Goal: Task Accomplishment & Management: Complete application form

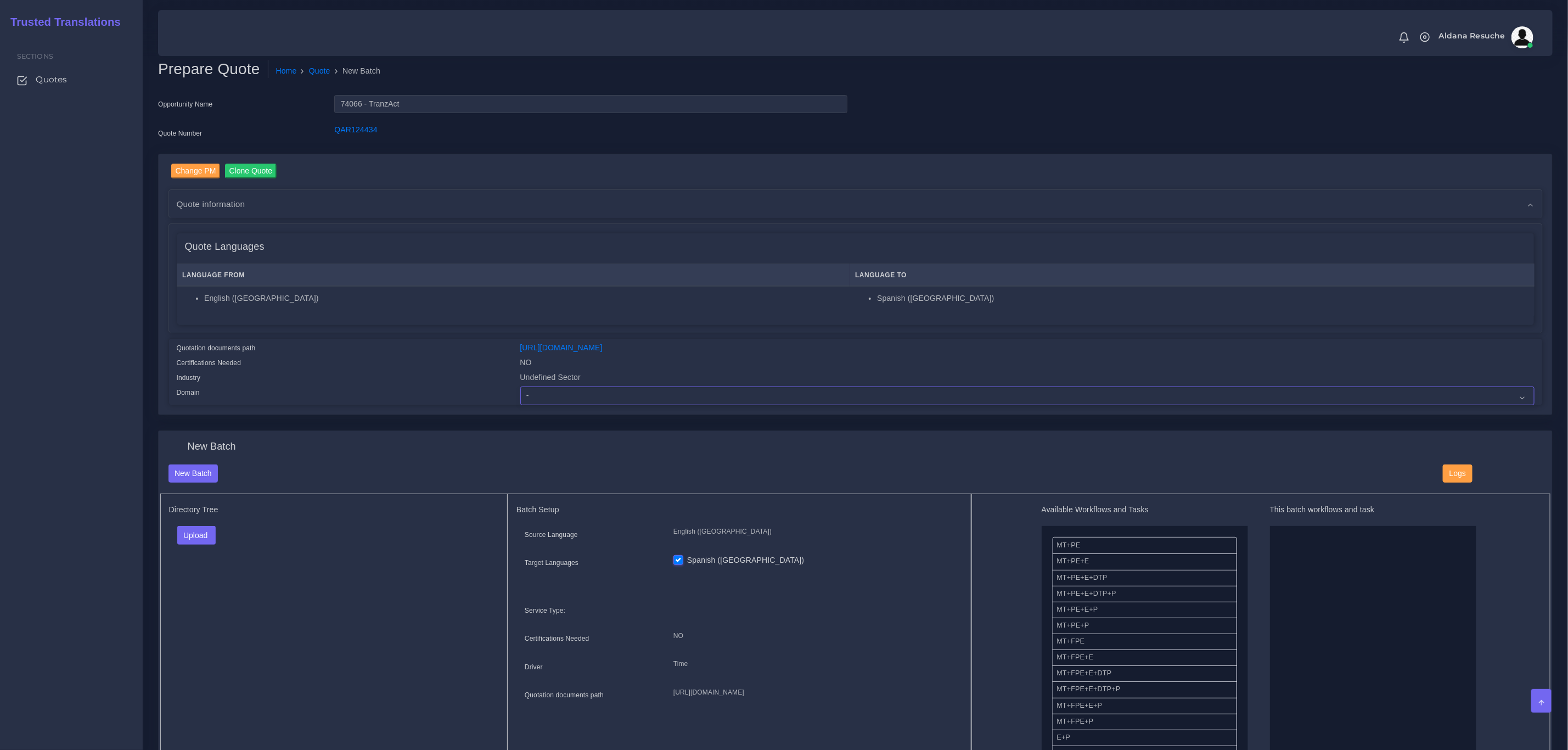
click at [580, 395] on select "- Advertising and Media Agriculture, Forestry and Fishing Architecture, Buildin…" at bounding box center [1028, 395] width 1015 height 19
select select "Healthcare and Health Sciences"
click at [520, 386] on select "- Advertising and Media Agriculture, Forestry and Fishing Architecture, Buildin…" at bounding box center [1028, 395] width 1015 height 19
click at [206, 532] on button "Upload" at bounding box center [196, 535] width 39 height 19
click at [200, 580] on label "Files" at bounding box center [216, 577] width 76 height 14
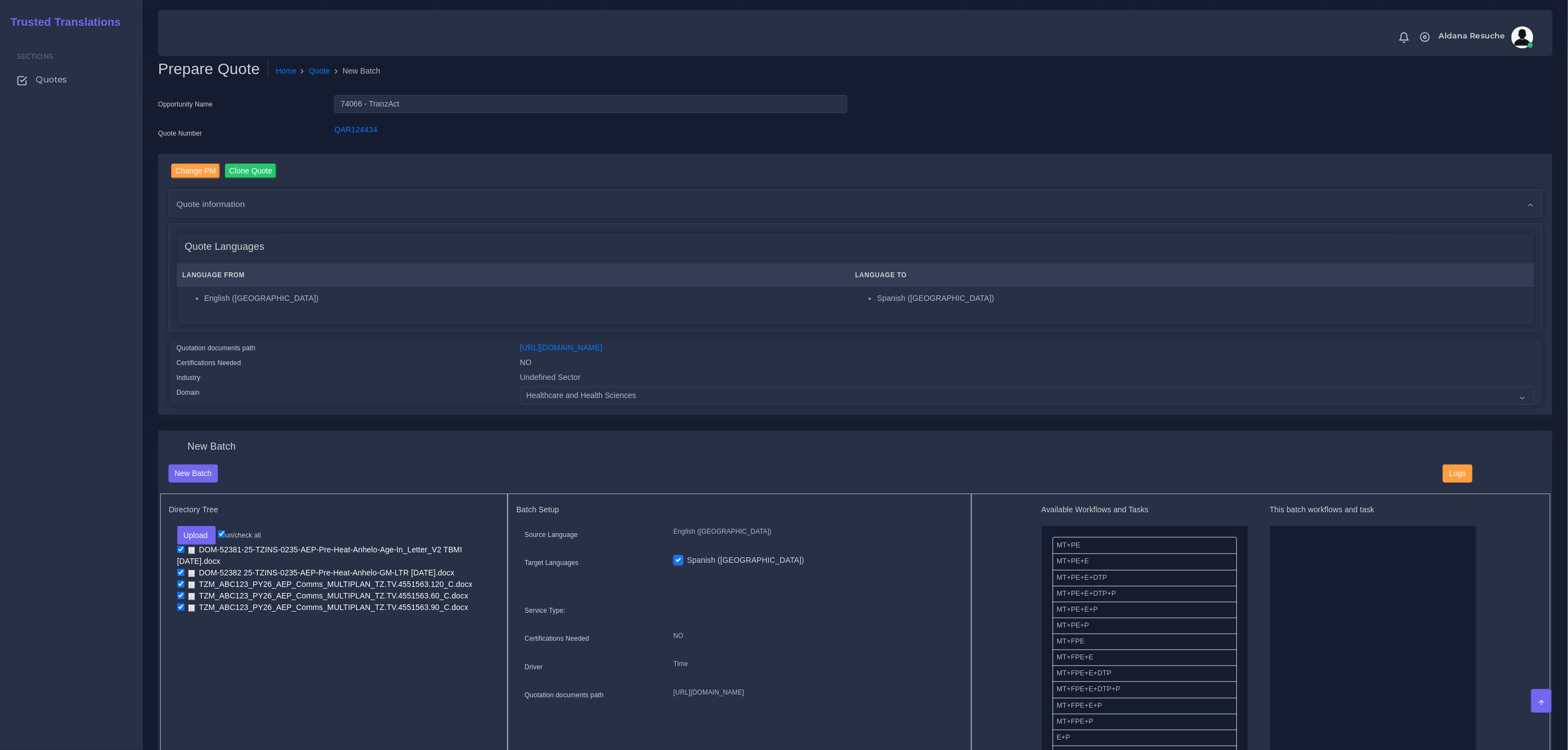
drag, startPoint x: 1136, startPoint y: 592, endPoint x: 1326, endPoint y: 571, distance: 191.2
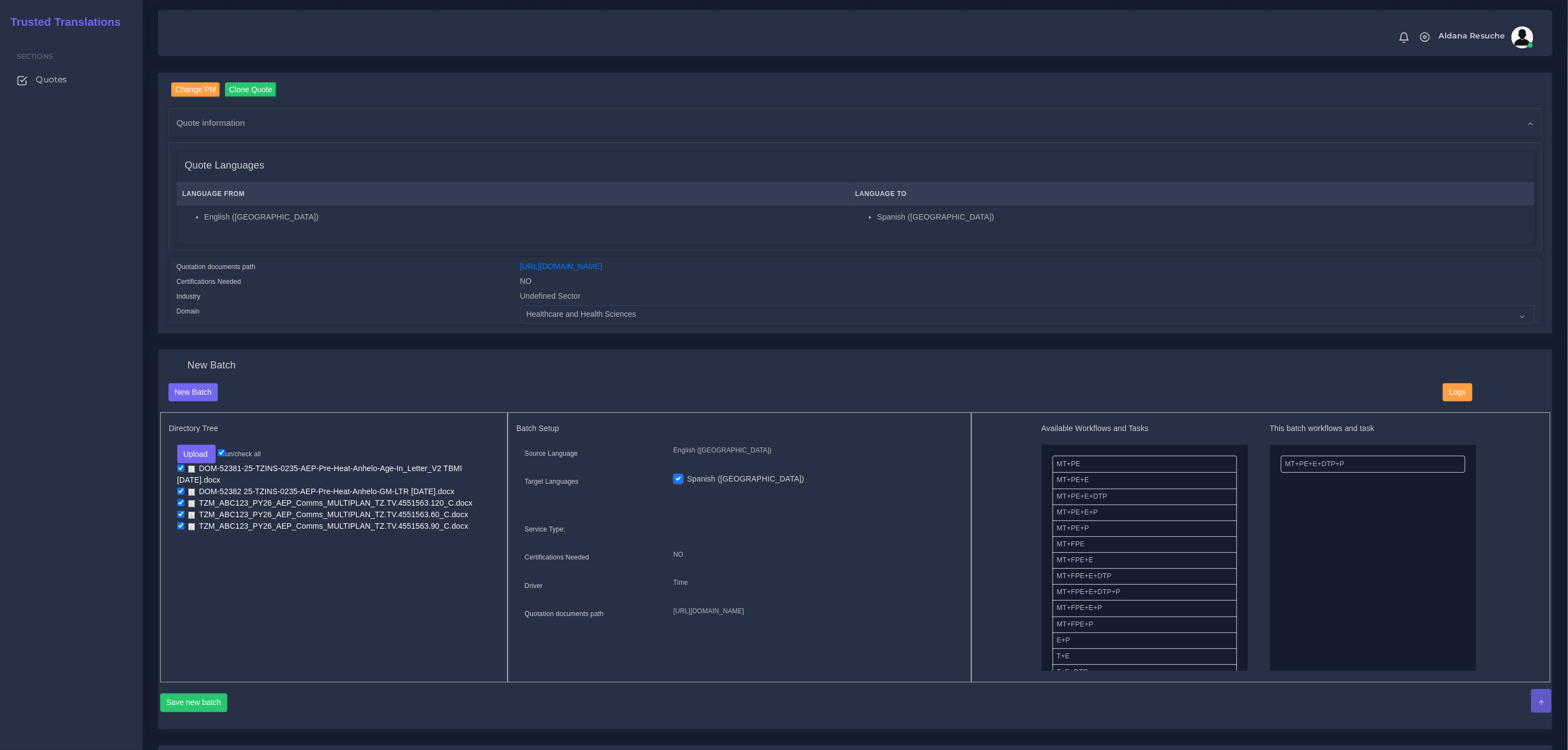
scroll to position [82, 0]
click at [189, 704] on button "Save new batch" at bounding box center [194, 702] width 68 height 19
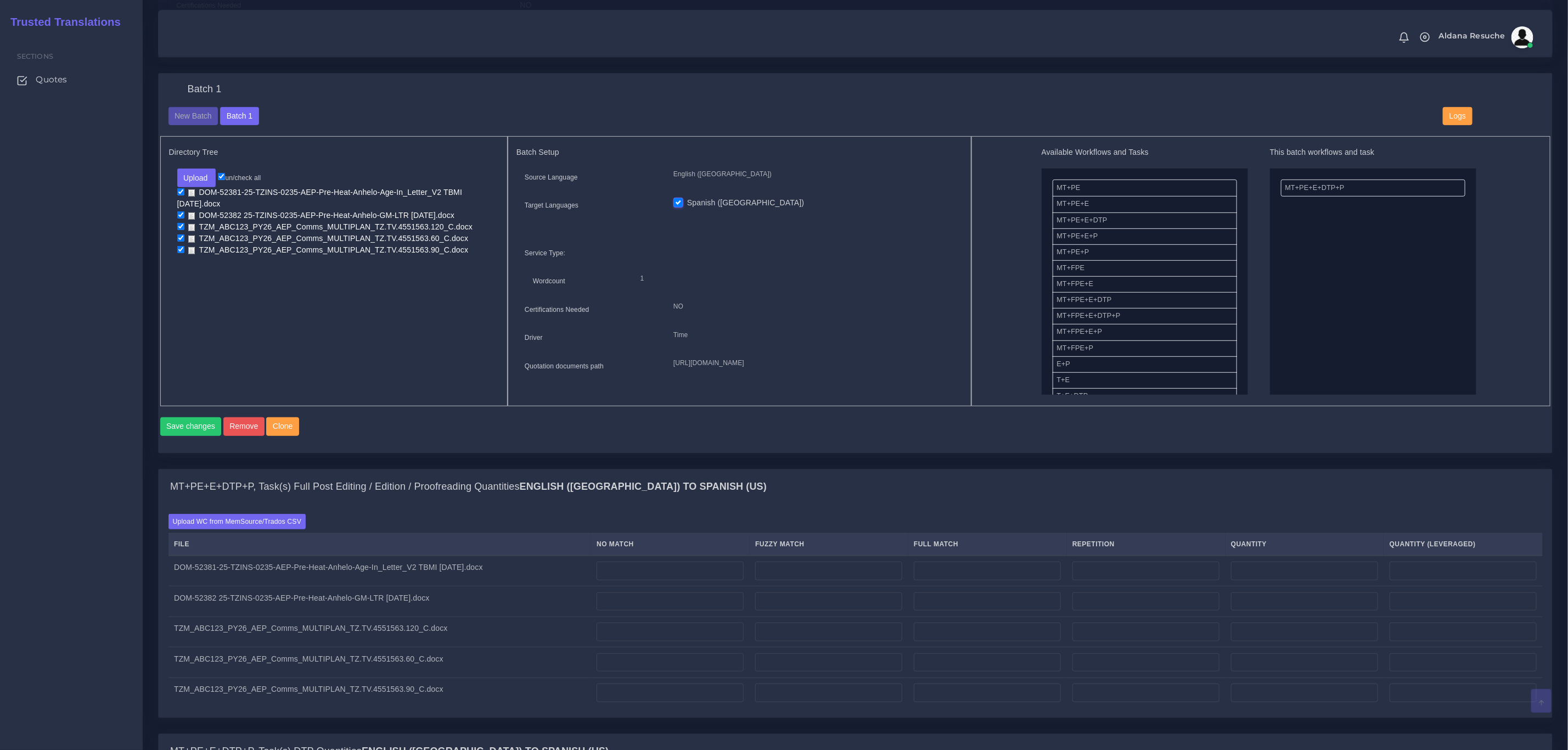
scroll to position [495, 0]
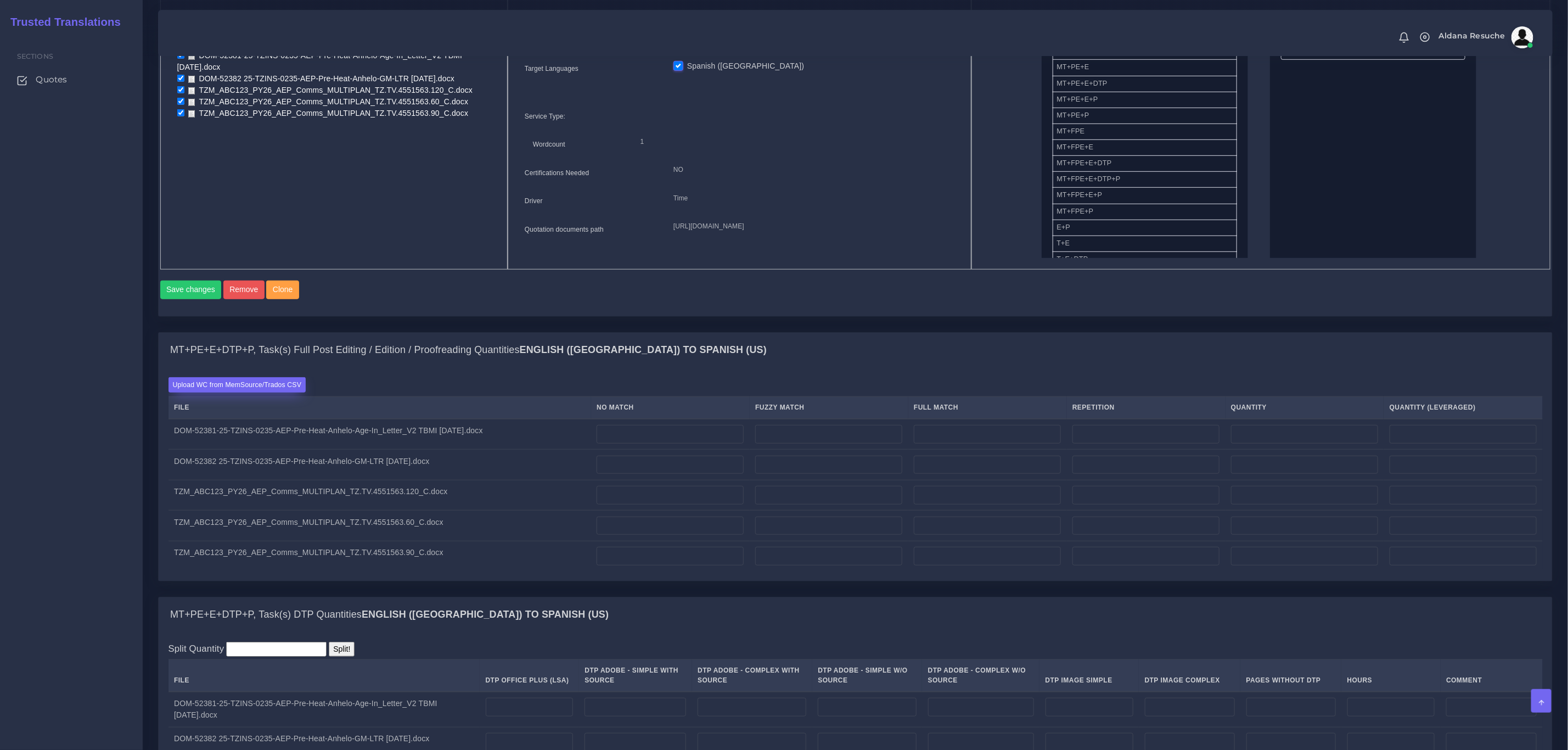
click at [231, 392] on label "Upload WC from MemSource/Trados CSV" at bounding box center [238, 385] width 138 height 15
click at [0, 0] on input "Upload WC from MemSource/Trados CSV" at bounding box center [0, 0] width 0 height 0
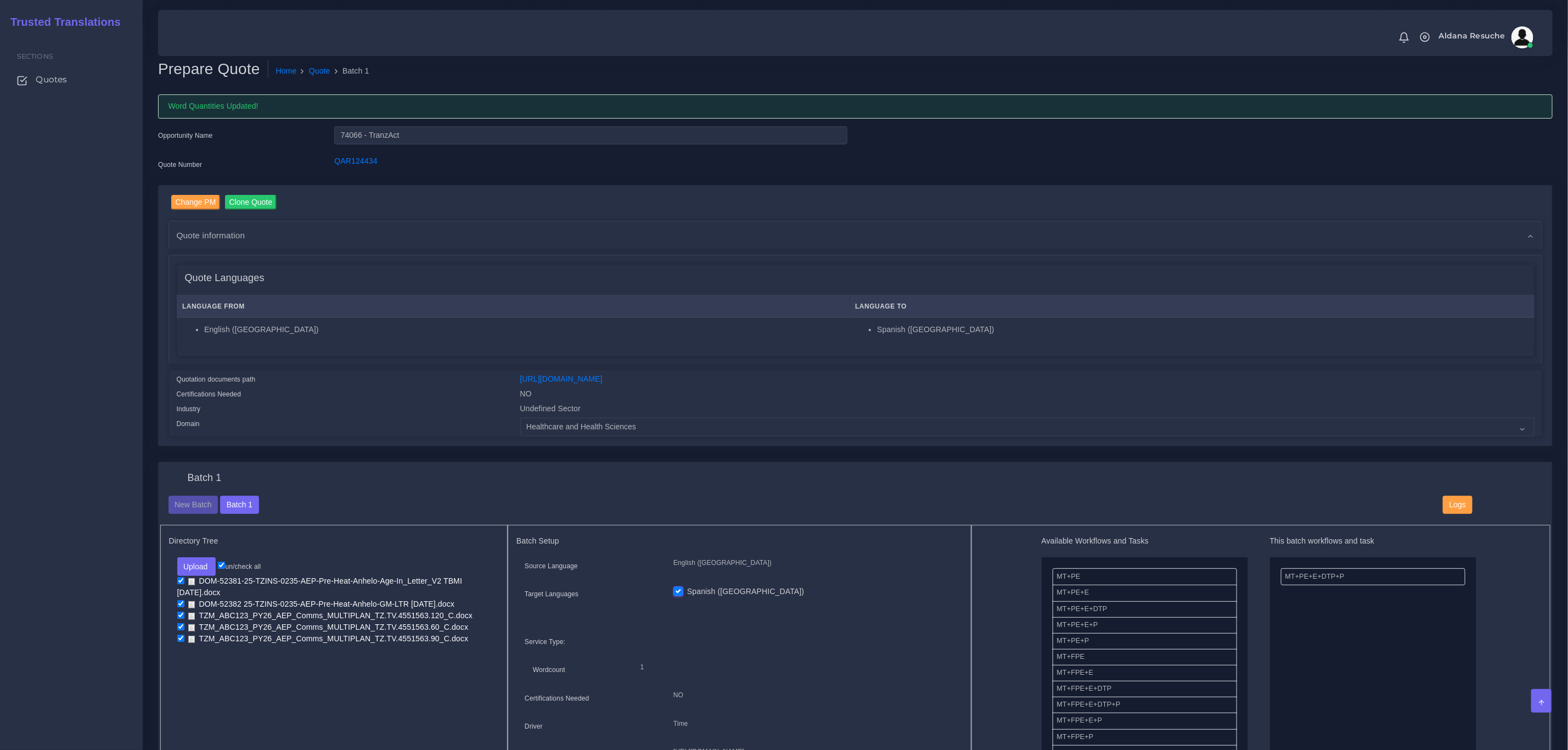
click at [284, 436] on div "Change PM Clone Quote AM Opportunity -" at bounding box center [855, 316] width 1394 height 261
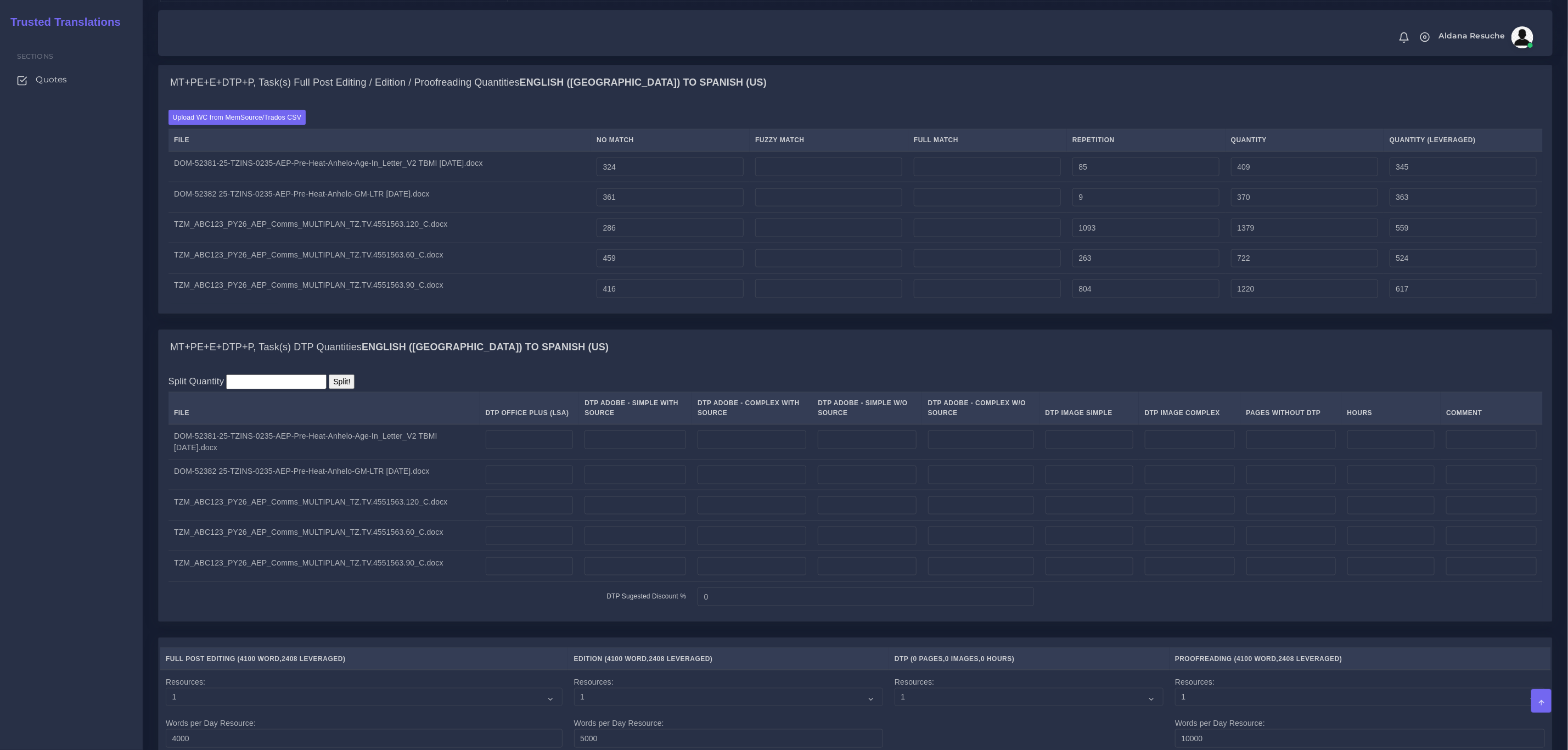
scroll to position [741, 0]
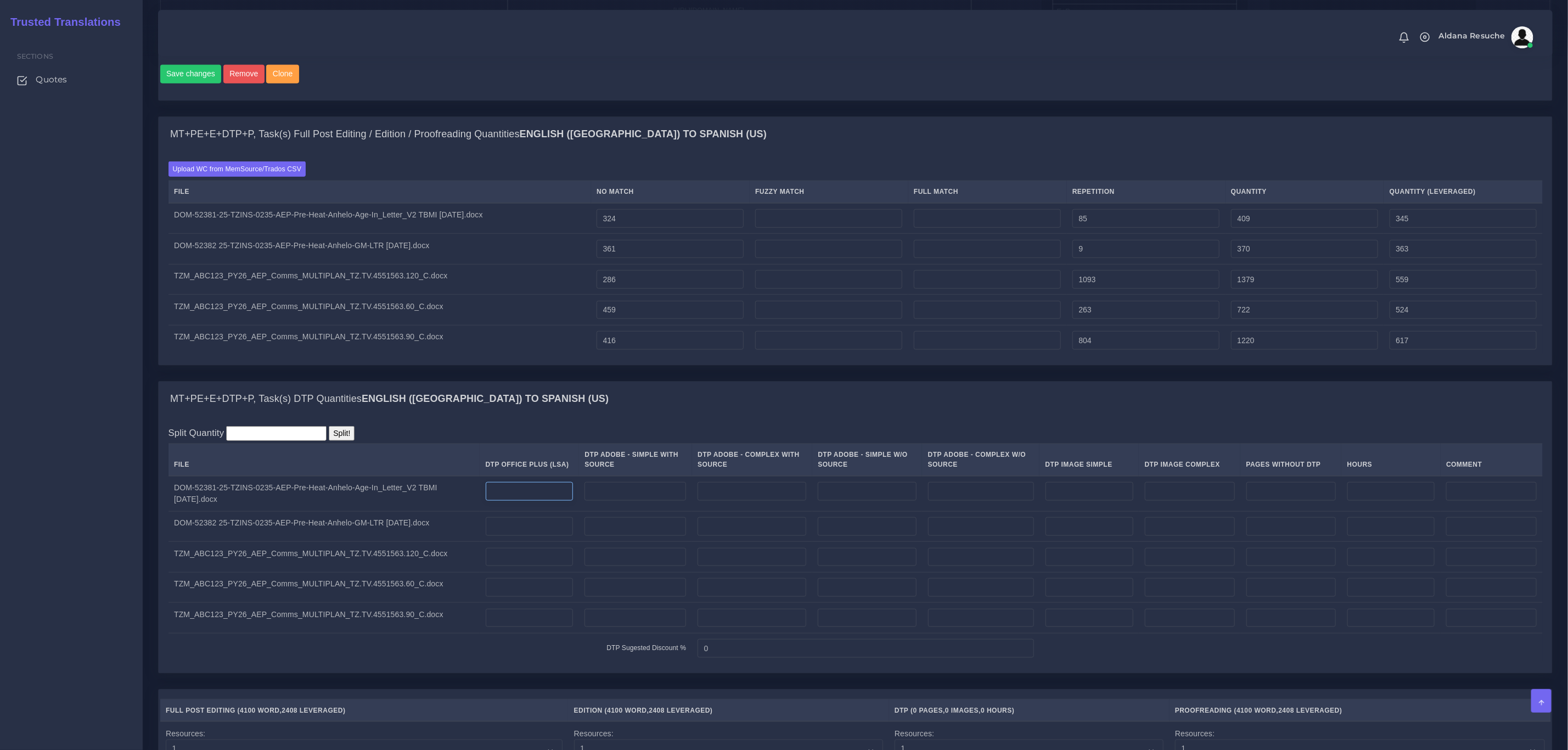
click at [532, 501] on input "number" at bounding box center [529, 491] width 88 height 19
type input "2"
click at [533, 536] on input "number" at bounding box center [529, 526] width 88 height 19
type input "2"
click at [631, 417] on div "MT+PE+E+DTP+P, Task(s) DTP Quantities English (US) TO Spanish (US)" at bounding box center [855, 398] width 1394 height 35
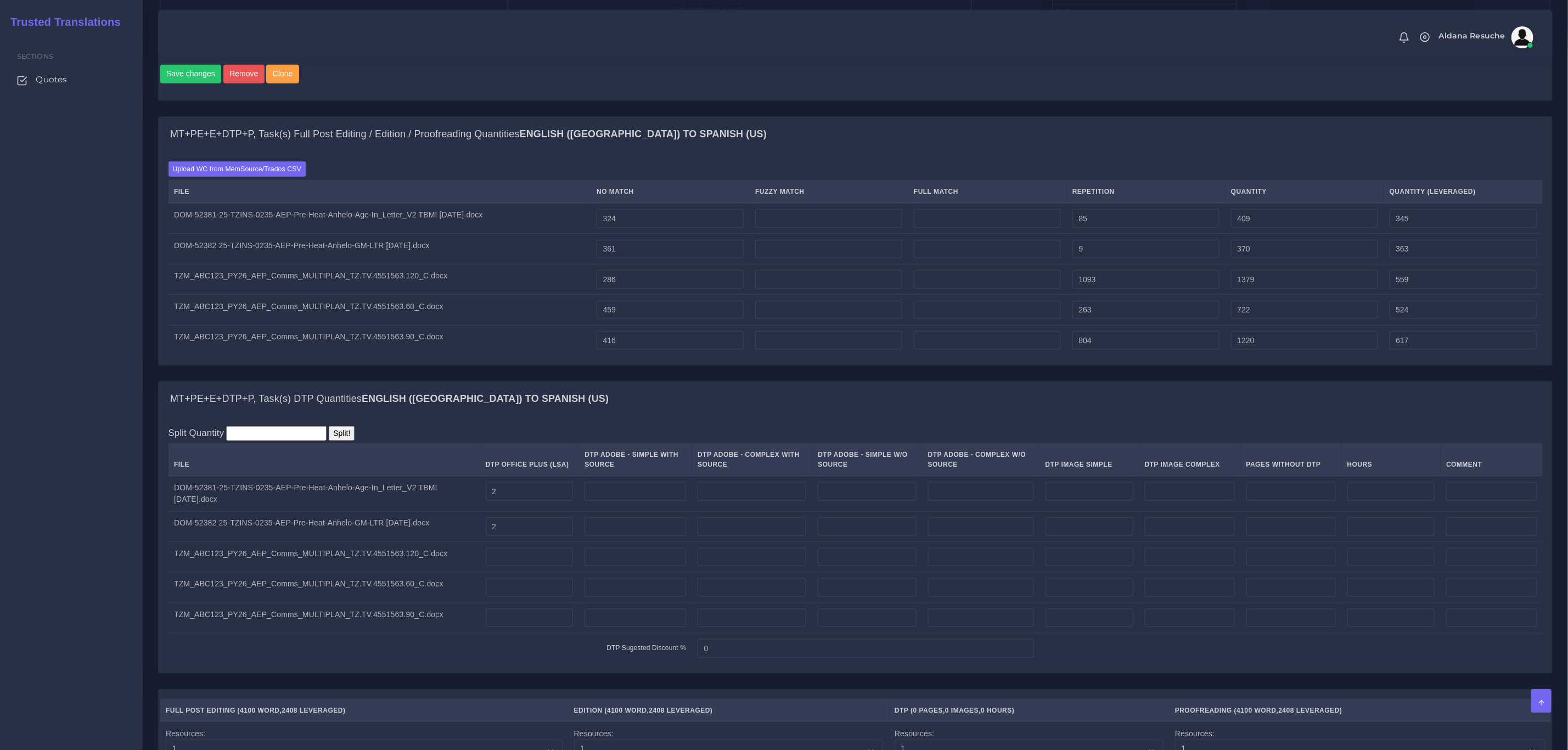
click at [258, 381] on div "MT+PE+E+DTP+P, Task(s) Full Post Editing / Edition / Proofreading Quantities En…" at bounding box center [855, 248] width 1411 height 264
drag, startPoint x: 623, startPoint y: 233, endPoint x: 586, endPoint y: 234, distance: 37.0
click at [586, 234] on tr "DOM-52381-25-TZINS-0235-AEP-Pre-Heat-Anhelo-Age-In_Letter_V2 TBMI 8.14.25.docx …" at bounding box center [855, 218] width 1374 height 31
type input "0"
type input "85"
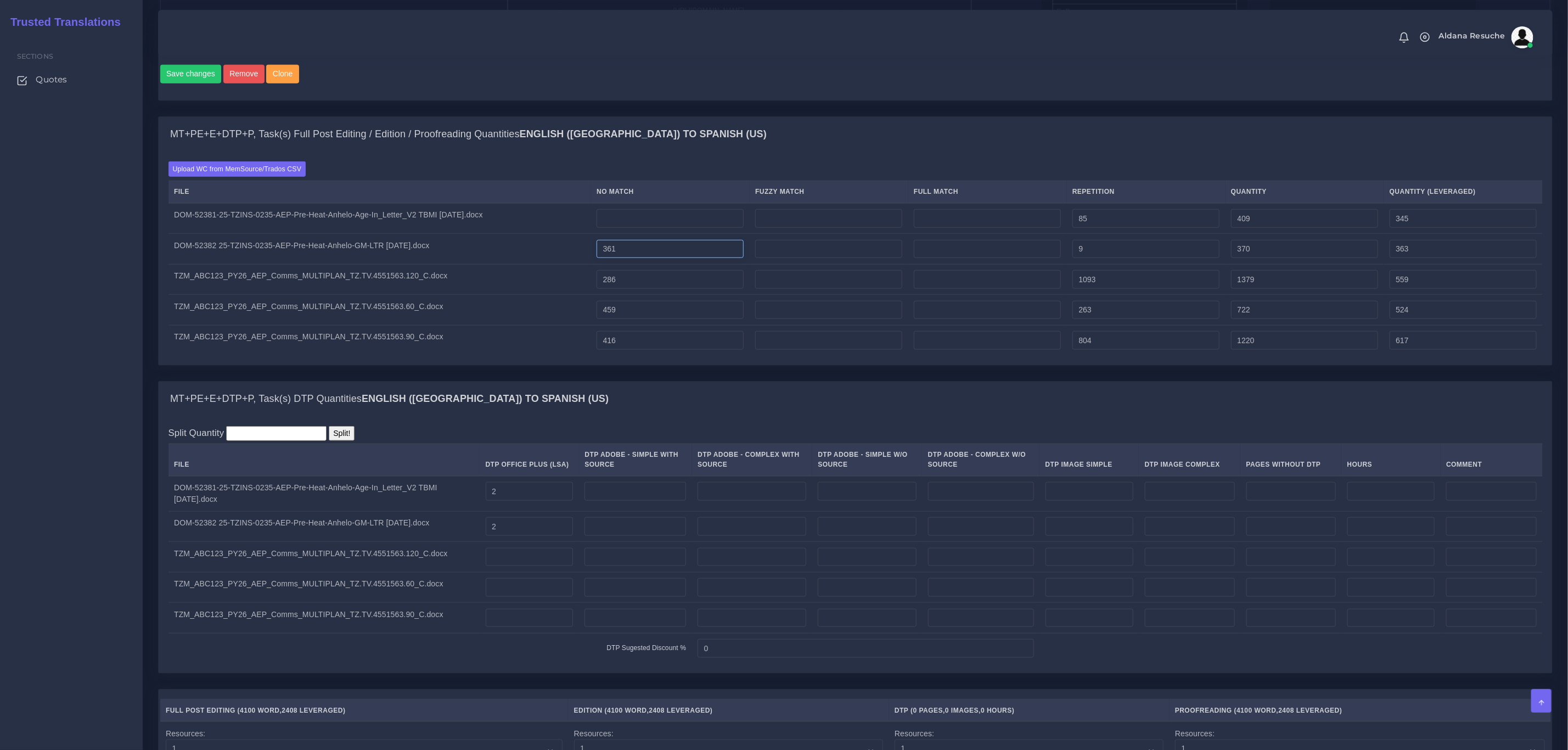
type input "21"
drag, startPoint x: 688, startPoint y: 263, endPoint x: 560, endPoint y: 264, distance: 128.0
click at [561, 264] on tr "DOM-52382 25-TZINS-0235-AEP-Pre-Heat-Anhelo-GM-LTR 8.13.25.docx 361 9 370 363" at bounding box center [855, 249] width 1374 height 31
type input "0"
type input "9"
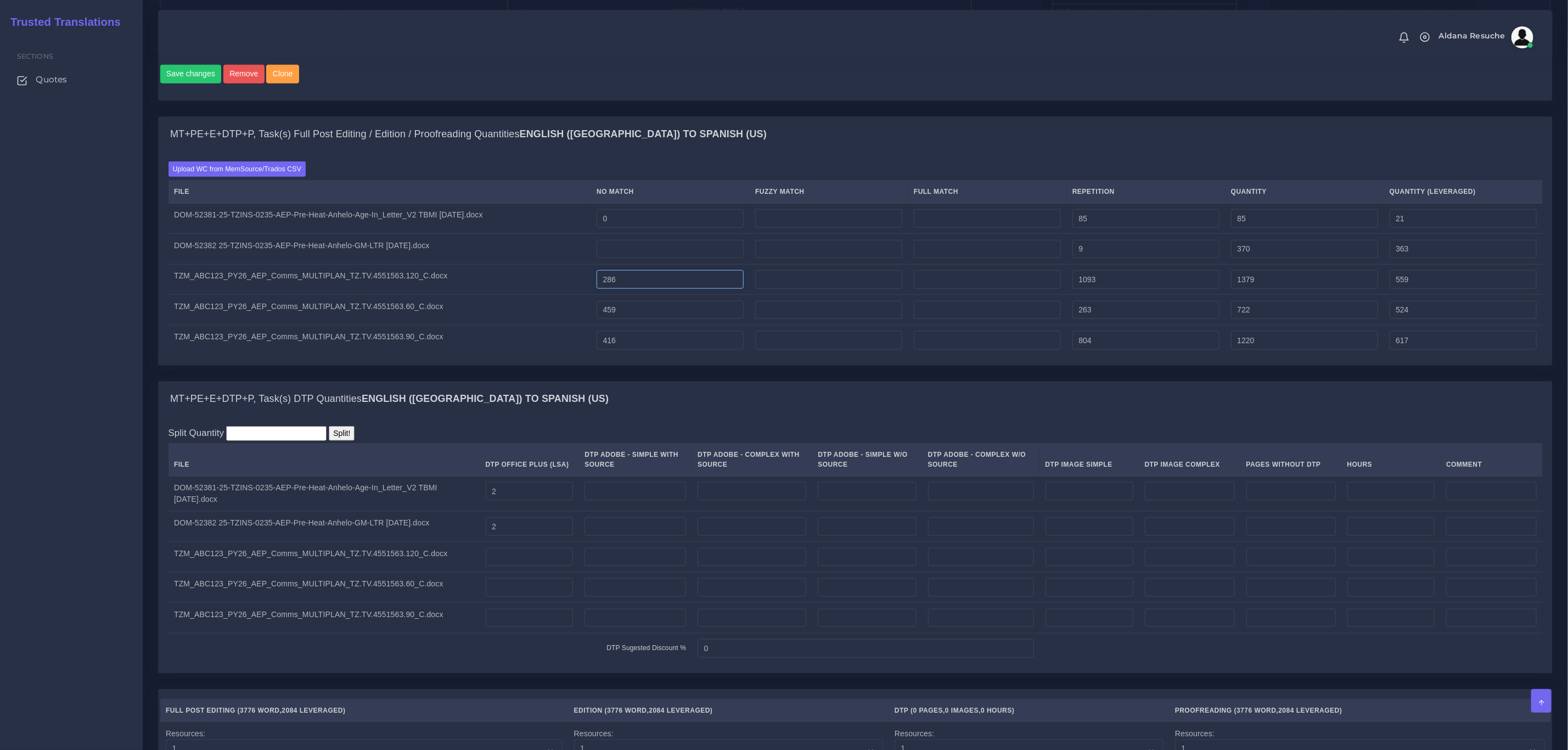
type input "2"
drag, startPoint x: 672, startPoint y: 292, endPoint x: 549, endPoint y: 292, distance: 123.0
click at [550, 292] on tr "TZM_ABC123_PY26_AEP_Comms_MULTIPLAN_TZ.TV.4551563.120_C.docx 286 1093 1379 559" at bounding box center [855, 280] width 1374 height 31
type input "0"
type input "1093"
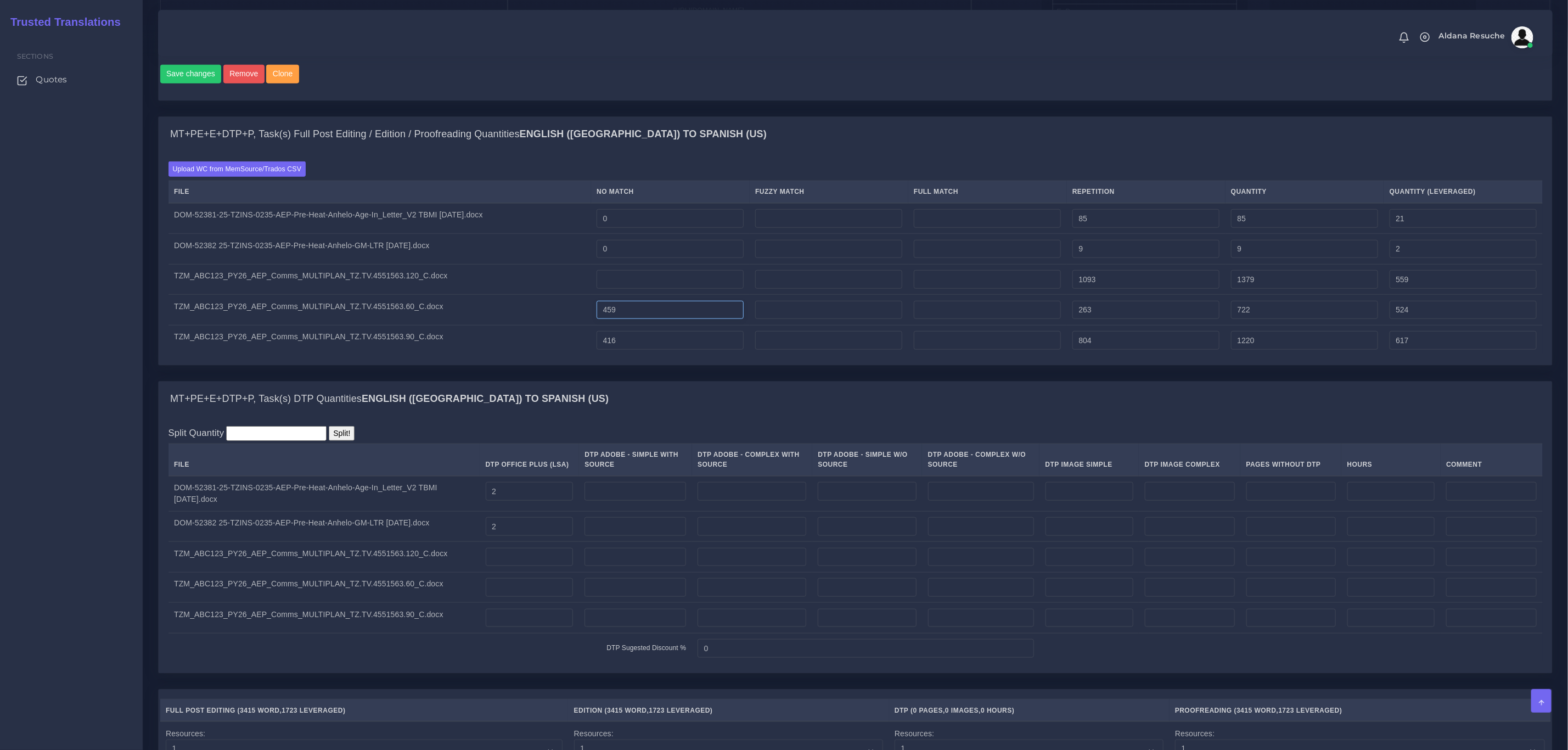
type input "273"
drag, startPoint x: 654, startPoint y: 319, endPoint x: 533, endPoint y: 317, distance: 121.0
click at [600, 322] on tr "TZM_ABC123_PY26_AEP_Comms_MULTIPLAN_TZ.TV.4551563.60_C.docx 459 263 722 524" at bounding box center [855, 310] width 1374 height 31
type input "0"
type input "263"
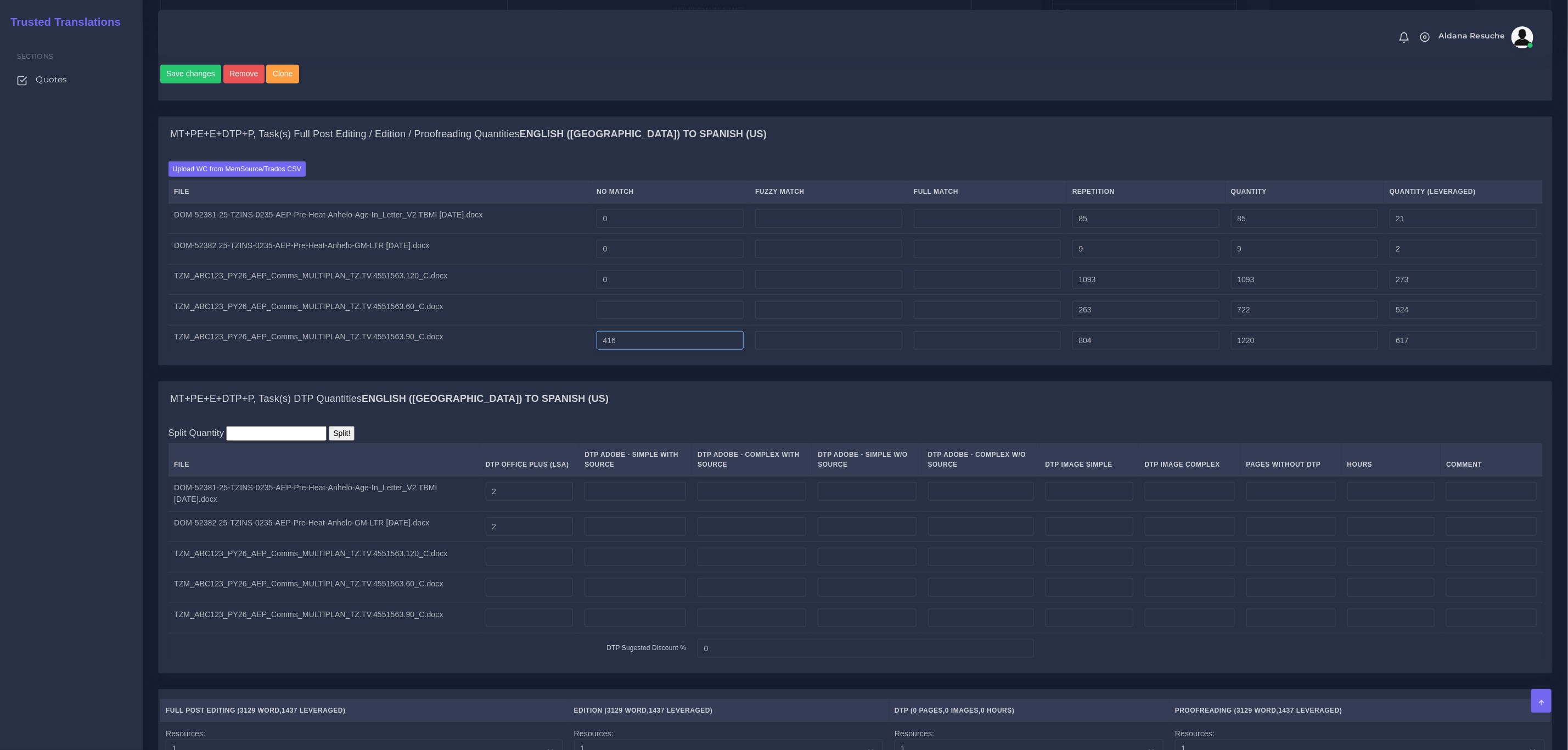
type input "65"
drag, startPoint x: 667, startPoint y: 358, endPoint x: 542, endPoint y: 356, distance: 125.0
click at [553, 356] on tr "TZM_ABC123_PY26_AEP_Comms_MULTIPLAN_TZ.TV.4551563.90_C.docx 416 804 1220 617" at bounding box center [855, 339] width 1374 height 30
type input "0"
type input "804"
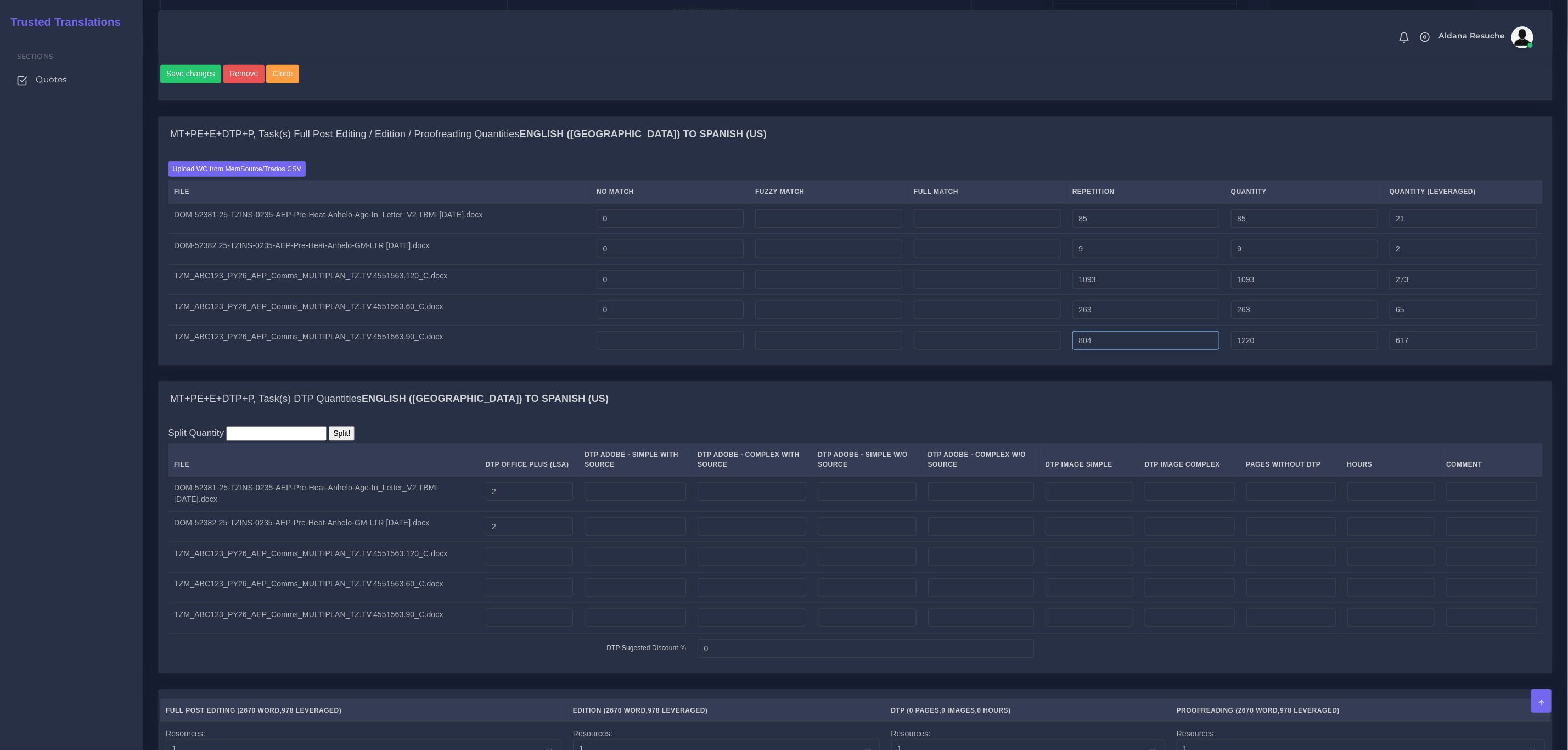
type input "201"
drag, startPoint x: 1158, startPoint y: 361, endPoint x: 1007, endPoint y: 339, distance: 152.6
click at [1010, 339] on tbody "DOM-52381-25-TZINS-0235-AEP-Pre-Heat-Anhelo-Age-In_Letter_V2 TBMI 8.14.25.docx …" at bounding box center [855, 279] width 1374 height 153
type input "0"
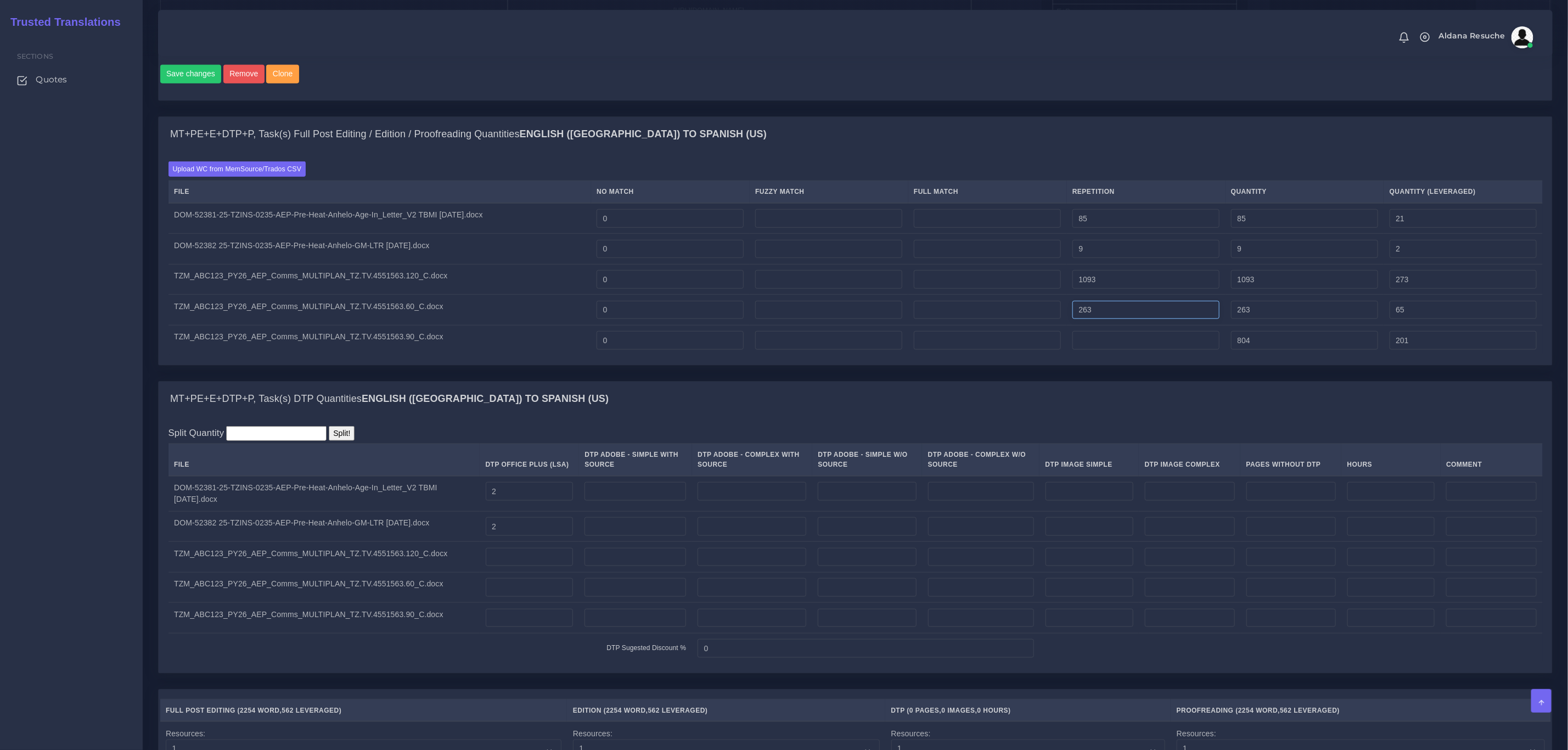
type input "0"
drag, startPoint x: 1133, startPoint y: 325, endPoint x: 983, endPoint y: 306, distance: 151.2
click at [970, 310] on tr "TZM_ABC123_PY26_AEP_Comms_MULTIPLAN_TZ.TV.4551563.60_C.docx 0 263 263 65" at bounding box center [855, 310] width 1374 height 31
type input "0"
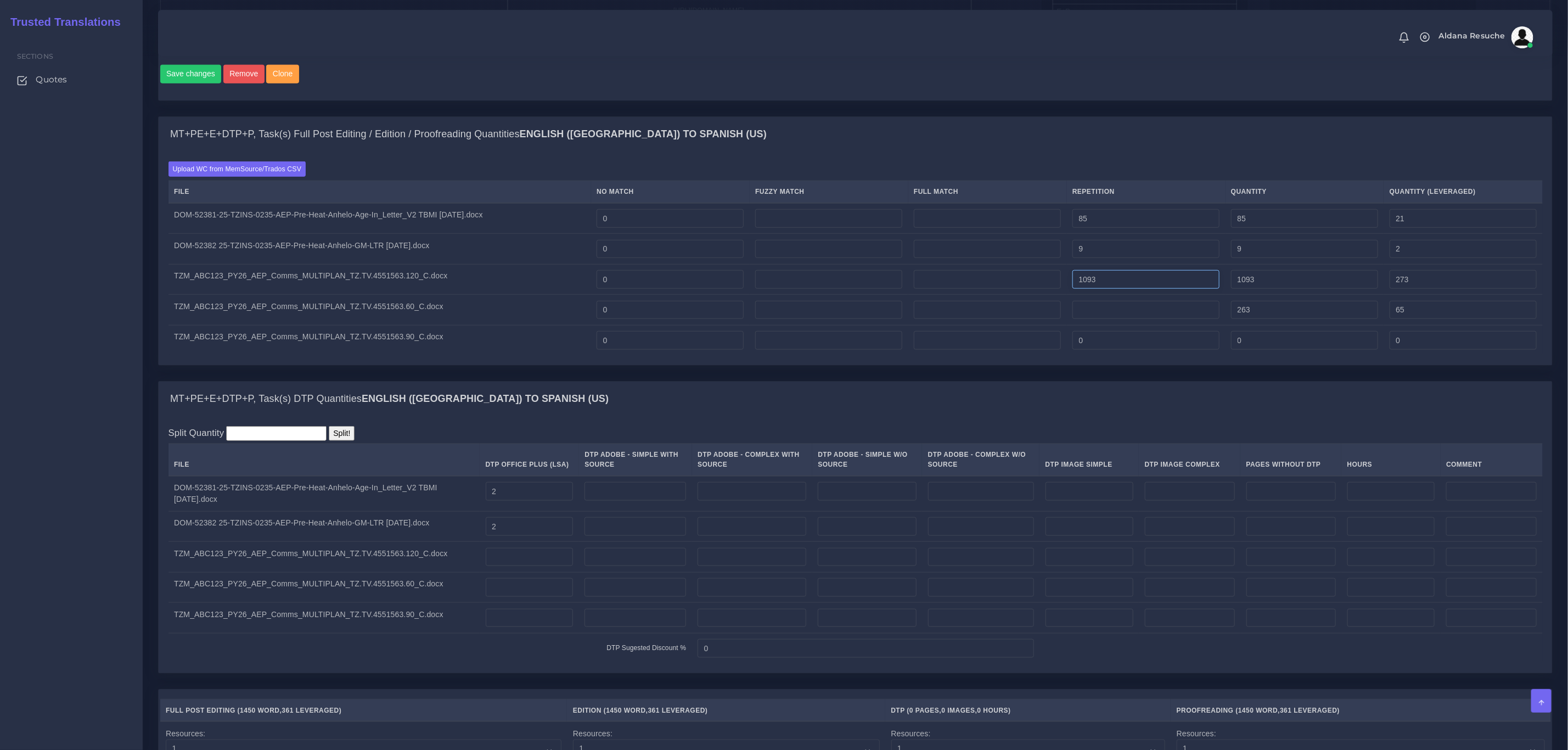
type input "0"
drag, startPoint x: 1108, startPoint y: 292, endPoint x: 981, endPoint y: 285, distance: 127.2
click at [981, 285] on tr "TZM_ABC123_PY26_AEP_Comms_MULTIPLAN_TZ.TV.4551563.120_C.docx 0 1093 1093 273" at bounding box center [855, 280] width 1374 height 31
type input "0"
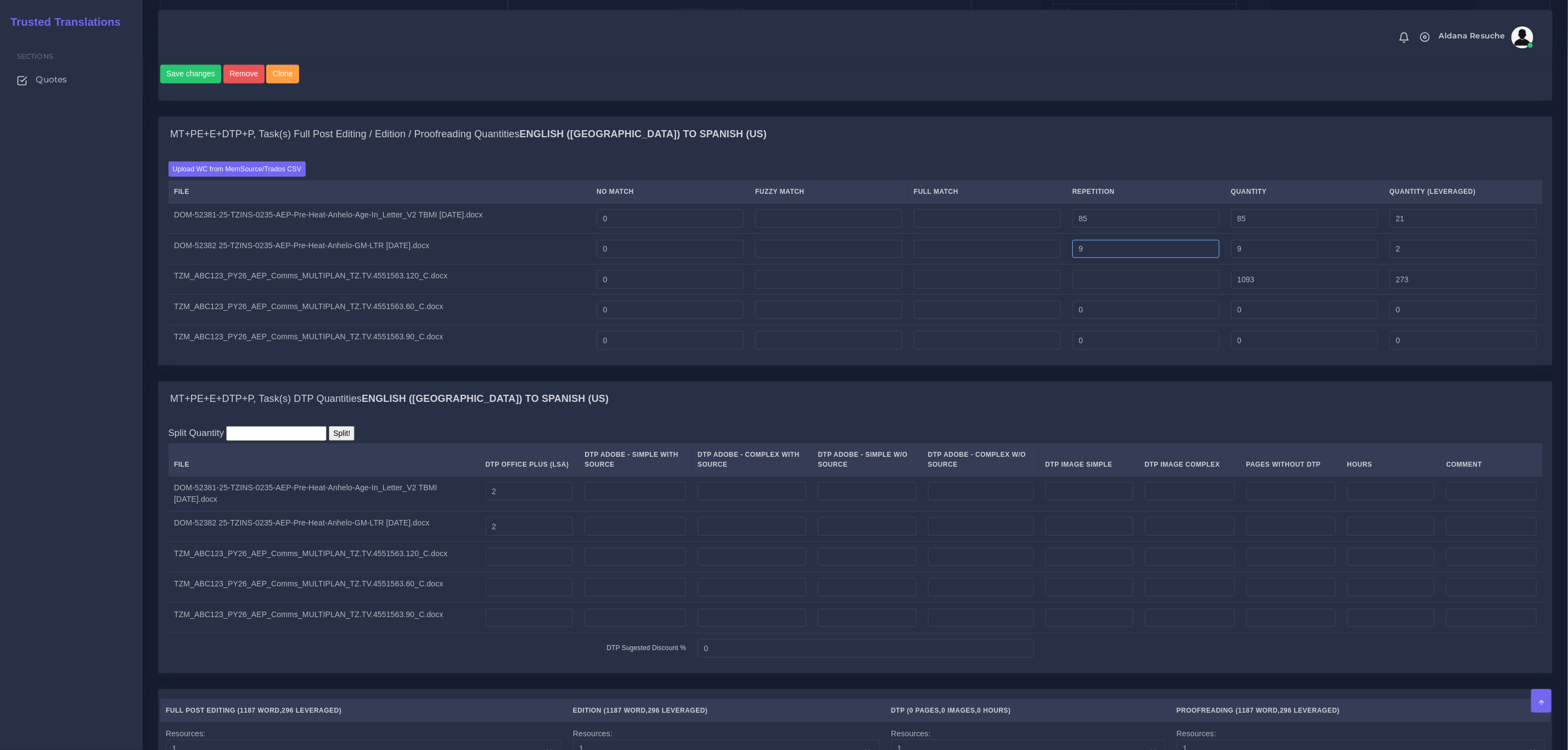
type input "0"
drag, startPoint x: 1125, startPoint y: 258, endPoint x: 980, endPoint y: 255, distance: 145.0
click at [980, 255] on tr "DOM-52382 25-TZINS-0235-AEP-Pre-Heat-Anhelo-GM-LTR 8.13.25.docx 0 9 9 2" at bounding box center [855, 249] width 1374 height 31
type input "0"
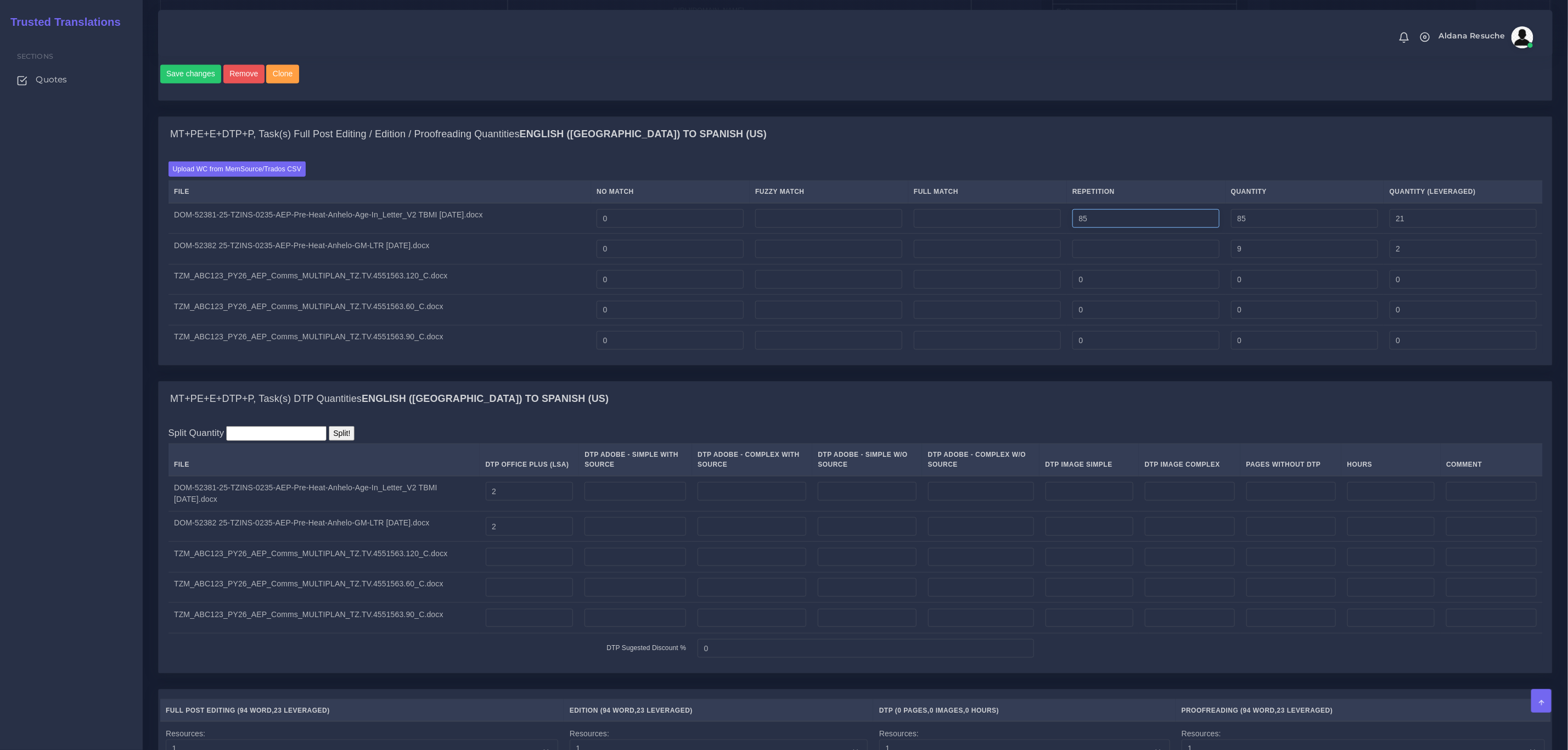
type input "0"
drag, startPoint x: 1120, startPoint y: 231, endPoint x: 927, endPoint y: 217, distance: 193.5
click at [929, 218] on tr "DOM-52381-25-TZINS-0235-AEP-Pre-Heat-Anhelo-Age-In_Letter_V2 TBMI 8.14.25.docx …" at bounding box center [855, 218] width 1374 height 31
type input "0"
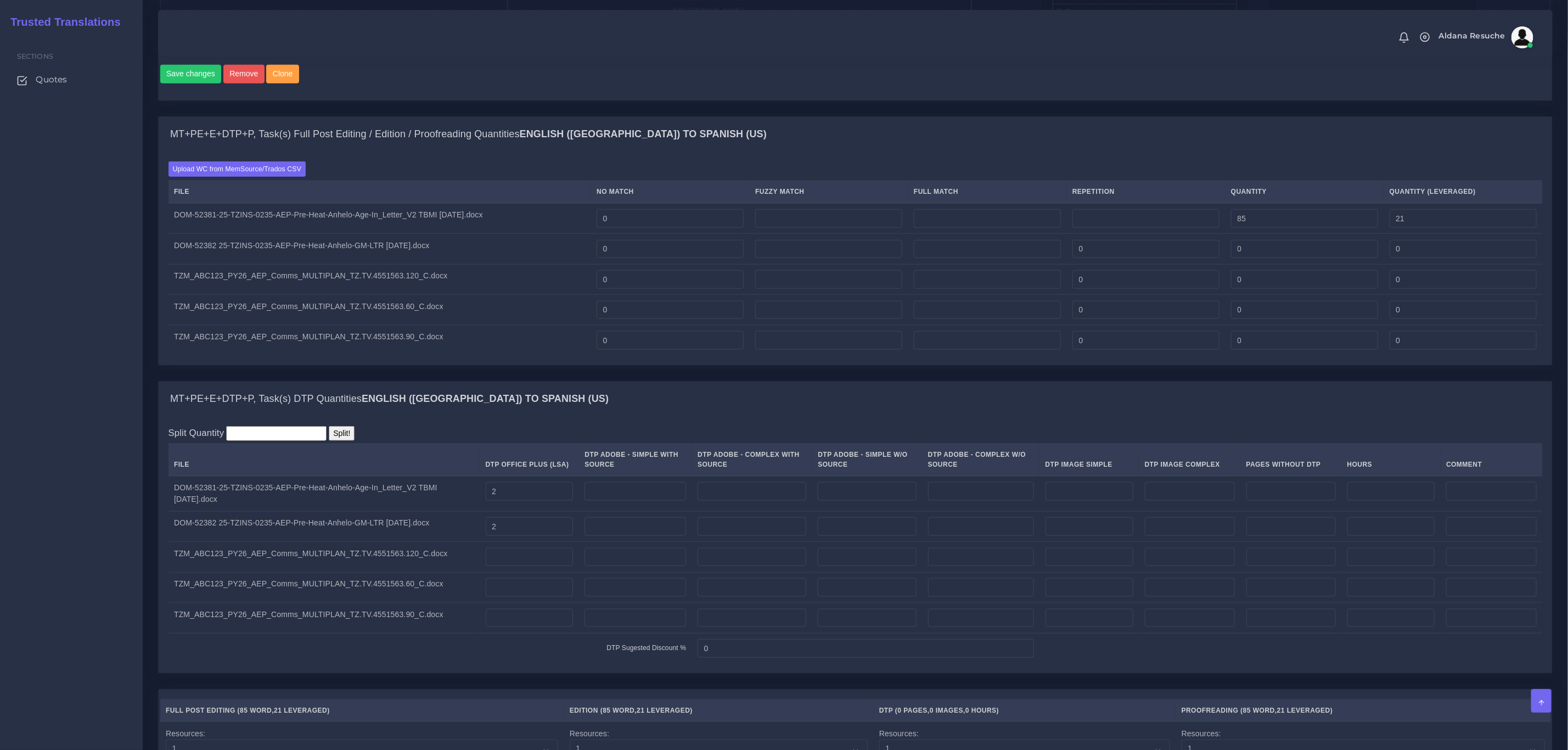
type input "0"
click at [952, 152] on div "MT+PE+E+DTP+P, Task(s) Full Post Editing / Edition / Proofreading Quantities En…" at bounding box center [855, 134] width 1394 height 35
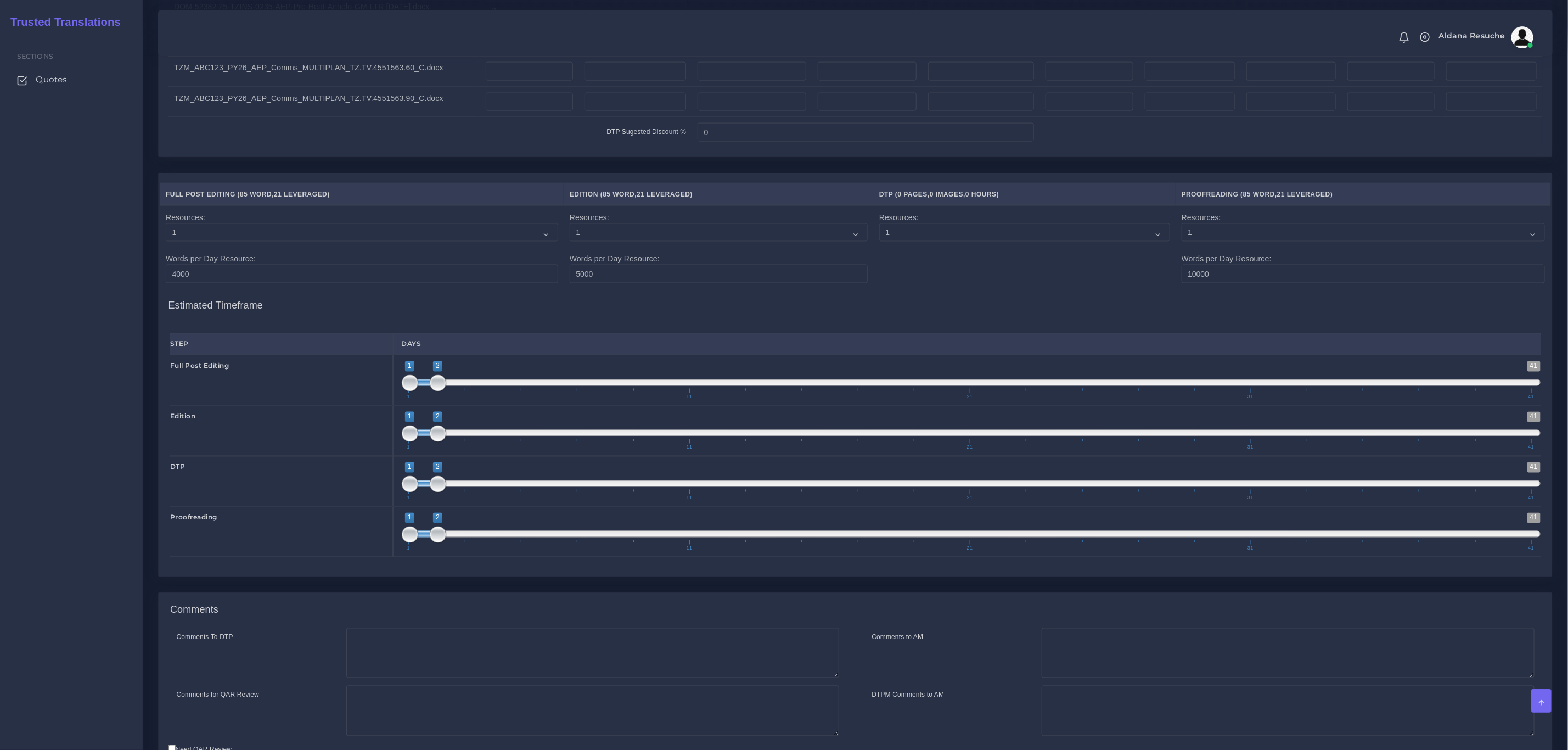
scroll to position [1367, 0]
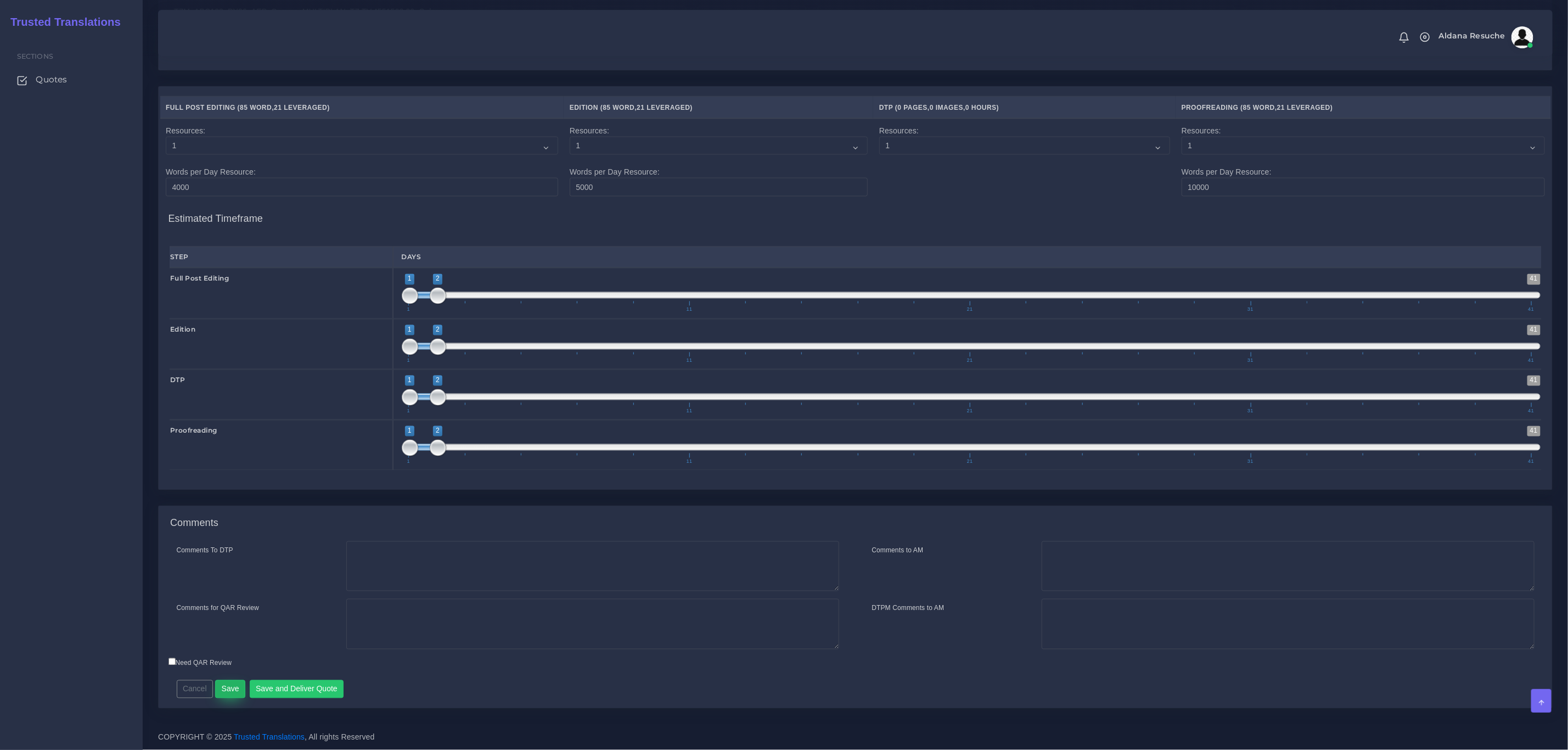
click at [225, 686] on button "Save" at bounding box center [229, 689] width 30 height 19
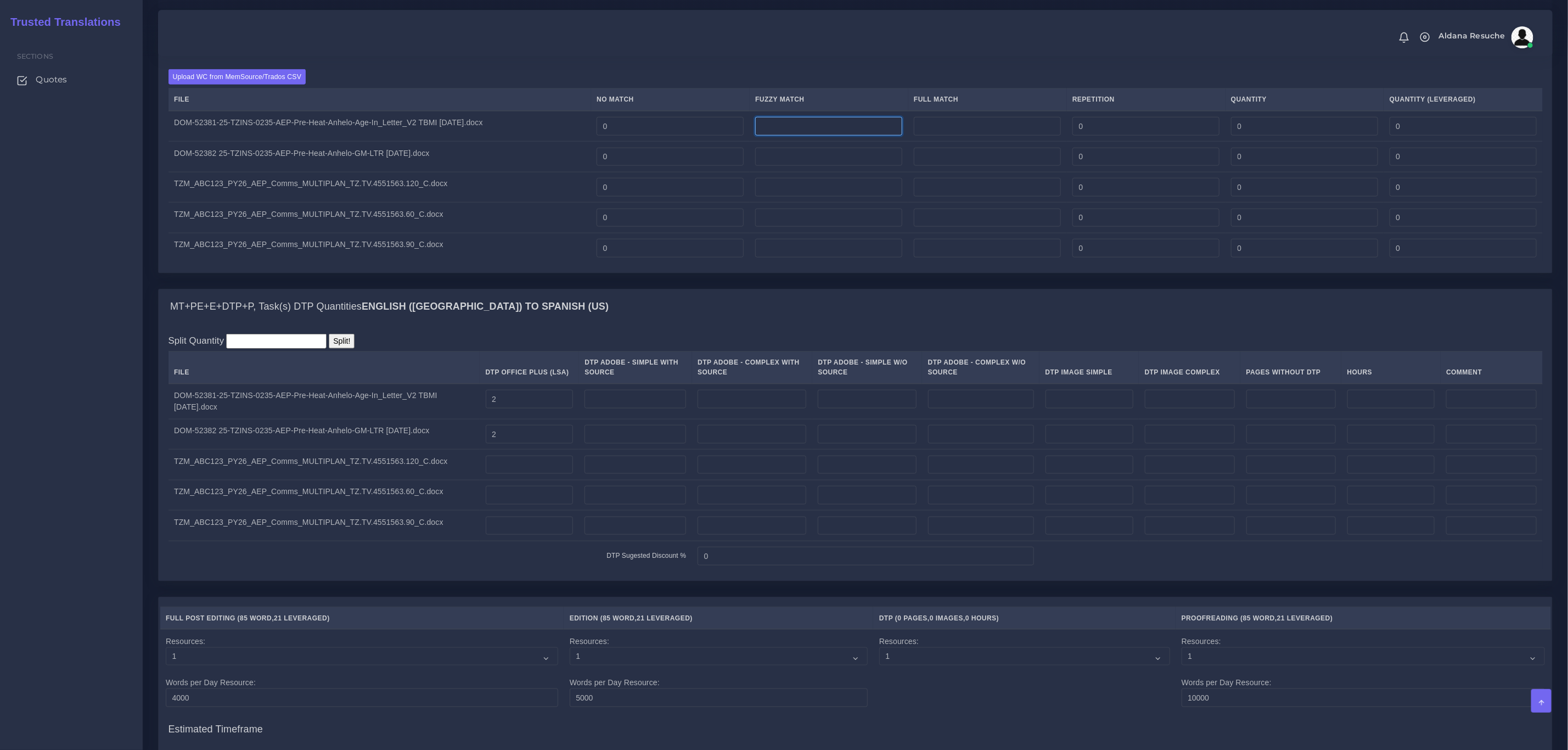
scroll to position [824, 0]
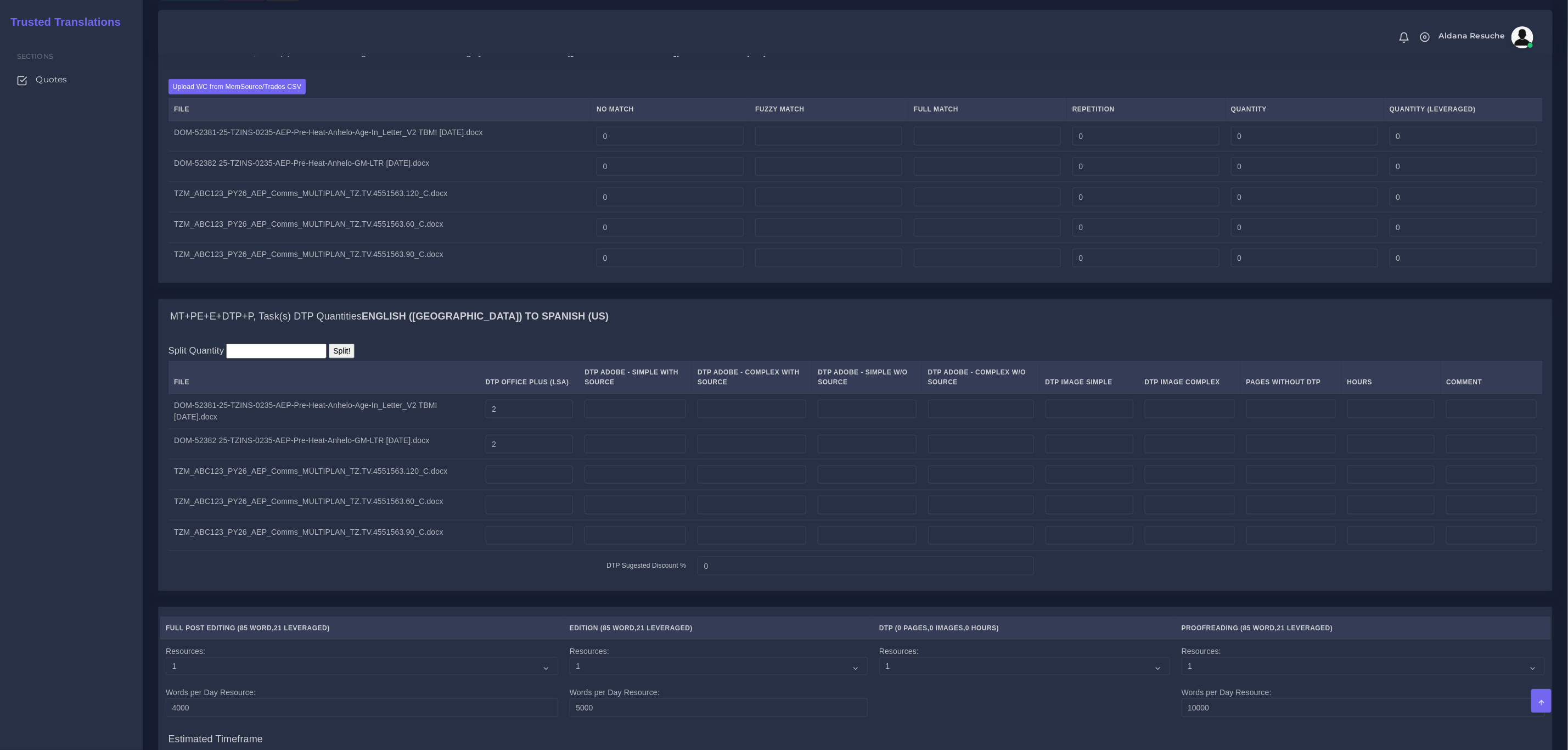
type input "0"
click at [861, 85] on div "Upload WC from MemSource/Trados CSV File No Match Fuzzy Match Full Match Repeti…" at bounding box center [855, 176] width 1394 height 213
drag, startPoint x: 804, startPoint y: 146, endPoint x: 631, endPoint y: 157, distance: 173.3
click at [631, 152] on tr "DOM-52381-25-TZINS-0235-AEP-Pre-Heat-Anhelo-Age-In_Letter_V2 TBMI 8.14.25.docx …" at bounding box center [855, 136] width 1374 height 31
type input "0"
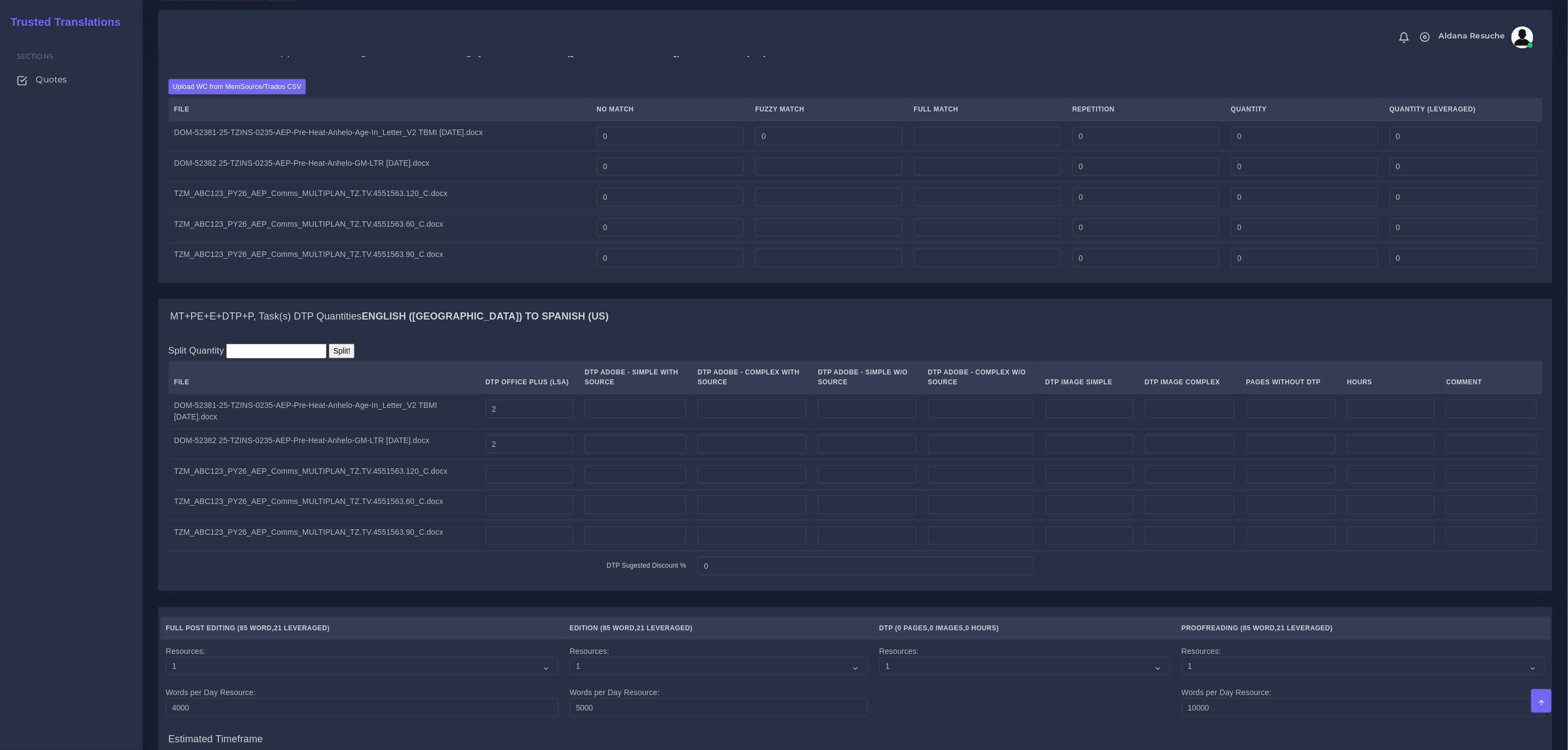
click at [861, 70] on div "MT+PE+E+DTP+P, Task(s) Full Post Editing / Edition / Proofreading Quantities En…" at bounding box center [855, 52] width 1394 height 35
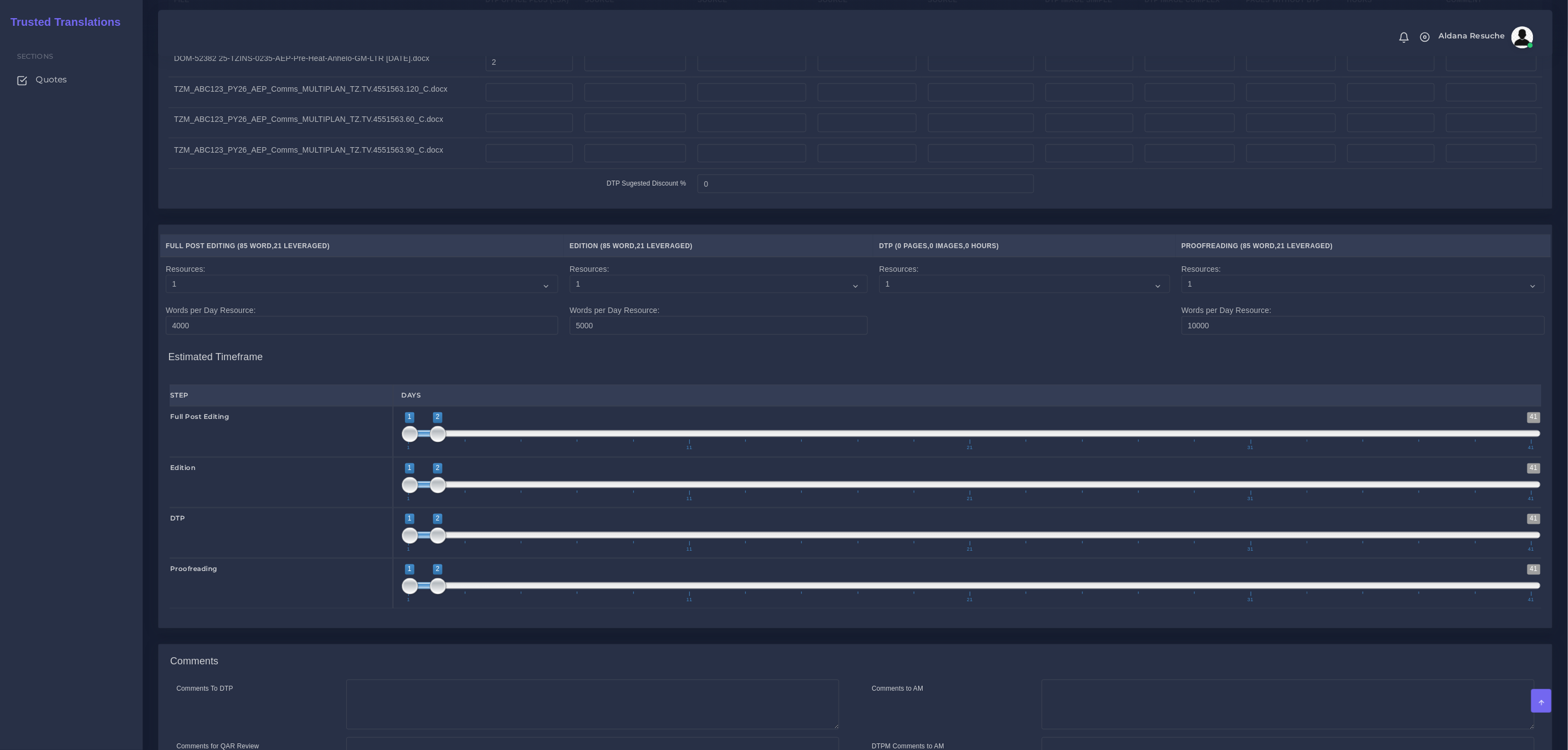
scroll to position [1367, 0]
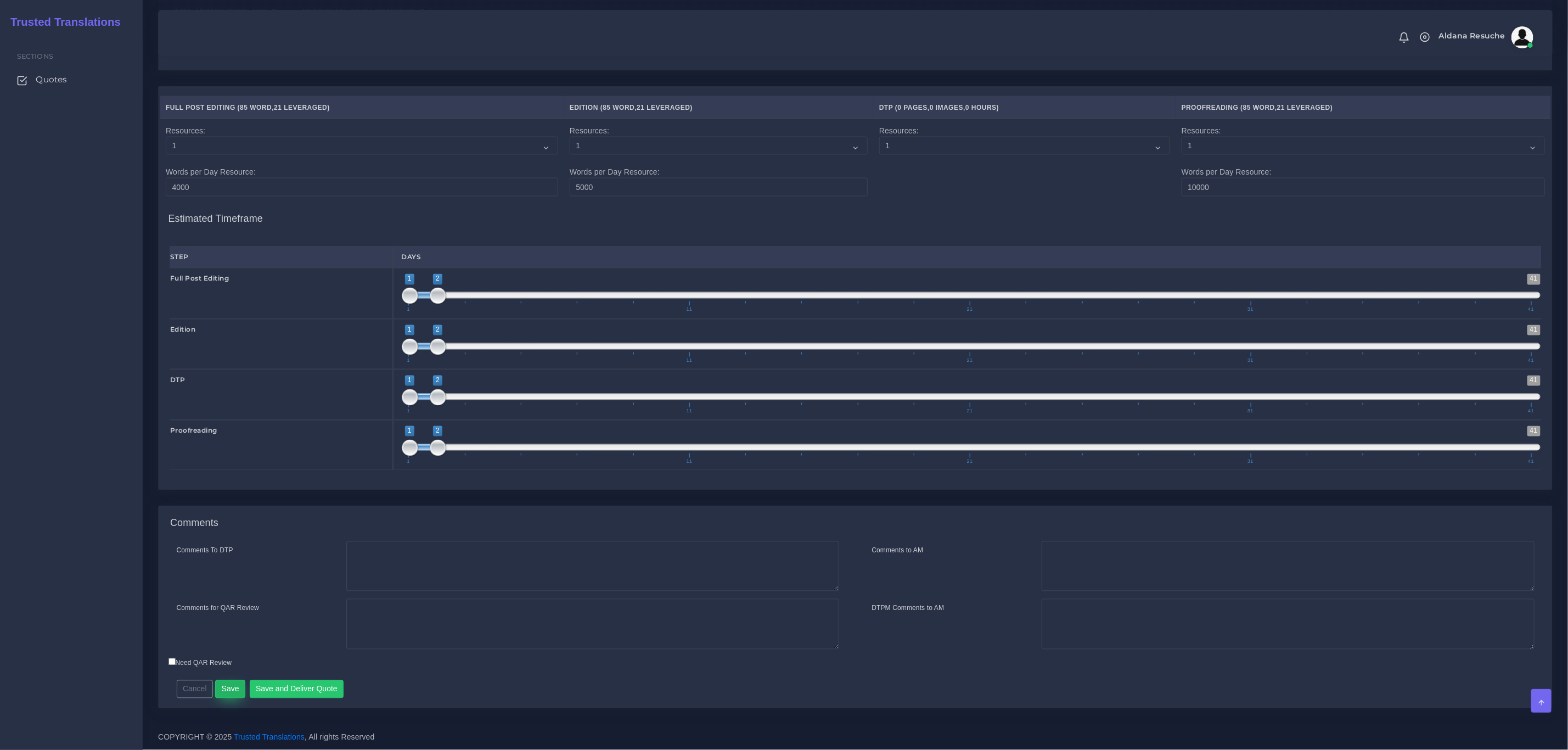
click at [232, 686] on button "Save" at bounding box center [229, 689] width 30 height 19
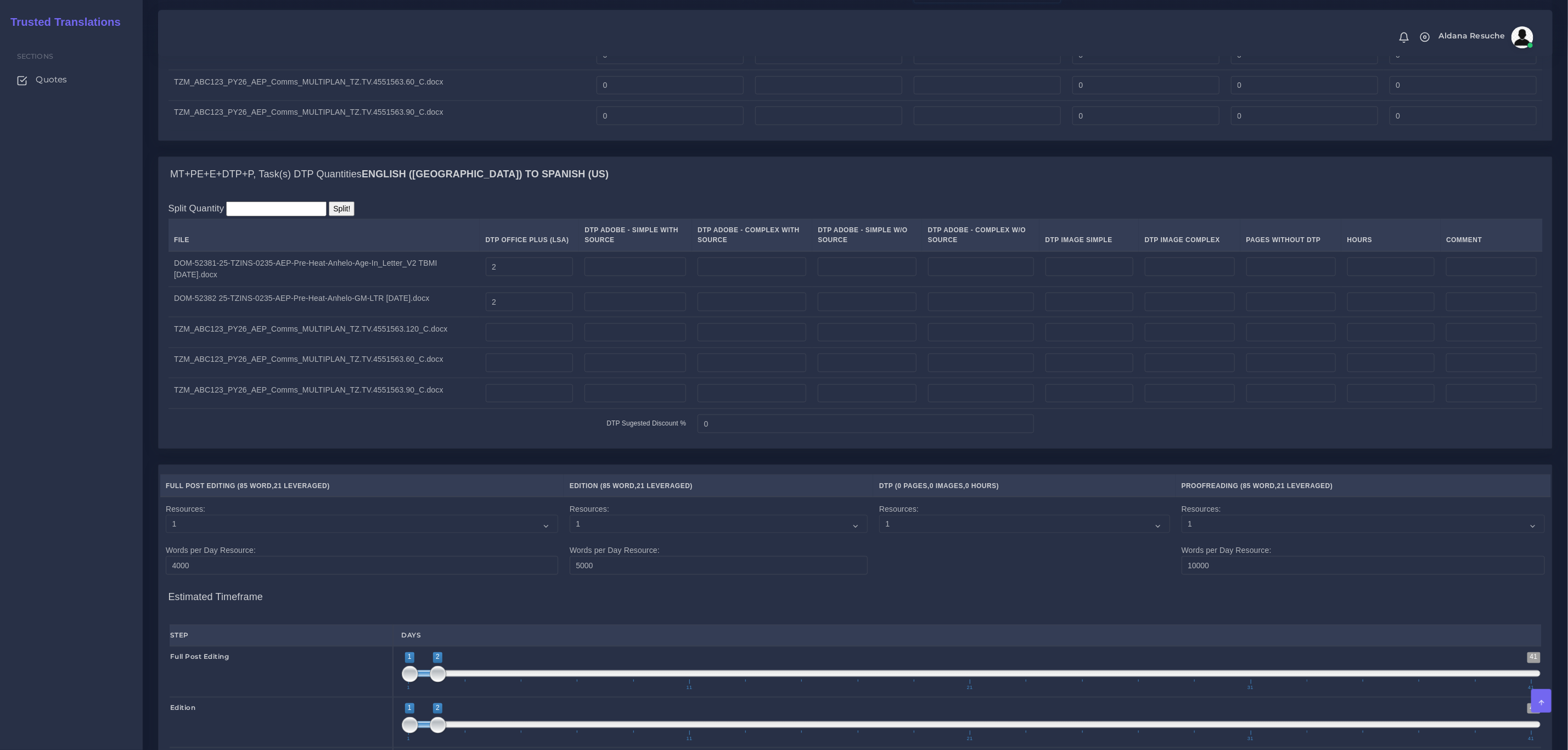
scroll to position [472, 0]
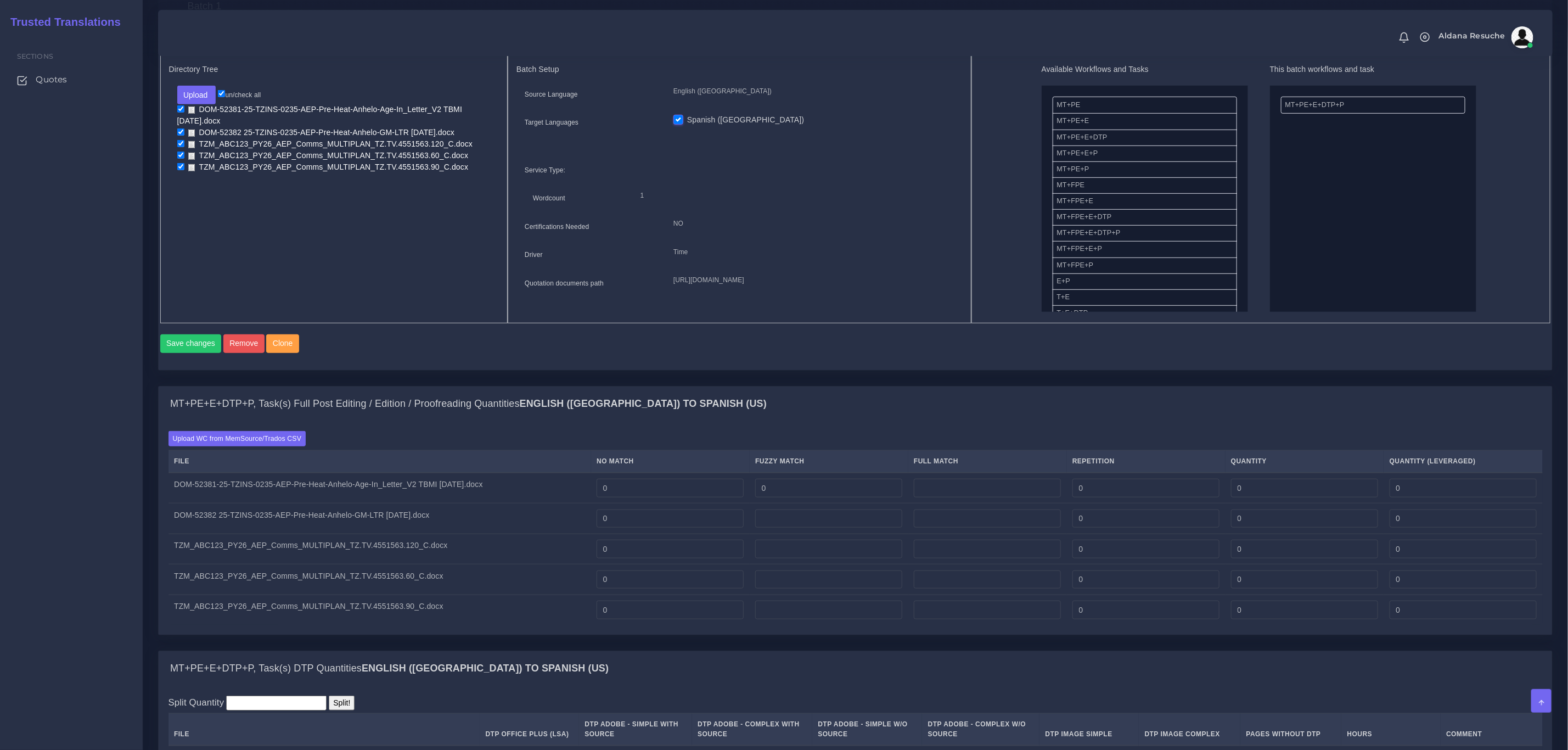
type input "0"
click at [0, 0] on div "Batch 1 New Batch Batch 1 Logs 1" at bounding box center [0, 0] width 0 height 0
click at [288, 446] on label "Upload WC from MemSource/Trados CSV" at bounding box center [238, 438] width 138 height 15
click at [0, 0] on input "Upload WC from MemSource/Trados CSV" at bounding box center [0, 0] width 0 height 0
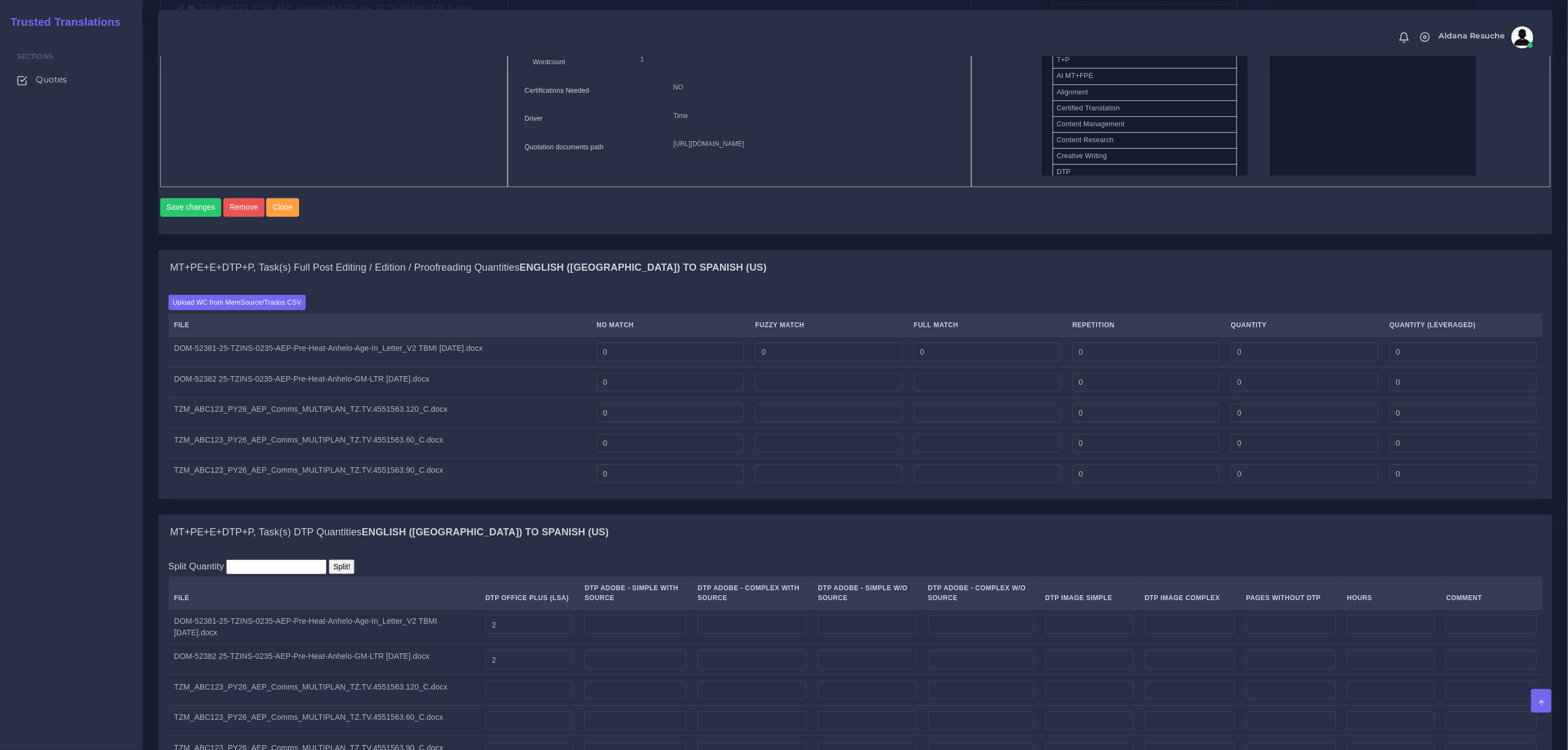
scroll to position [636, 0]
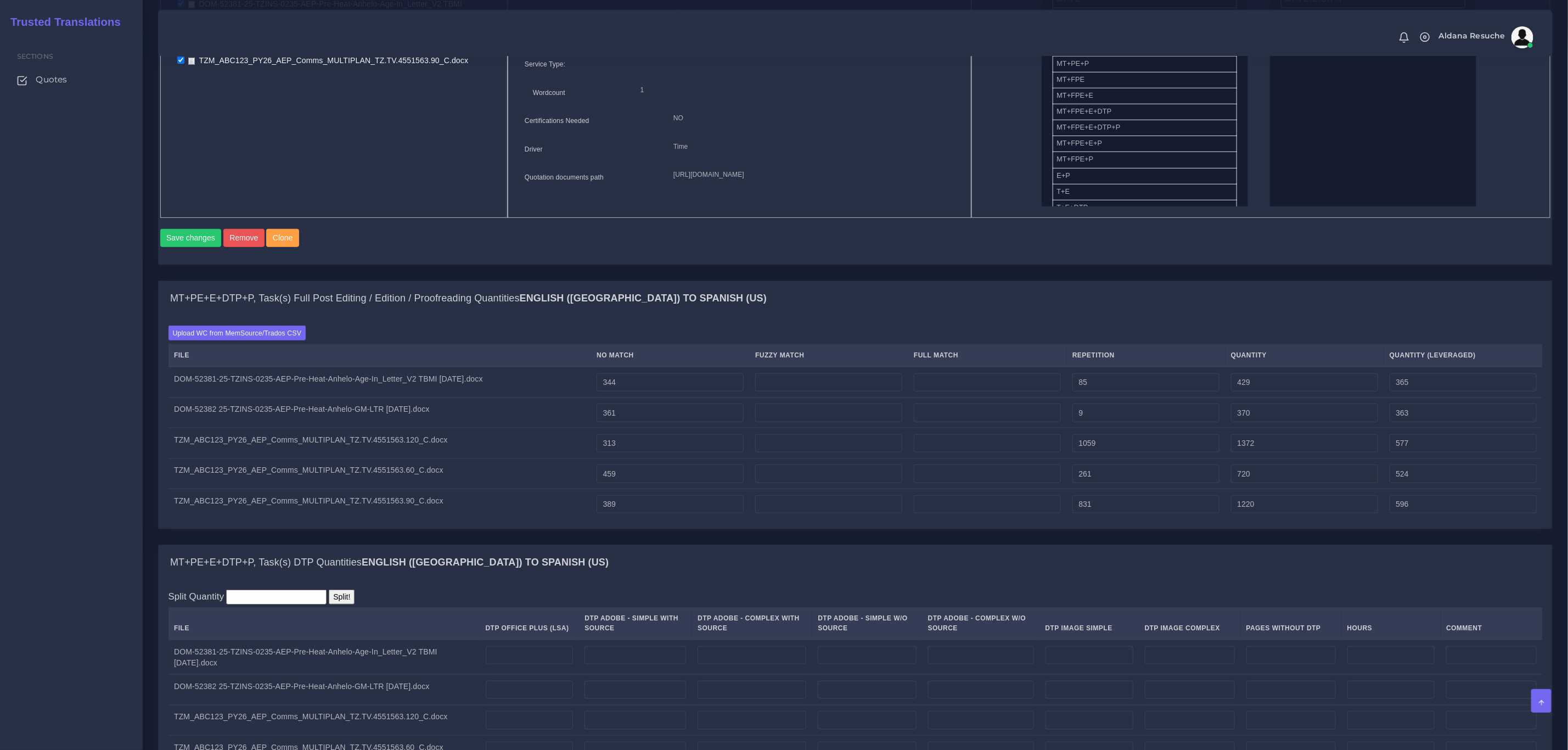
scroll to position [659, 0]
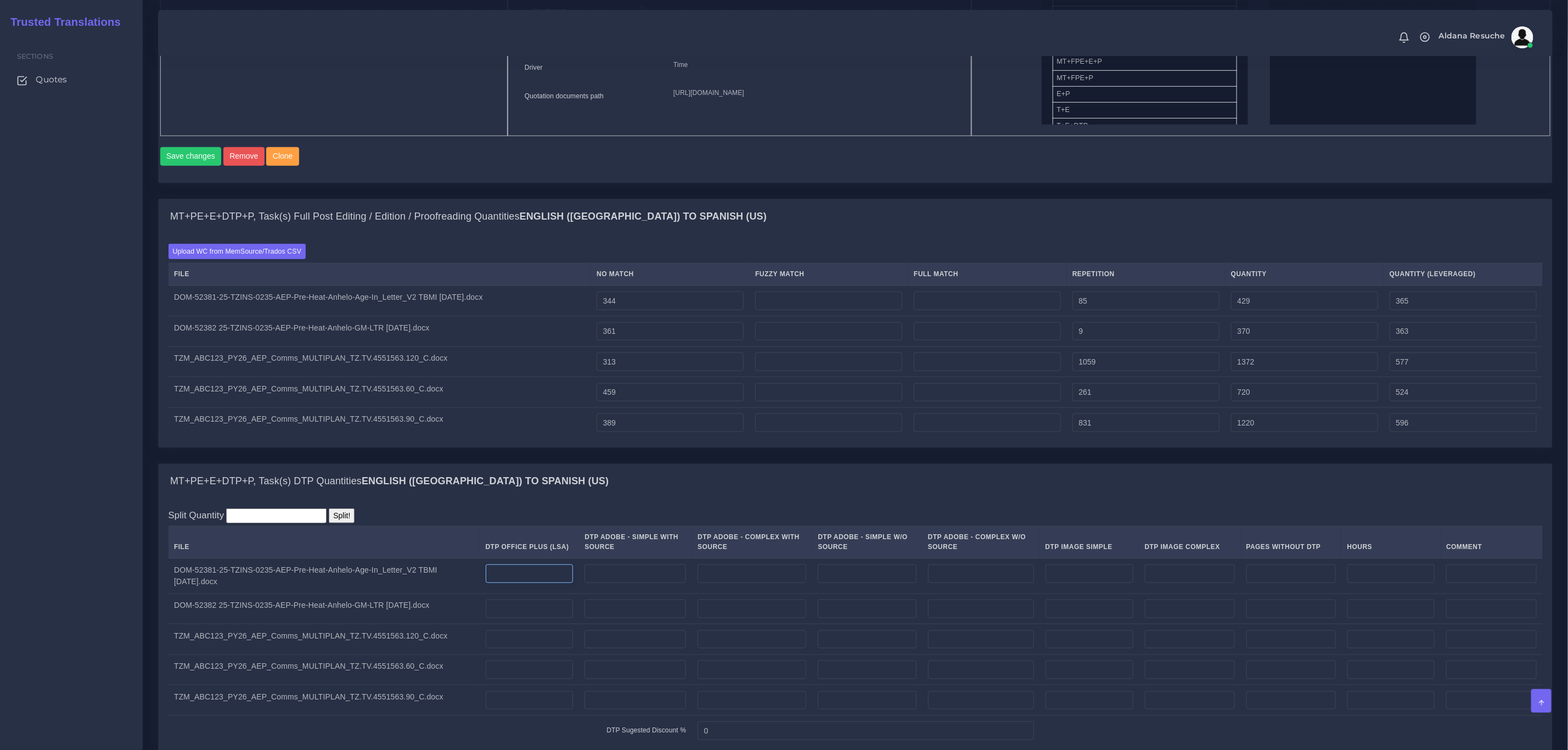
click at [514, 584] on input "number" at bounding box center [529, 573] width 88 height 19
type input "2"
click at [536, 618] on input "number" at bounding box center [529, 609] width 88 height 19
type input "2"
click at [645, 523] on div "Split Quantity Split! File DTP Office Plus (LSA) DTP Adobe - Simple With Source…" at bounding box center [855, 627] width 1394 height 257
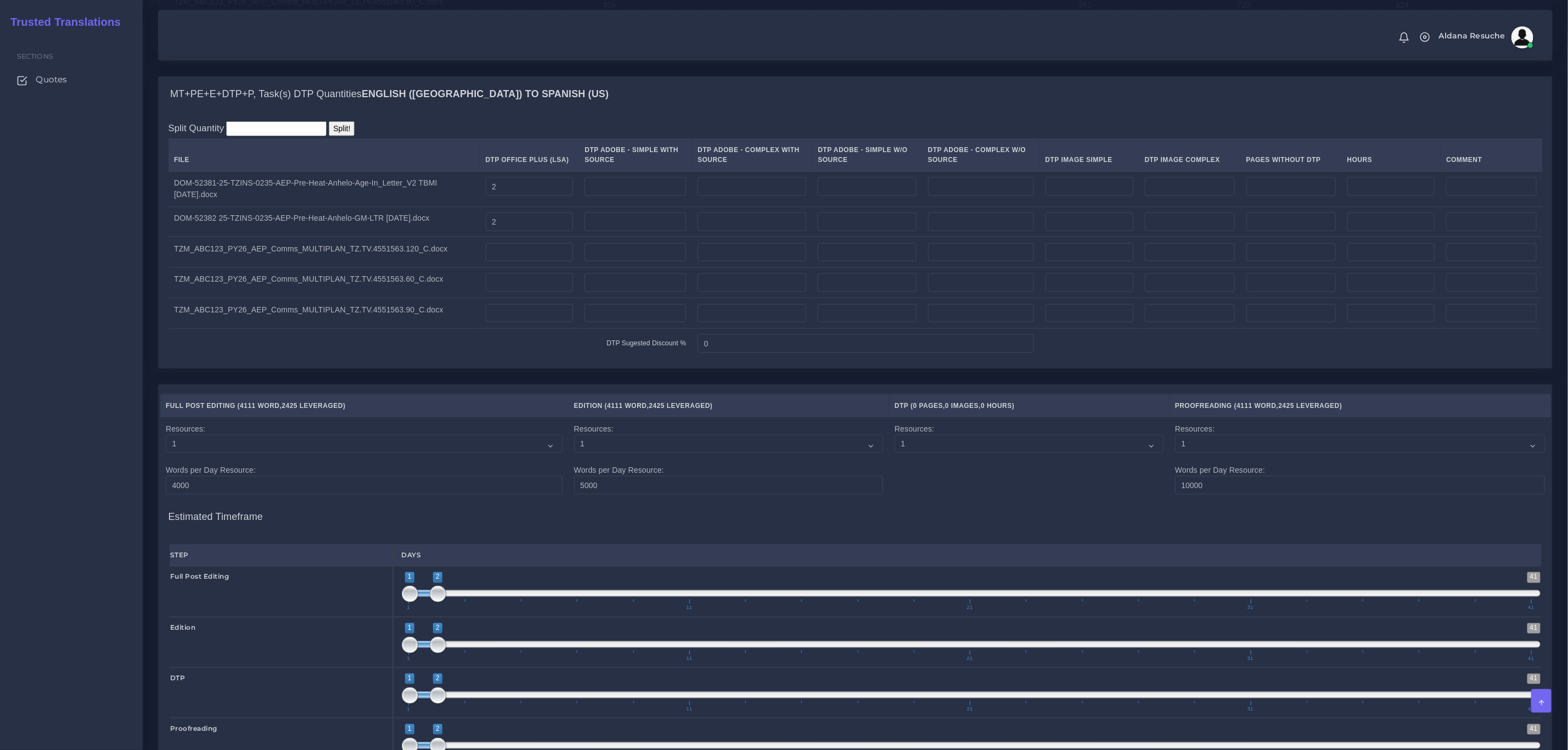
scroll to position [1367, 0]
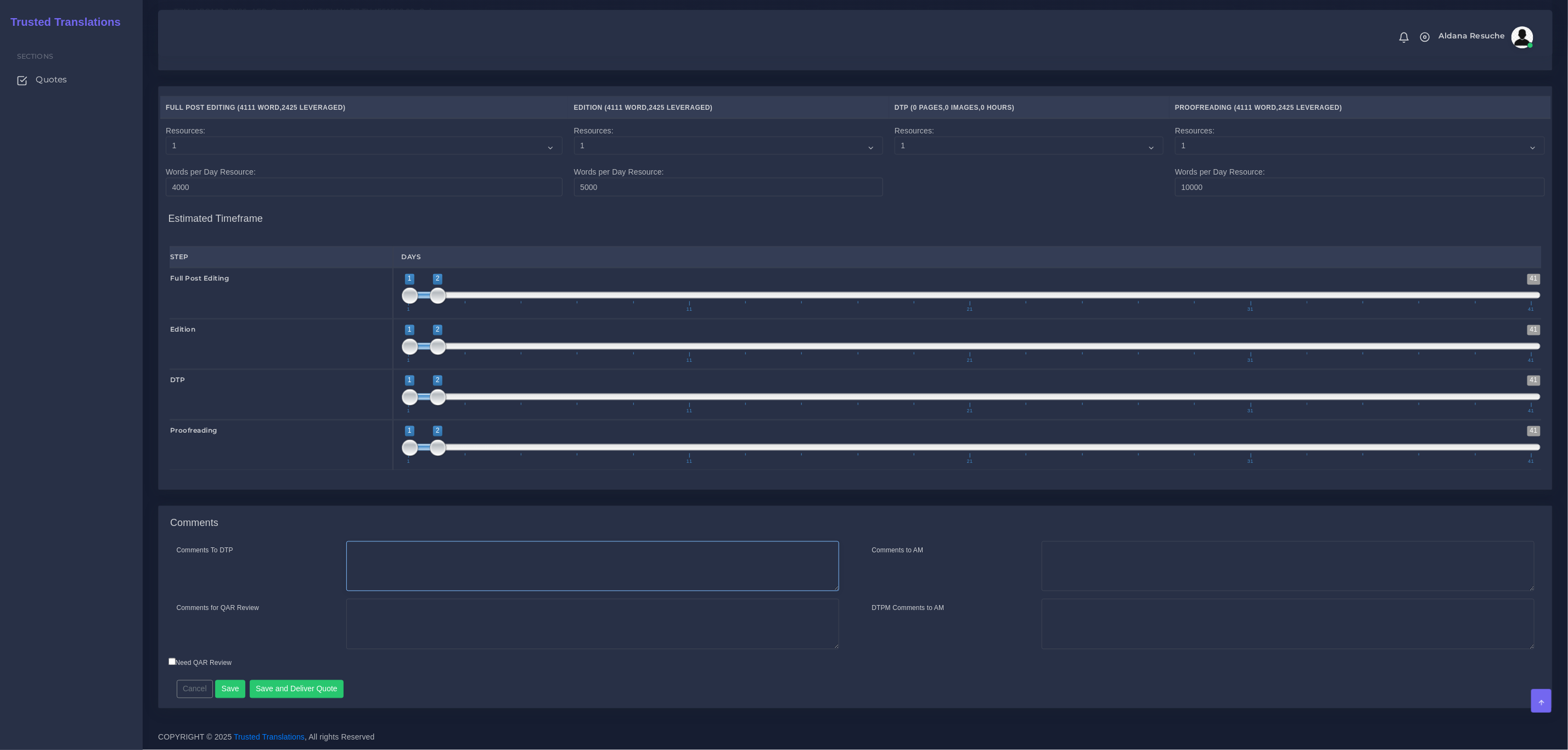
click at [535, 554] on textarea "Comments To DTP" at bounding box center [593, 567] width 493 height 51
type textarea "DTP in word"
type textarea "PEEP+DTP"
click at [331, 682] on button "Save and Deliver Quote" at bounding box center [296, 689] width 95 height 19
drag, startPoint x: 331, startPoint y: 682, endPoint x: 935, endPoint y: 58, distance: 868.4
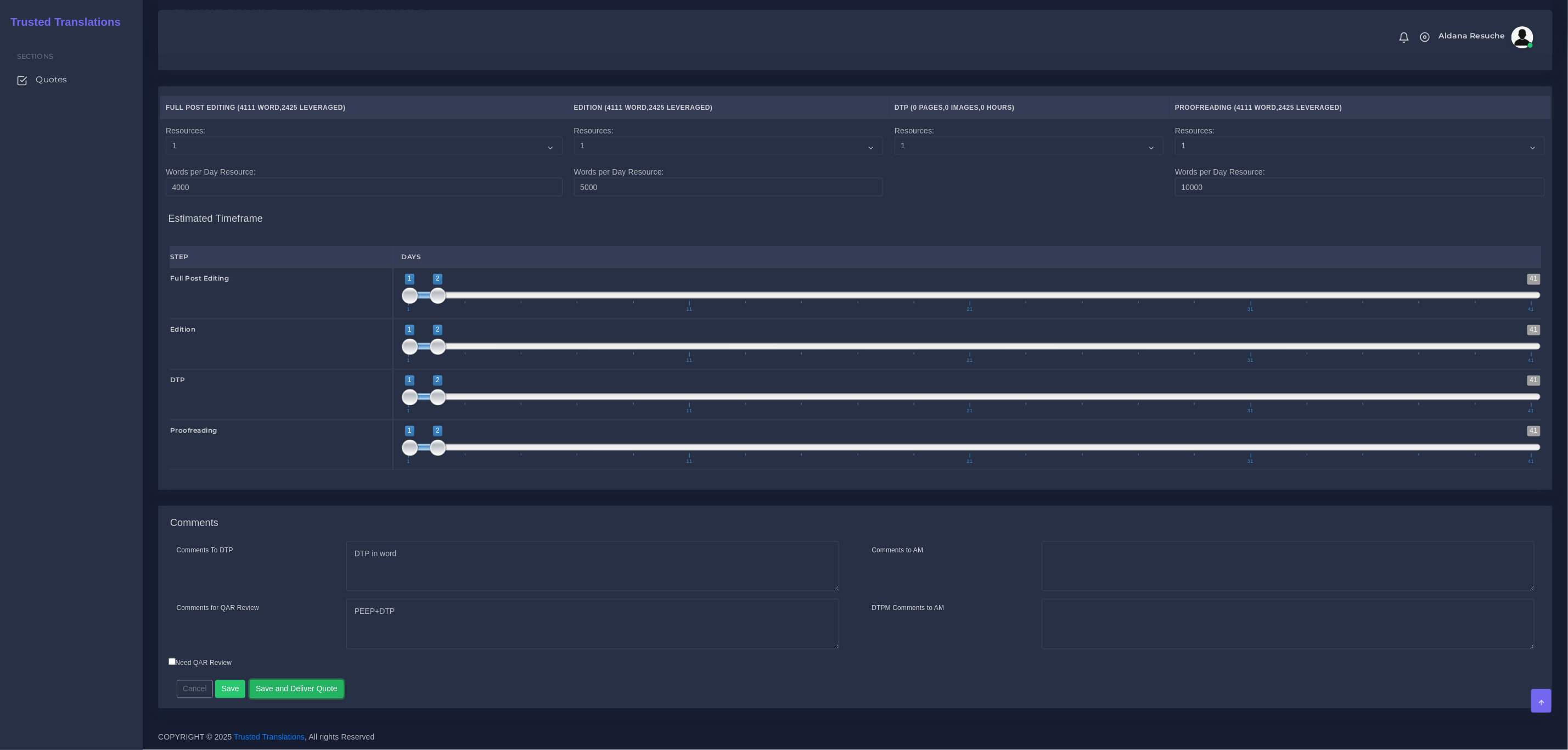
click at [333, 687] on button "Save and Deliver Quote" at bounding box center [296, 689] width 95 height 19
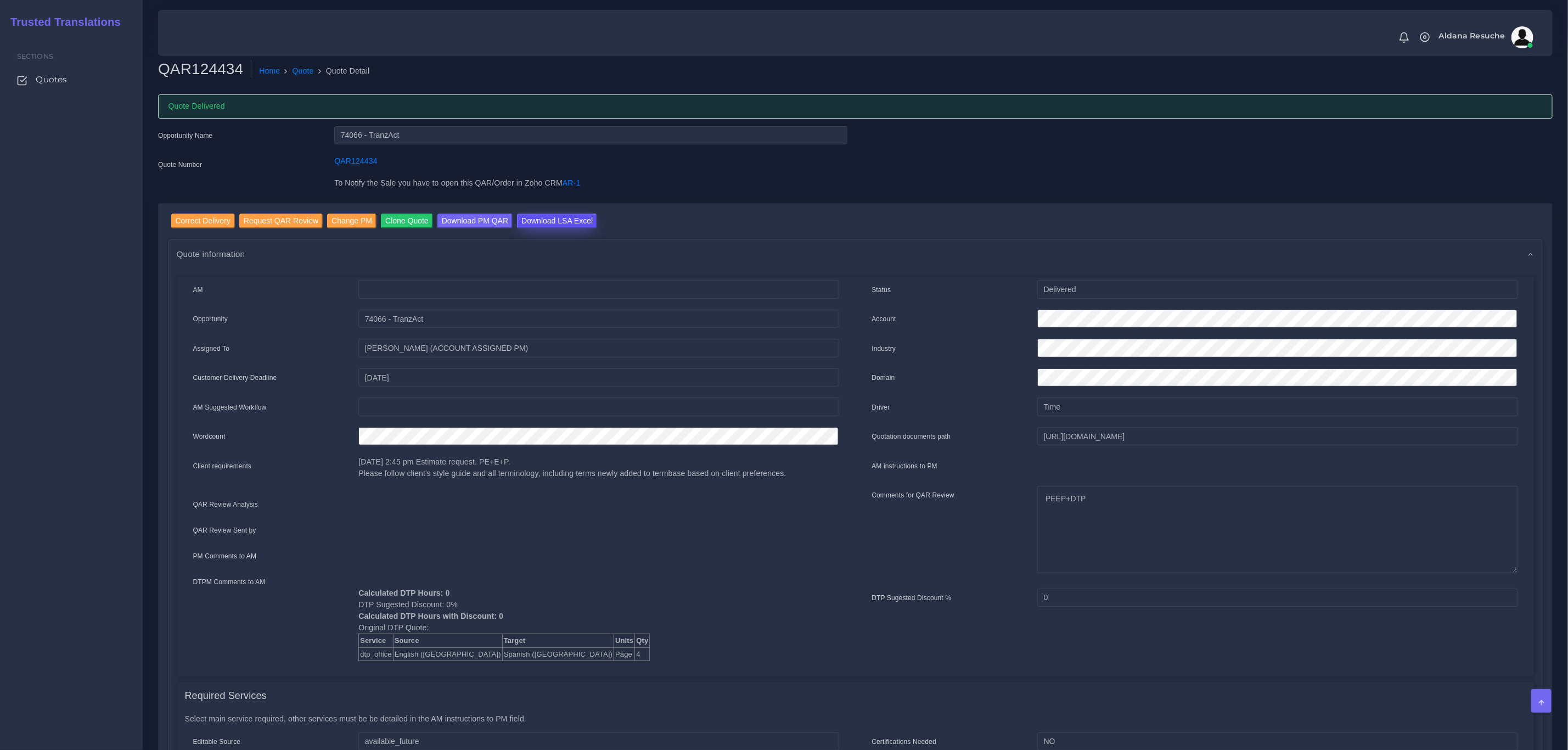
click at [557, 222] on input "Download LSA Excel" at bounding box center [557, 221] width 80 height 15
click at [300, 71] on link "Quote" at bounding box center [303, 71] width 21 height 11
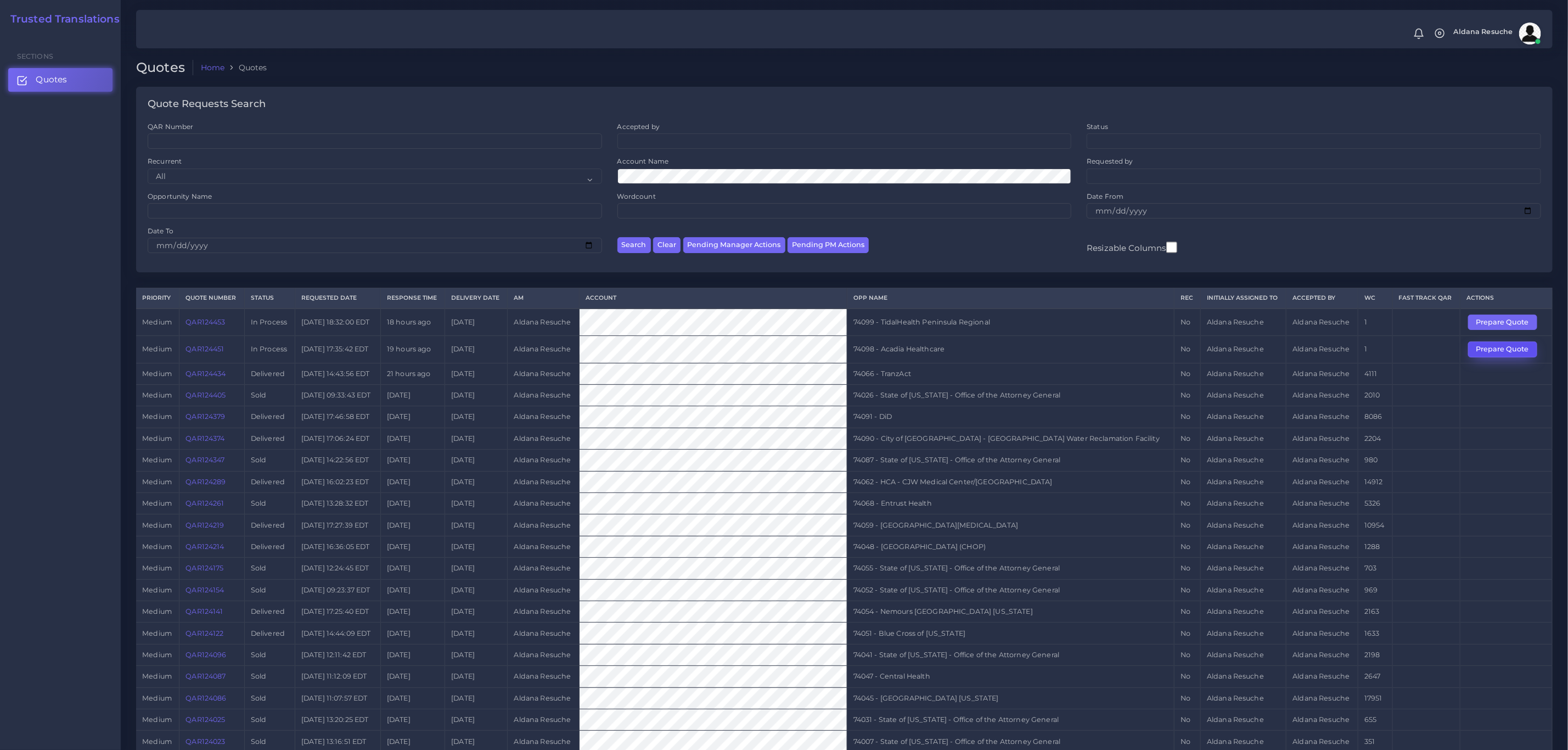
click at [1498, 357] on button "Prepare Quote" at bounding box center [1503, 349] width 69 height 15
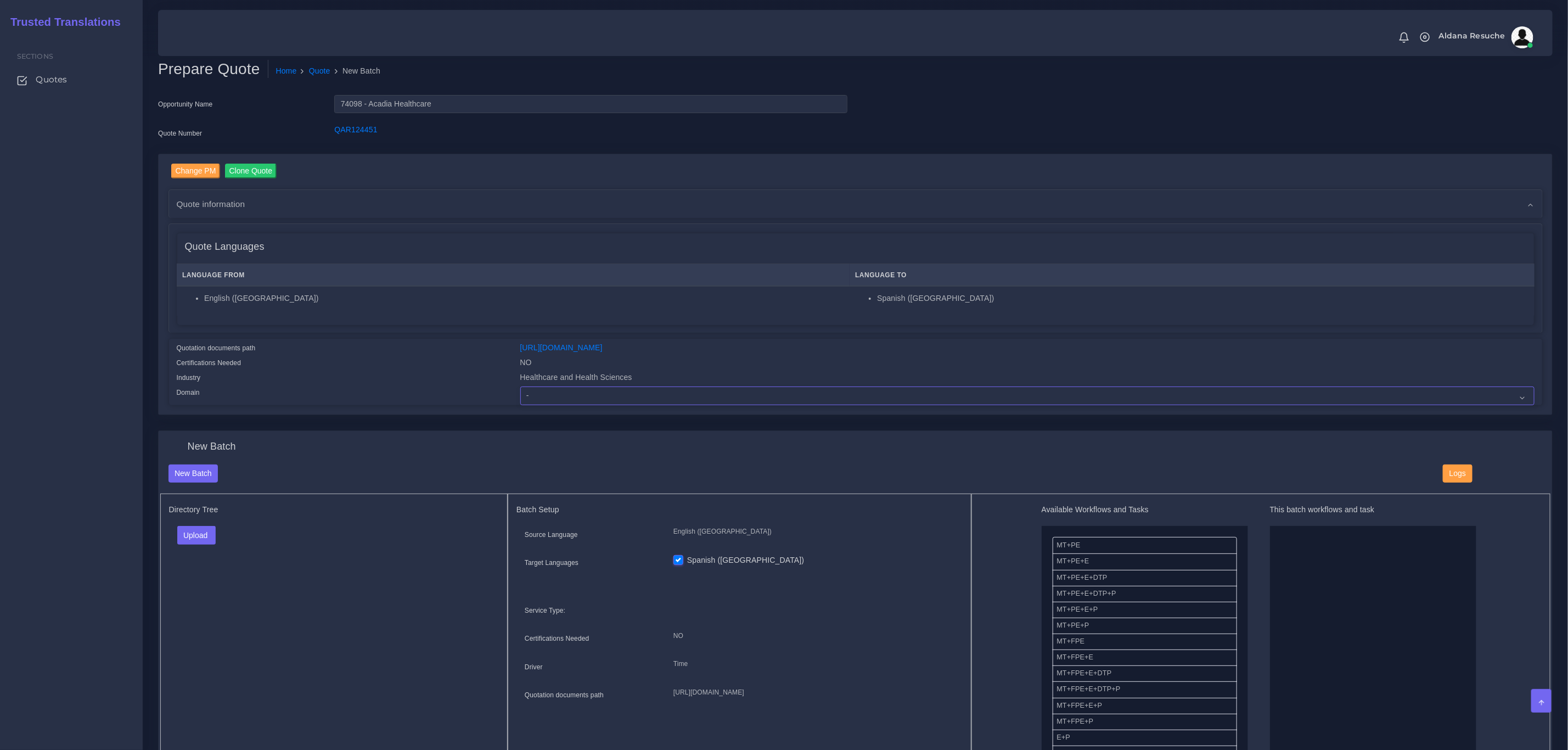
click at [644, 395] on select "- Advertising and Media Agriculture, Forestry and Fishing Architecture, Buildin…" at bounding box center [1028, 395] width 1015 height 19
select select "Healthcare and Health Sciences"
click at [520, 386] on select "- Advertising and Media Agriculture, Forestry and Fishing Architecture, Buildin…" at bounding box center [1028, 395] width 1015 height 19
click at [204, 536] on button "Upload" at bounding box center [196, 535] width 39 height 19
click at [198, 582] on label "Files" at bounding box center [216, 577] width 76 height 14
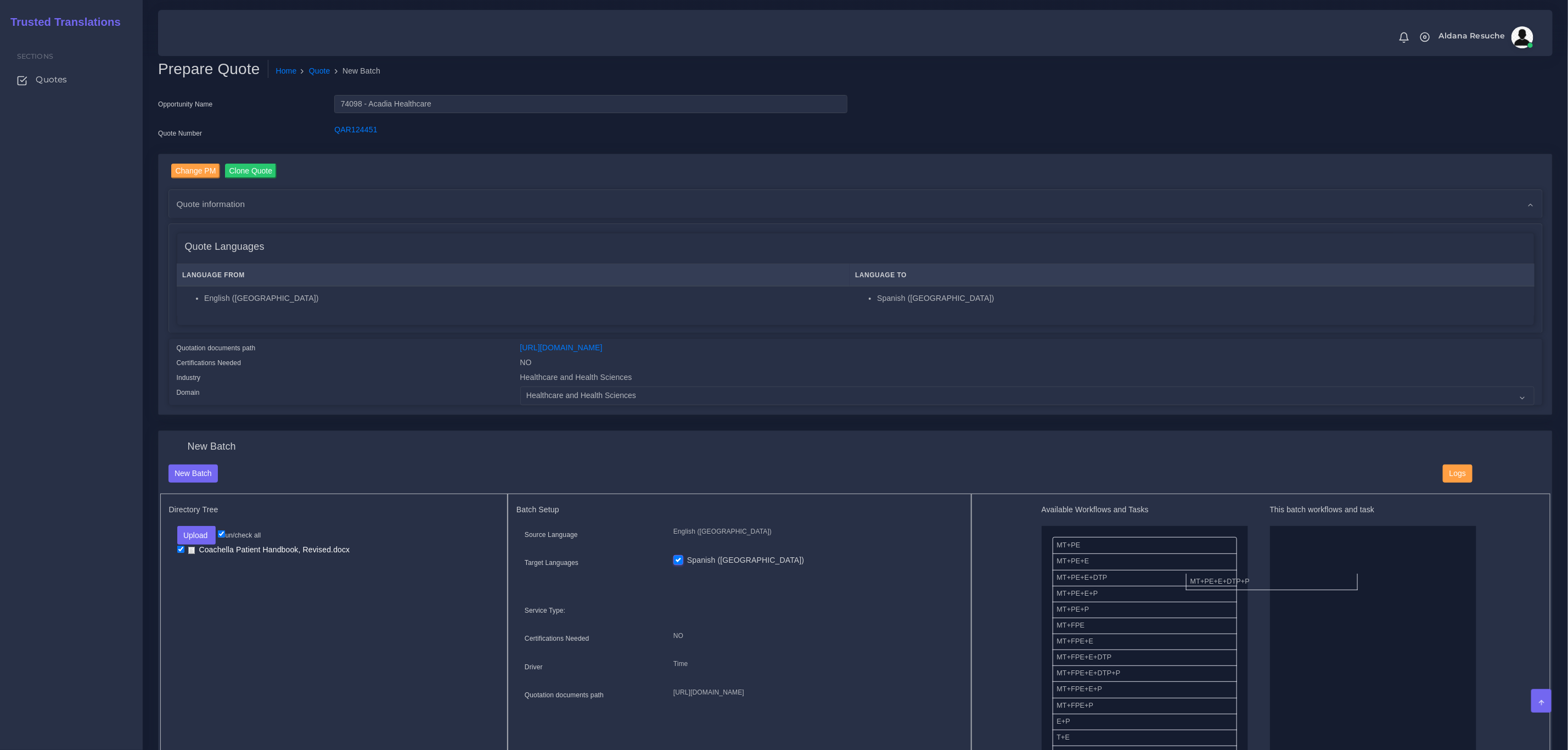
drag, startPoint x: 1141, startPoint y: 603, endPoint x: 1332, endPoint y: 582, distance: 192.2
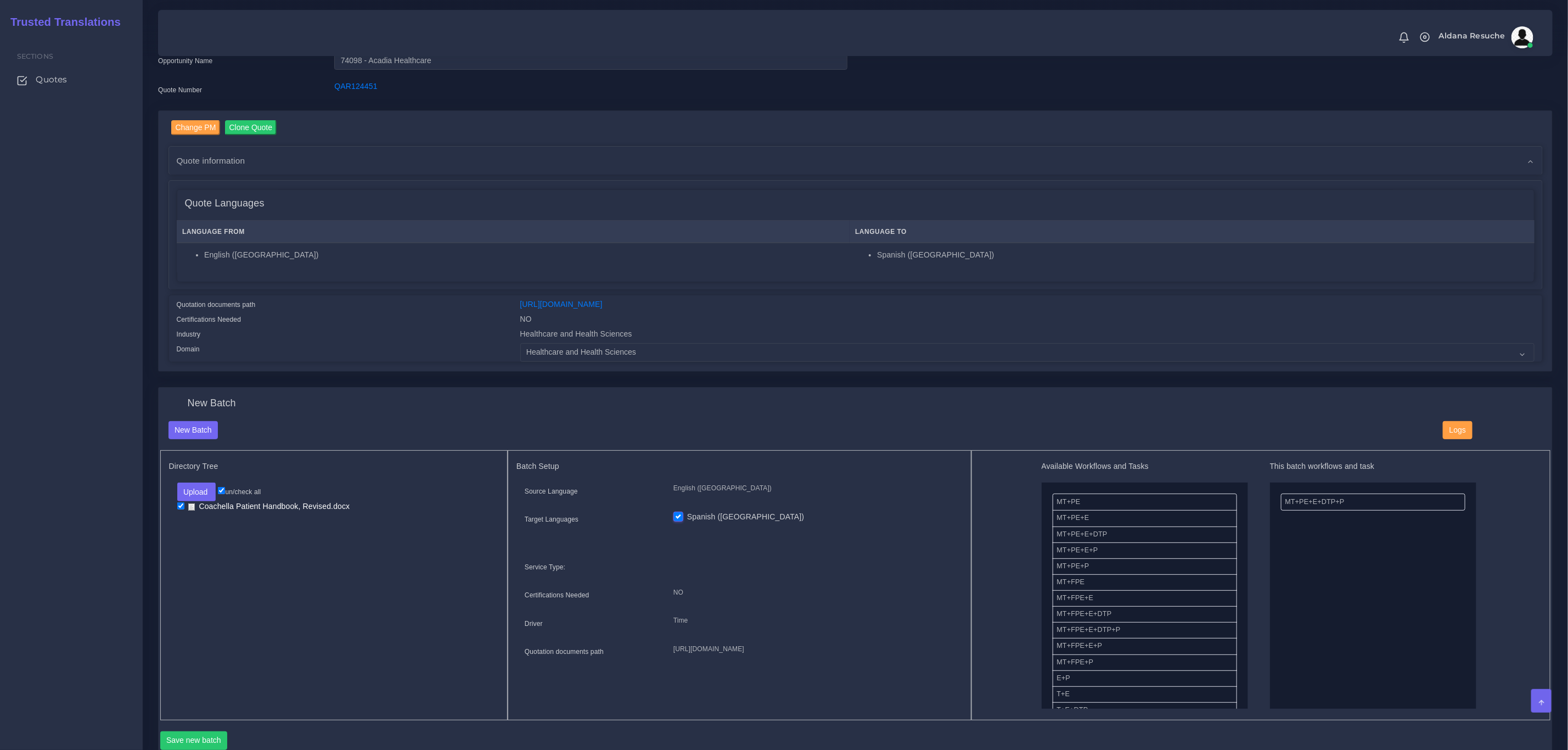
scroll to position [82, 0]
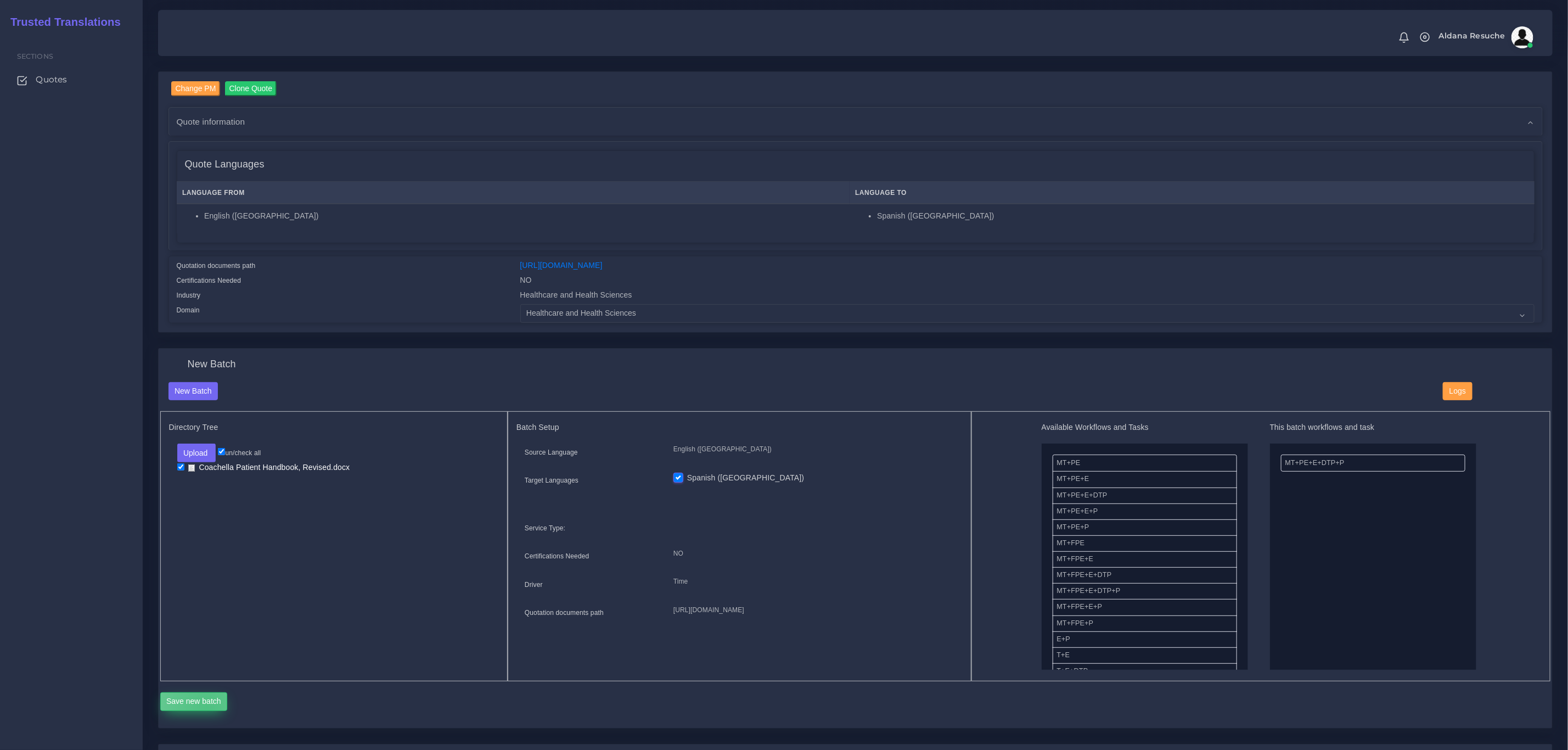
click at [206, 707] on button "Save new batch" at bounding box center [194, 702] width 68 height 19
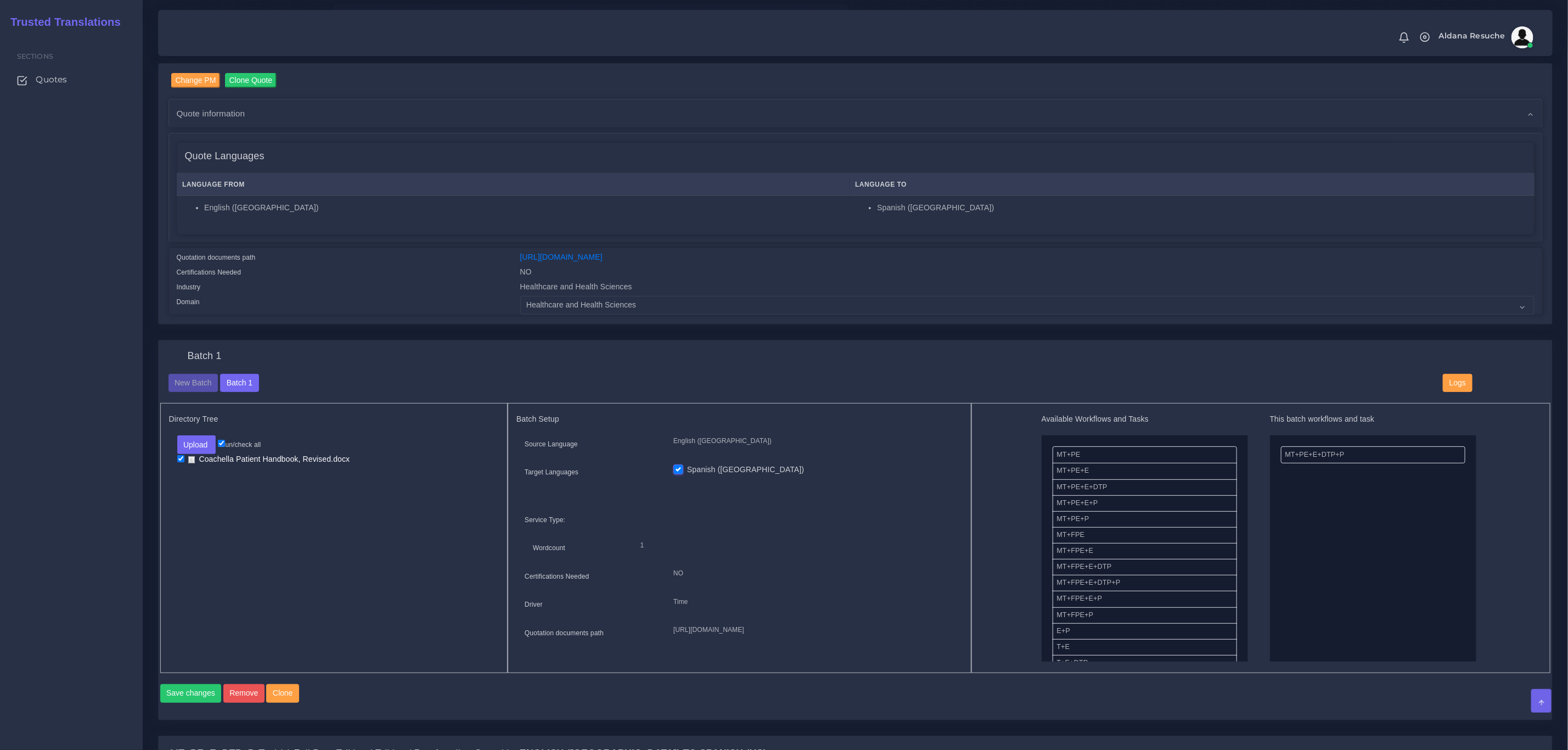
scroll to position [247, 0]
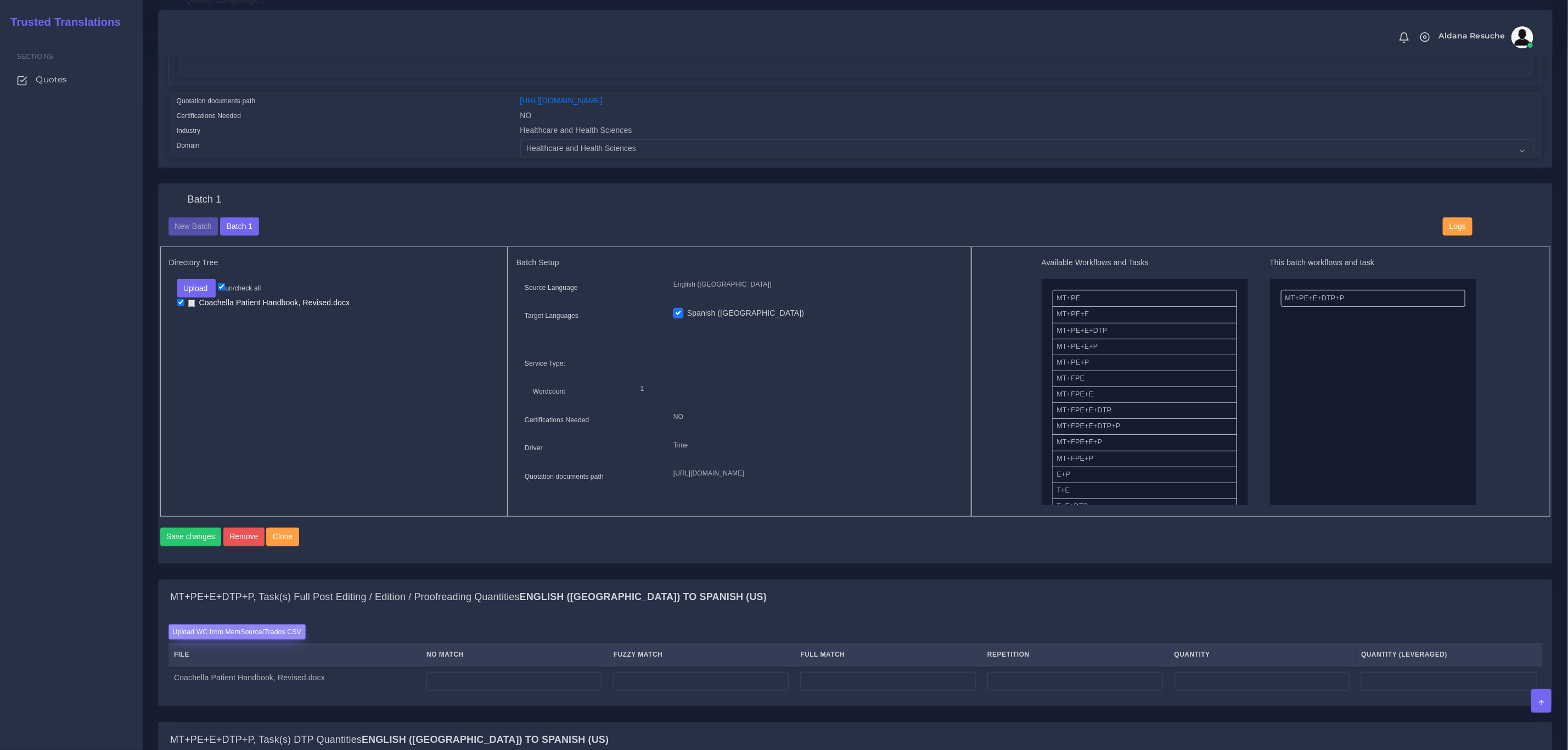
click at [241, 639] on label "Upload WC from MemSource/Trados CSV" at bounding box center [238, 632] width 138 height 15
click at [0, 0] on input "Upload WC from MemSource/Trados CSV" at bounding box center [0, 0] width 0 height 0
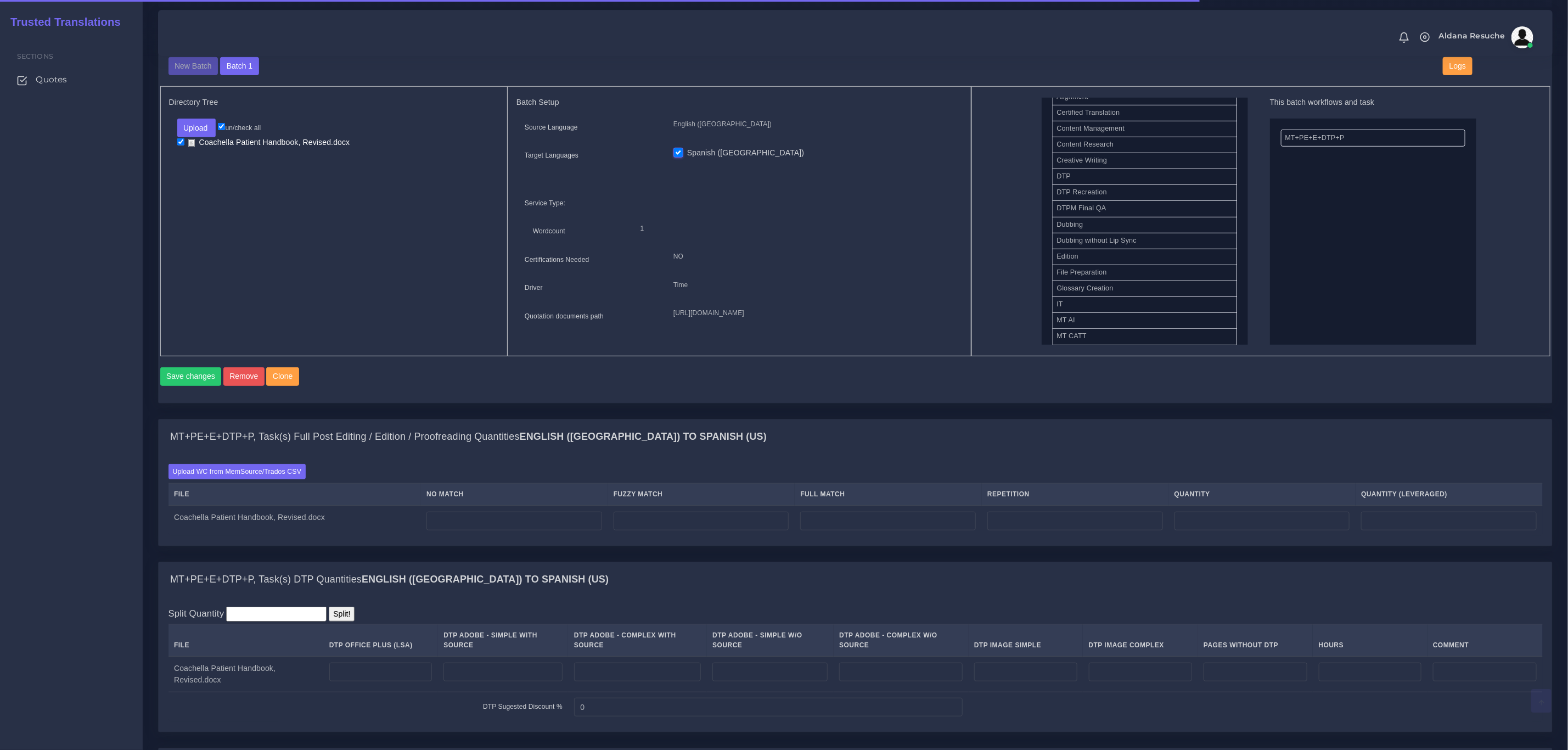
scroll to position [447, 0]
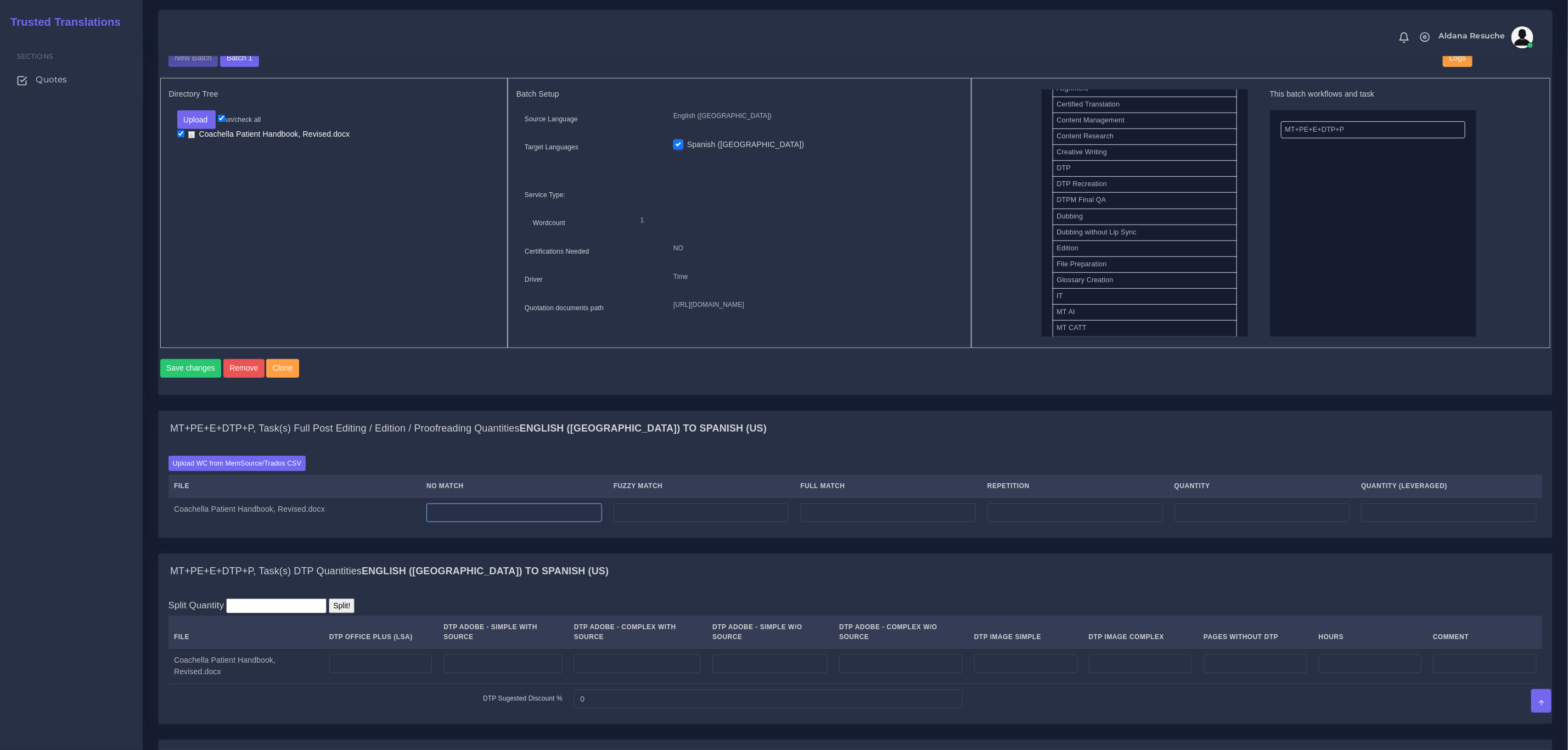
click at [560, 522] on input "number" at bounding box center [514, 512] width 175 height 19
type input "4834"
click at [817, 440] on div "MT+PE+E+DTP+P, Task(s) Full Post Editing / Edition / Proofreading Quantities En…" at bounding box center [855, 428] width 1394 height 35
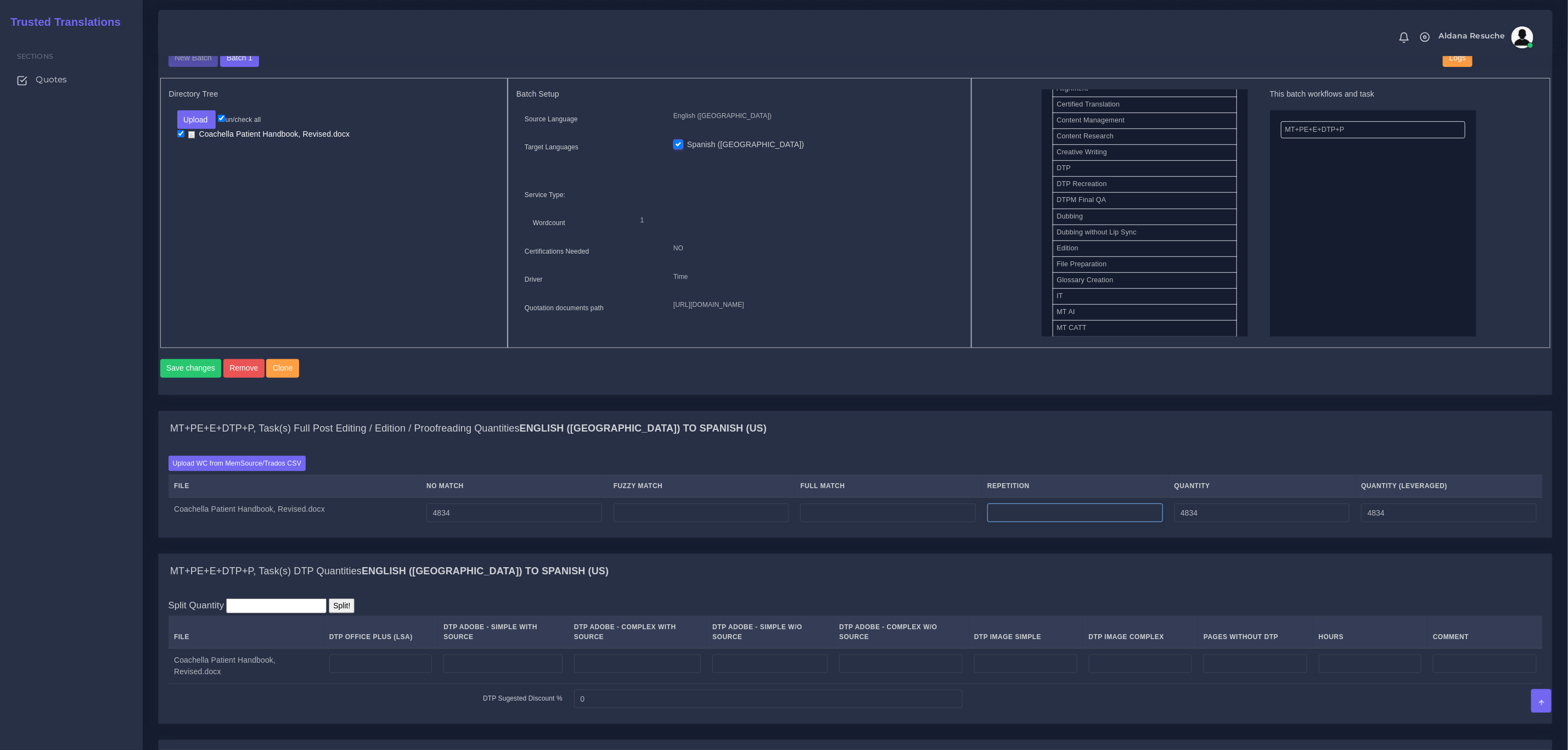
click at [1033, 522] on input "number" at bounding box center [1074, 512] width 175 height 19
type input "44"
type input "4878"
type input "4845"
click at [748, 520] on input "number" at bounding box center [701, 512] width 175 height 19
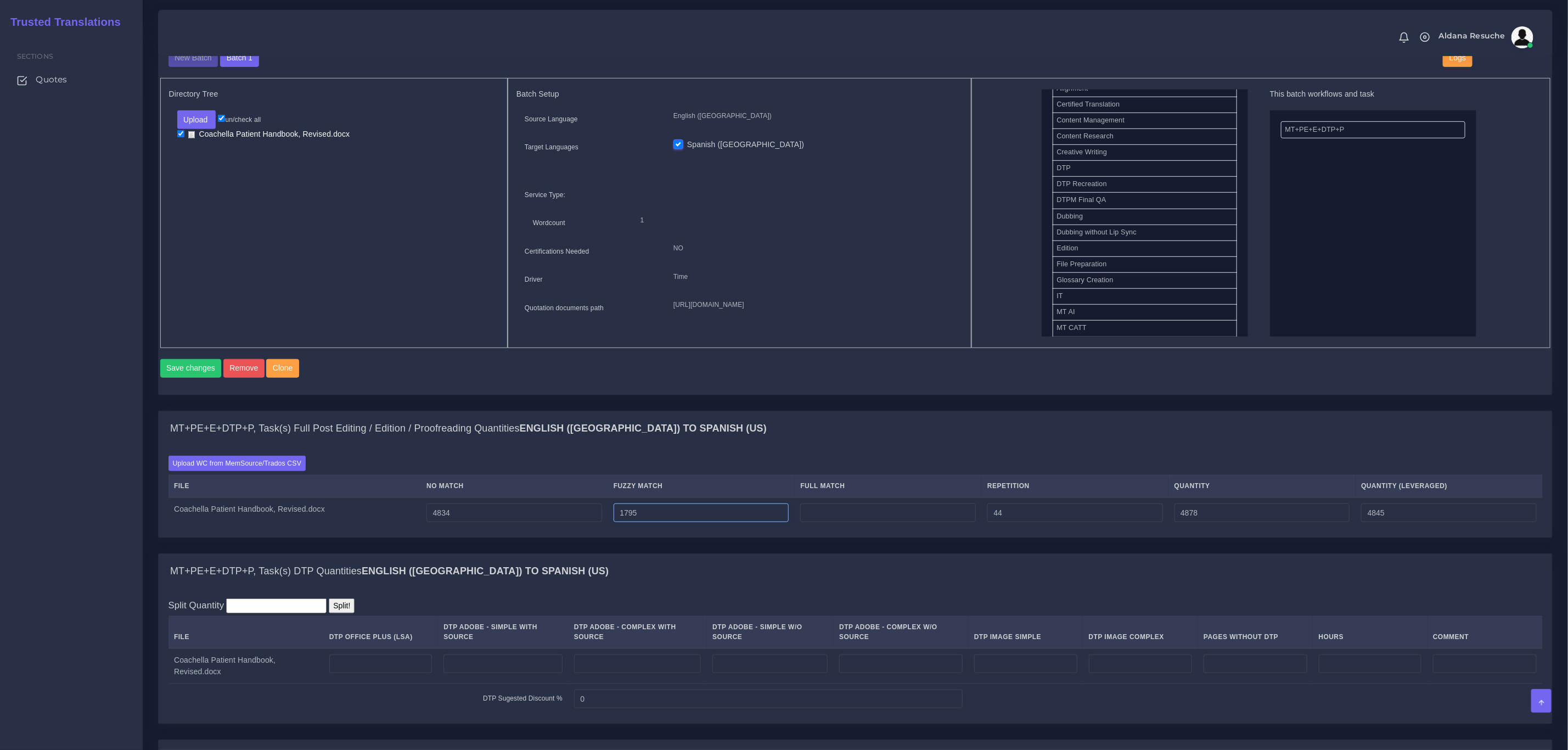
type input "1795"
type input "6673"
type input "5742"
click at [855, 428] on div "MT+PE+E+DTP+P, Task(s) Full Post Editing / Edition / Proofreading Quantities En…" at bounding box center [855, 428] width 1394 height 35
click at [903, 529] on td at bounding box center [889, 513] width 187 height 31
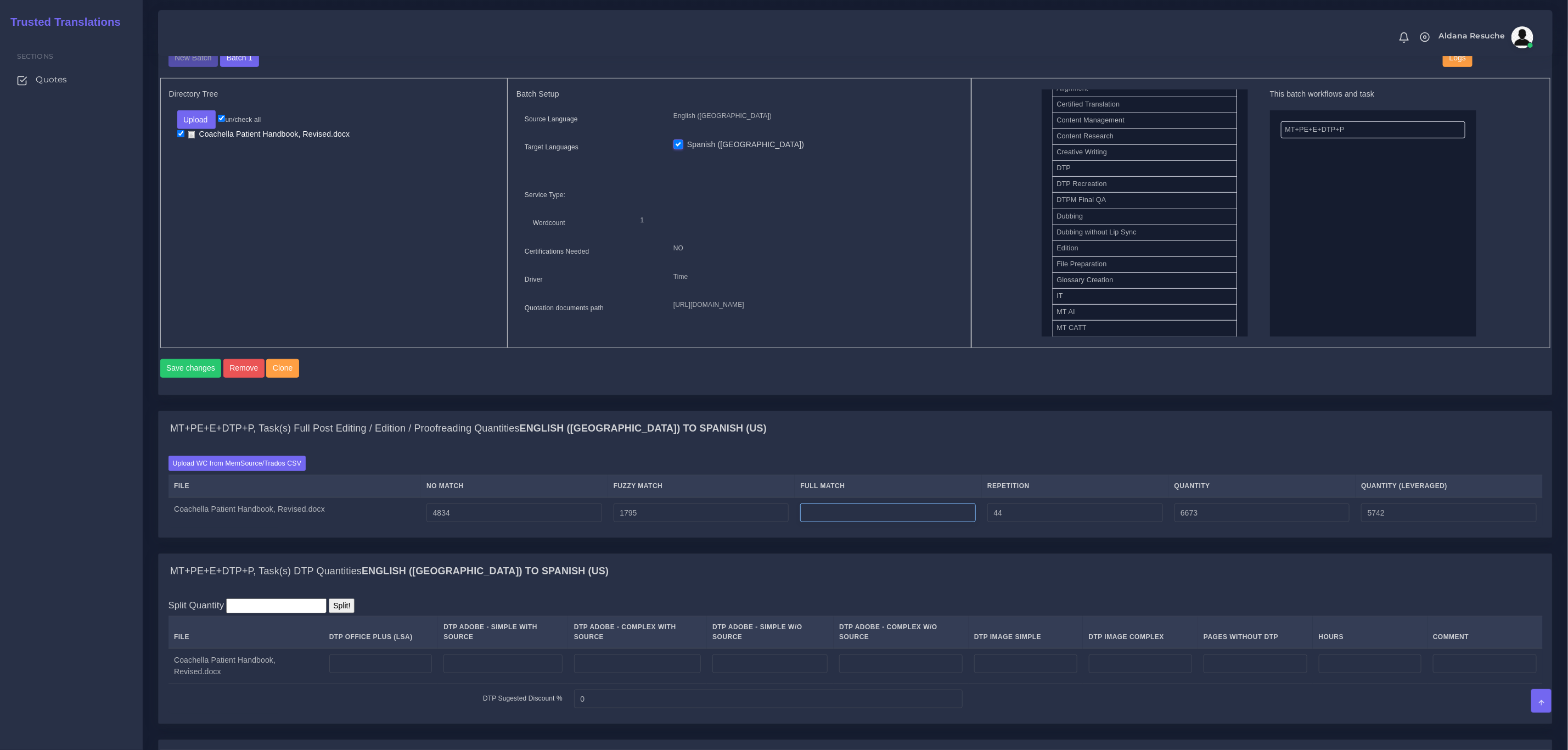
click at [906, 522] on input "number" at bounding box center [888, 512] width 175 height 19
type input "593"
type input "7266"
type input "5890"
click at [969, 465] on div "Upload WC from MemSource/Trados CSV File No Match Fuzzy Match Full Match Repeti…" at bounding box center [855, 491] width 1394 height 91
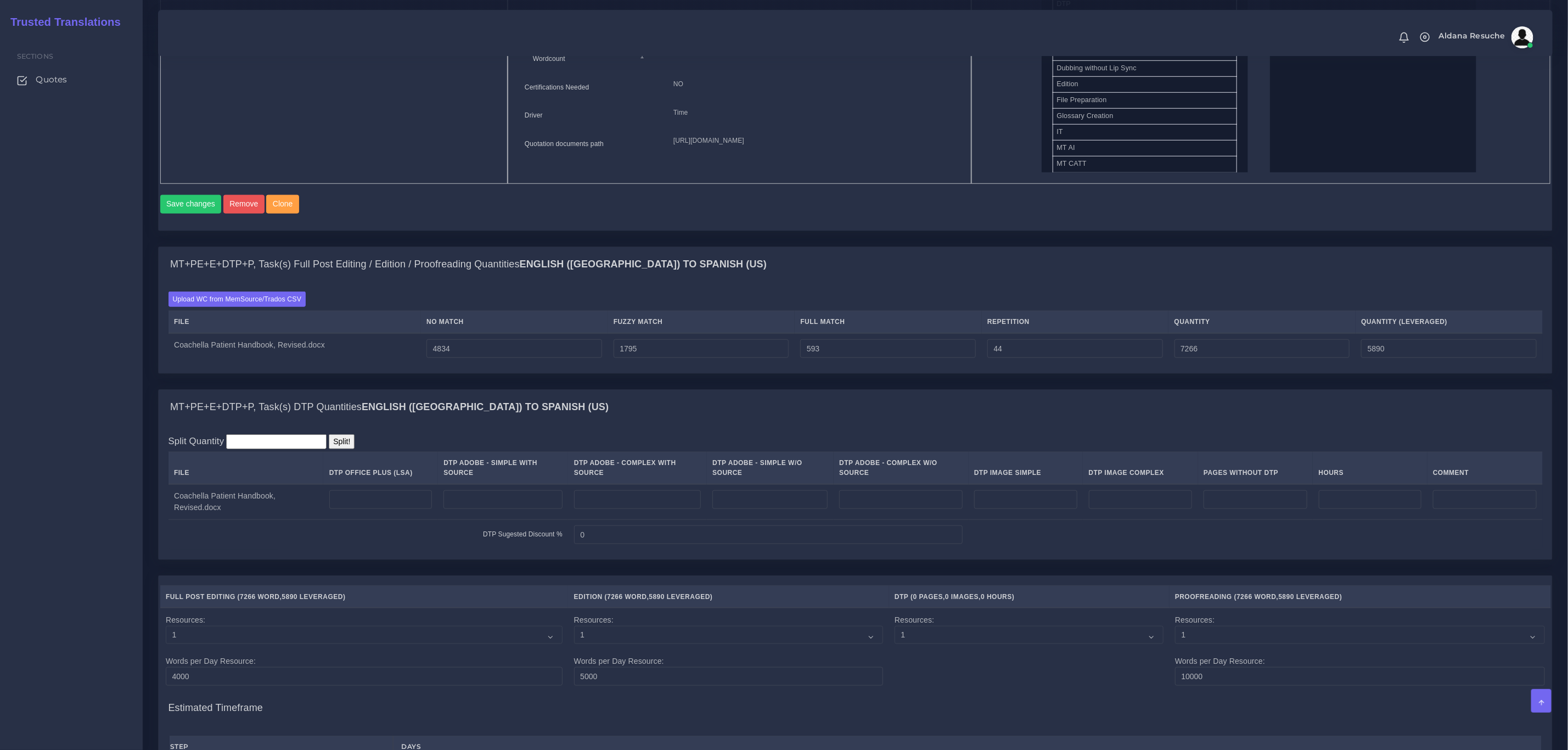
scroll to position [612, 0]
click at [424, 499] on input "number" at bounding box center [381, 499] width 103 height 19
type input "16"
click at [535, 417] on div "MT+PE+E+DTP+P, Task(s) DTP Quantities English (US) TO Spanish (US)" at bounding box center [855, 407] width 1394 height 35
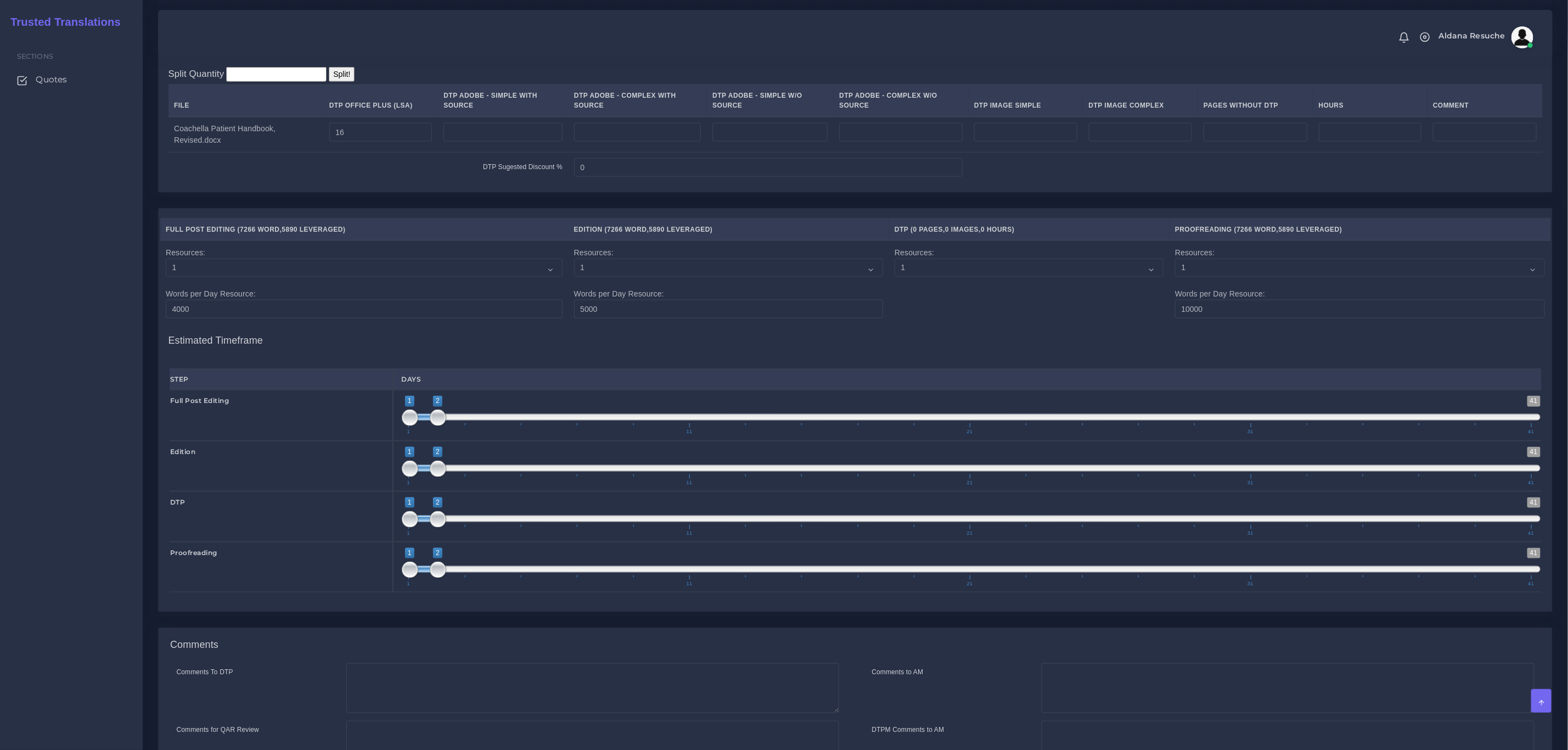
scroll to position [1107, 0]
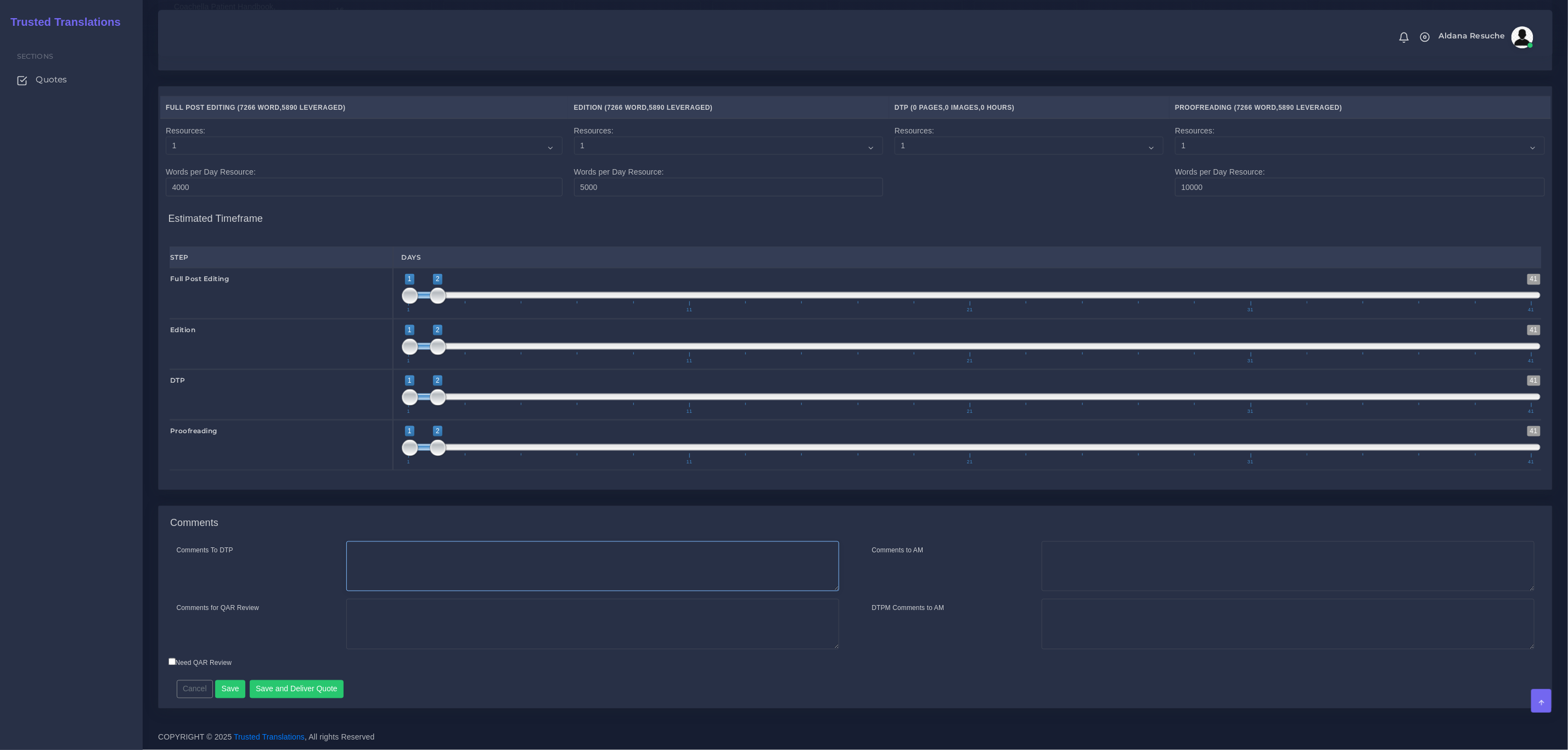
click at [414, 563] on textarea "Comments To DTP" at bounding box center [593, 567] width 493 height 51
type textarea "DTP in word"
type textarea "PEEP+DTP"
click at [293, 681] on button "Save and Deliver Quote" at bounding box center [296, 689] width 95 height 19
click at [935, 701] on div "Comments To DTP DTP in word Comments for QAR Review PEEP+DTP" at bounding box center [855, 625] width 1394 height 167
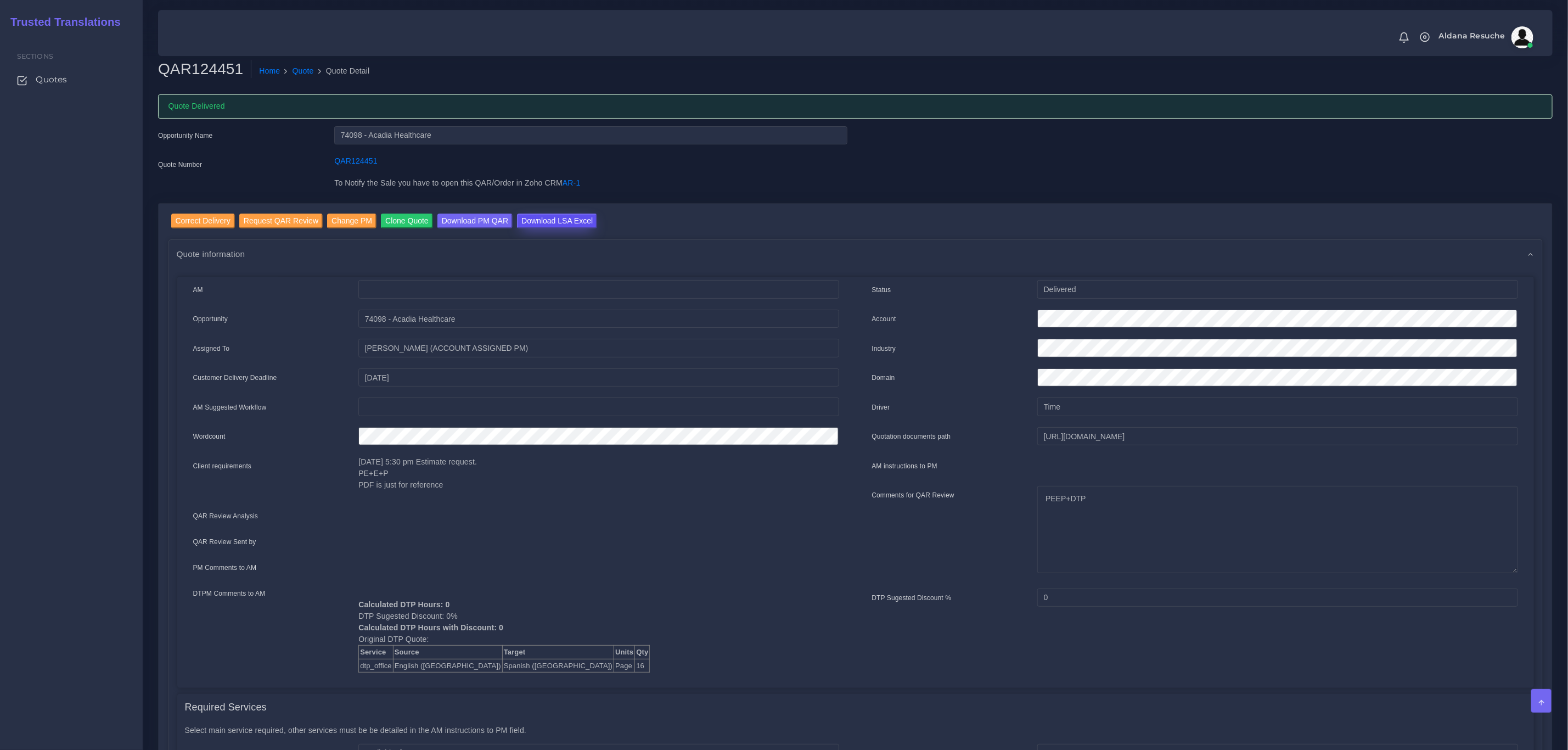
click at [539, 217] on input "Download LSA Excel" at bounding box center [557, 221] width 80 height 15
click at [294, 68] on link "Quote" at bounding box center [303, 71] width 21 height 11
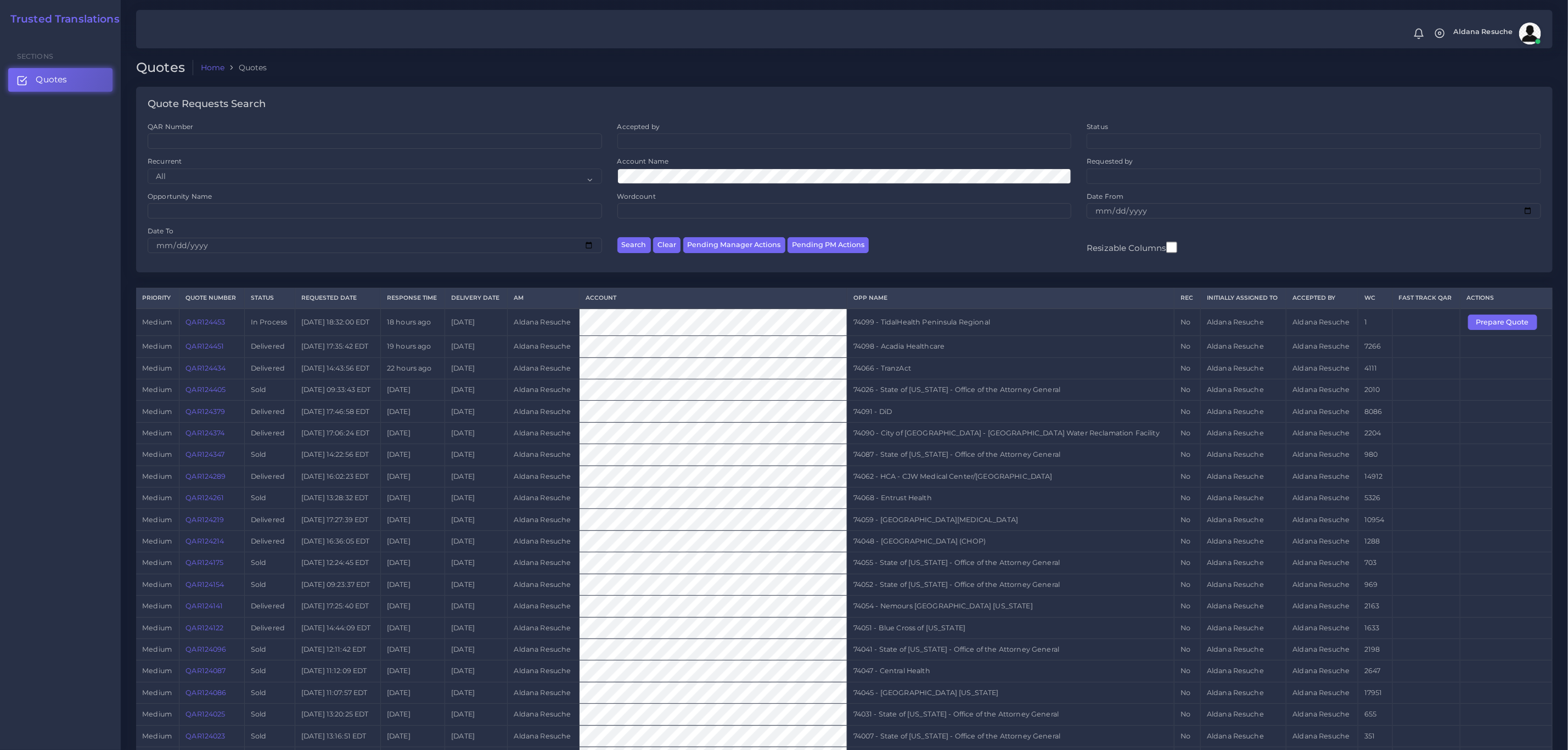
click at [1321, 256] on div "Resizable Columns" at bounding box center [1314, 243] width 470 height 35
click at [935, 318] on td "74099 - TidalHealth Peninsula Regional" at bounding box center [1011, 322] width 328 height 27
copy tr "74099 - TidalHealth Peninsula Regional"
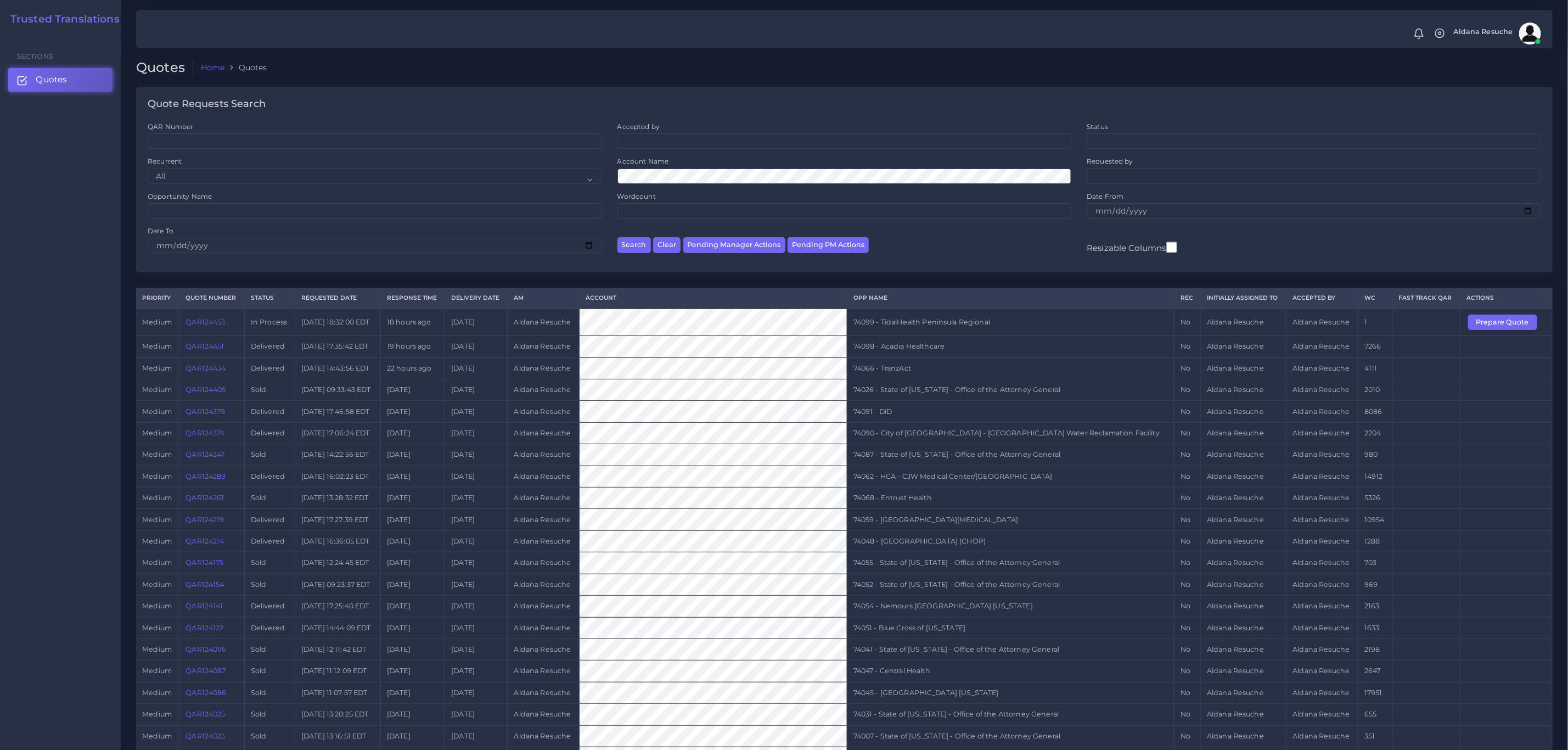
click at [1490, 314] on td "Prepare Quote" at bounding box center [1507, 322] width 92 height 27
click at [1490, 325] on button "Prepare Quote" at bounding box center [1503, 322] width 69 height 15
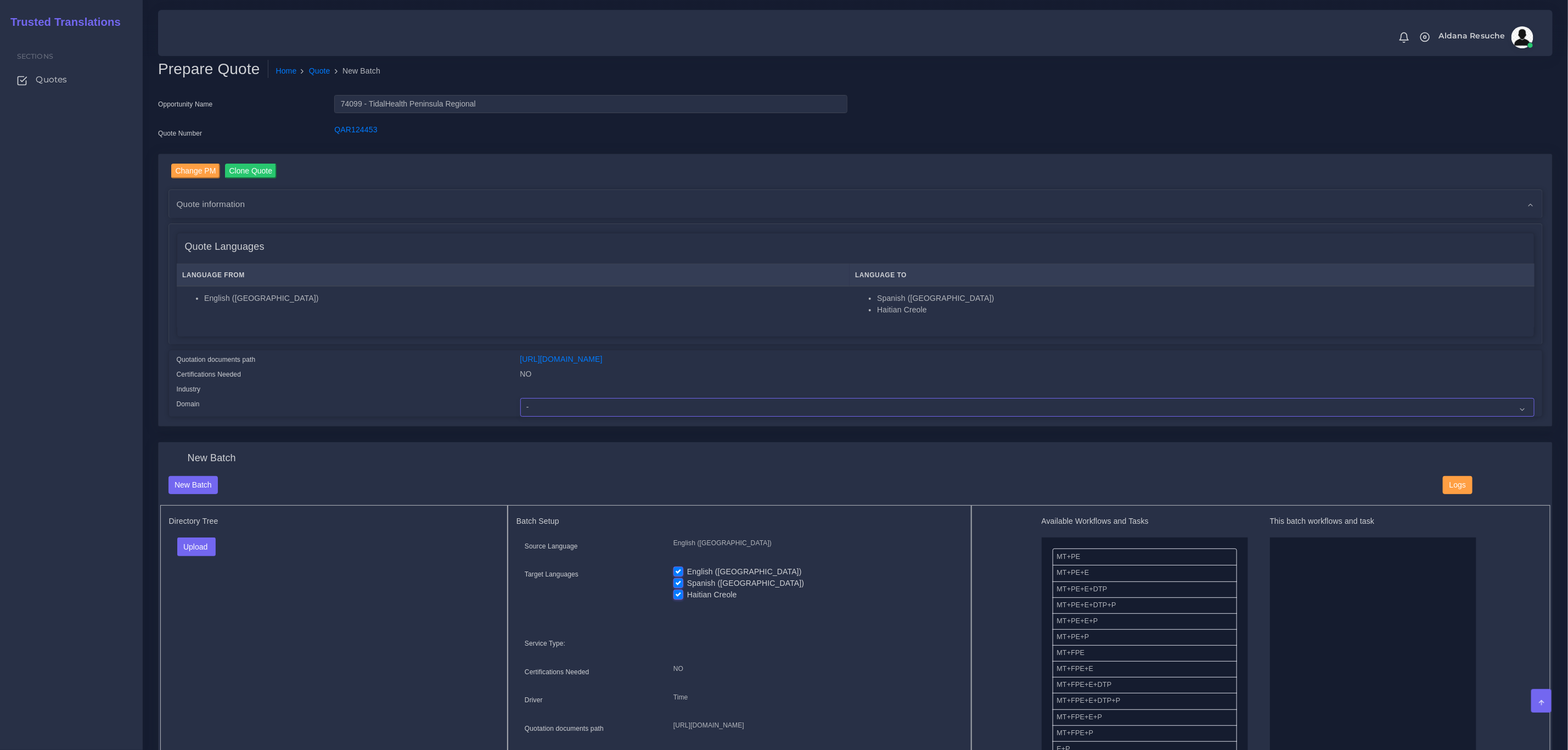
click at [561, 399] on select "- Advertising and Media Agriculture, Forestry and Fishing Architecture, Buildin…" at bounding box center [1028, 407] width 1015 height 19
select select "Healthcare and Health Sciences"
click at [520, 398] on select "- Advertising and Media Agriculture, Forestry and Fishing Architecture, Buildin…" at bounding box center [1028, 407] width 1015 height 19
click at [183, 542] on button "Upload" at bounding box center [196, 546] width 39 height 19
click at [196, 596] on div "Folder Files" at bounding box center [215, 582] width 77 height 44
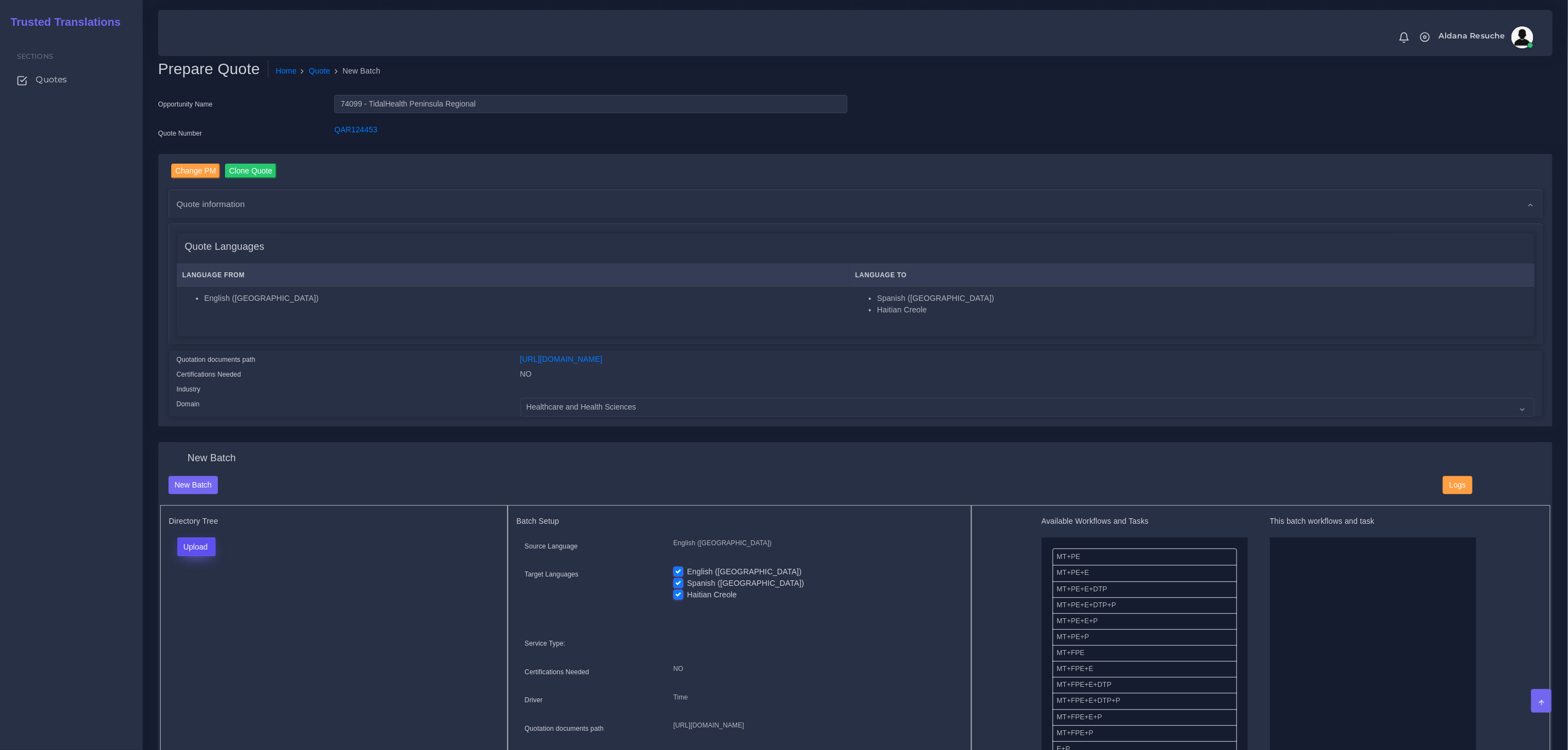
click at [198, 537] on button "Upload" at bounding box center [196, 546] width 39 height 19
click at [196, 592] on label "Files" at bounding box center [216, 588] width 76 height 14
click at [689, 570] on label "English ([GEOGRAPHIC_DATA])" at bounding box center [745, 572] width 115 height 11
click at [683, 570] on input "English ([GEOGRAPHIC_DATA])" at bounding box center [679, 571] width 10 height 10
checkbox input "false"
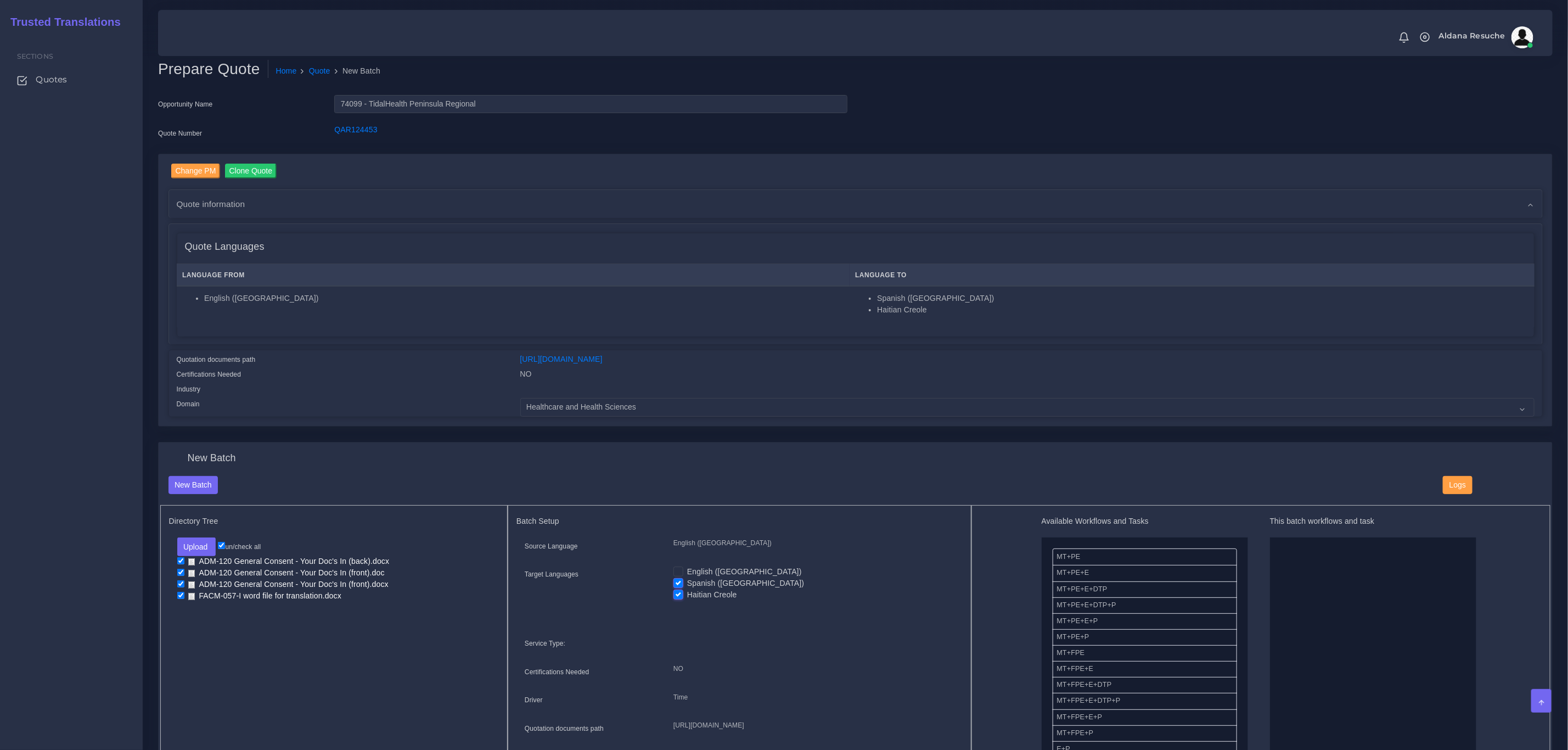
click at [707, 599] on label "Haitian Creole" at bounding box center [713, 595] width 50 height 11
click at [683, 599] on input "Haitian Creole" at bounding box center [679, 594] width 10 height 10
checkbox input "false"
drag, startPoint x: 1135, startPoint y: 605, endPoint x: 1349, endPoint y: 592, distance: 214.4
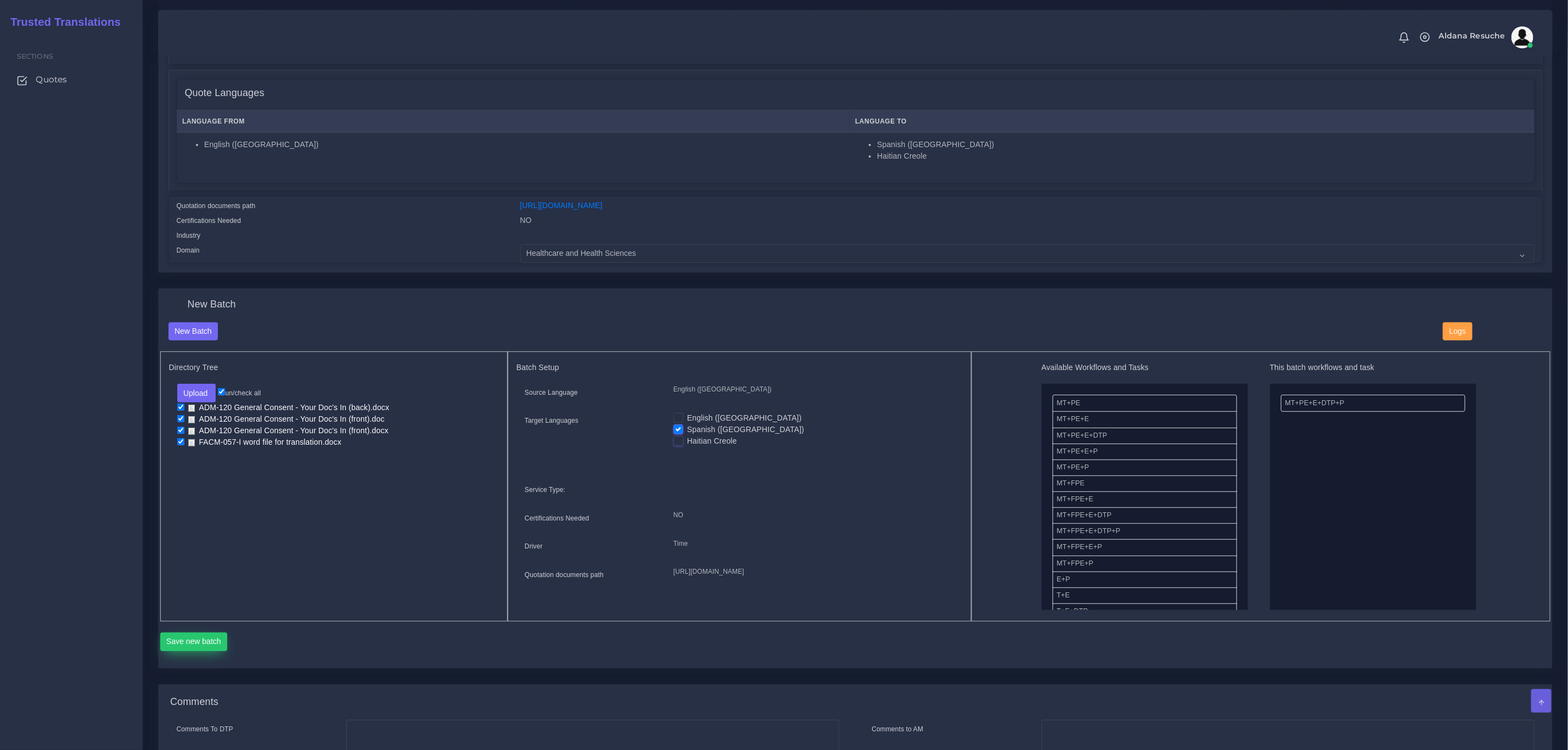
scroll to position [165, 0]
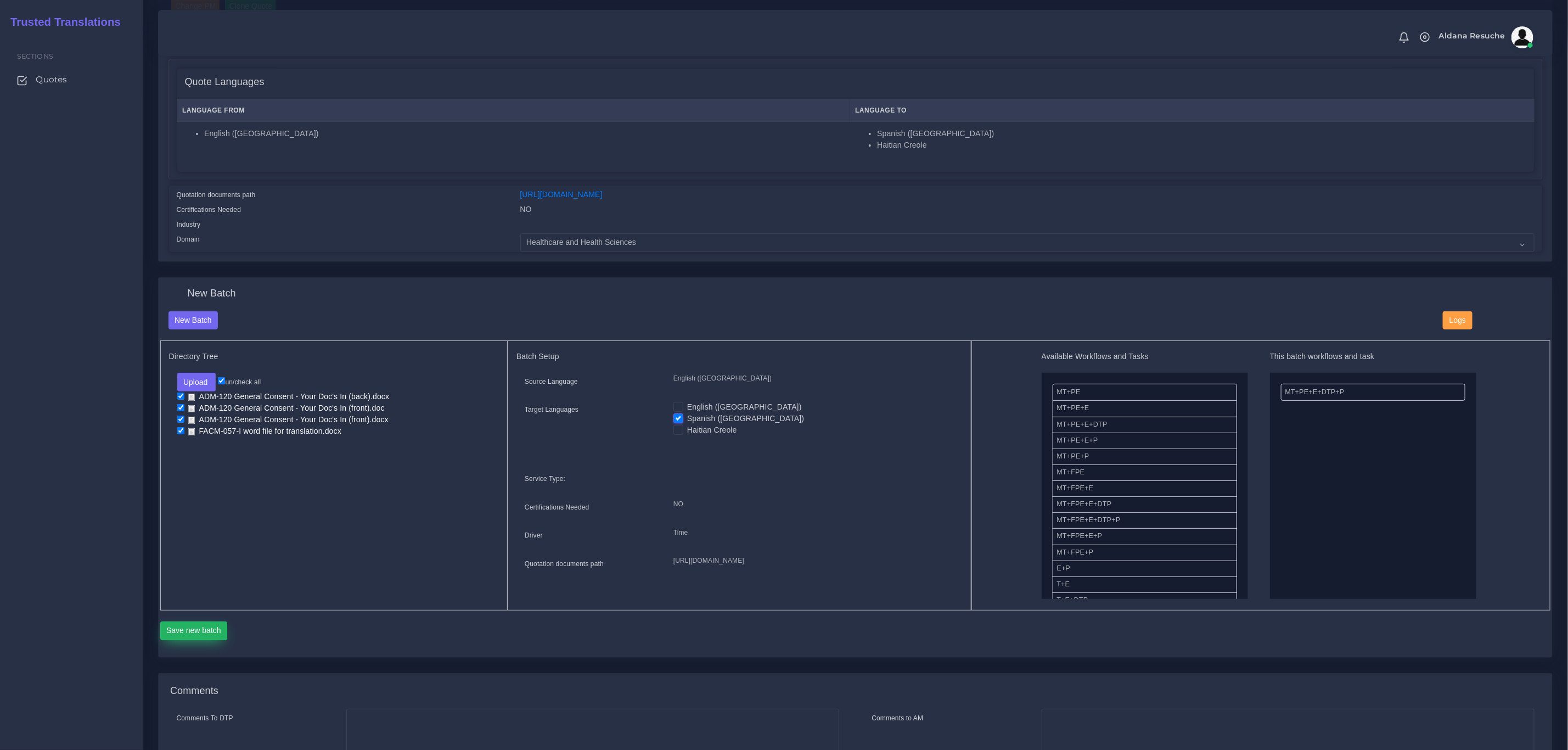
click at [208, 634] on button "Save new batch" at bounding box center [194, 630] width 68 height 19
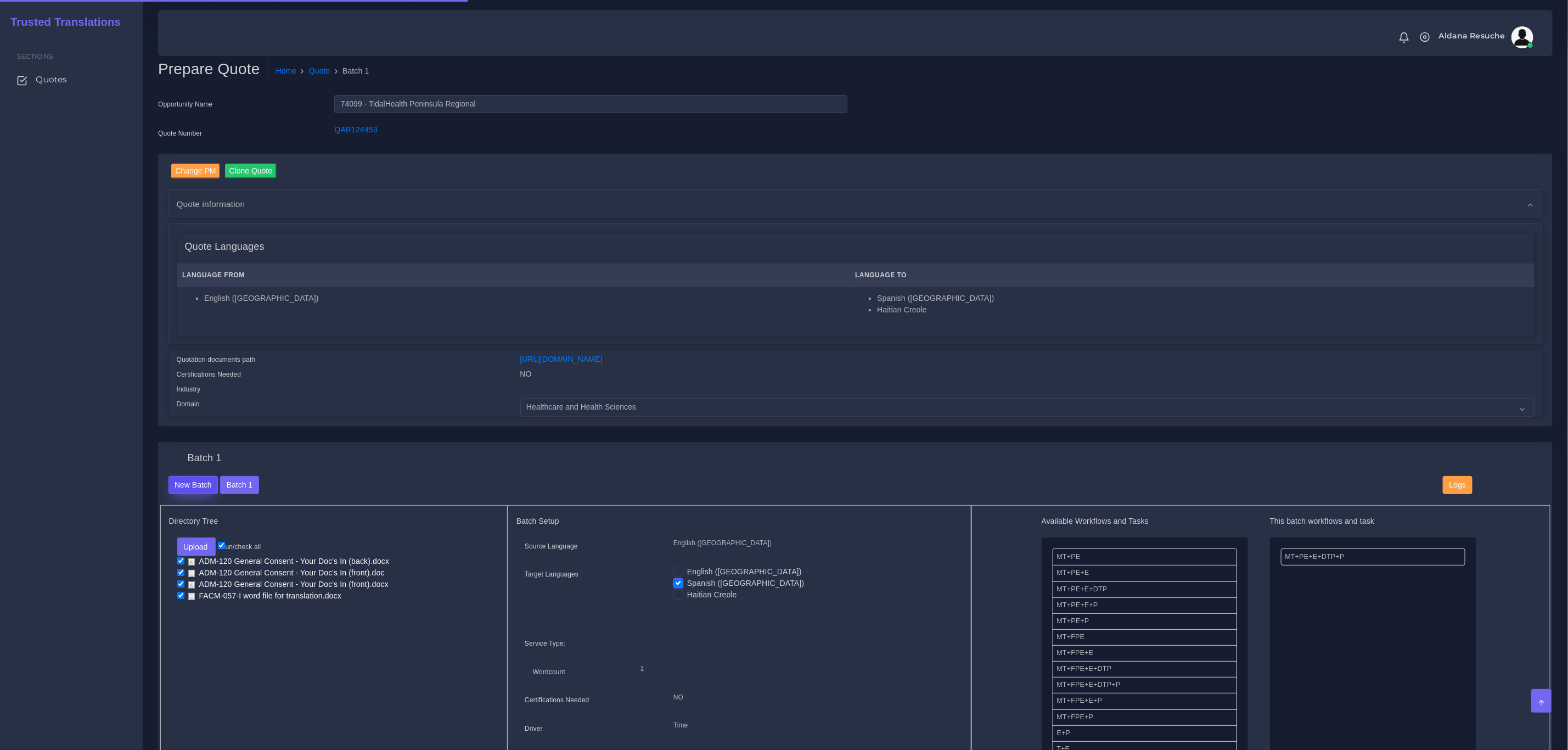
click at [179, 491] on button "New Batch" at bounding box center [194, 485] width 50 height 19
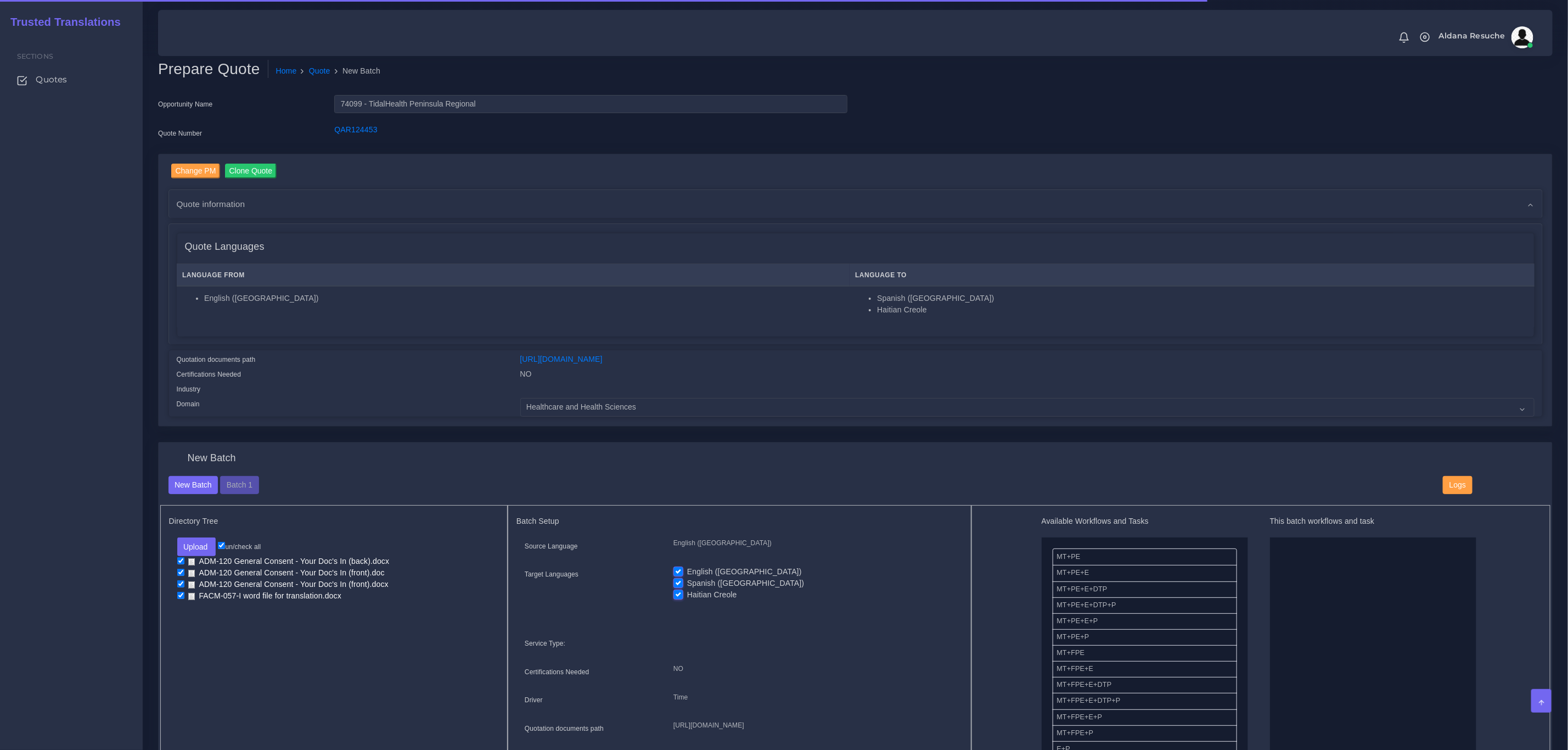
click at [176, 590] on div "Upload Folder Files un/check all ADM-120 General Consent - Your Doc's In (back)…" at bounding box center [334, 570] width 330 height 65
click at [190, 546] on button "Upload" at bounding box center [196, 546] width 39 height 19
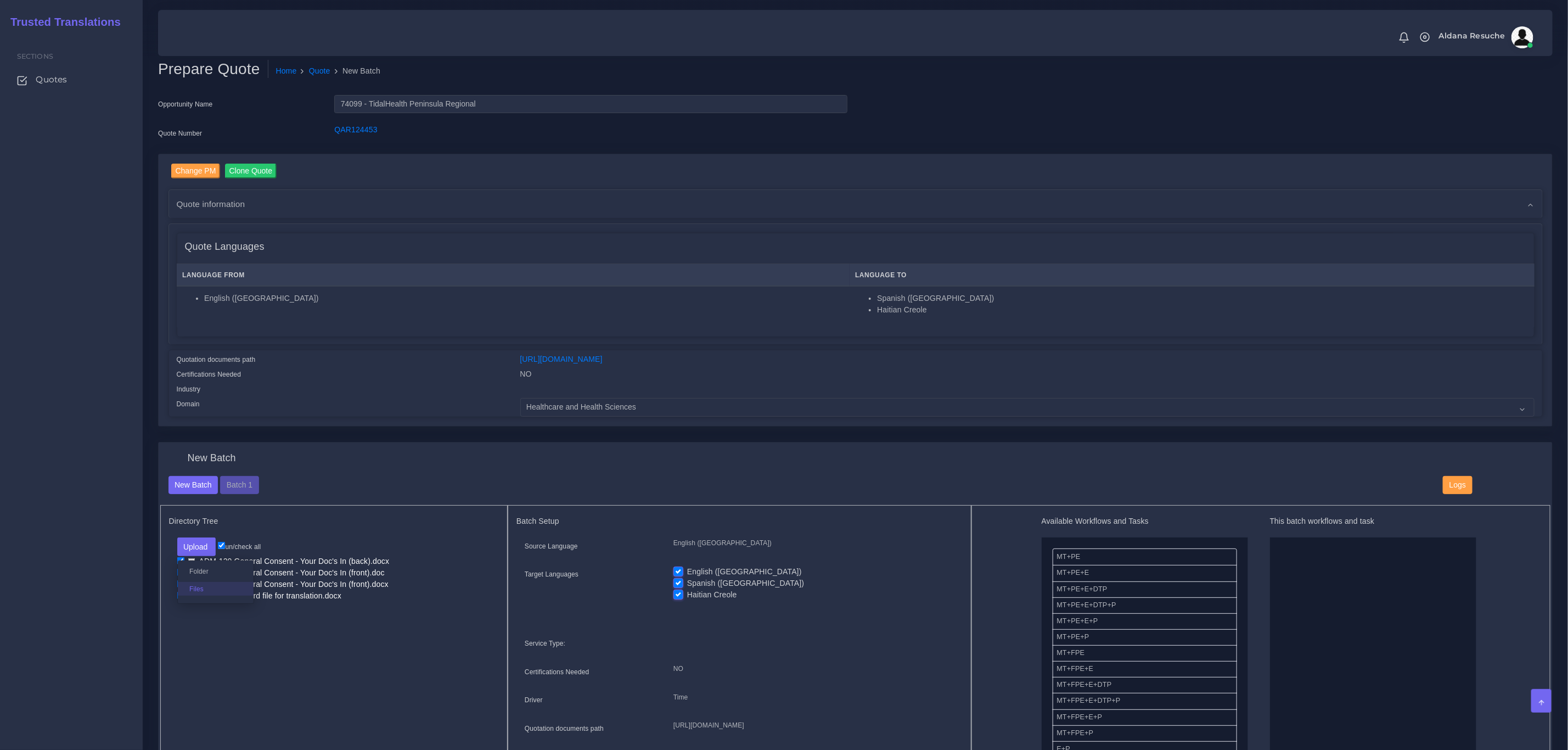
click at [212, 593] on label "Files" at bounding box center [216, 588] width 76 height 14
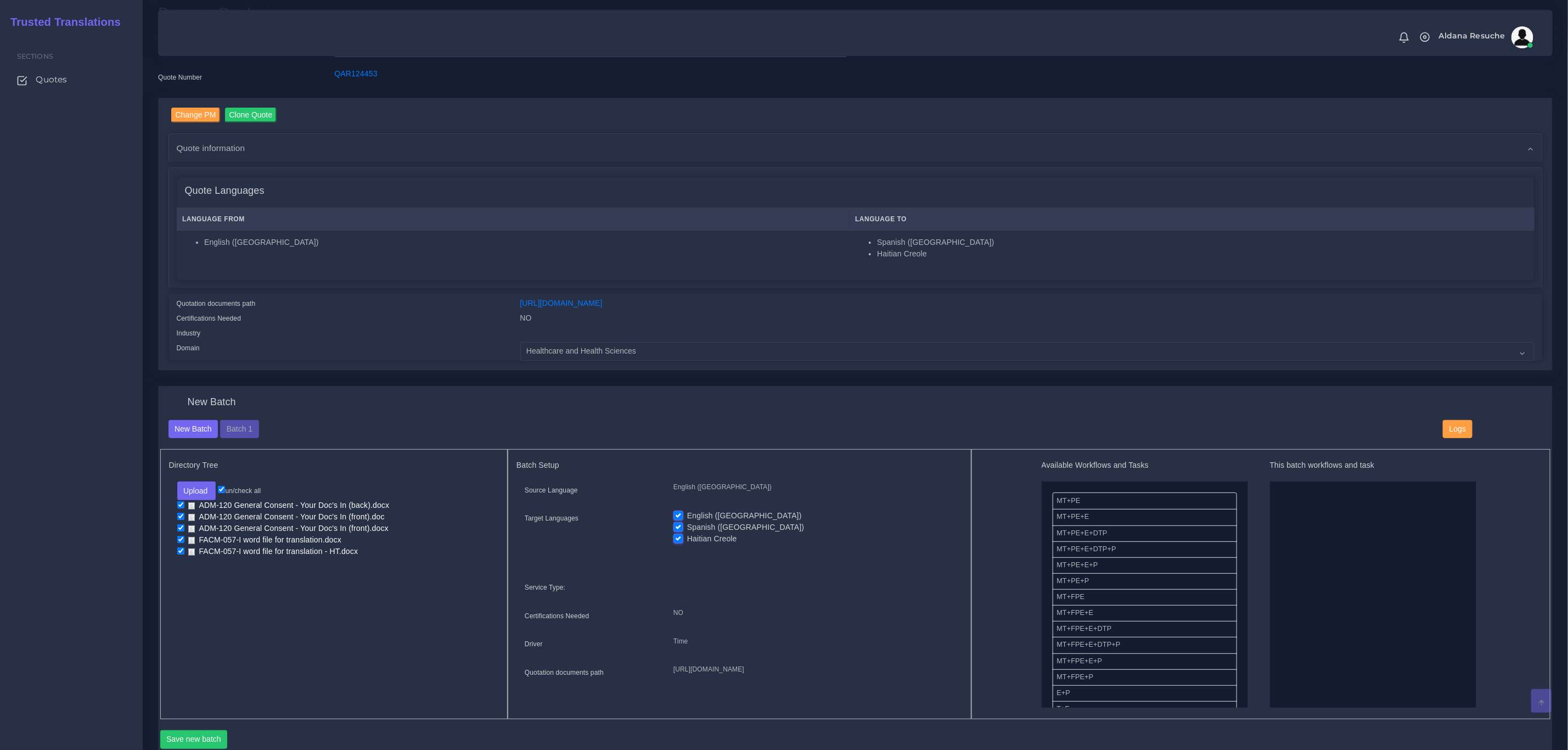
scroll to position [82, 0]
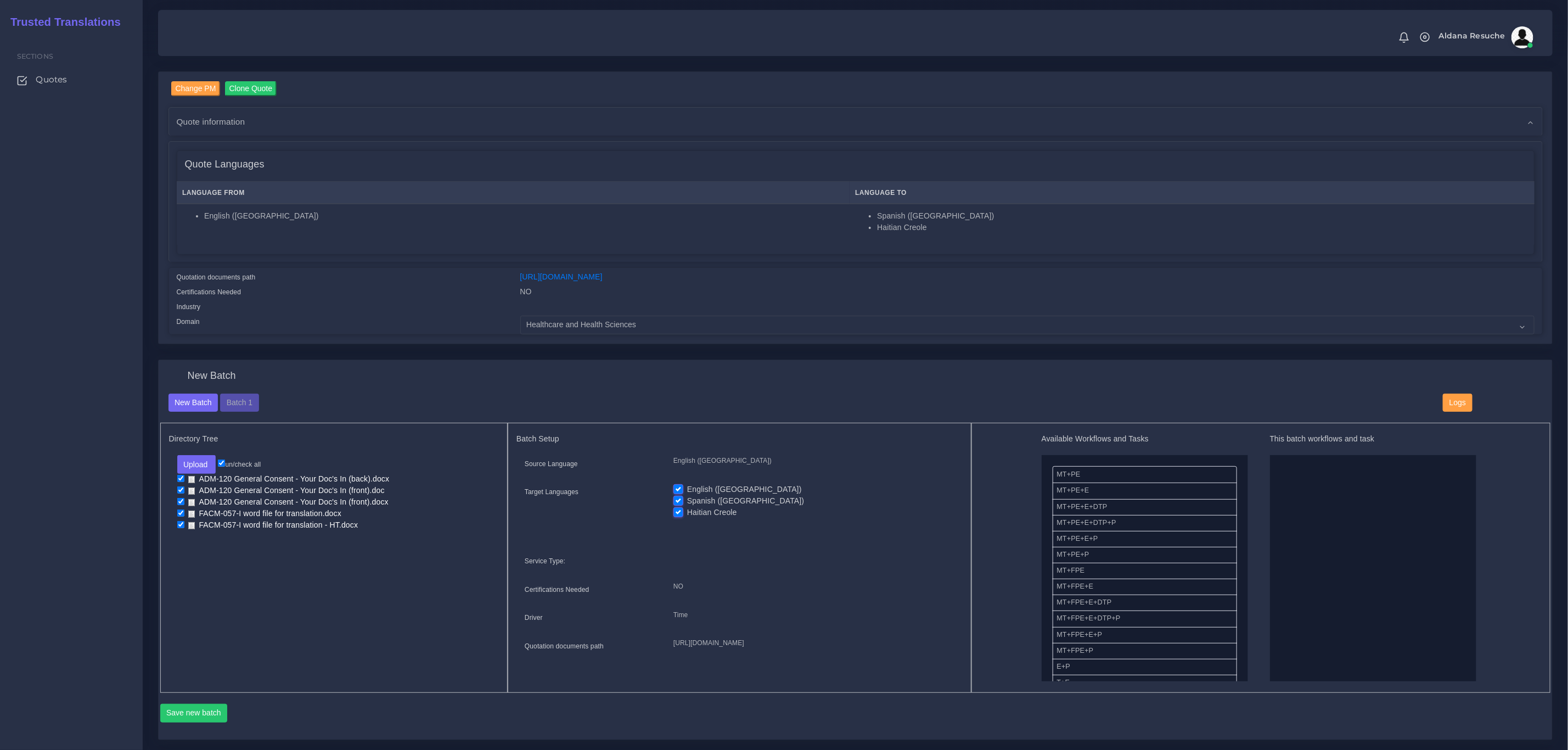
click at [181, 512] on input "checkbox" at bounding box center [180, 513] width 7 height 7
checkbox input "false"
click at [181, 491] on input "checkbox" at bounding box center [180, 490] width 7 height 7
checkbox input "false"
click at [687, 496] on label "Spanish ([GEOGRAPHIC_DATA])" at bounding box center [746, 501] width 117 height 11
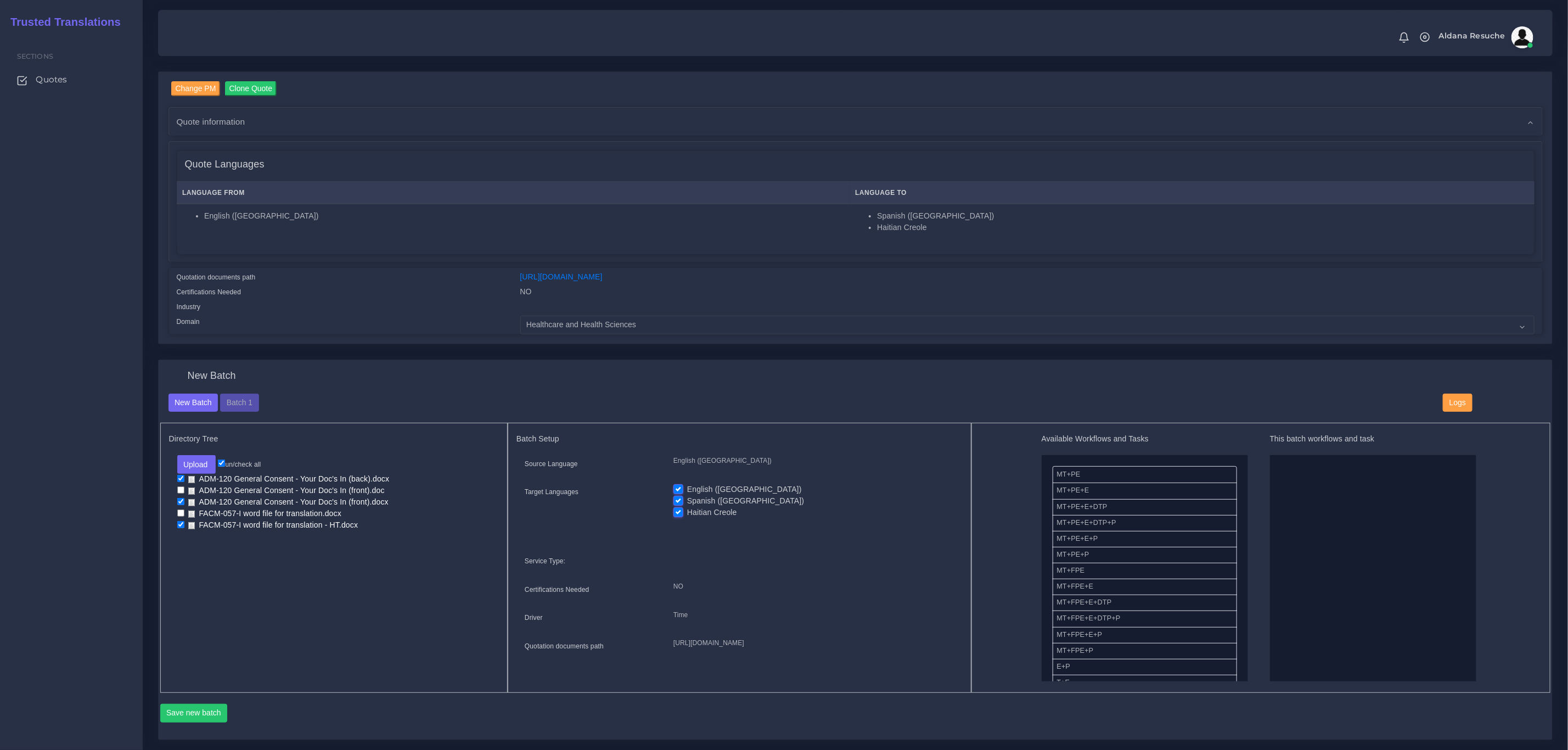
click at [675, 496] on input "Spanish ([GEOGRAPHIC_DATA])" at bounding box center [679, 500] width 10 height 10
checkbox input "false"
click at [687, 489] on label "English ([GEOGRAPHIC_DATA])" at bounding box center [745, 490] width 115 height 11
click at [679, 489] on input "English ([GEOGRAPHIC_DATA])" at bounding box center [679, 489] width 10 height 10
checkbox input "false"
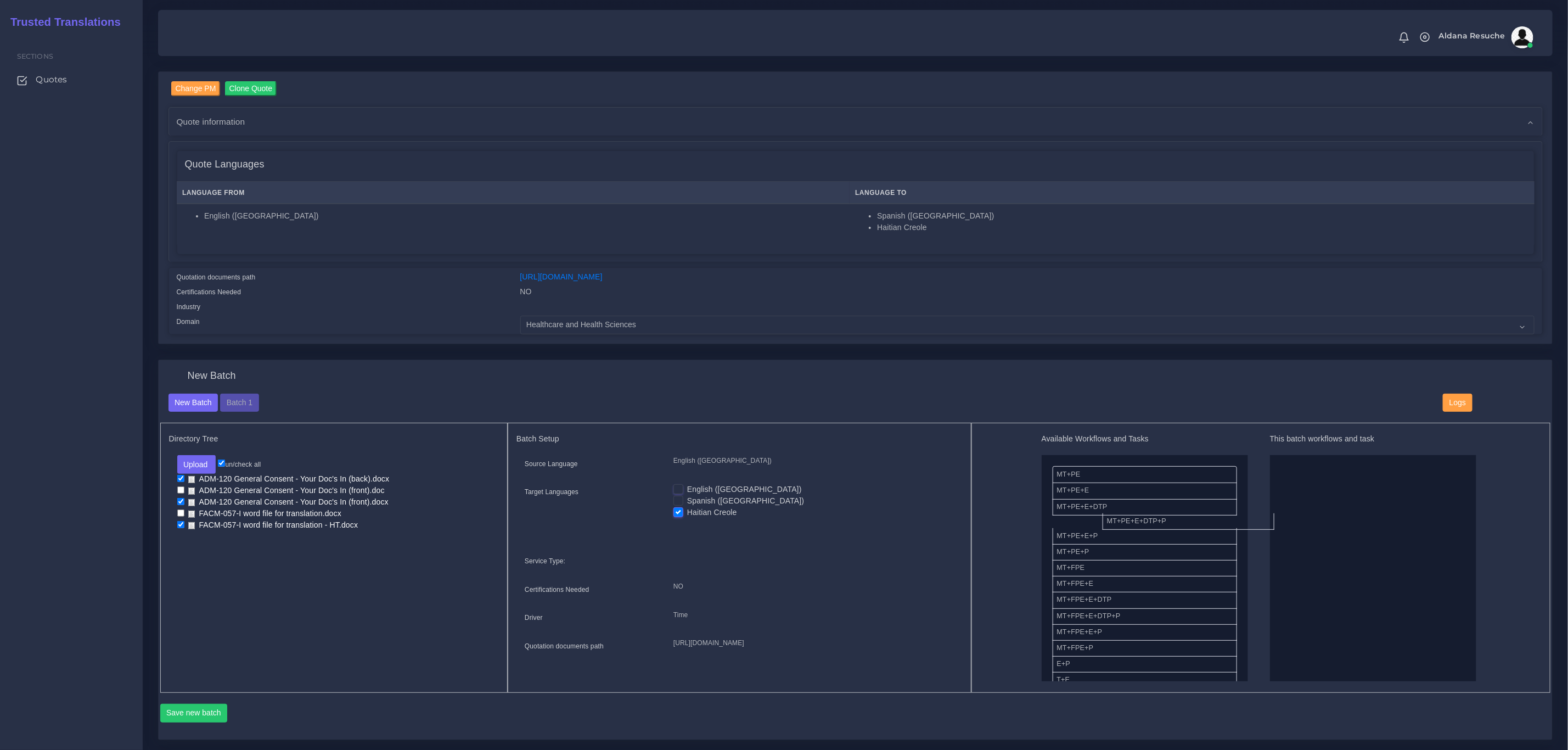
drag, startPoint x: 1145, startPoint y: 524, endPoint x: 1415, endPoint y: 511, distance: 270.3
click at [191, 723] on button "Save new batch" at bounding box center [194, 713] width 68 height 19
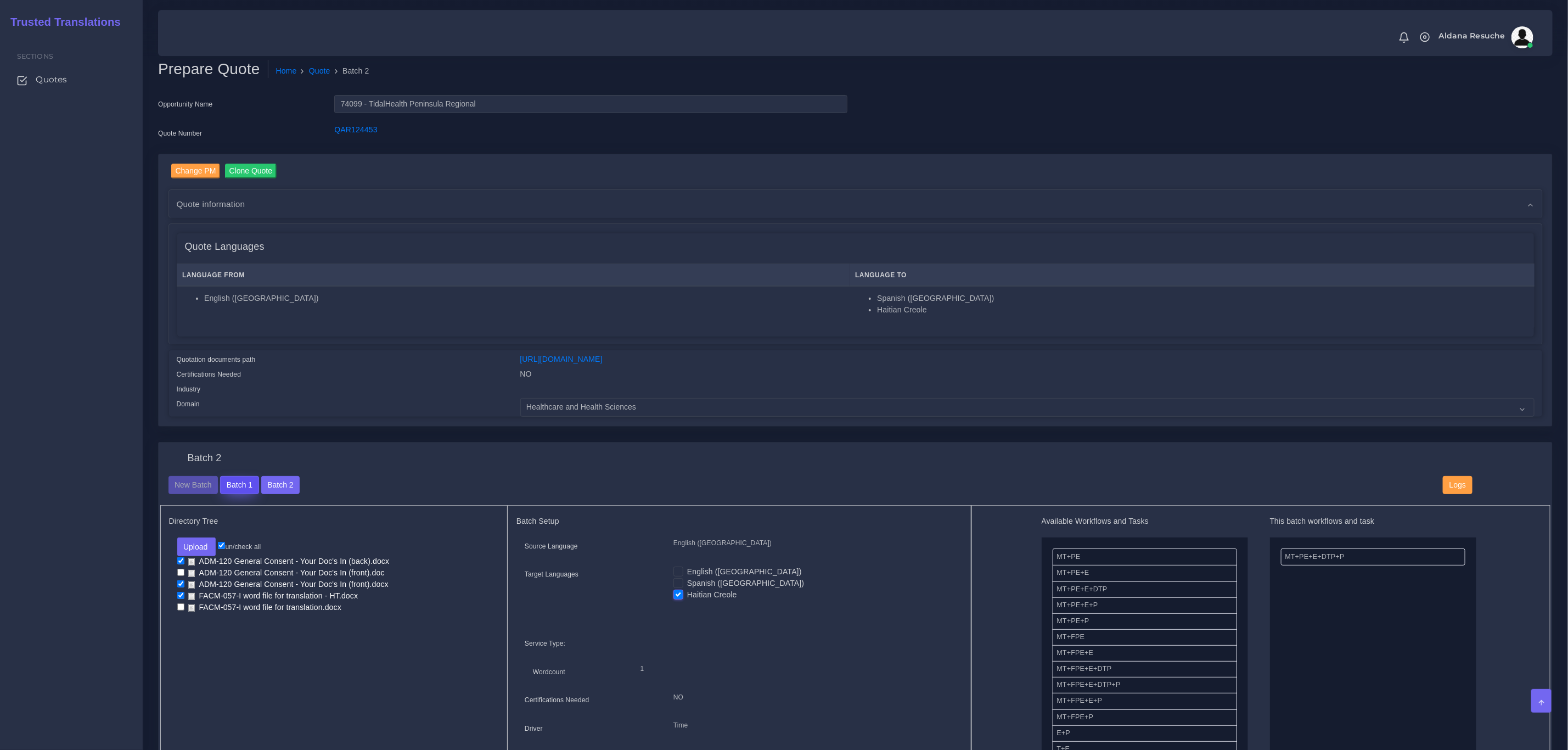
click at [247, 481] on button "Batch 1" at bounding box center [239, 485] width 39 height 19
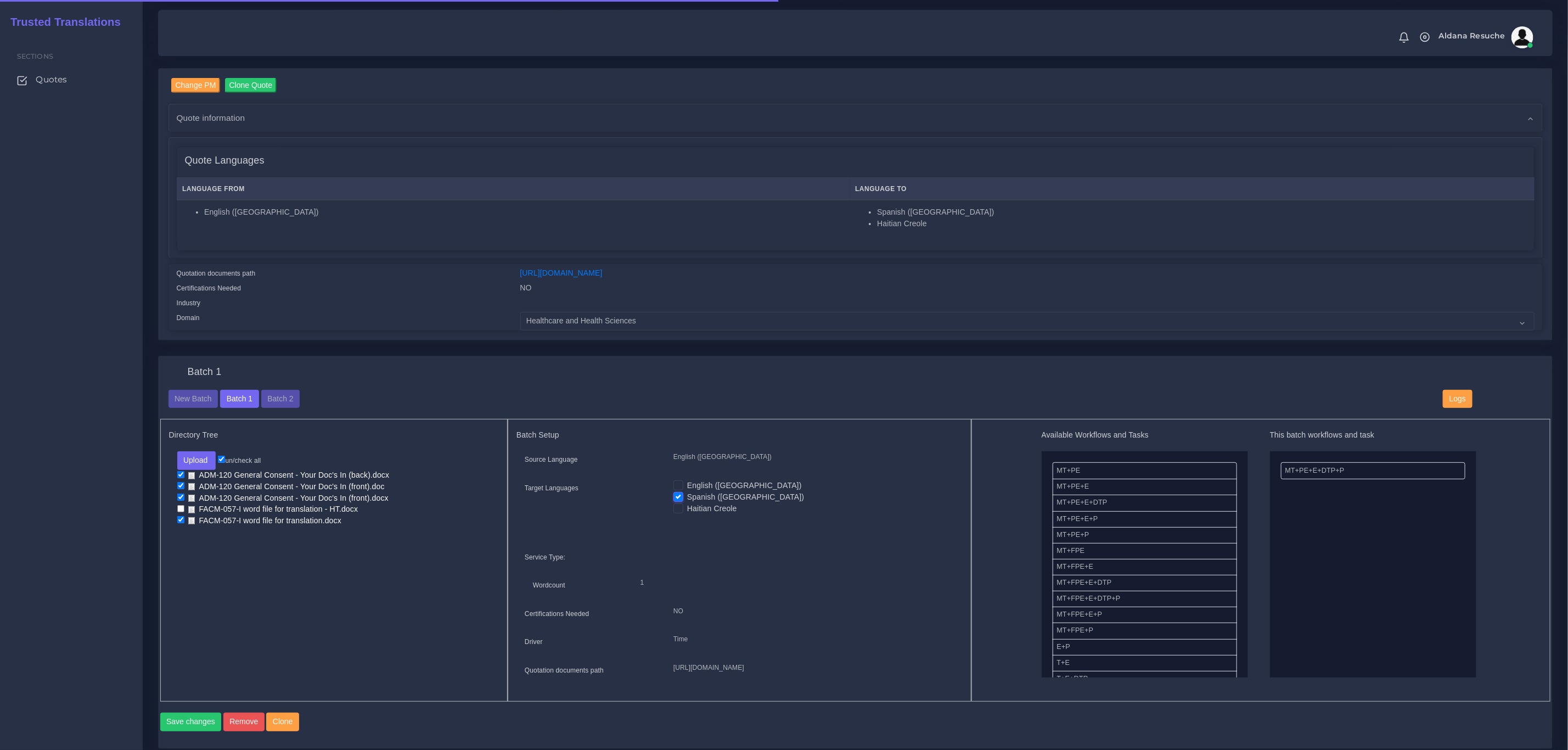
scroll to position [165, 0]
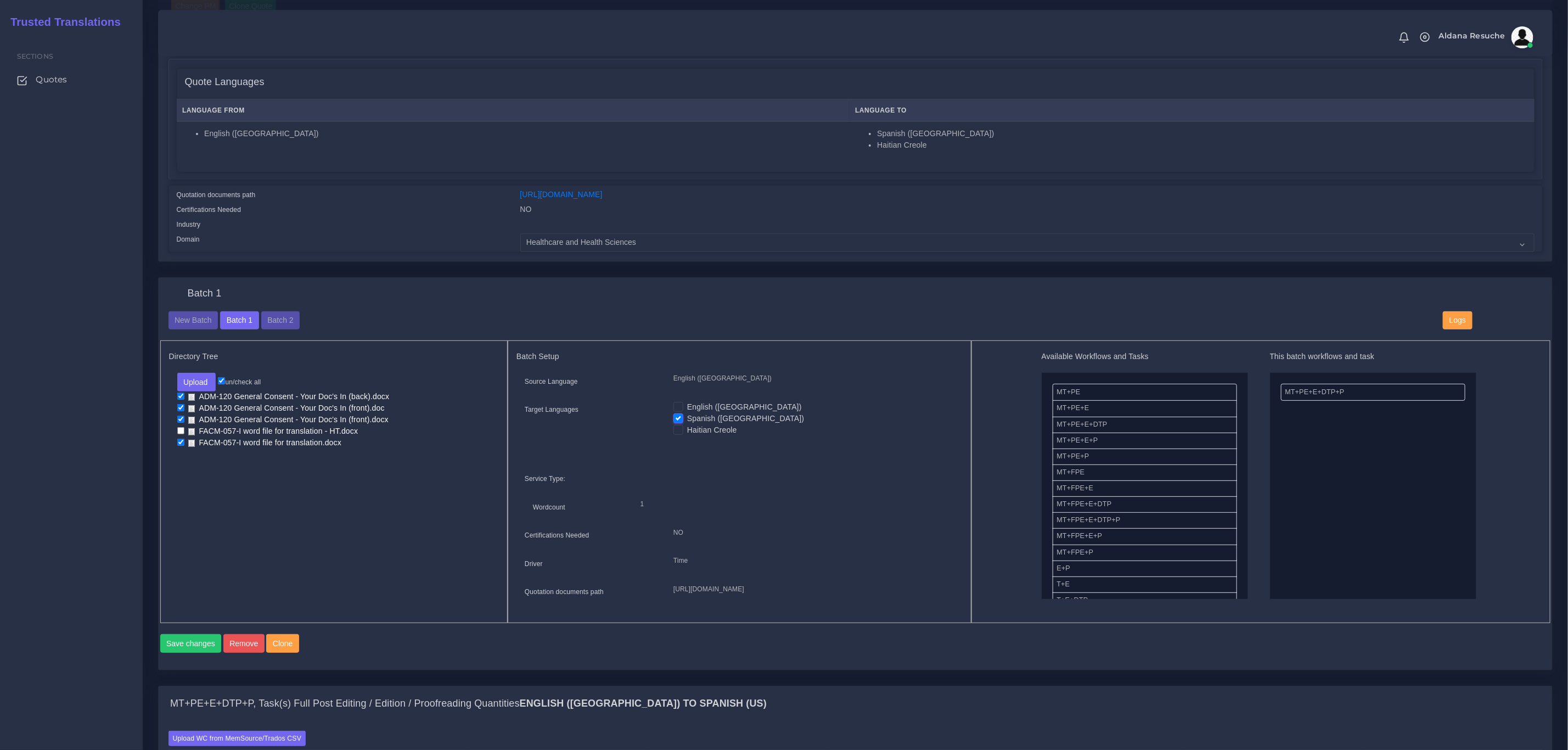
click at [179, 407] on input "checkbox" at bounding box center [180, 407] width 7 height 7
checkbox input "false"
click at [184, 653] on button "Save changes" at bounding box center [191, 643] width 61 height 19
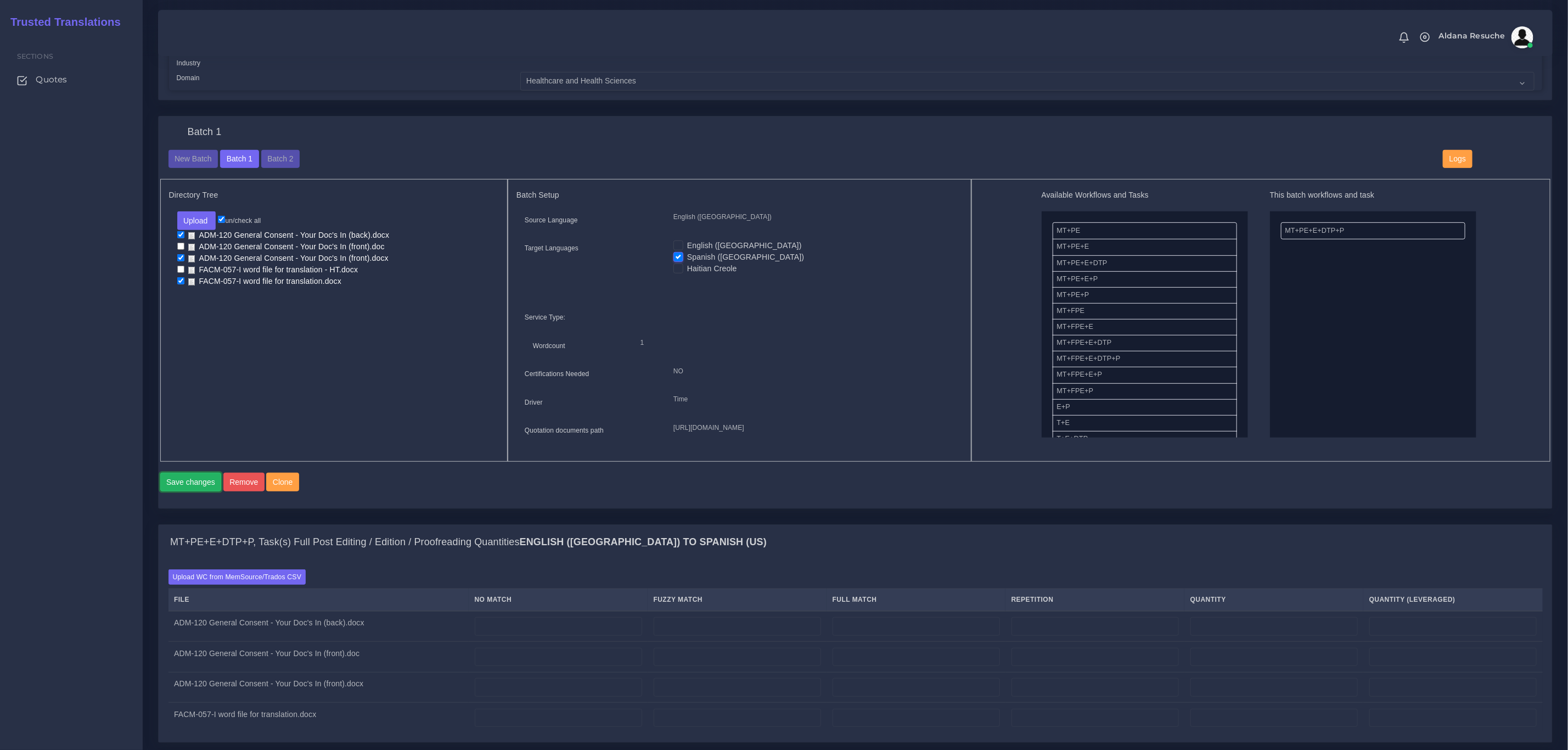
scroll to position [412, 0]
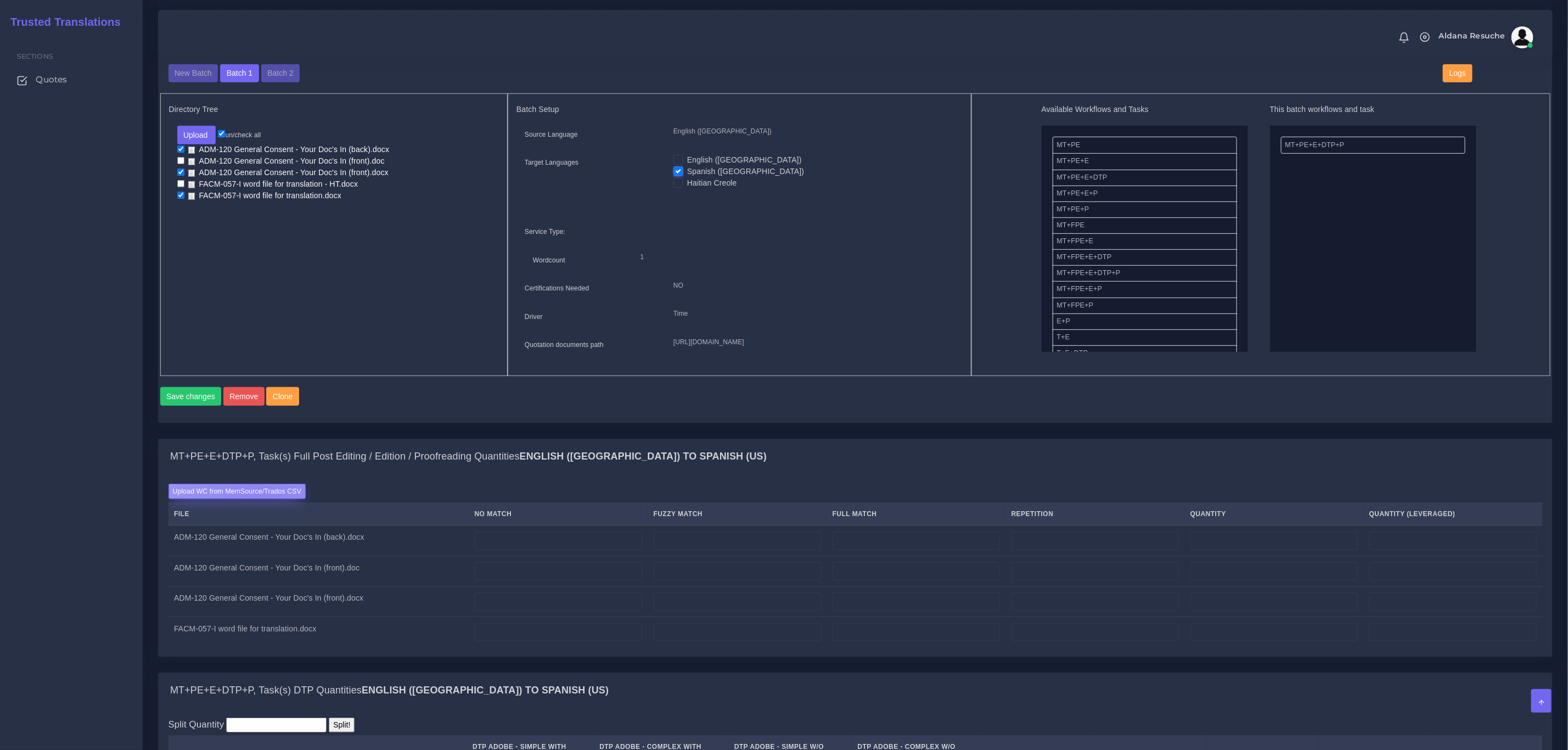
click at [263, 499] on label "Upload WC from MemSource/Trados CSV" at bounding box center [238, 491] width 138 height 15
click at [0, 0] on input "Upload WC from MemSource/Trados CSV" at bounding box center [0, 0] width 0 height 0
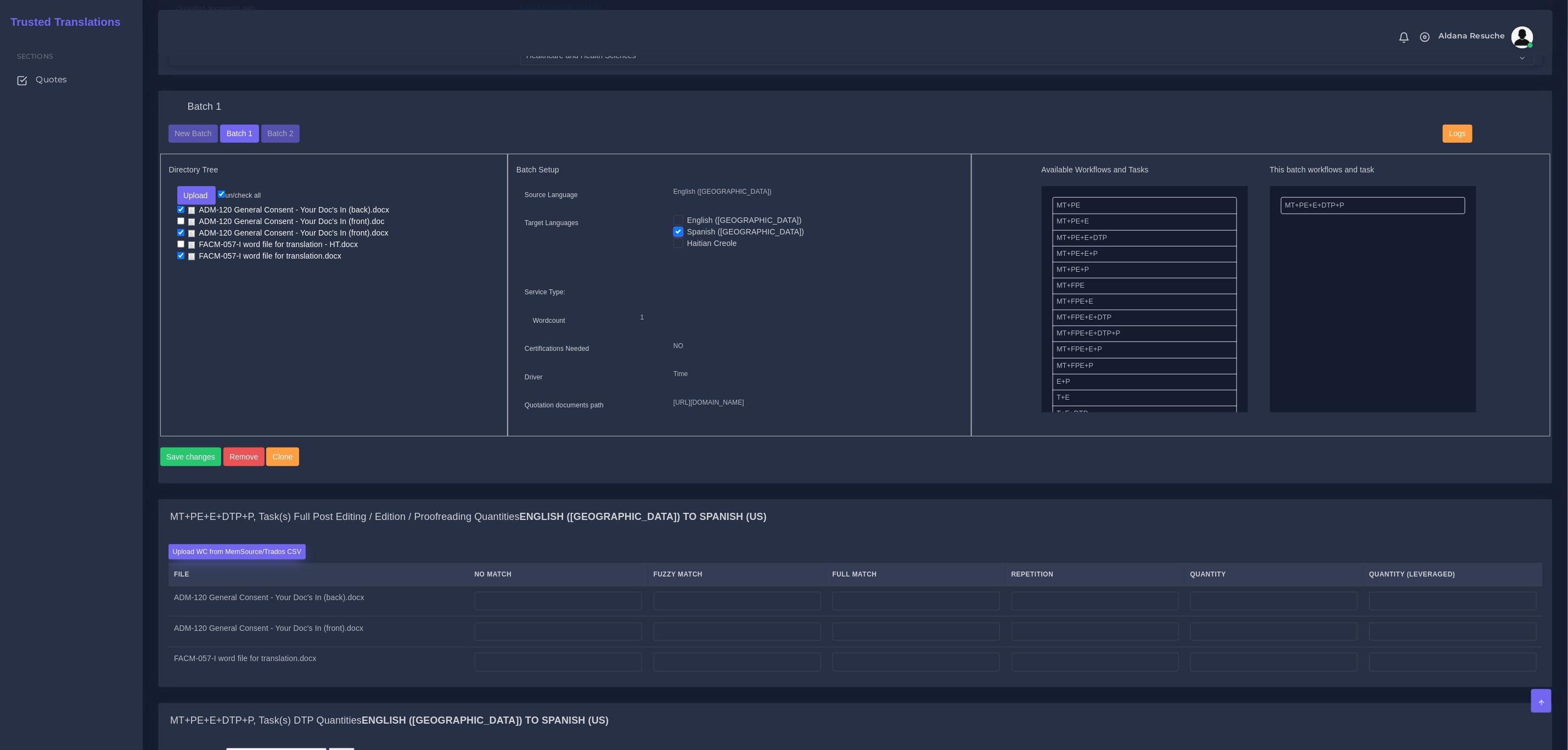
scroll to position [412, 0]
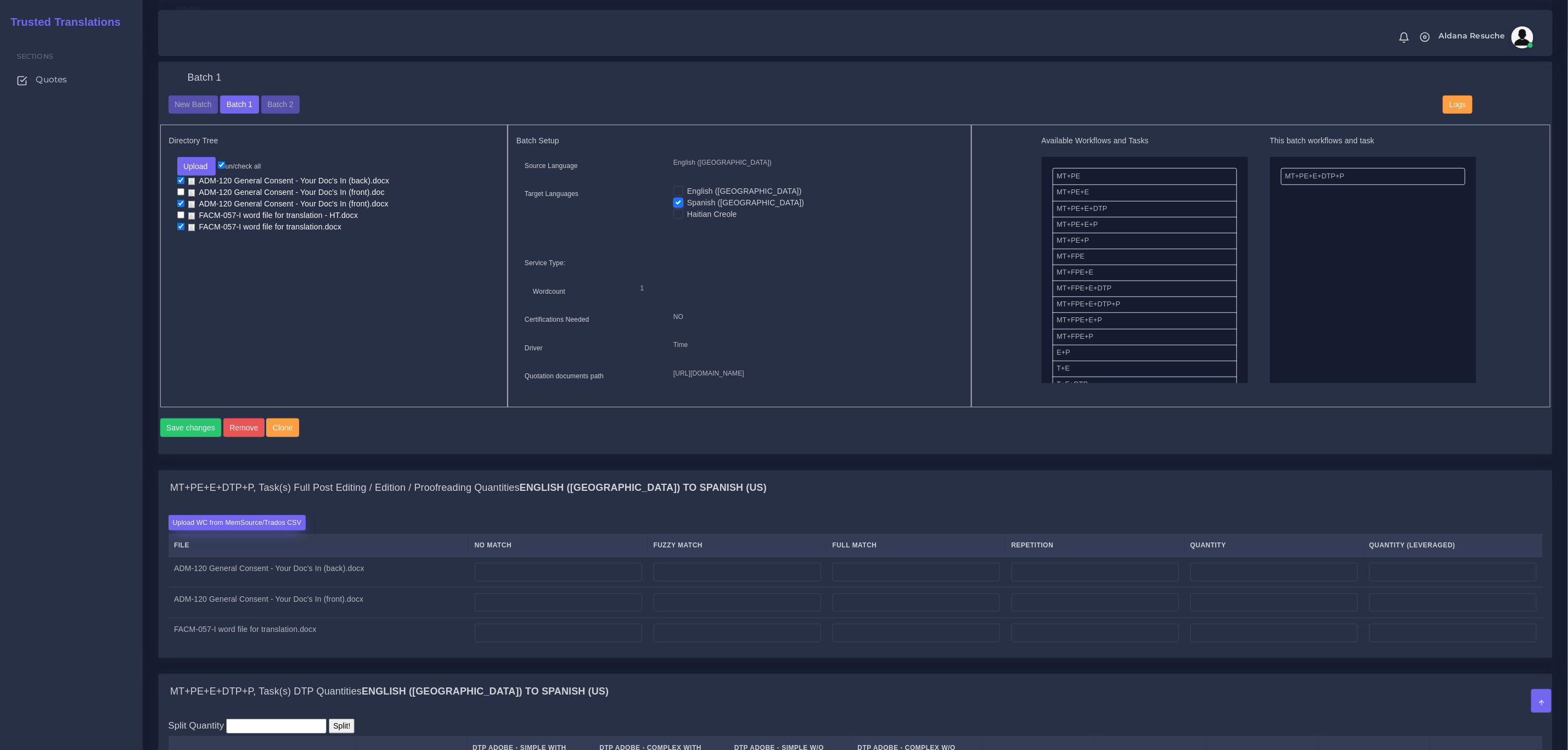
click at [239, 530] on label "Upload WC from MemSource/Trados CSV" at bounding box center [238, 522] width 138 height 15
click at [0, 0] on input "Upload WC from MemSource/Trados CSV" at bounding box center [0, 0] width 0 height 0
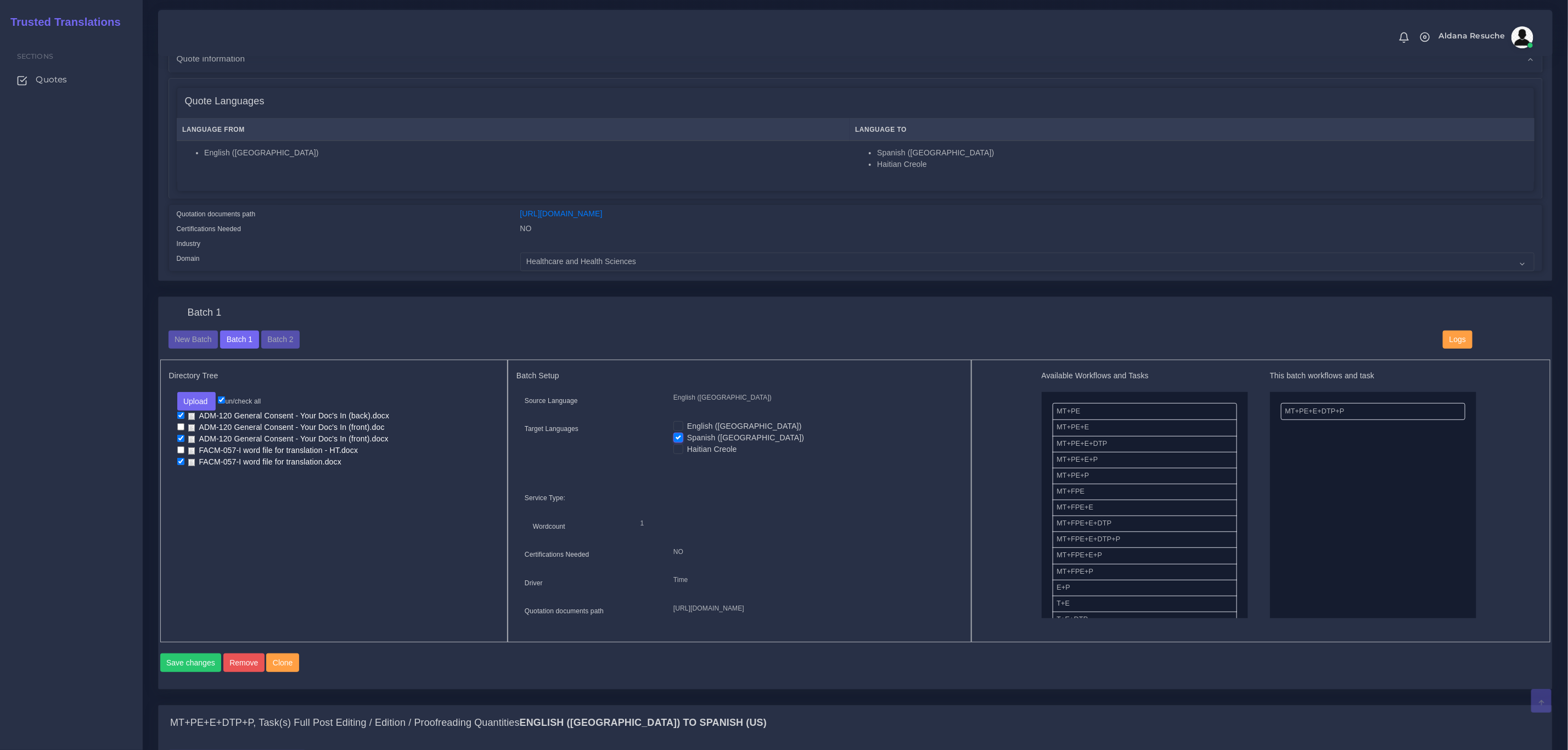
scroll to position [576, 0]
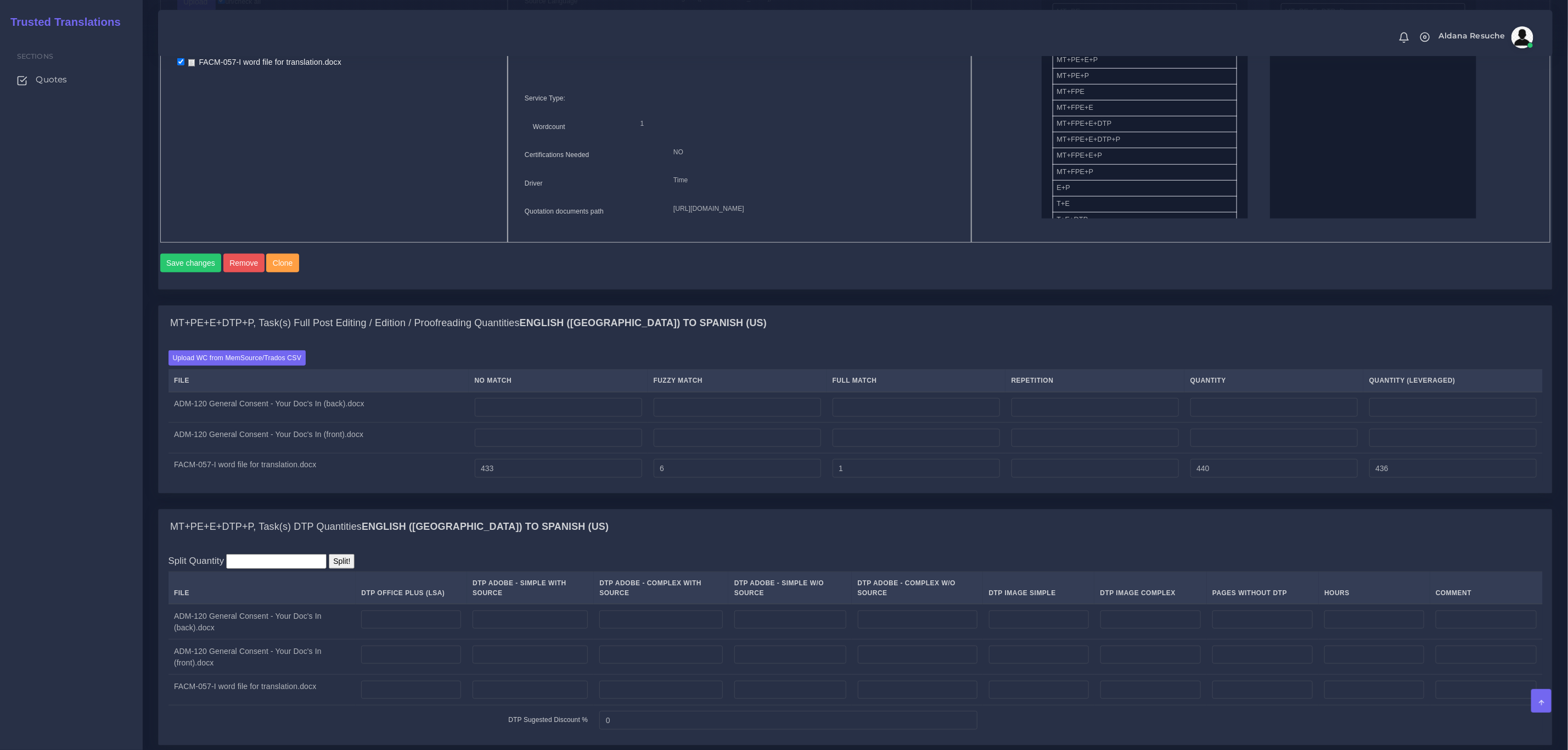
click at [476, 508] on div "MT+PE+E+DTP+P, Task(s) Full Post Editing / Edition / Proofreading Quantities En…" at bounding box center [855, 407] width 1411 height 203
click at [436, 630] on input "number" at bounding box center [411, 620] width 100 height 19
type input "1"
click at [406, 664] on input "number" at bounding box center [411, 655] width 100 height 19
type input "1"
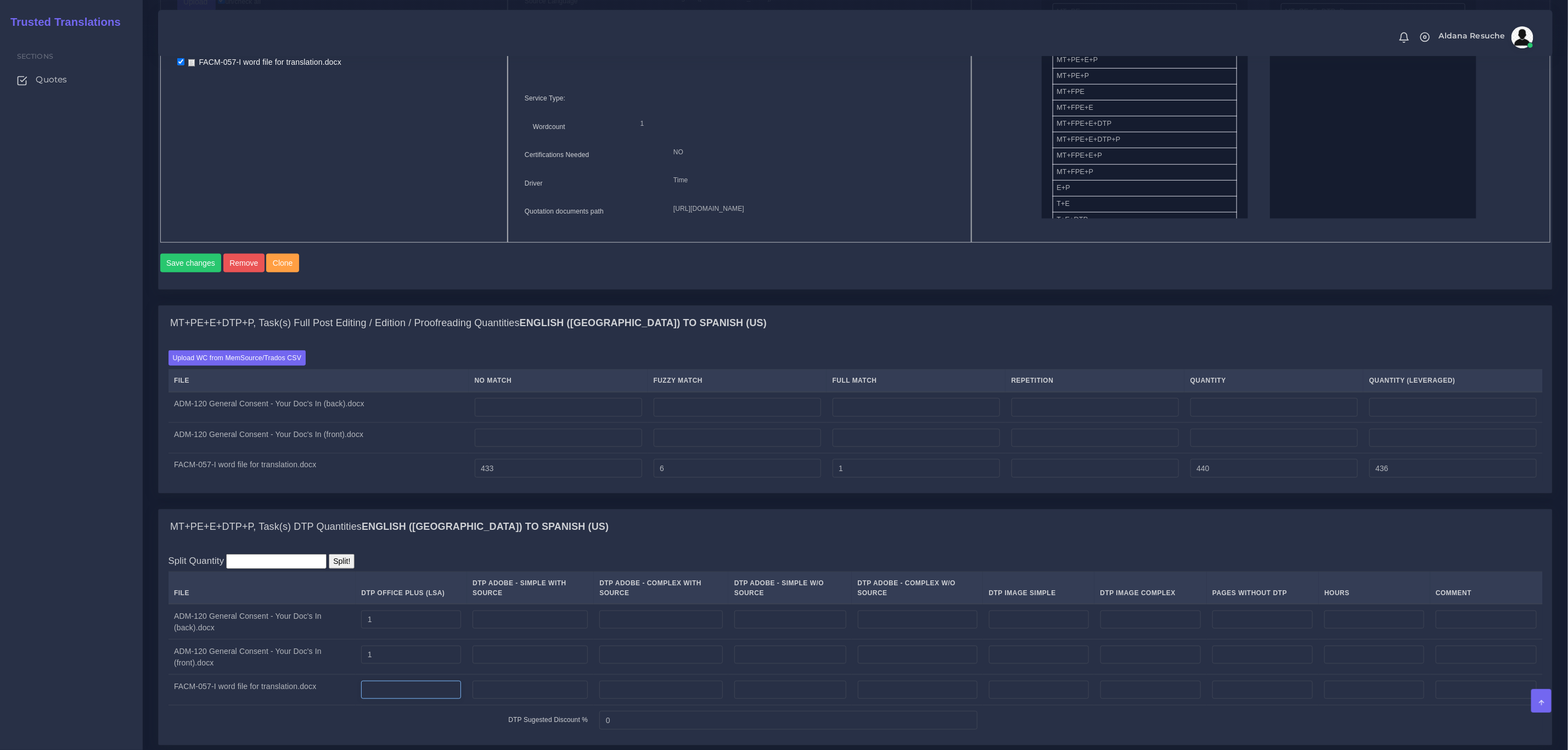
click at [410, 700] on input "number" at bounding box center [411, 690] width 100 height 19
type input "1"
click at [608, 493] on div "MT+PE+E+DTP+P, Task(s) Full Post Editing / Edition / Proofreading Quantities En…" at bounding box center [855, 399] width 1395 height 188
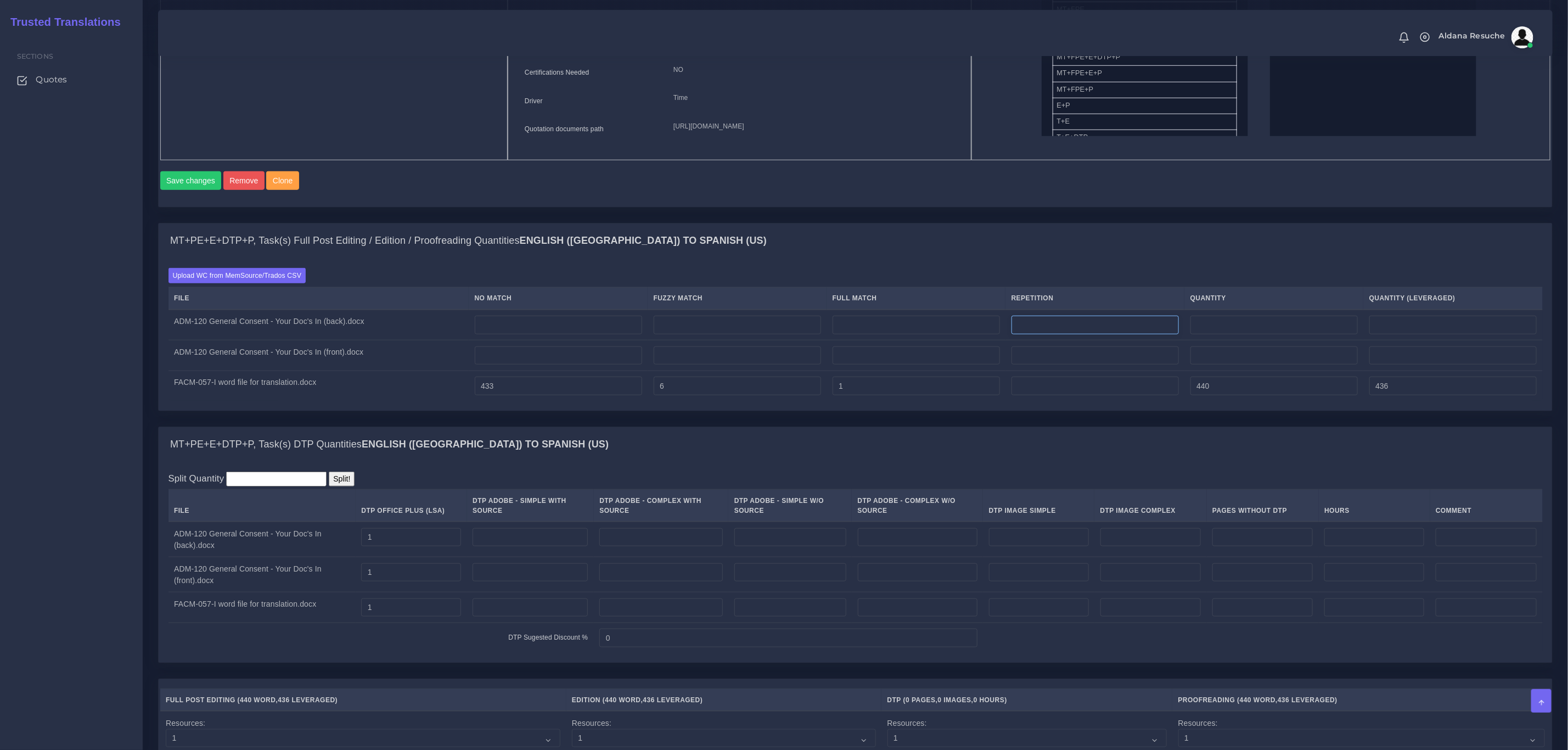
click at [1062, 335] on input "number" at bounding box center [1095, 325] width 167 height 19
type input "3"
type input "0"
click at [1064, 365] on input "number" at bounding box center [1095, 356] width 167 height 19
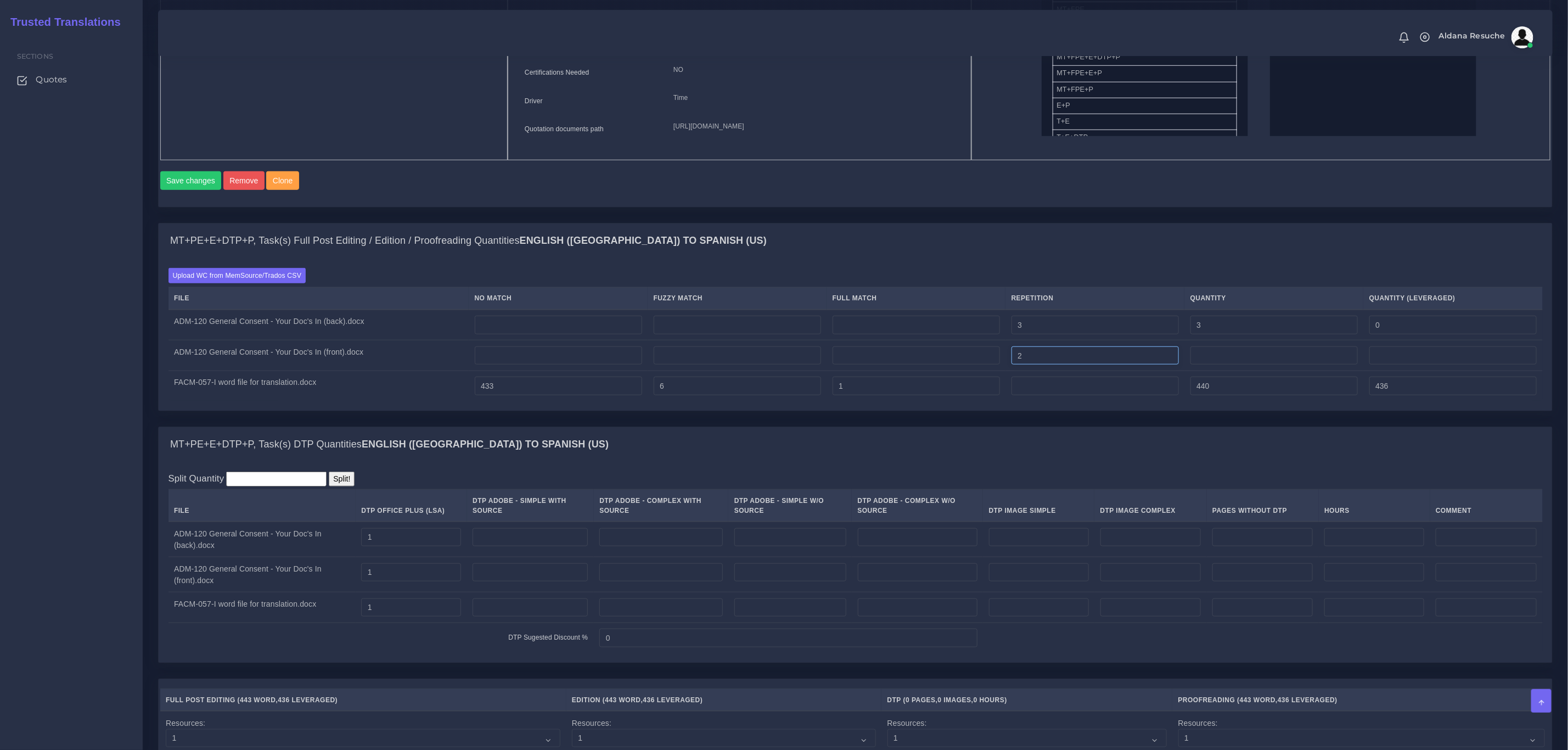
type input "2"
type input "0"
click at [1082, 259] on div "MT+PE+E+DTP+P, Task(s) Full Post Editing / Edition / Proofreading Quantities En…" at bounding box center [855, 241] width 1394 height 35
click at [545, 335] on input "number" at bounding box center [558, 325] width 167 height 19
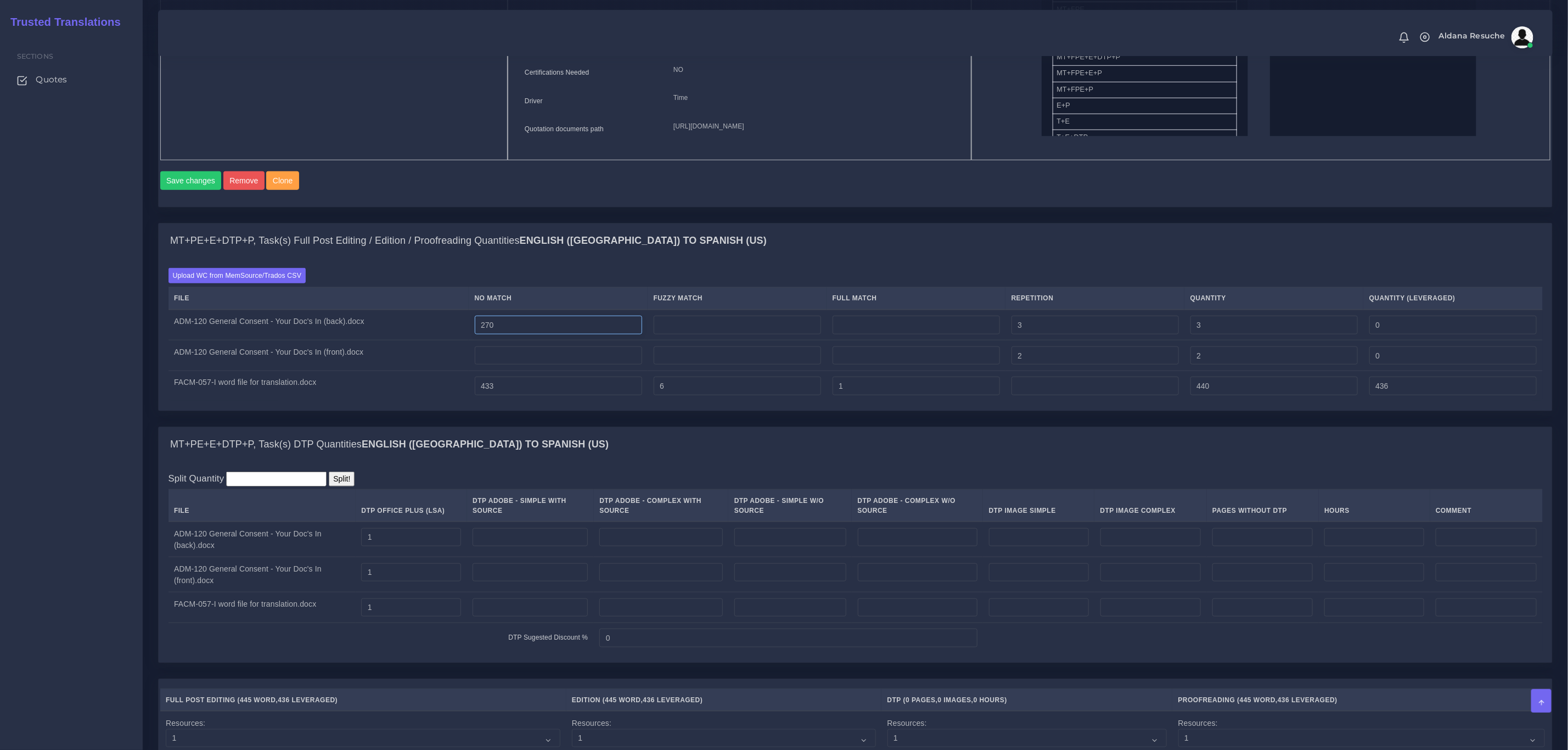
type input "270"
type input "273"
type input "270"
click at [0, 0] on div "Batch 1 New Batch Batch 1 Batch 2 Logs Directory Tree 1 NO" at bounding box center [0, 0] width 0 height 0
click at [554, 365] on input "number" at bounding box center [558, 356] width 167 height 19
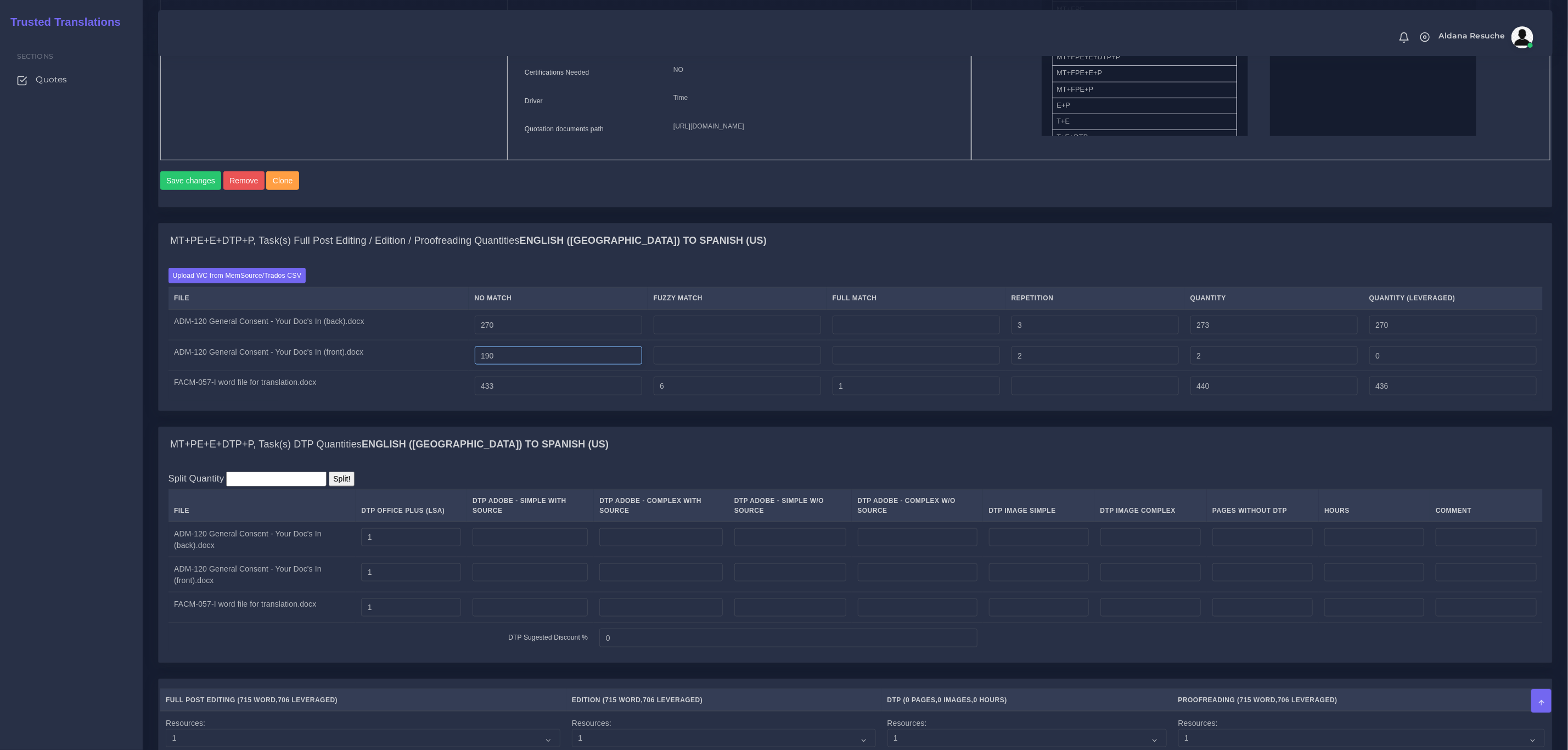
type input "190"
type input "192"
type input "190"
click at [0, 0] on div "Batch 1 New Batch Batch 1 Batch 2 Logs" at bounding box center [0, 0] width 0 height 0
click at [693, 335] on input "number" at bounding box center [737, 325] width 167 height 19
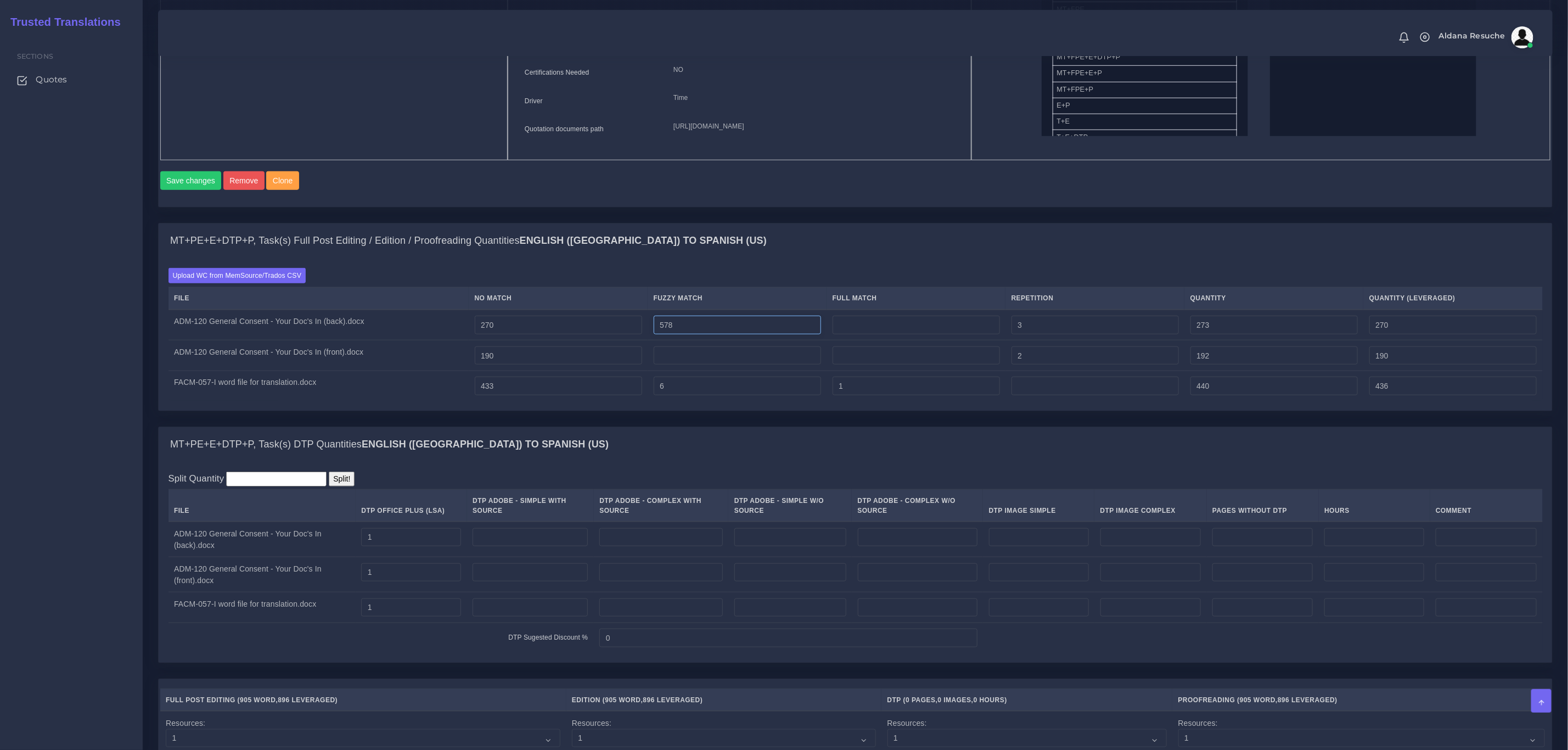
type input "578"
type input "851"
type input "559"
click at [702, 259] on div "MT+PE+E+DTP+P, Task(s) Full Post Editing / Edition / Proofreading Quantities En…" at bounding box center [855, 241] width 1394 height 35
click at [780, 365] on input "number" at bounding box center [737, 356] width 167 height 19
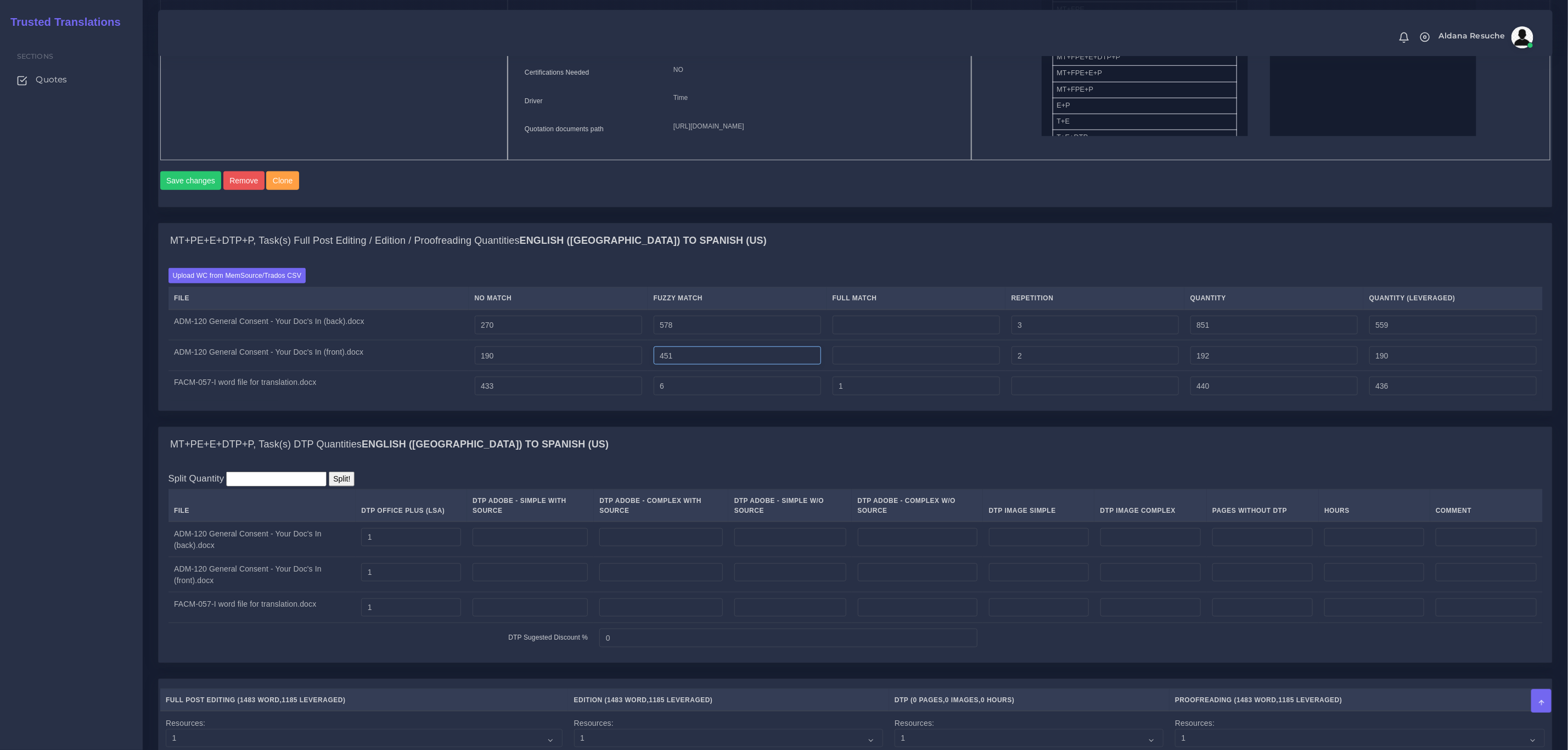
type input "451"
type input "643"
type input "416"
click at [805, 259] on div "MT+PE+E+DTP+P, Task(s) Full Post Editing / Edition / Proofreading Quantities En…" at bounding box center [855, 241] width 1394 height 35
click at [921, 335] on input "number" at bounding box center [916, 325] width 167 height 19
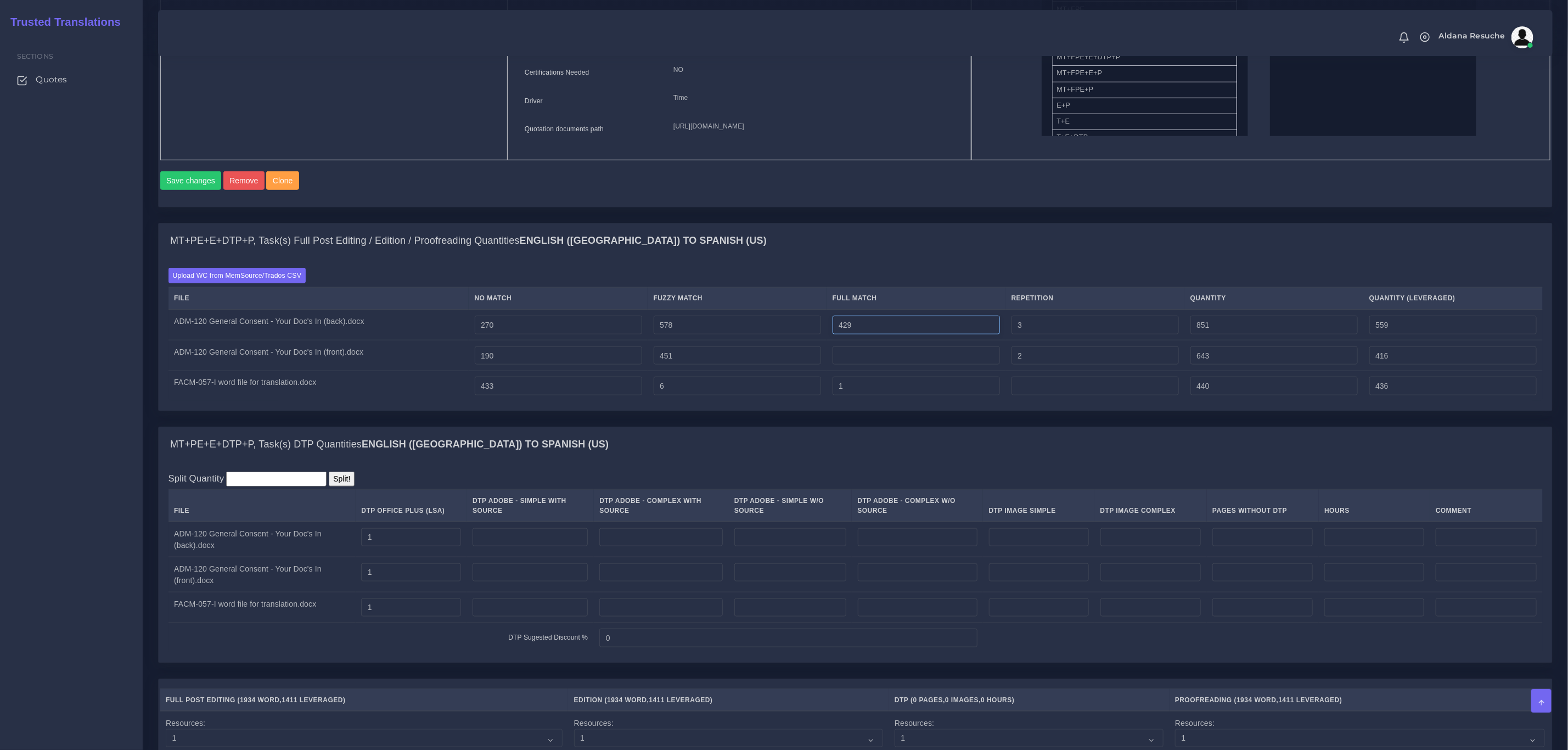
type input "429"
type input "1280"
type input "667"
click at [961, 257] on div "MT+PE+E+DTP+P, Task(s) Full Post Editing / Edition / Proofreading Quantities En…" at bounding box center [855, 241] width 1394 height 35
click at [900, 365] on input "number" at bounding box center [916, 356] width 167 height 19
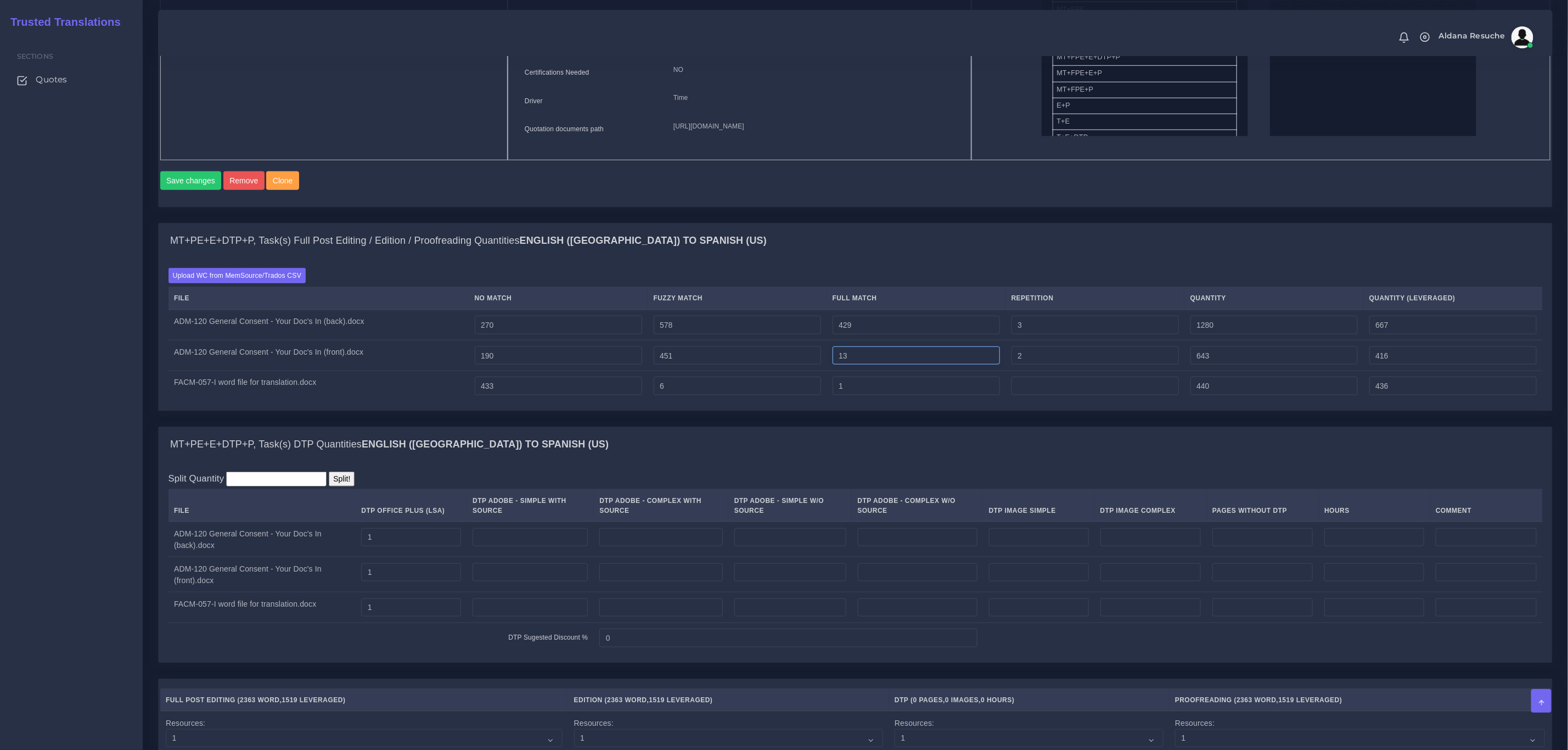
type input "13"
type input "656"
type input "419"
click at [942, 253] on div "MT+PE+E+DTP+P, Task(s) Full Post Editing / Edition / Proofreading Quantities En…" at bounding box center [855, 241] width 1394 height 35
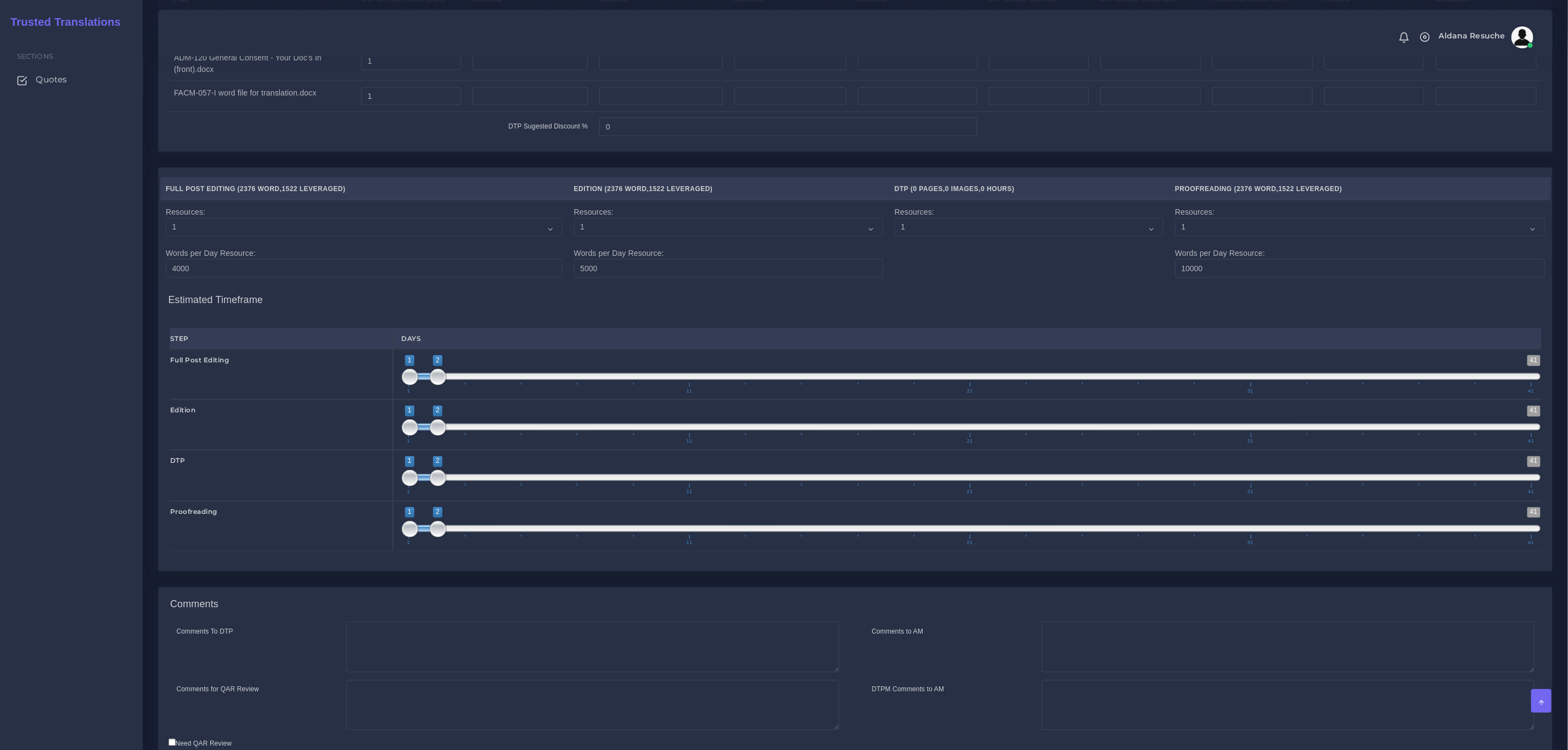
scroll to position [1283, 0]
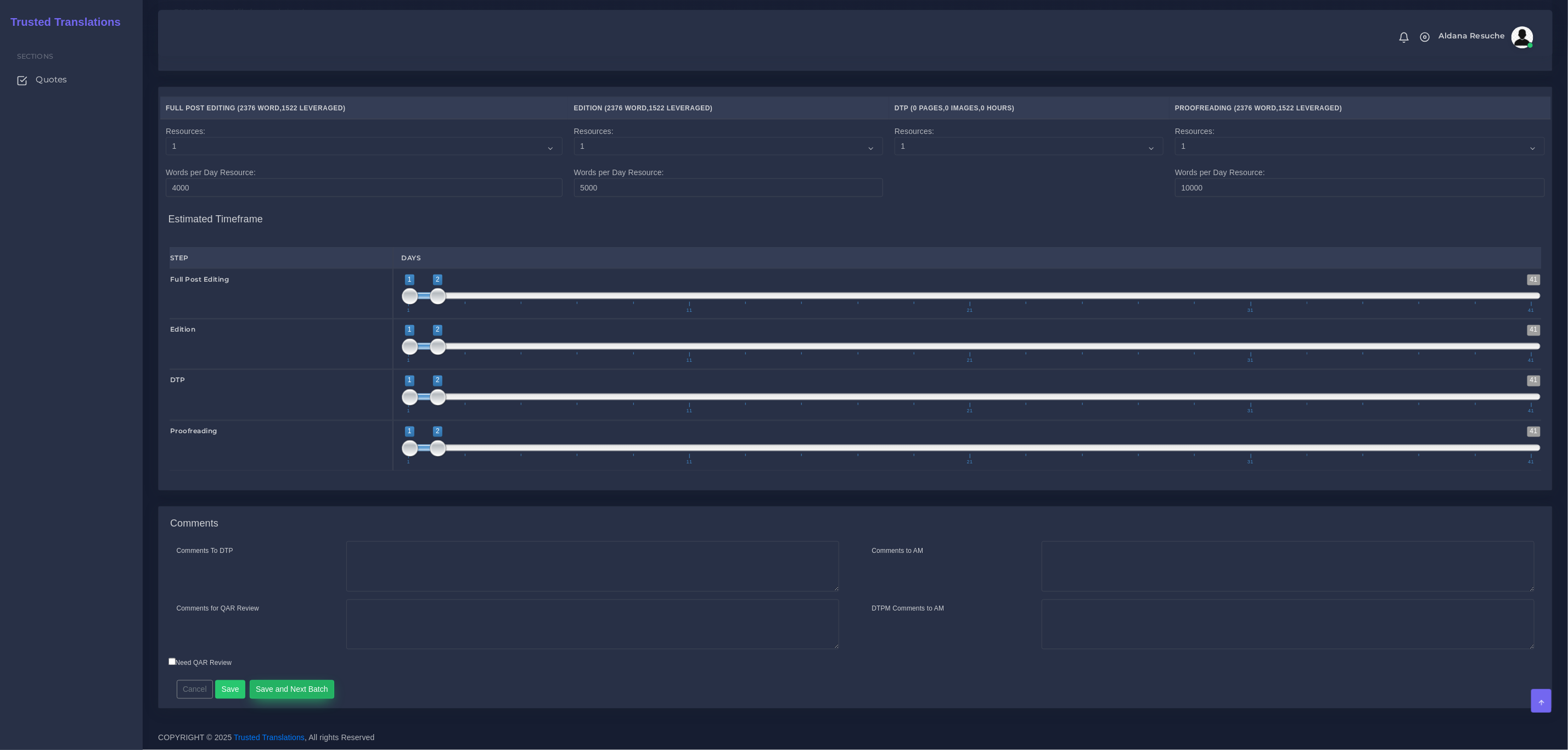
click at [277, 685] on button "Save and Next Batch" at bounding box center [292, 689] width 85 height 19
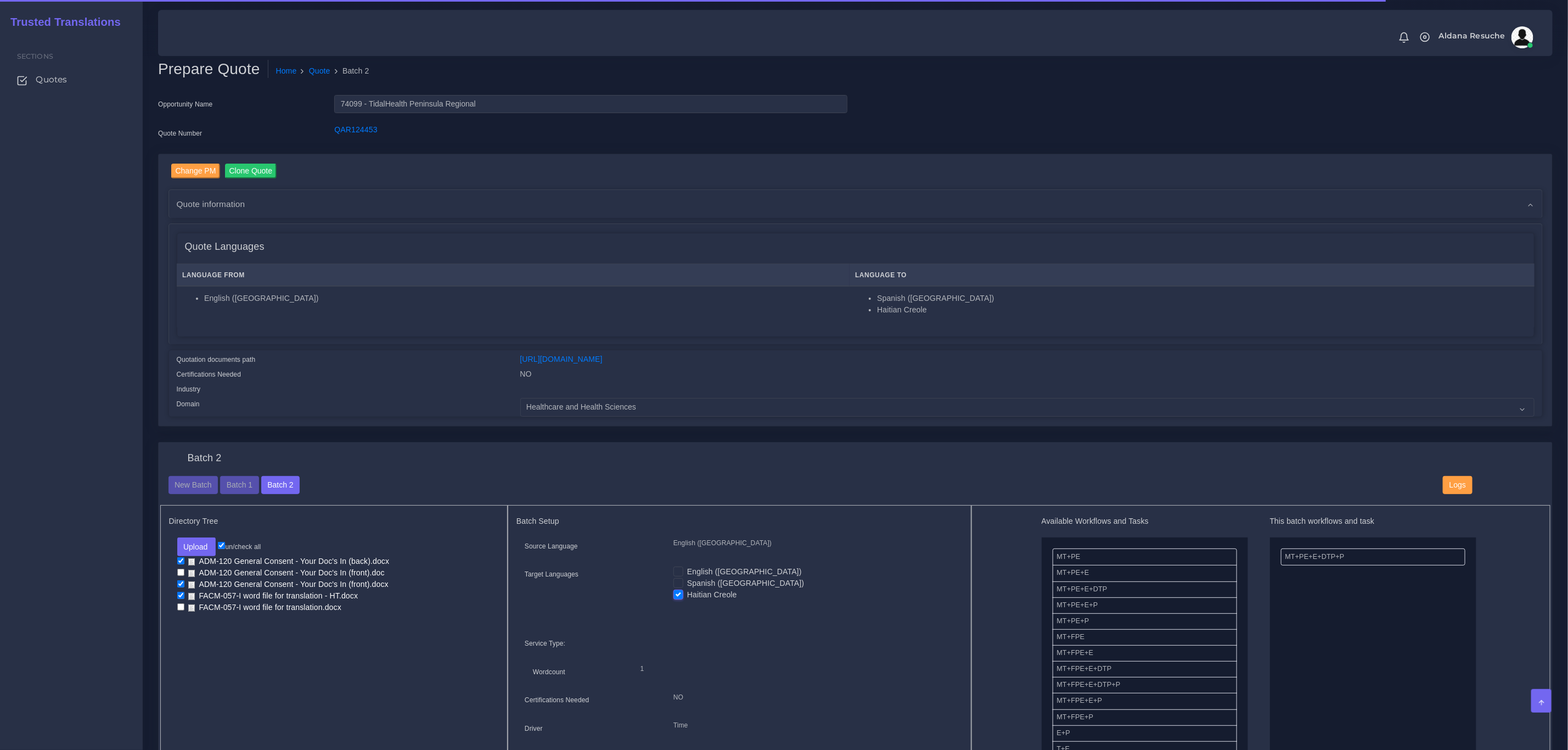
click at [380, 460] on div "Batch 2" at bounding box center [855, 464] width 1391 height 23
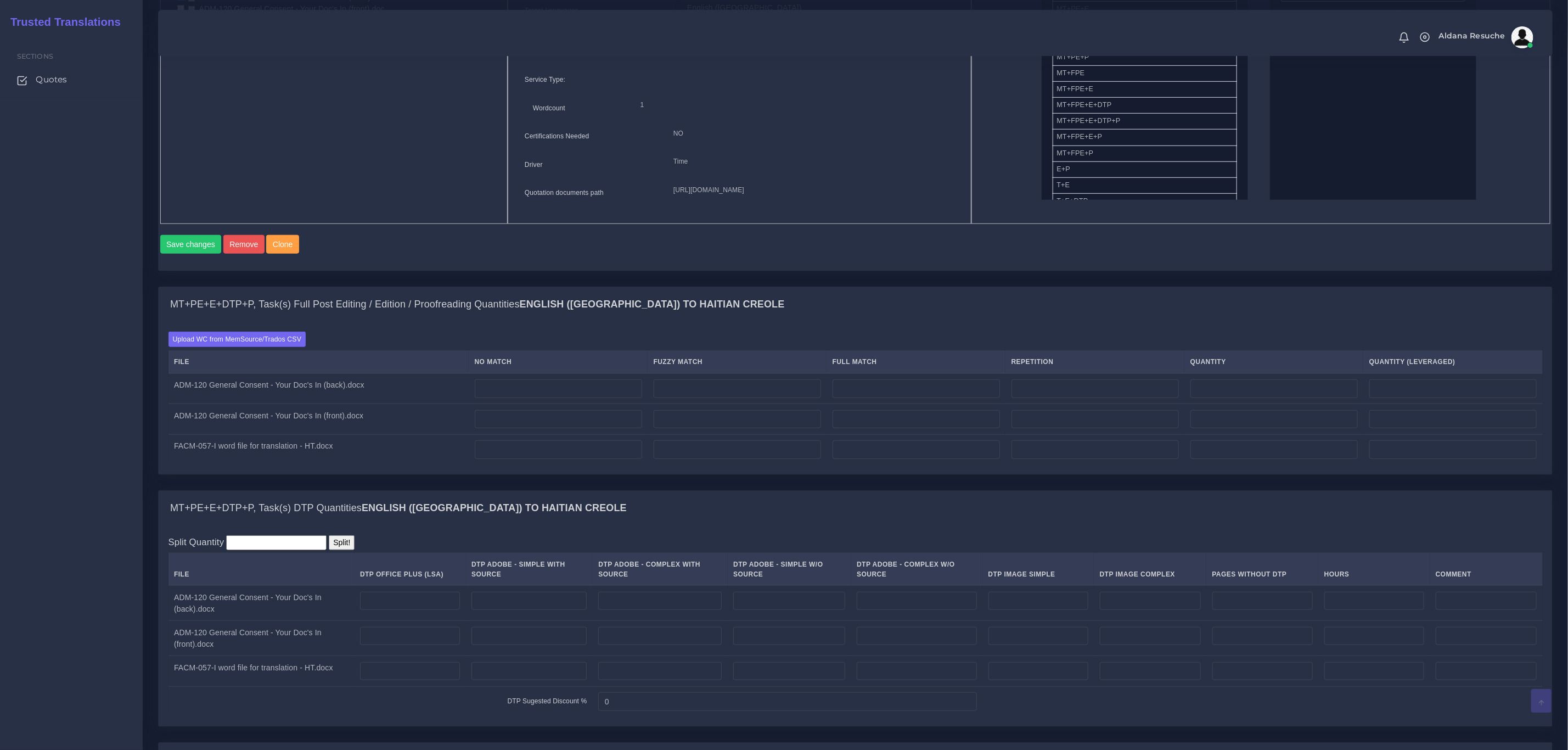
scroll to position [576, 0]
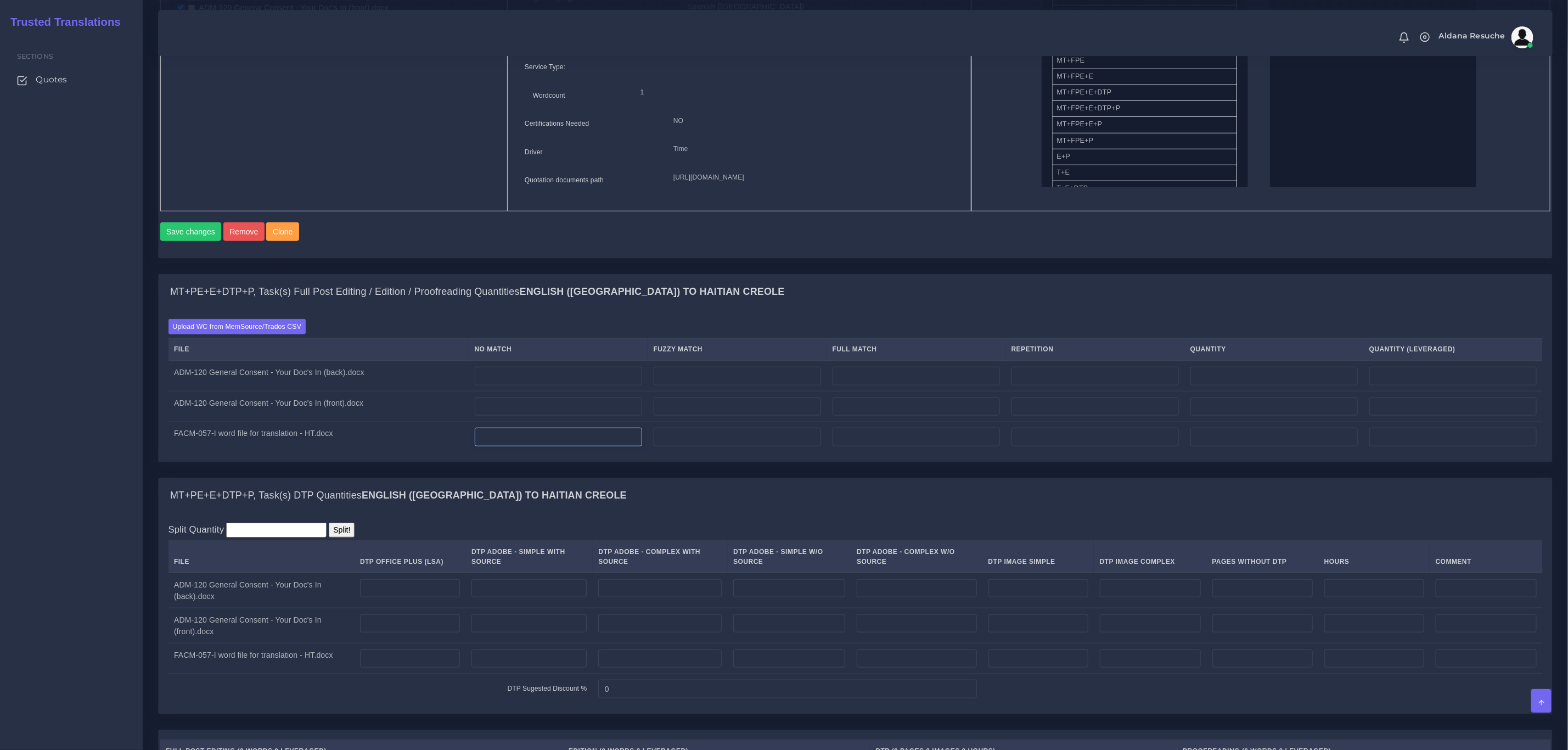
click at [570, 446] on input "number" at bounding box center [558, 436] width 167 height 19
type input "2"
click at [1127, 386] on input "number" at bounding box center [1095, 376] width 167 height 19
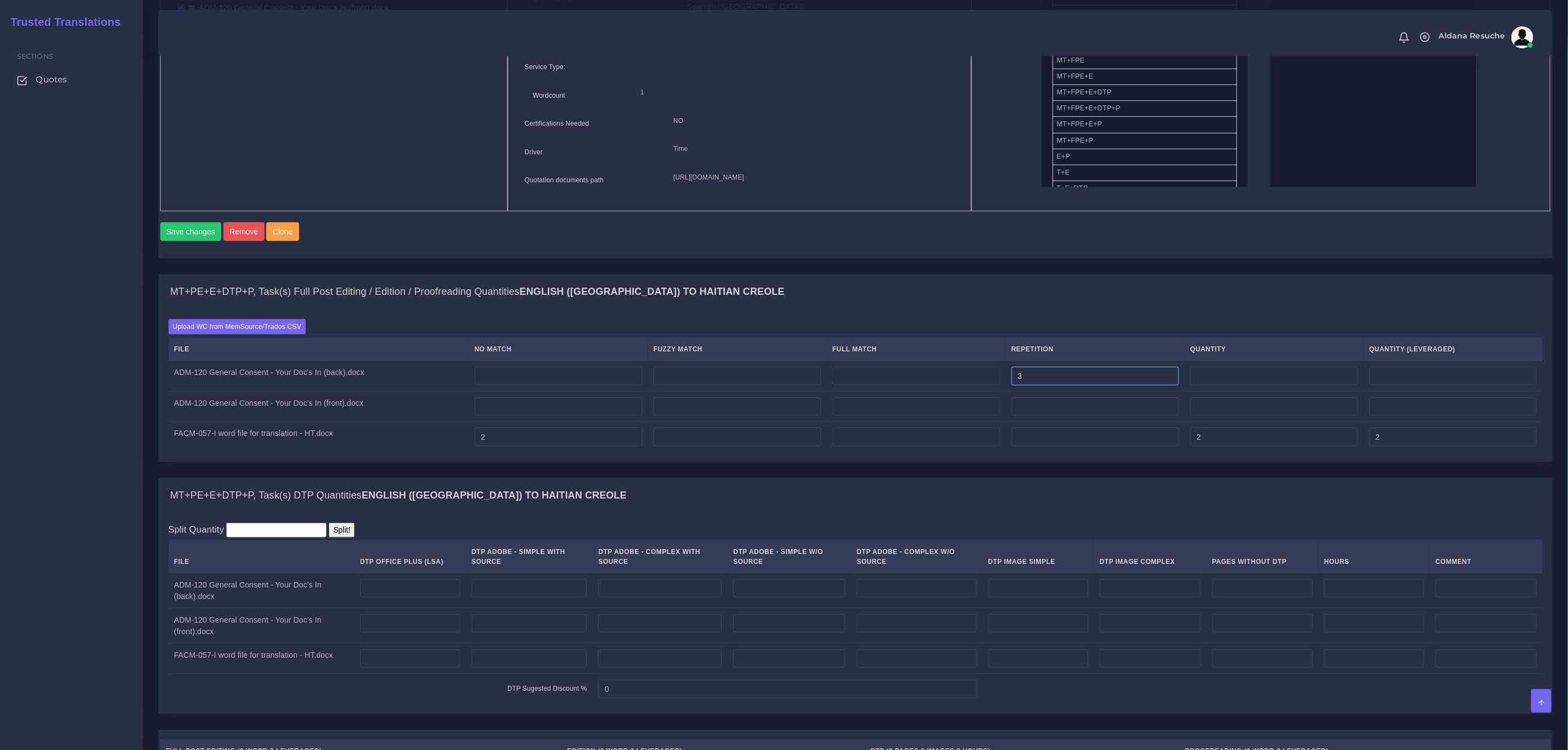
type input "3"
type input "0"
click at [1116, 416] on input "number" at bounding box center [1095, 407] width 167 height 19
type input "2"
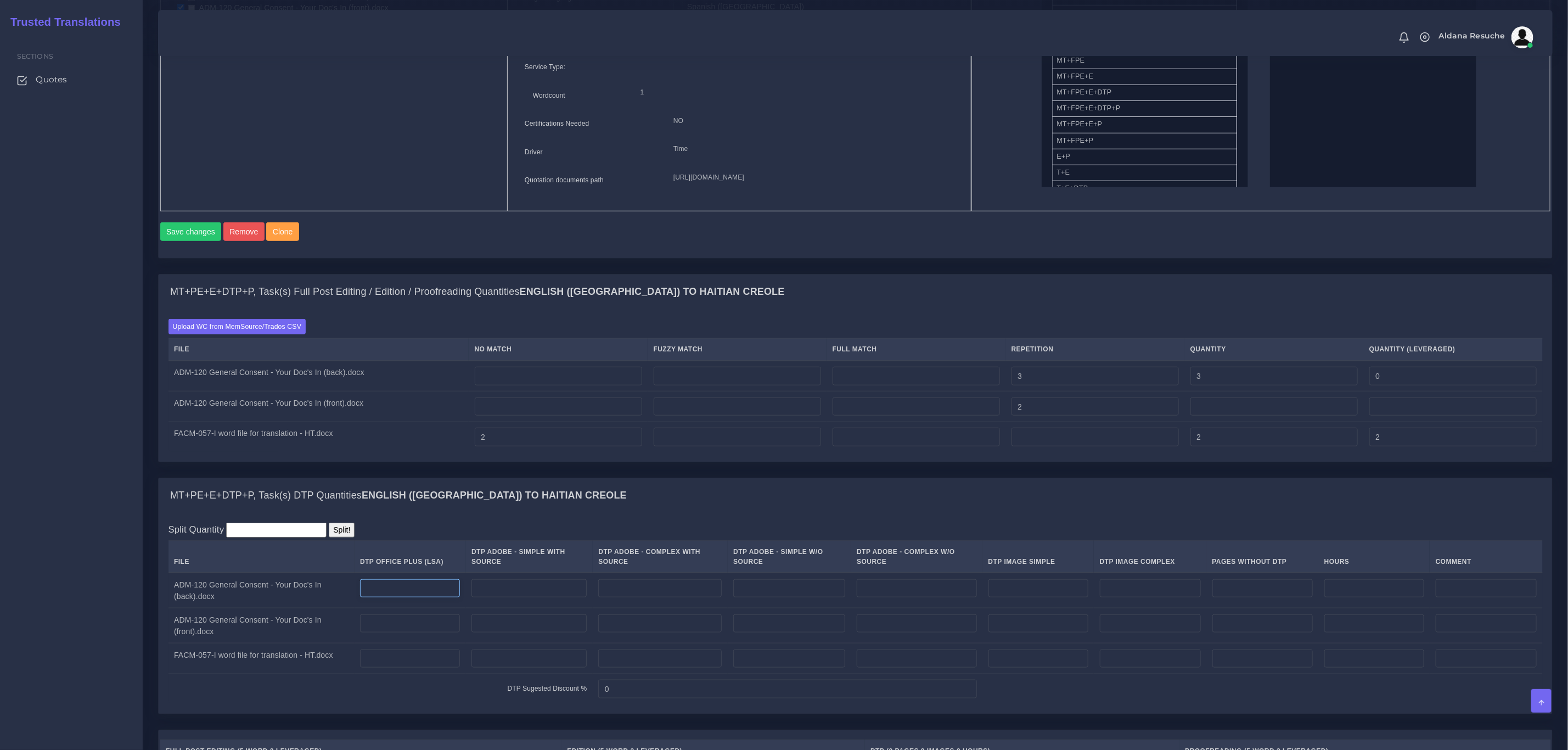
type input "2"
type input "0"
click at [412, 598] on input "number" at bounding box center [410, 588] width 100 height 19
type input "1"
click at [406, 633] on td at bounding box center [410, 626] width 111 height 35
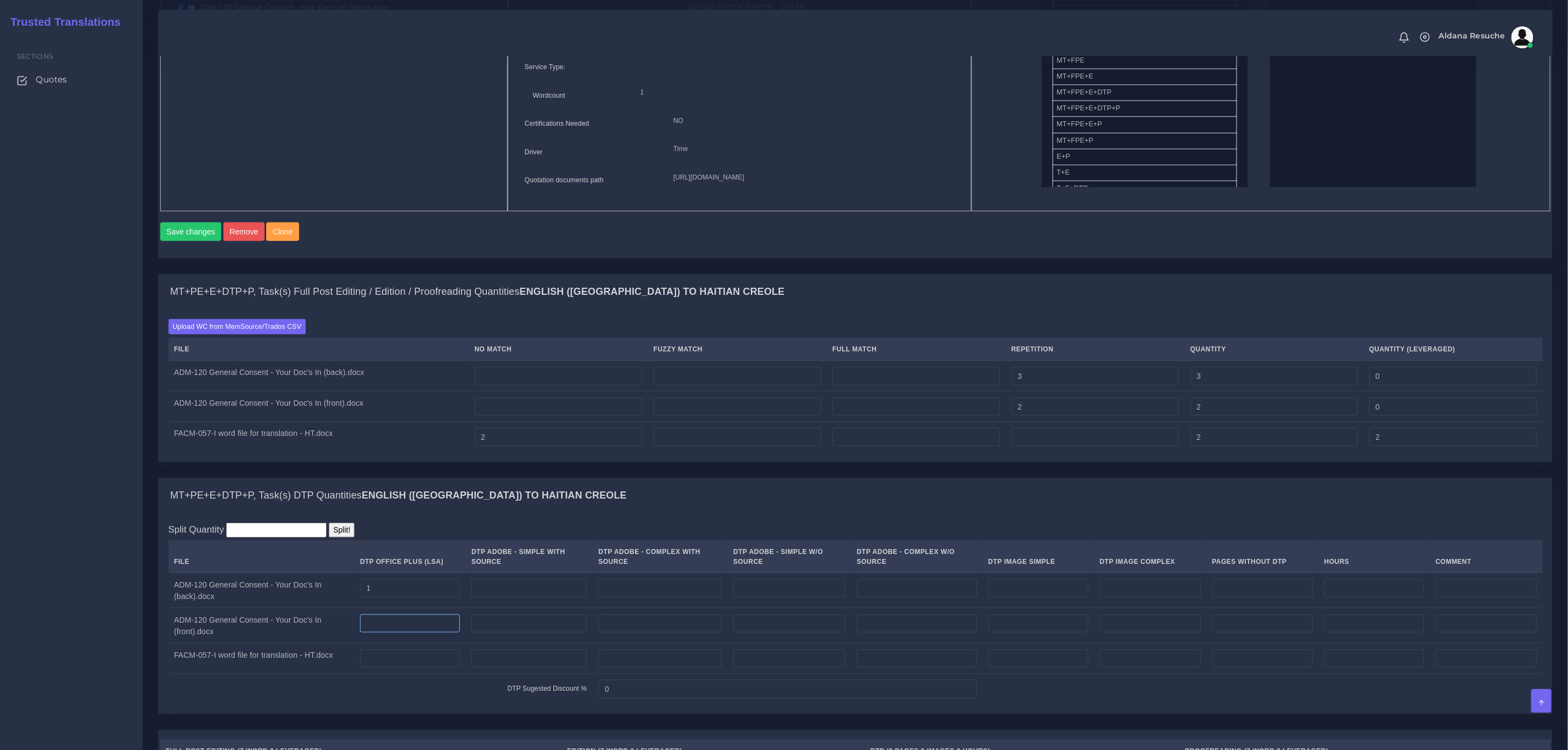
click at [406, 633] on input "number" at bounding box center [410, 623] width 100 height 19
type input "1"
click at [506, 503] on div "MT+PE+E+DTP+P, Task(s) DTP Quantities English (US) TO Haitian Creole" at bounding box center [855, 495] width 1394 height 35
click at [578, 386] on input "number" at bounding box center [558, 376] width 167 height 19
type input "306"
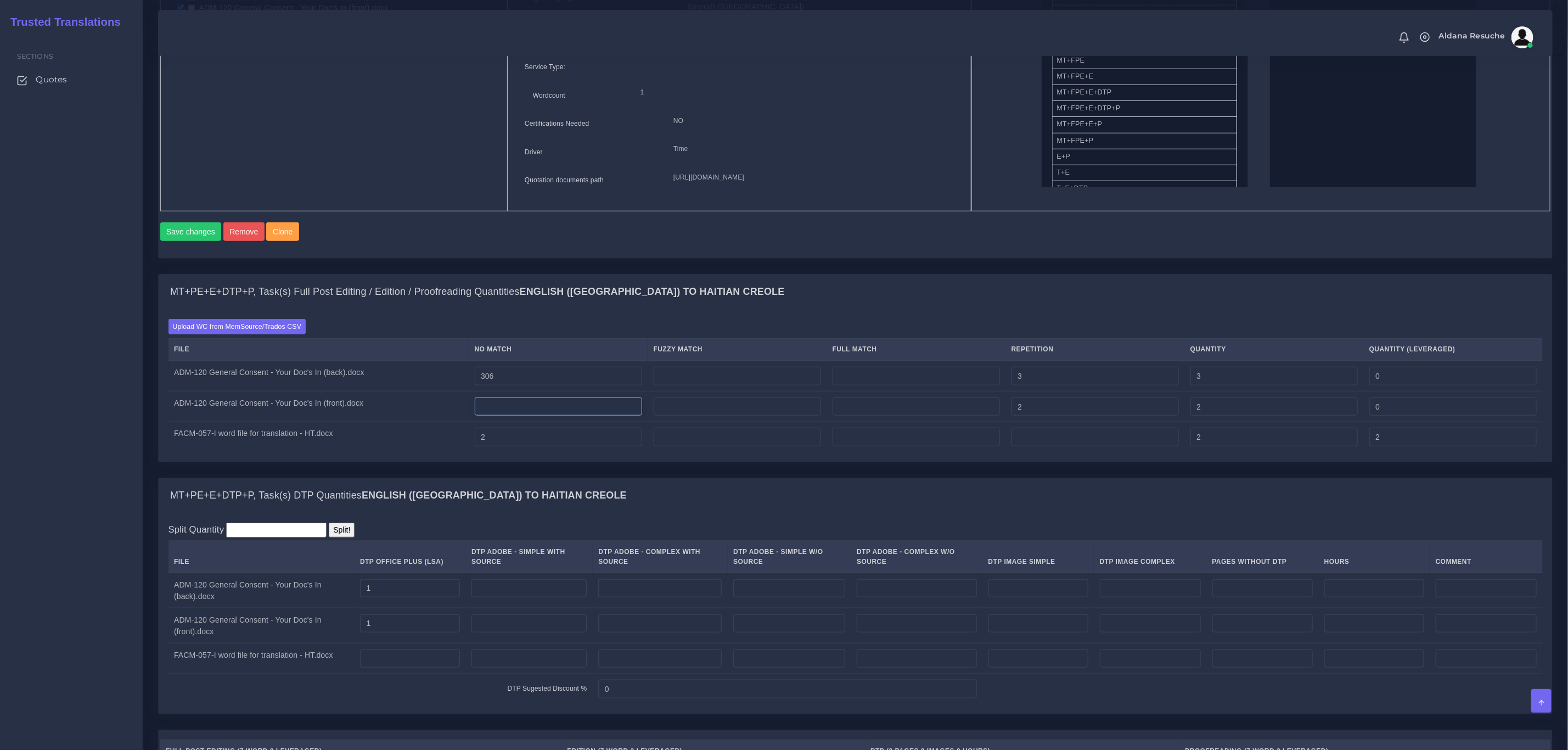
type input "309"
type input "306"
click at [565, 416] on input "number" at bounding box center [558, 407] width 167 height 19
type input "347"
type input "349"
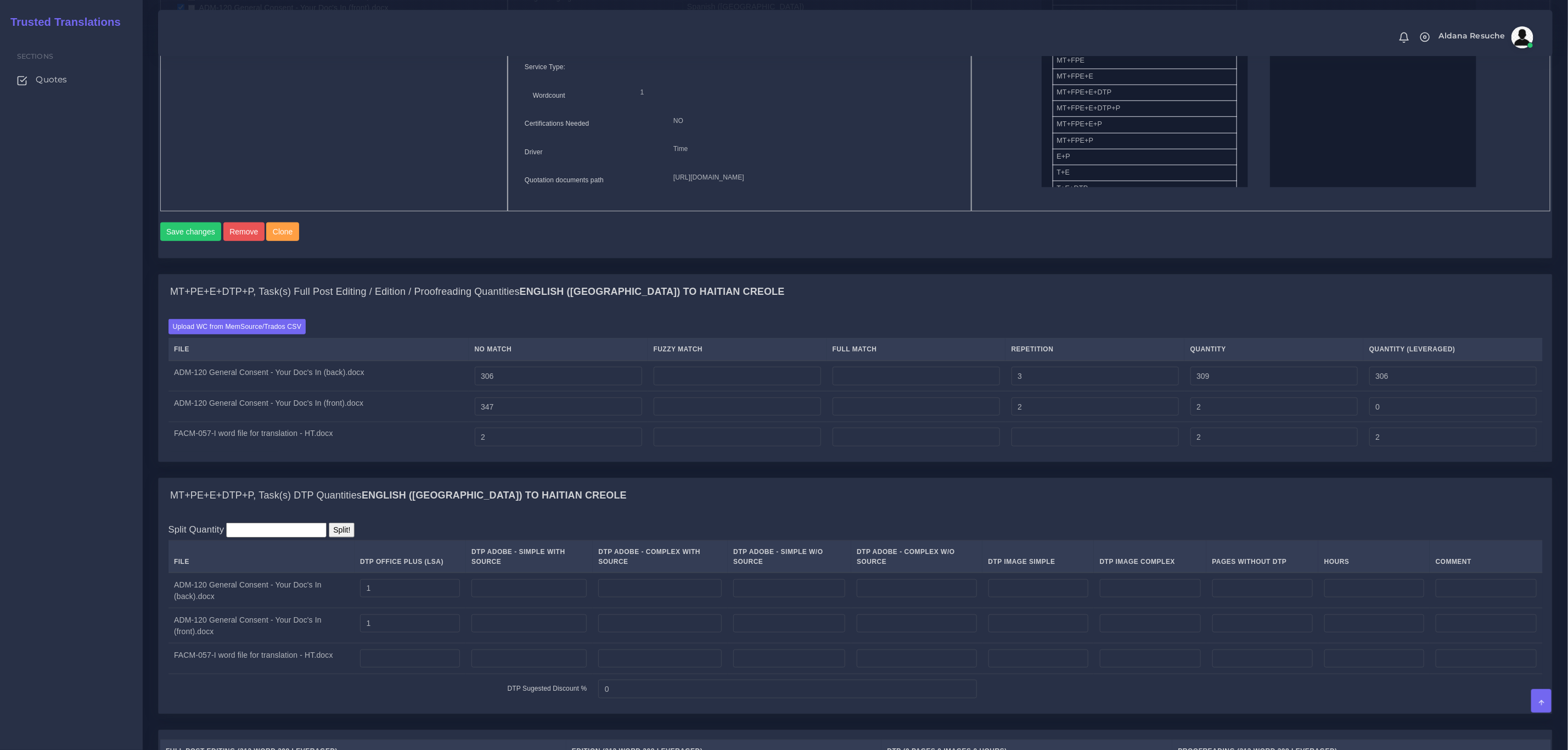
type input "347"
click at [0, 0] on div "Batch 2 New Batch Batch 1 Batch 2 Logs Directory Tree 1 NO" at bounding box center [0, 0] width 0 height 0
click at [766, 386] on td at bounding box center [738, 376] width 179 height 31
click at [763, 386] on input "number" at bounding box center [737, 376] width 167 height 19
type input "542"
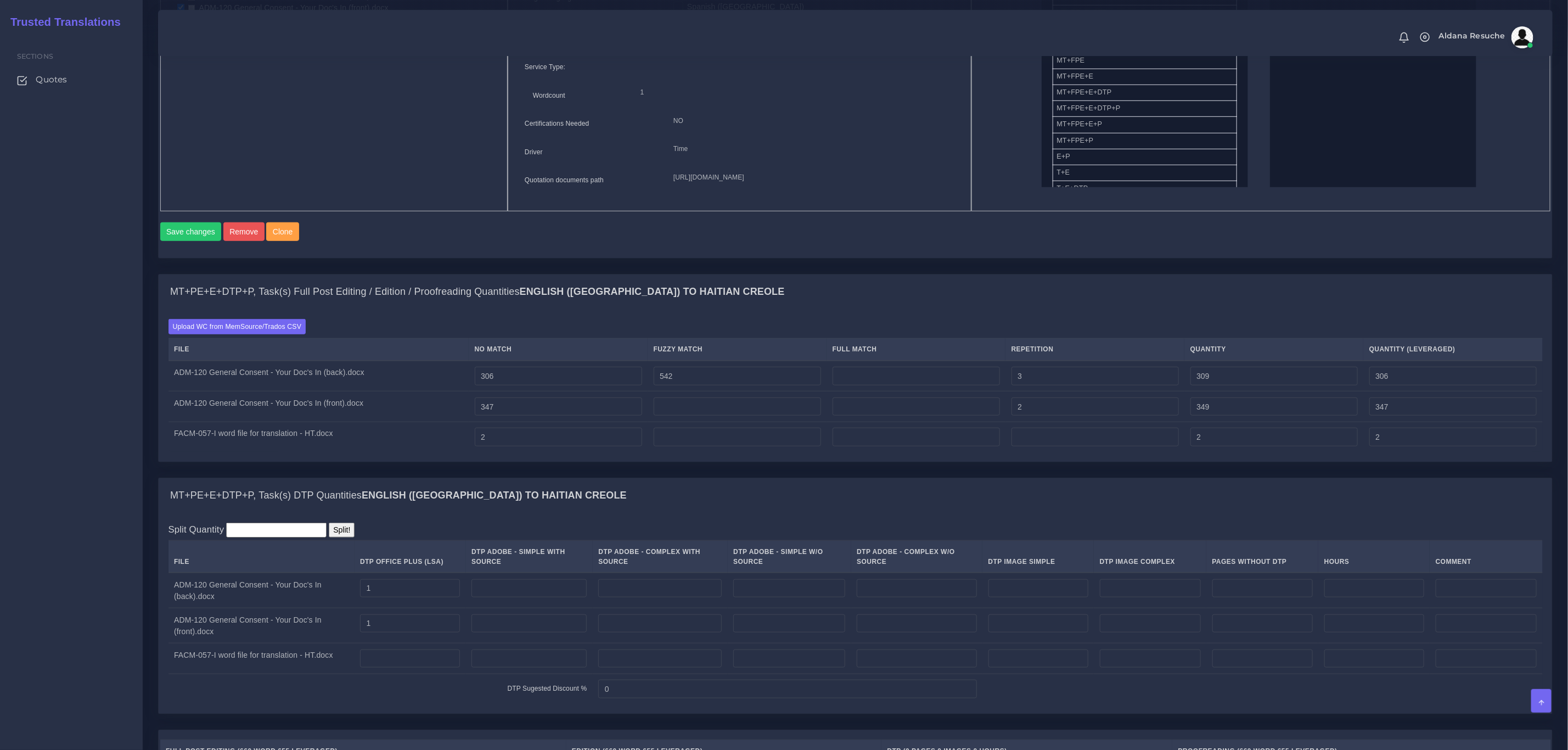
type input "851"
type input "577"
click at [817, 310] on div "MT+PE+E+DTP+P, Task(s) Full Post Editing / Edition / Proofreading Quantities En…" at bounding box center [855, 292] width 1394 height 35
click at [735, 423] on td at bounding box center [738, 407] width 179 height 31
click at [735, 416] on input "number" at bounding box center [737, 407] width 167 height 19
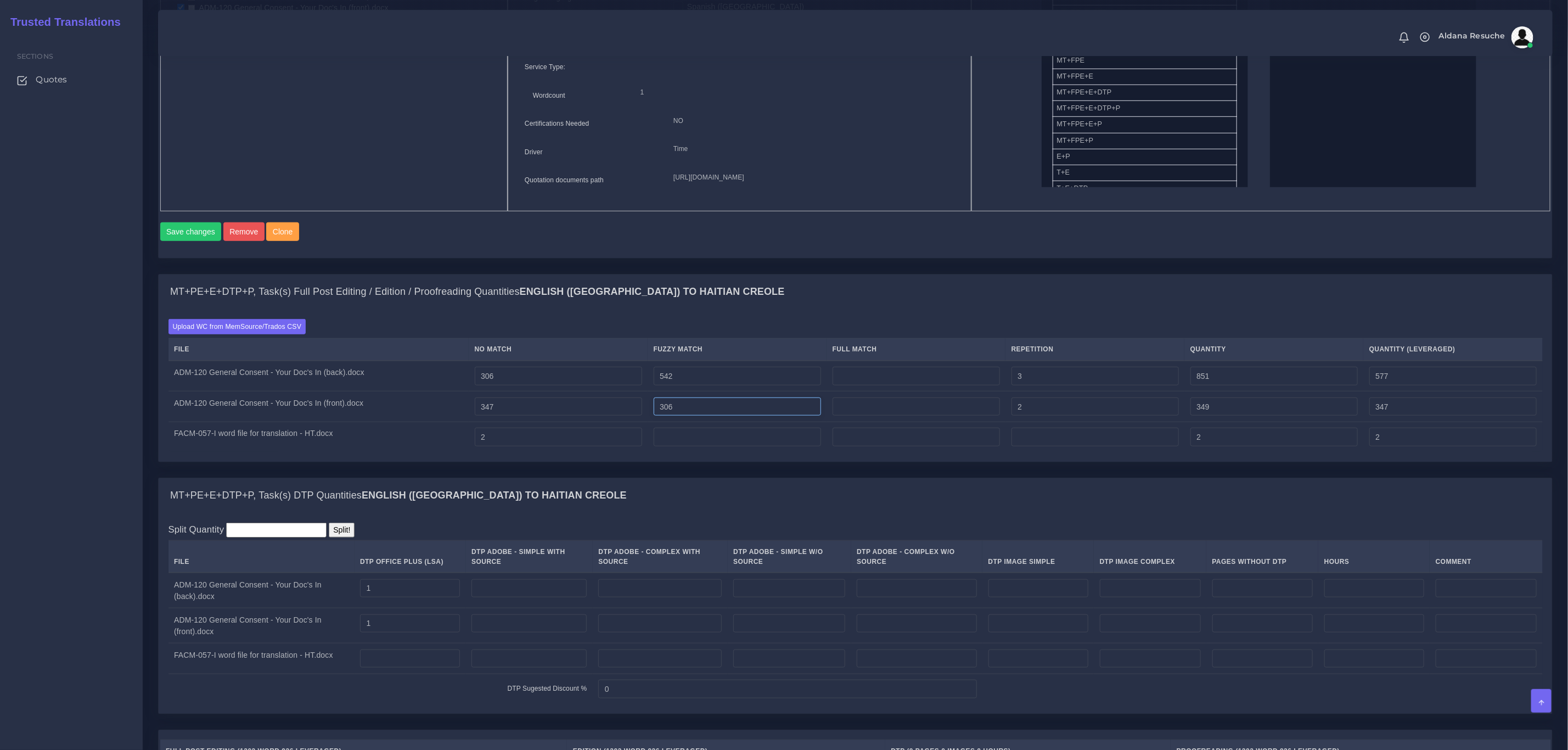
type input "306"
type input "655"
type input "500"
click at [819, 310] on div "MT+PE+E+DTP+P, Task(s) Full Post Editing / Edition / Proofreading Quantities En…" at bounding box center [855, 292] width 1394 height 35
click at [864, 386] on input "number" at bounding box center [916, 376] width 167 height 19
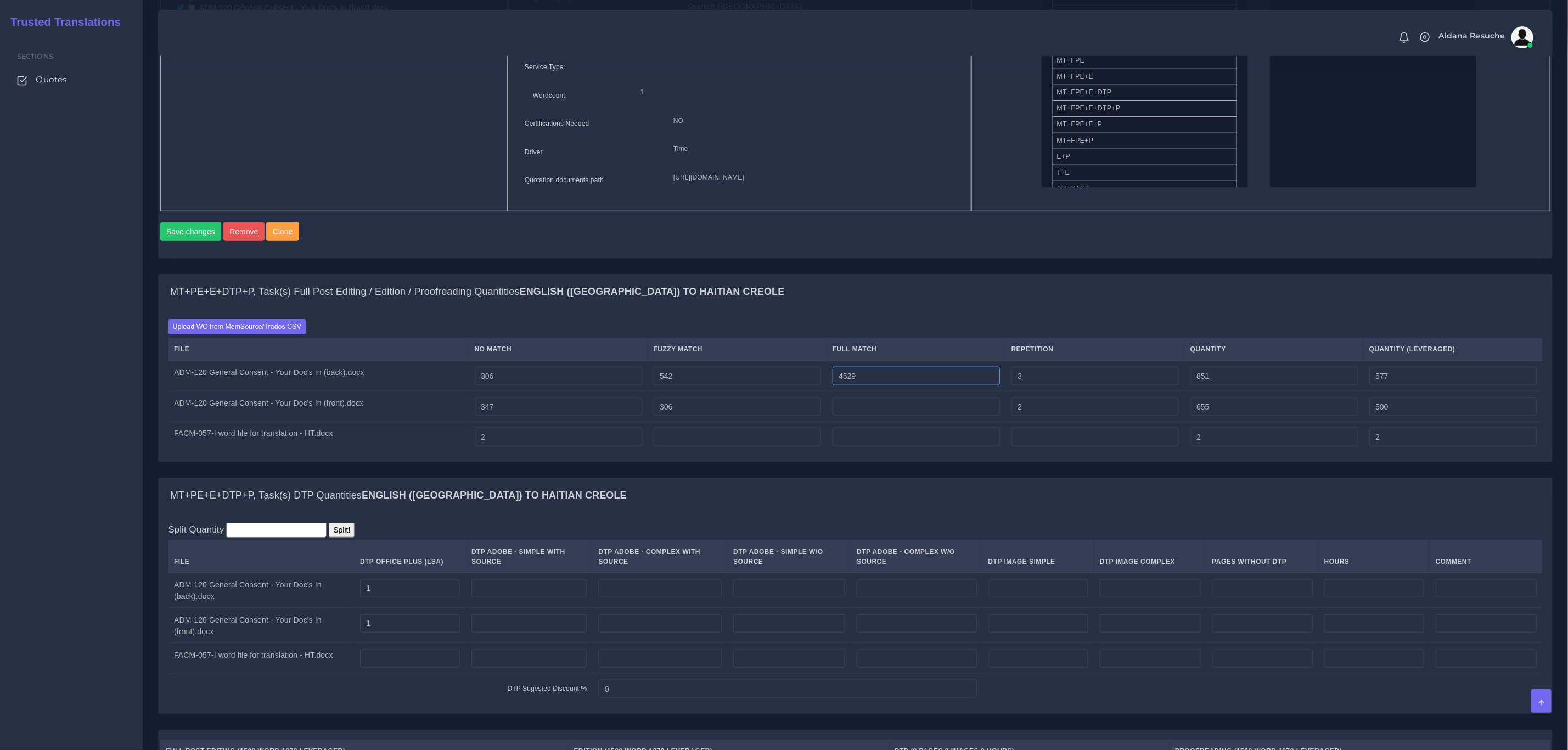
click at [857, 386] on input "4529" at bounding box center [916, 376] width 167 height 19
type input "429"
type input "1280"
type input "685"
click at [929, 416] on input "number" at bounding box center [916, 407] width 167 height 19
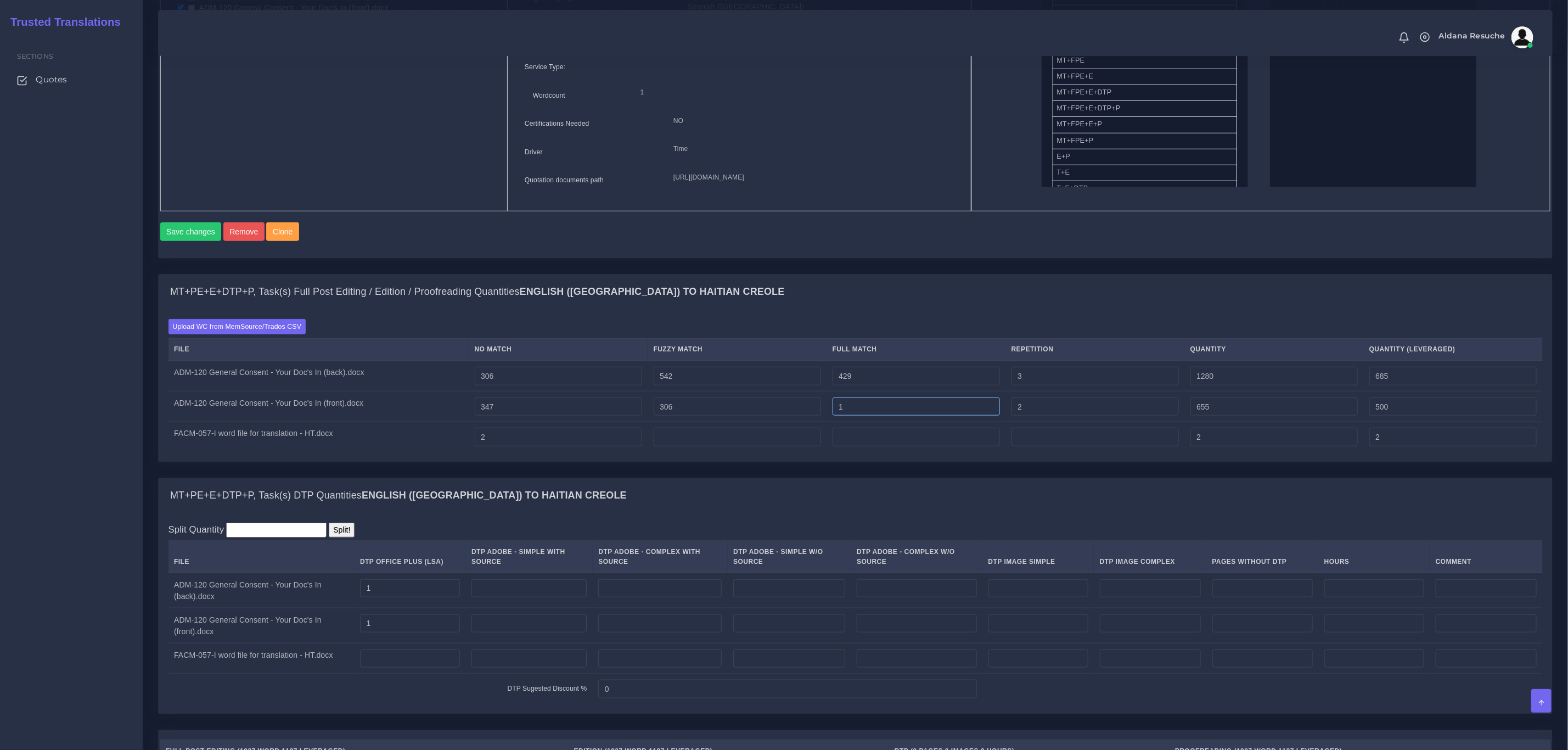
type input "1"
type input "656"
click at [981, 308] on div "MT+PE+E+DTP+P, Task(s) Full Post Editing / Edition / Proofreading Quantities En…" at bounding box center [855, 292] width 1394 height 35
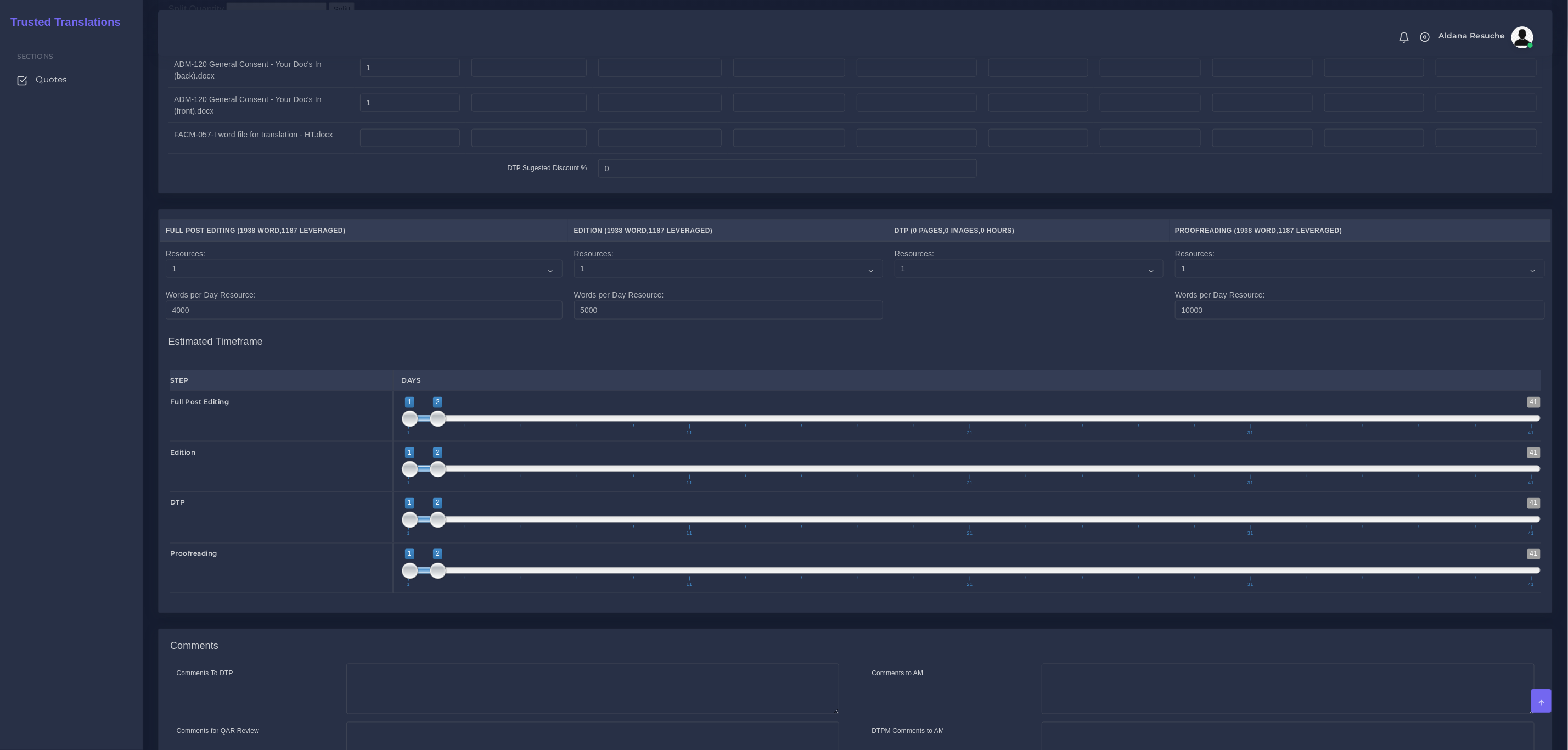
scroll to position [1250, 0]
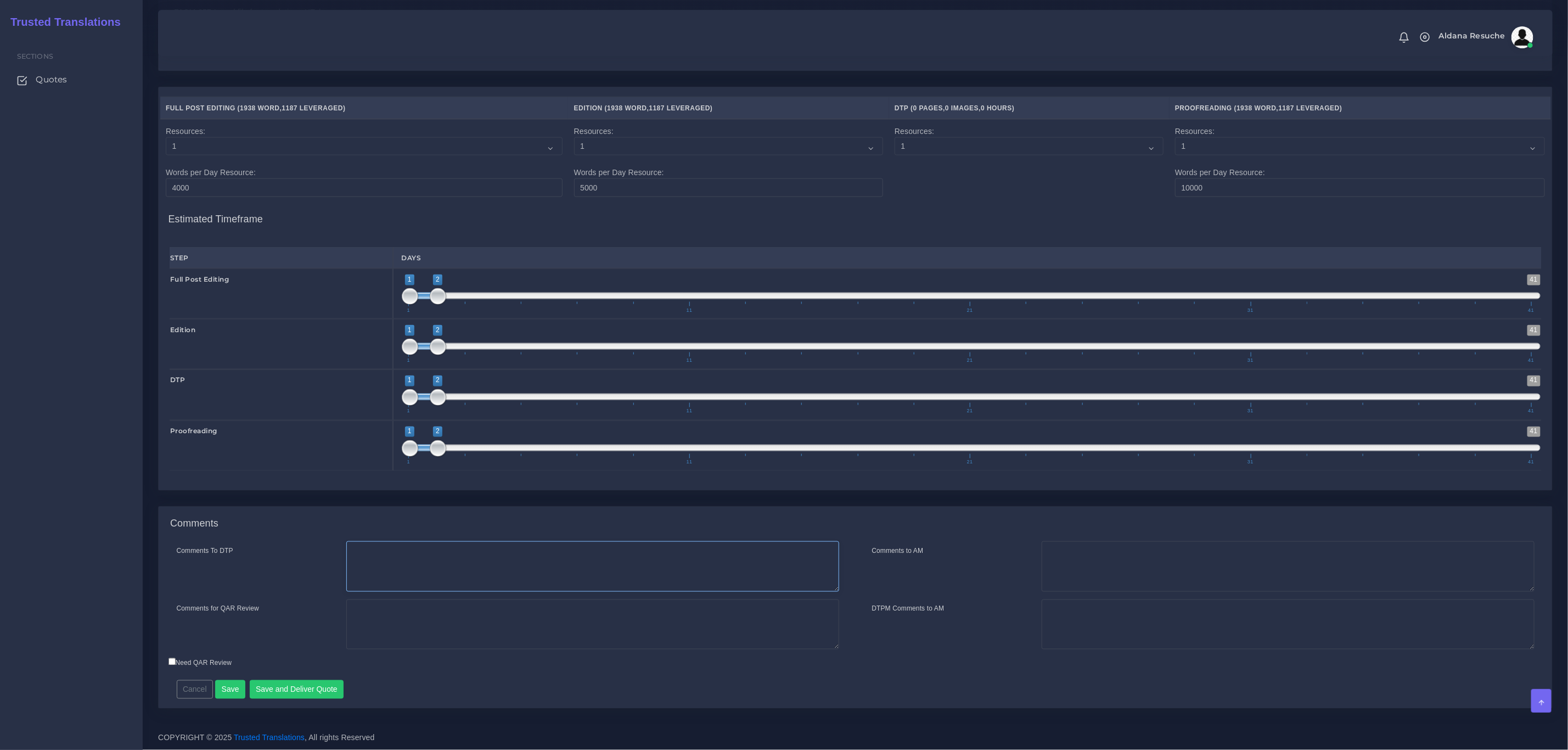
click at [463, 559] on textarea "Comments To DTP" at bounding box center [593, 567] width 493 height 51
type textarea "DTP in word"
type textarea "PEEP+DTP"
click at [323, 693] on button "Save and Deliver Quote" at bounding box center [296, 689] width 95 height 19
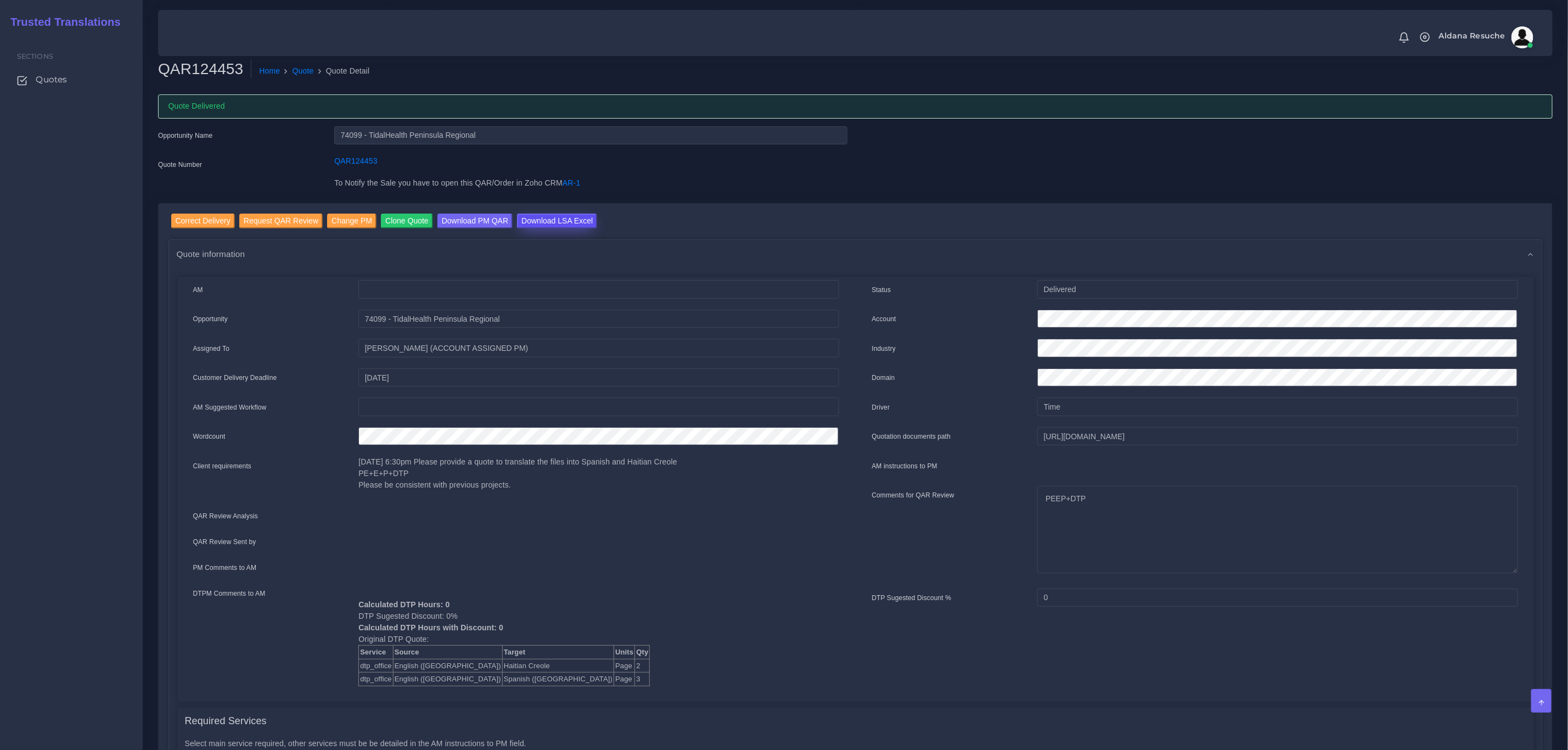
click at [566, 216] on input "Download LSA Excel" at bounding box center [557, 221] width 80 height 15
click at [285, 71] on li "Quote" at bounding box center [296, 71] width 33 height 11
click at [293, 71] on link "Quote" at bounding box center [303, 71] width 21 height 11
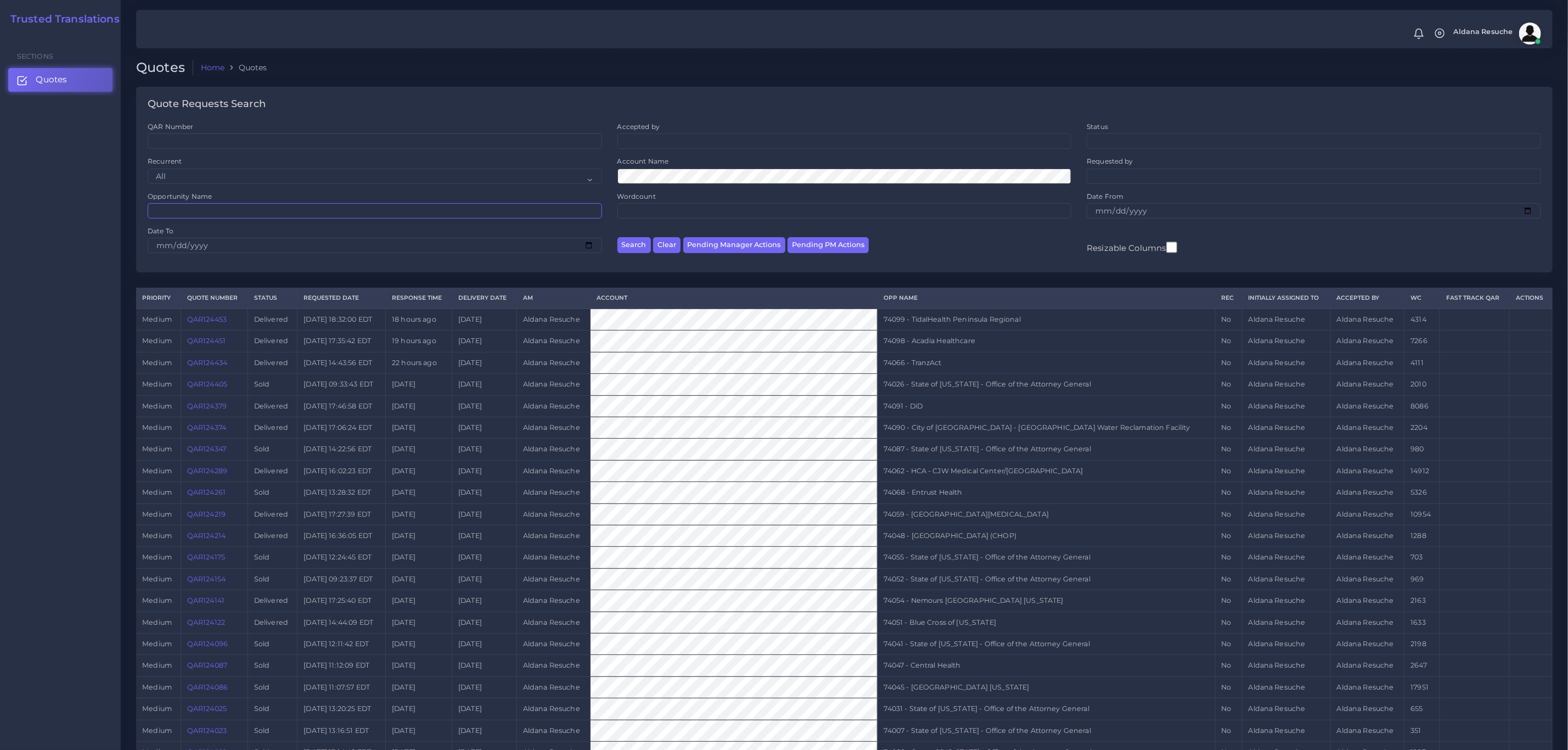
click at [293, 214] on input "Opportunity Name" at bounding box center [375, 210] width 455 height 15
type input "73971"
click at [617, 238] on button "Search" at bounding box center [633, 246] width 33 height 16
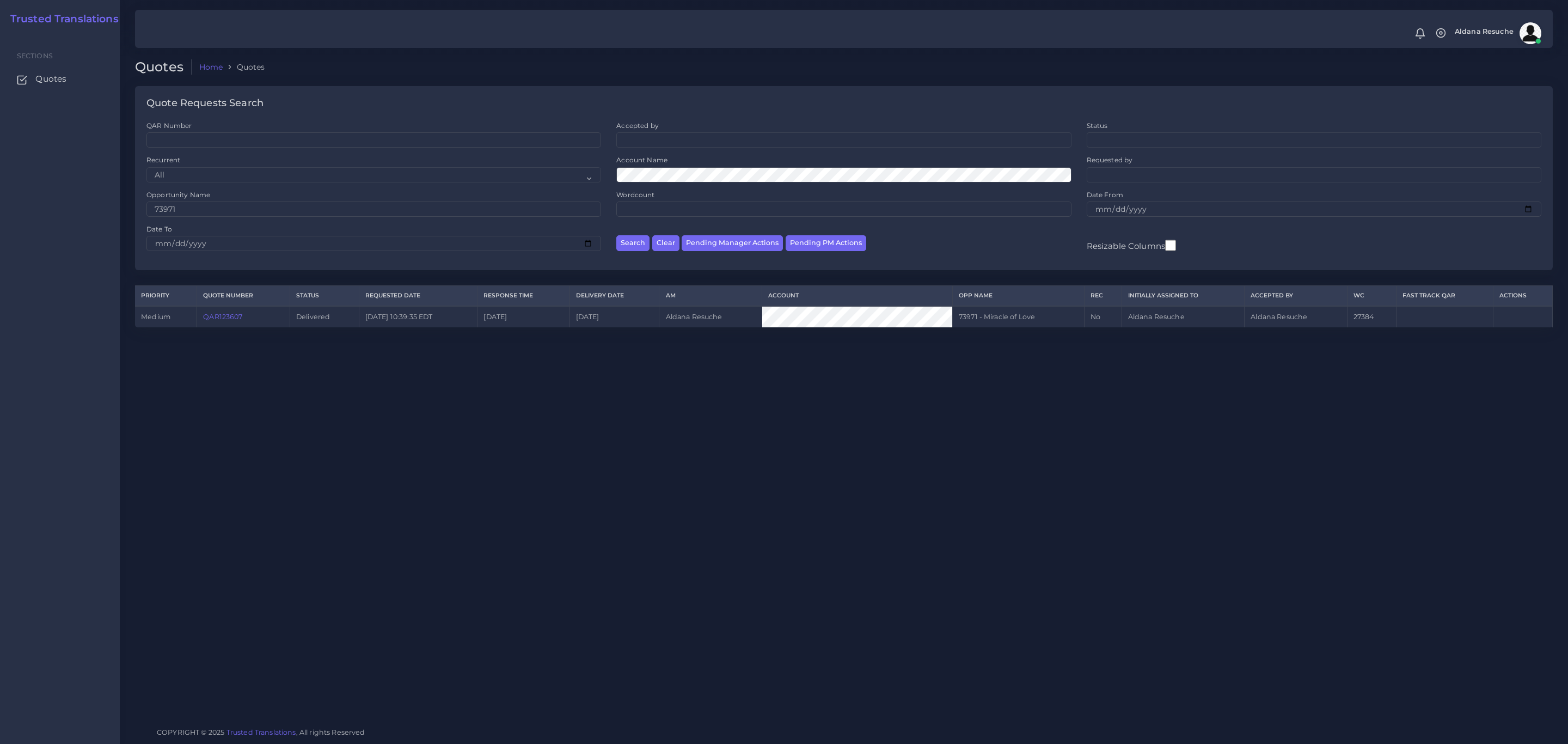
click at [232, 318] on link "QAR123607" at bounding box center [222, 317] width 39 height 8
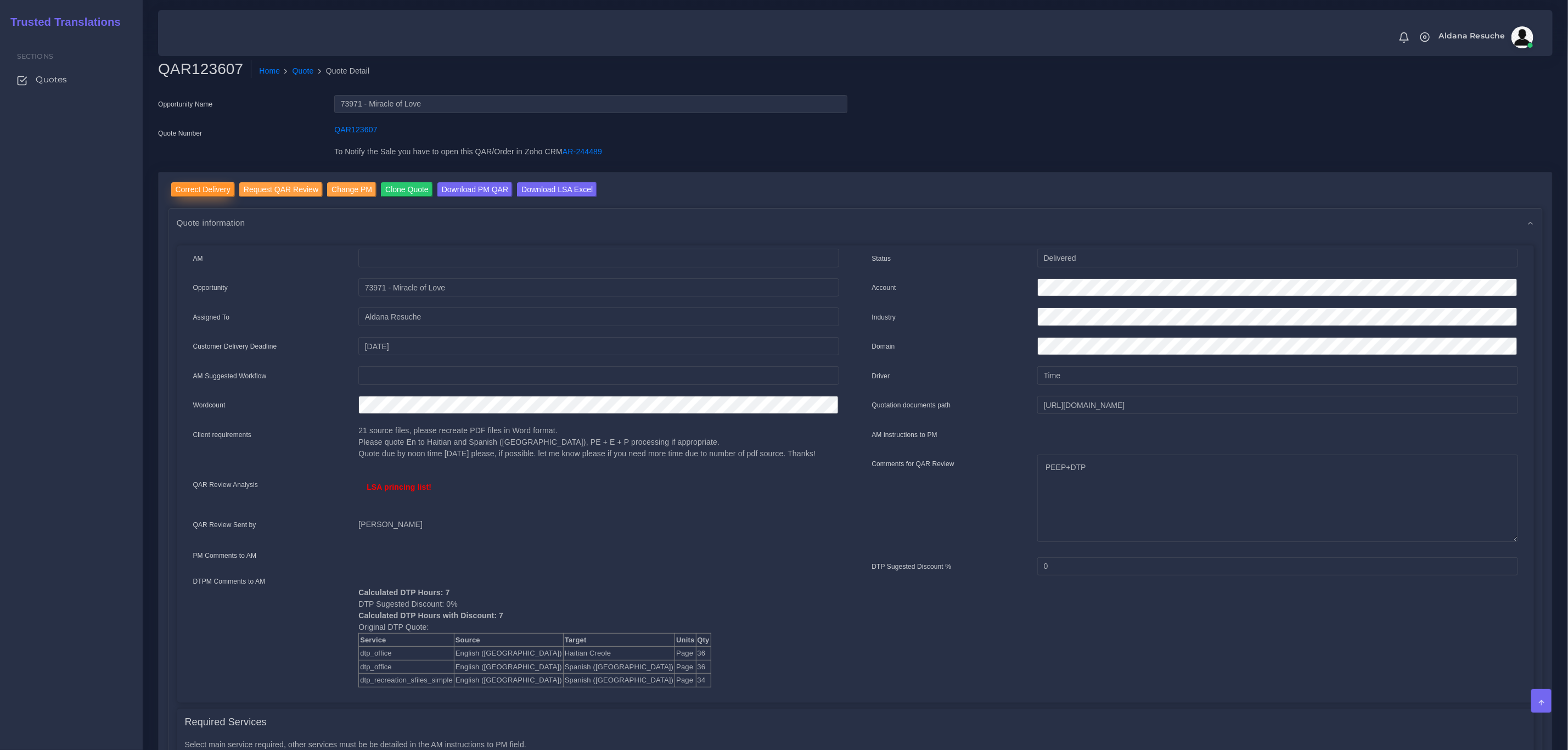
click at [211, 185] on input "Correct Delivery" at bounding box center [203, 190] width 64 height 15
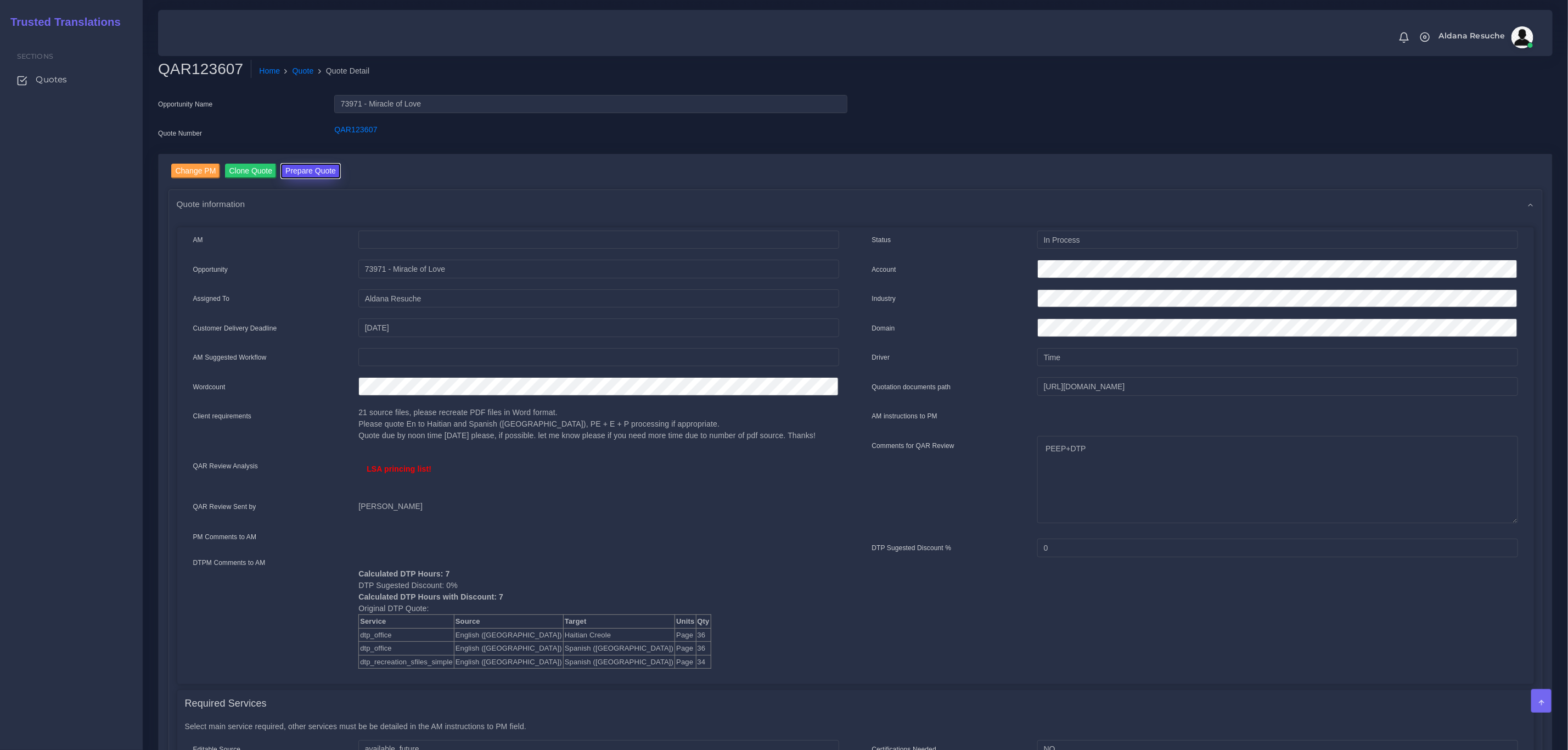
click at [306, 163] on button "Prepare Quote" at bounding box center [310, 171] width 59 height 15
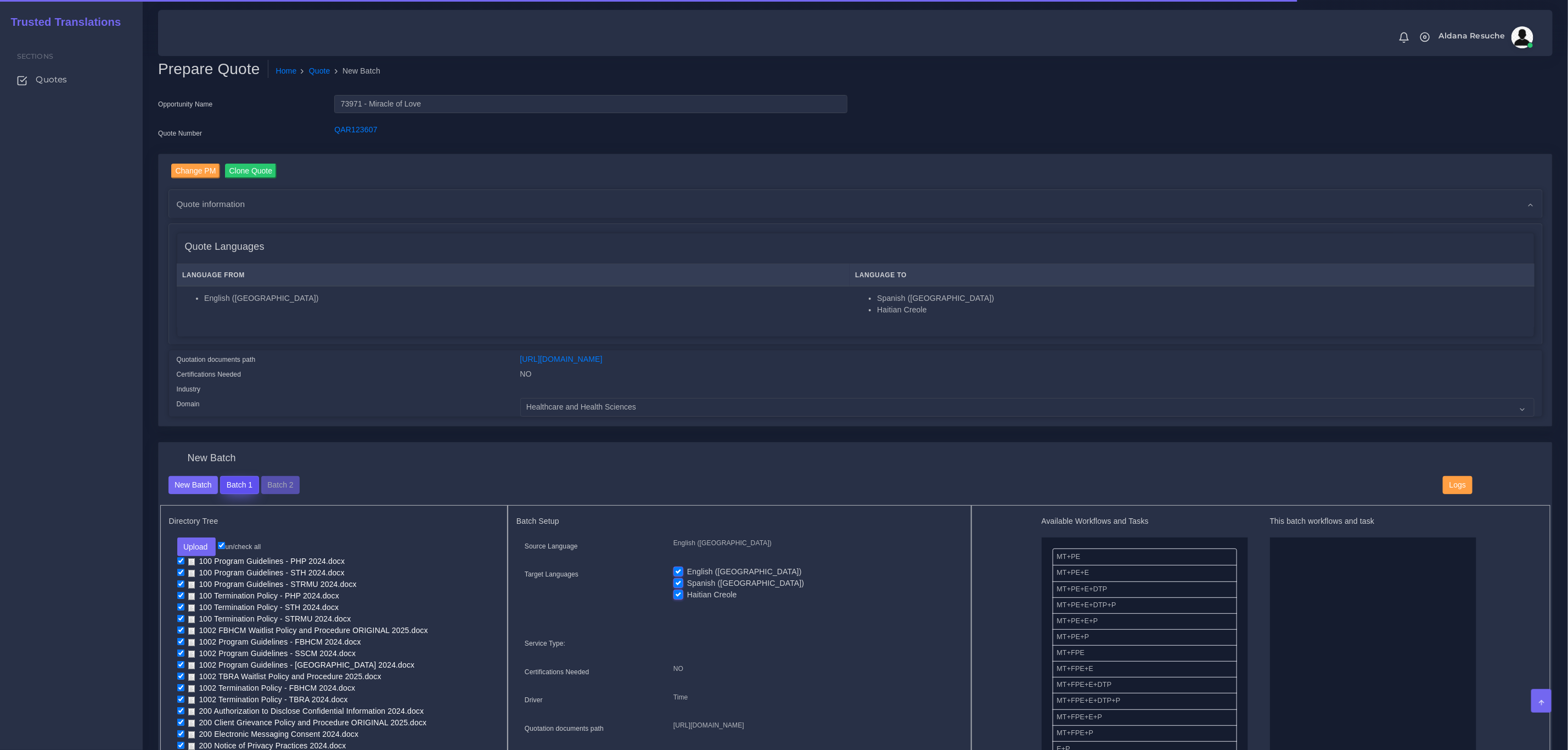
click at [252, 485] on button "Batch 1" at bounding box center [239, 485] width 39 height 19
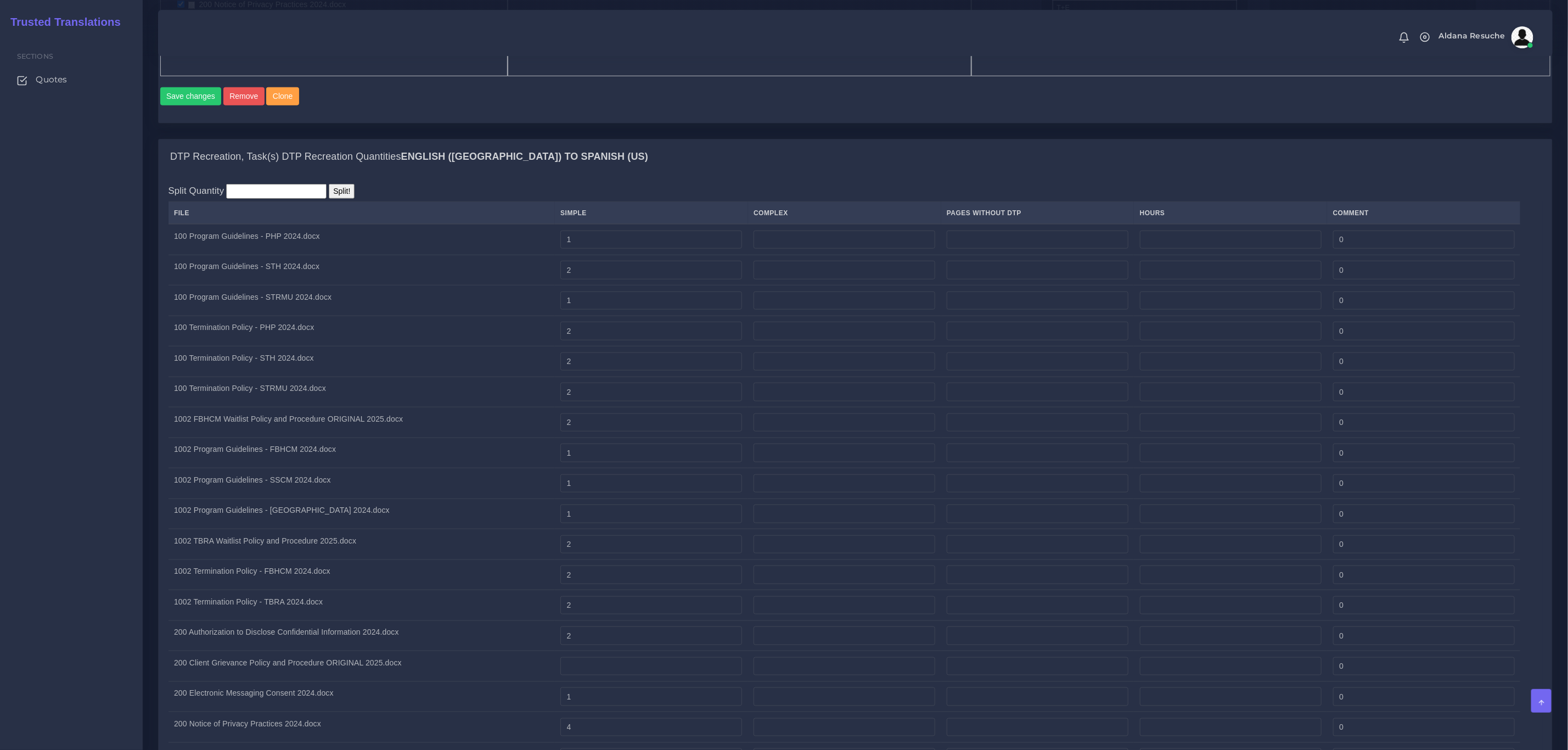
scroll to position [165, 0]
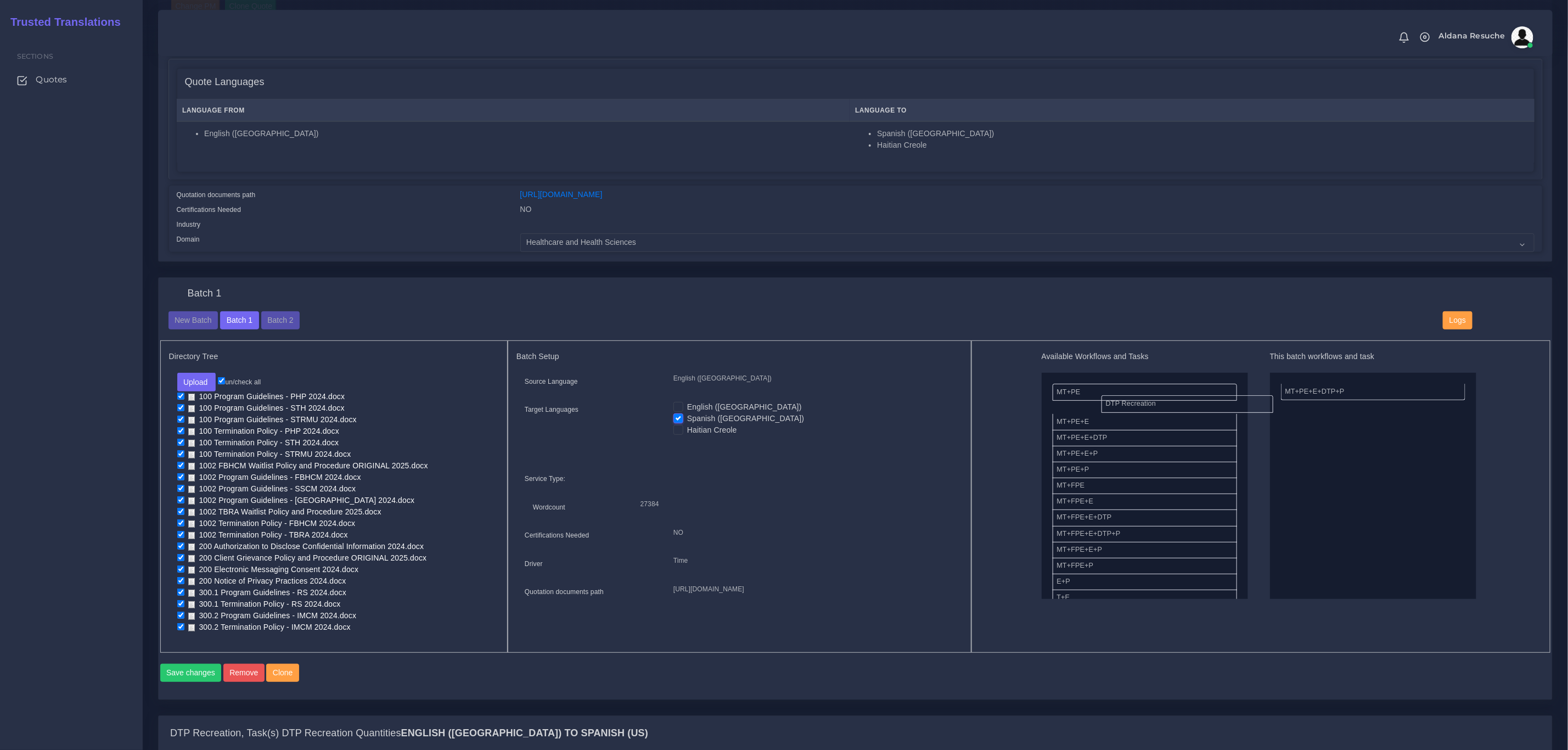
drag, startPoint x: 1302, startPoint y: 392, endPoint x: 1100, endPoint y: 406, distance: 202.5
click at [191, 669] on button "Save changes" at bounding box center [191, 672] width 61 height 19
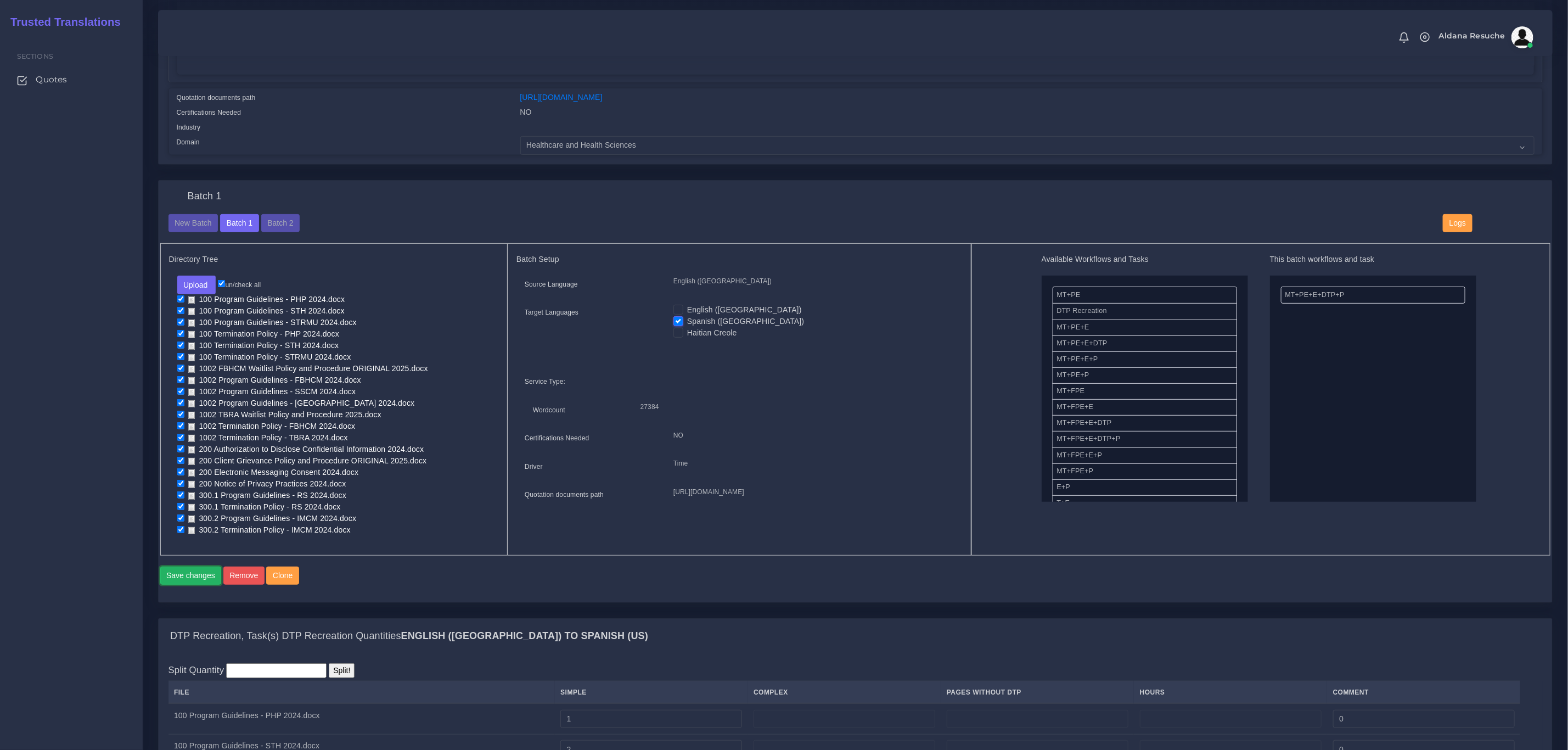
scroll to position [576, 0]
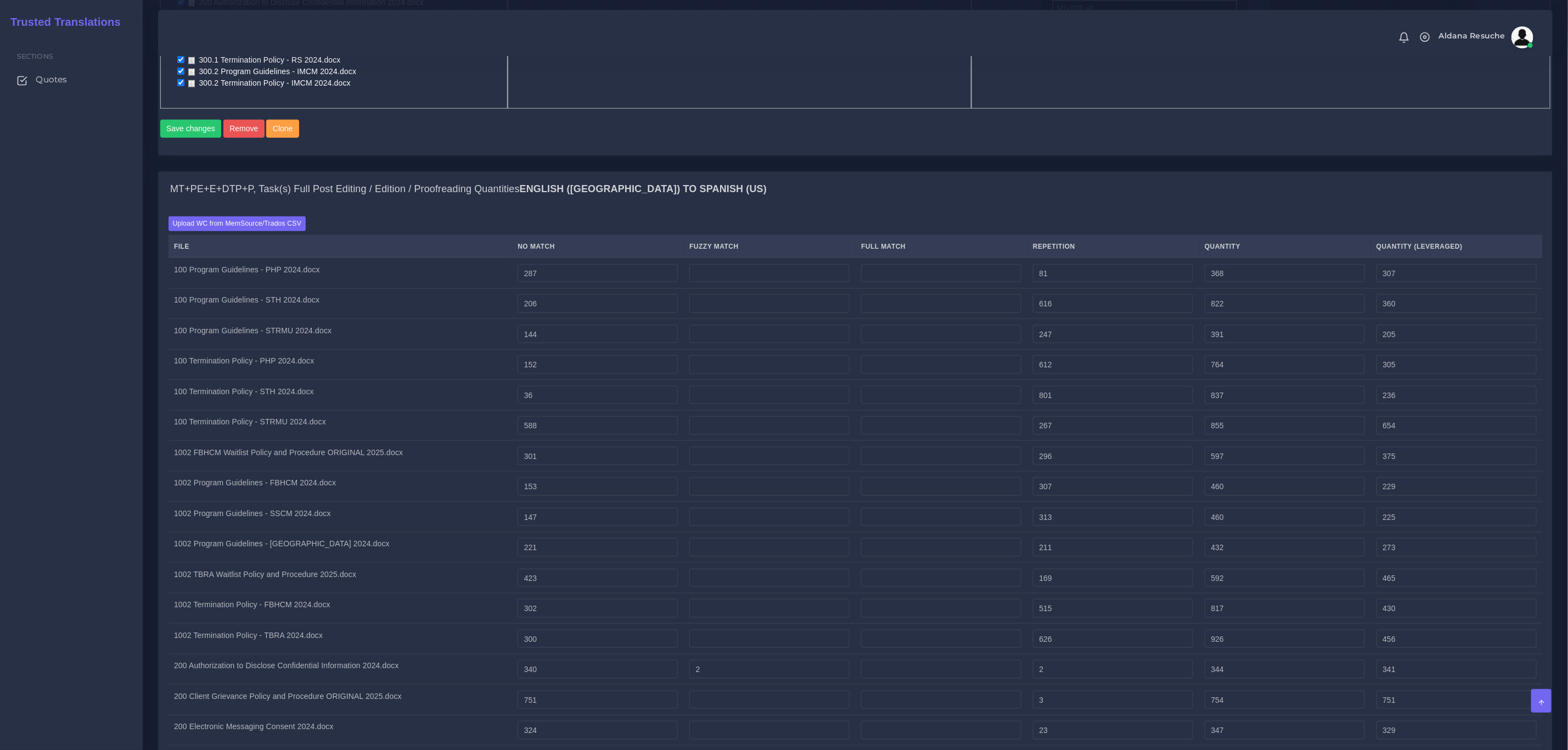
scroll to position [741, 0]
drag, startPoint x: 623, startPoint y: 272, endPoint x: 476, endPoint y: 311, distance: 152.1
click at [476, 311] on tbody "100 Program Guidelines - PHP 2024.docx 287 81 368 307 206" at bounding box center [855, 576] width 1374 height 640
type input "0"
type input "81"
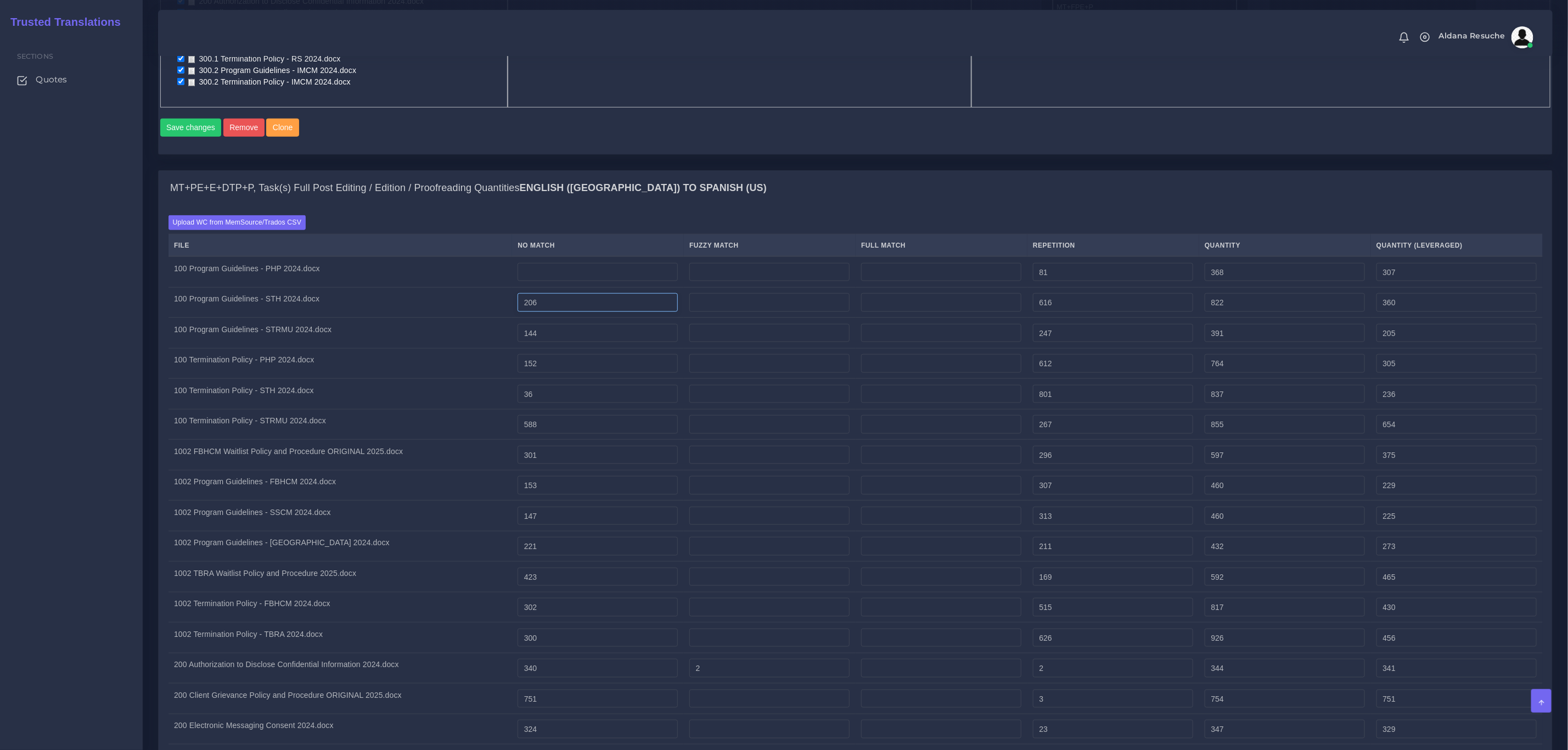
type input "20"
drag, startPoint x: 583, startPoint y: 304, endPoint x: 430, endPoint y: 290, distance: 153.6
click at [431, 276] on tbody "100 Program Guidelines - PHP 2024.docx 0 81 81 20 206 616" at bounding box center [855, 576] width 1374 height 640
type input "0"
type input "616"
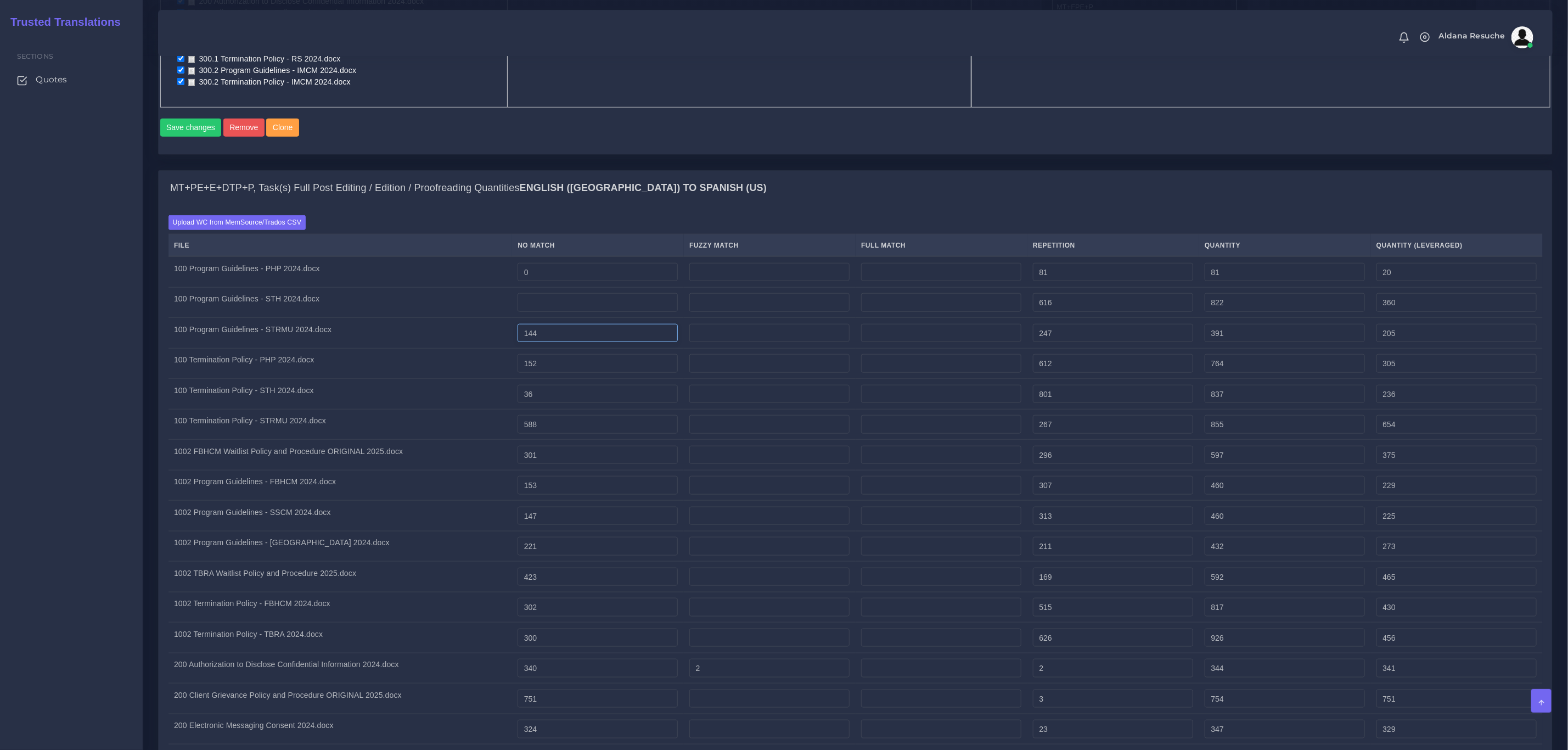
type input "154"
drag, startPoint x: 619, startPoint y: 343, endPoint x: 427, endPoint y: 312, distance: 194.5
click at [428, 311] on tbody "100 Program Guidelines - PHP 2024.docx 0 81 81 20 0 616 36" at bounding box center [855, 576] width 1374 height 640
type input "0"
type input "247"
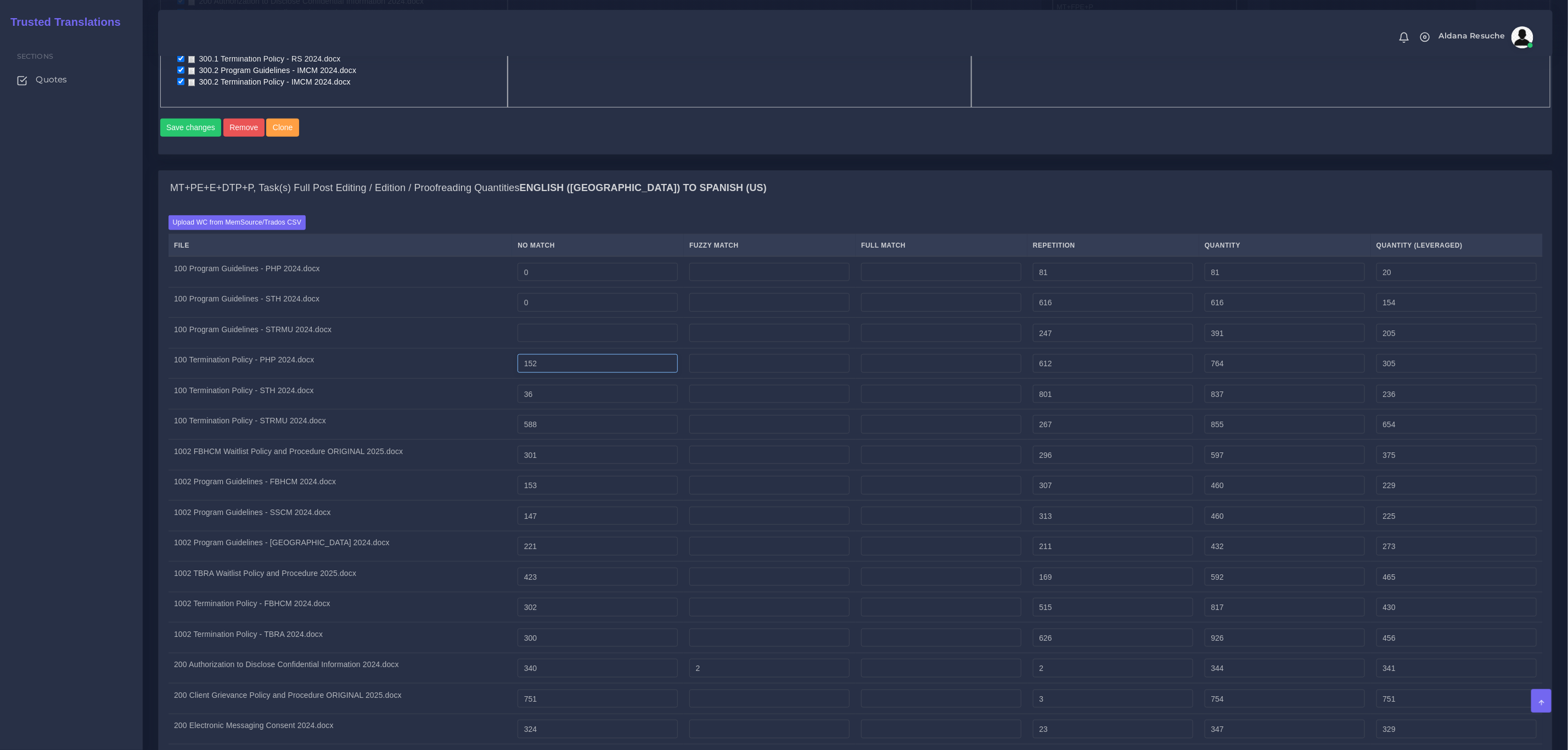
type input "61"
drag, startPoint x: 570, startPoint y: 369, endPoint x: 470, endPoint y: 366, distance: 100.0
click at [470, 366] on tr "100 Termination Policy - PHP 2024.docx 152 612 764 305" at bounding box center [855, 364] width 1374 height 31
type input "0"
type input "612"
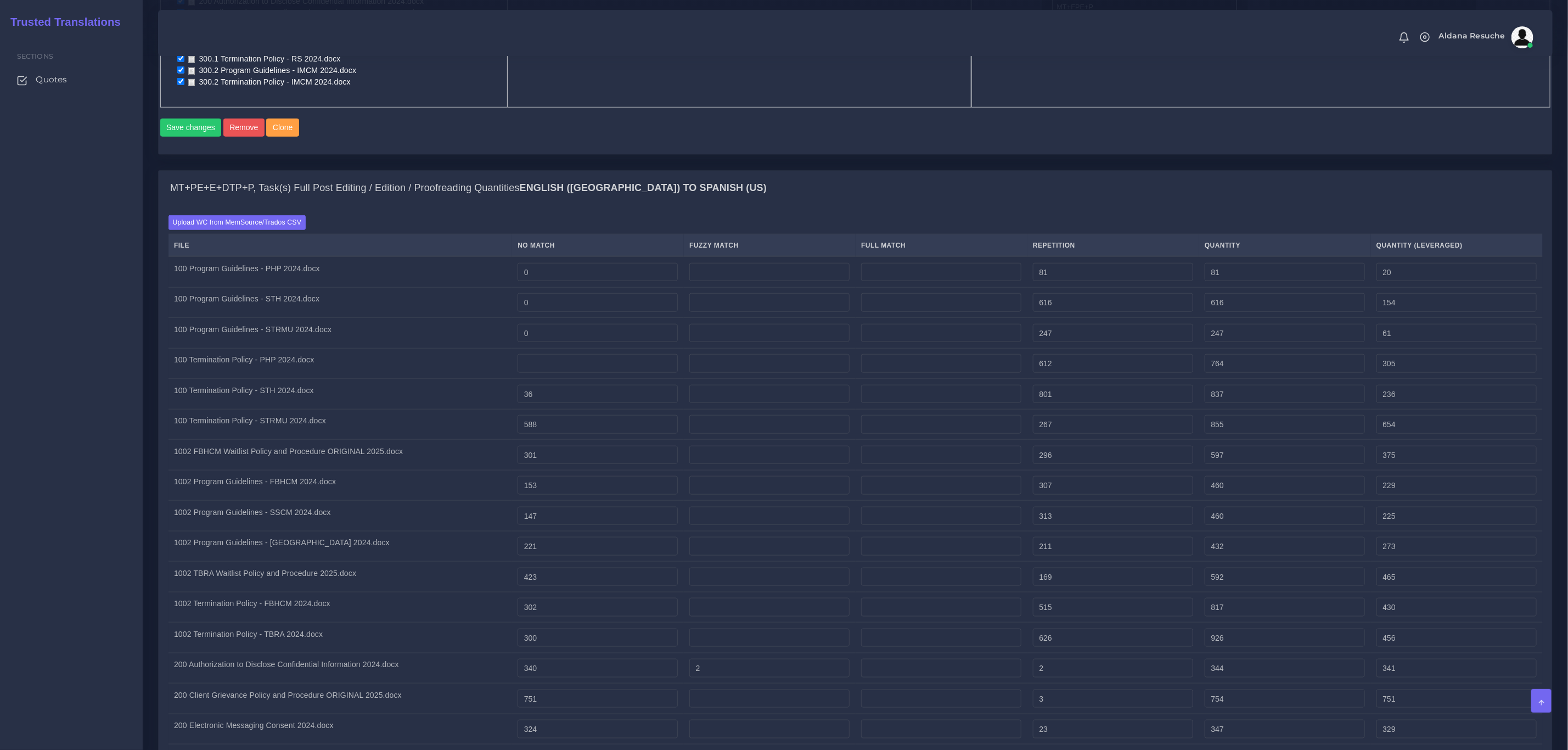
type input "153"
drag, startPoint x: 607, startPoint y: 414, endPoint x: 498, endPoint y: 405, distance: 109.4
click at [498, 405] on tbody "100 Program Guidelines - PHP 2024.docx 0 81 81 20 0 616 0" at bounding box center [855, 576] width 1374 height 640
drag, startPoint x: 591, startPoint y: 402, endPoint x: 418, endPoint y: 386, distance: 173.7
click at [420, 386] on tr "100 Termination Policy - STH 2024.docx 36 801 837 236" at bounding box center [855, 394] width 1374 height 31
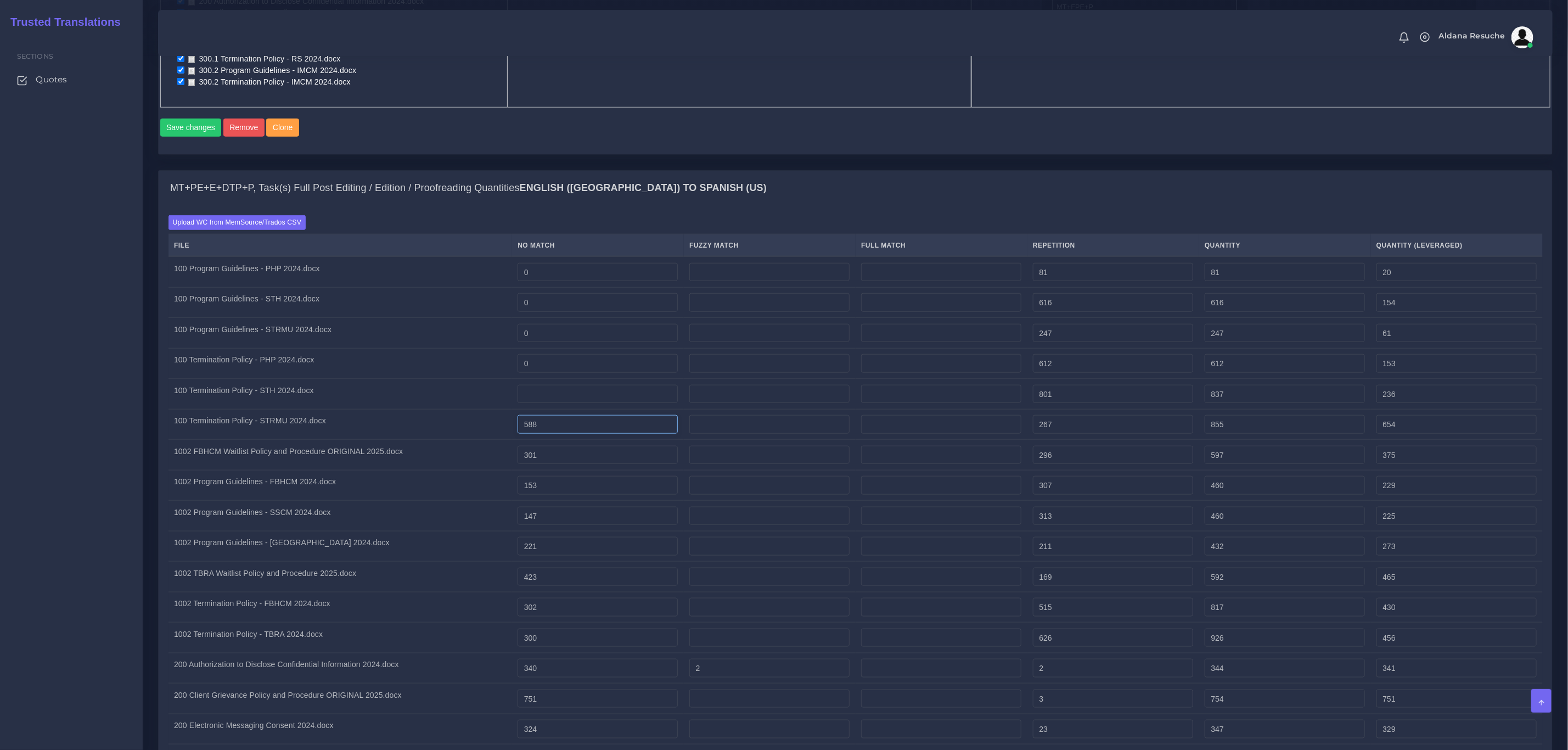
type input "0"
type input "801"
type input "200"
drag, startPoint x: 570, startPoint y: 437, endPoint x: 438, endPoint y: 439, distance: 132.0
click at [436, 439] on tr "100 Termination Policy - STRMU 2024.docx 588 267 855 654" at bounding box center [855, 424] width 1374 height 31
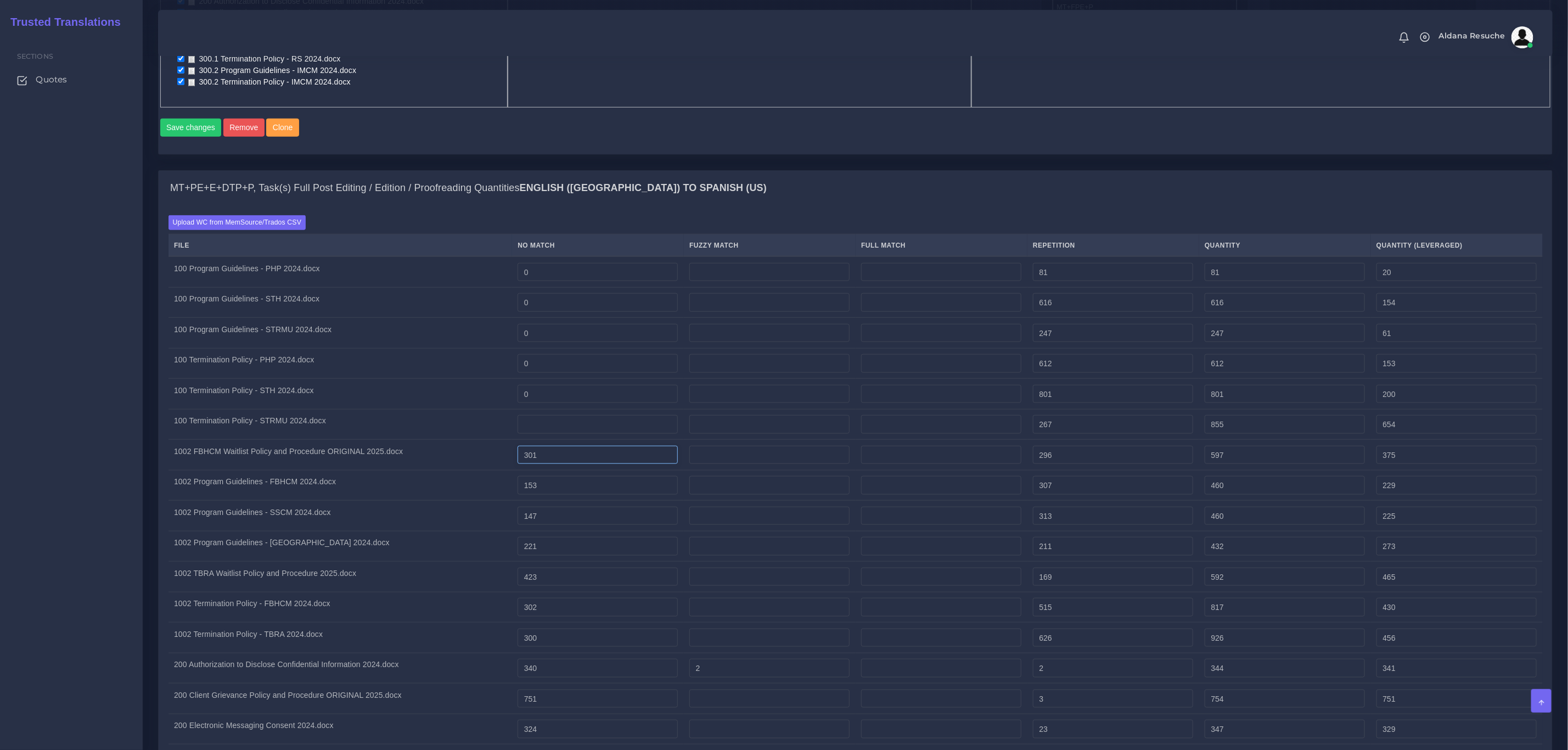
type input "0"
type input "267"
type input "66"
drag, startPoint x: 586, startPoint y: 466, endPoint x: 461, endPoint y: 460, distance: 125.1
click at [461, 460] on tr "1002 FBHCM Waitlist Policy and Procedure ORIGINAL 2025.docx 301 296 597 375" at bounding box center [855, 455] width 1374 height 31
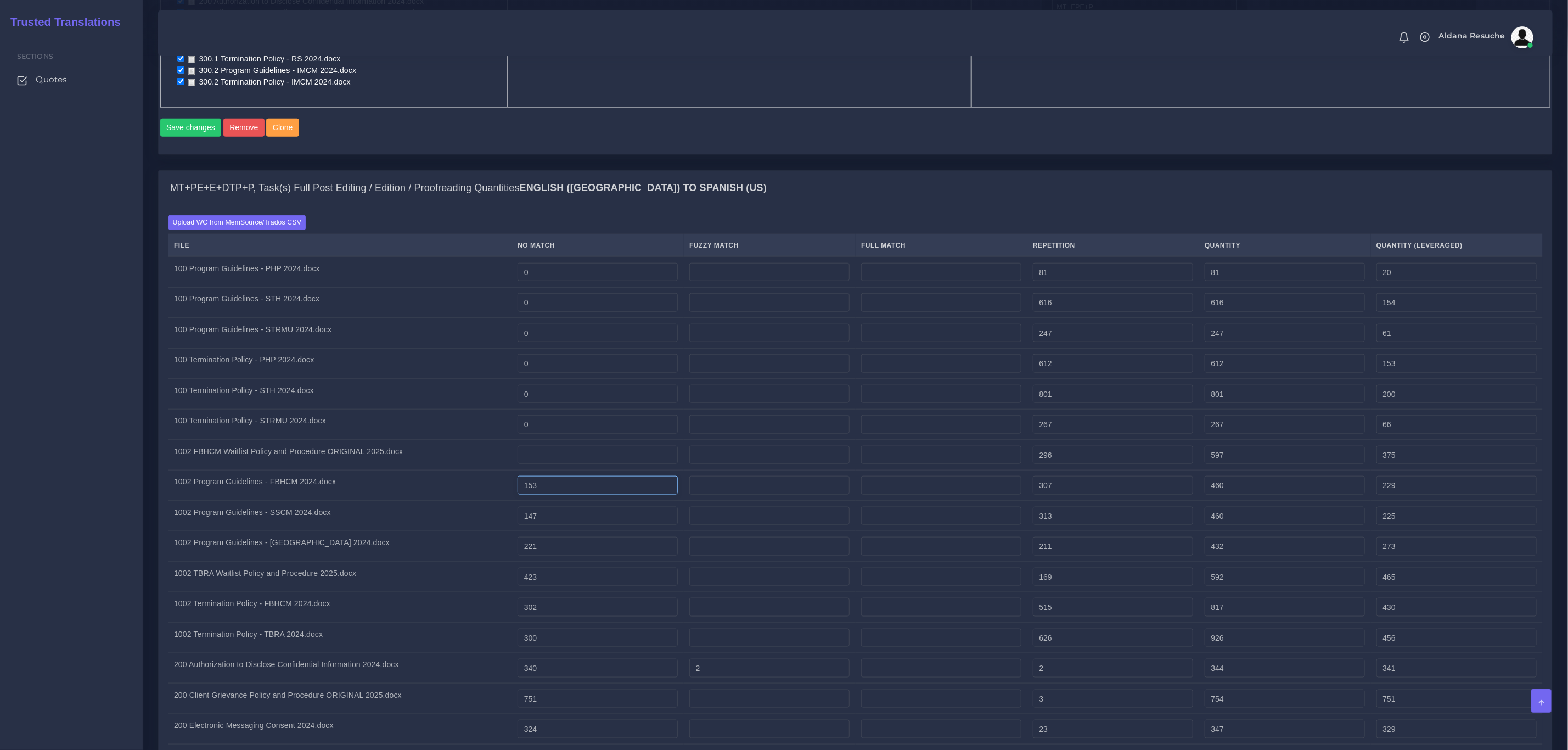
type input "0"
type input "296"
type input "74"
drag, startPoint x: 599, startPoint y: 487, endPoint x: 458, endPoint y: 475, distance: 141.5
click at [458, 475] on tr "1002 Program Guidelines - FBHCM 2024.docx 153 307 460 229" at bounding box center [855, 486] width 1374 height 31
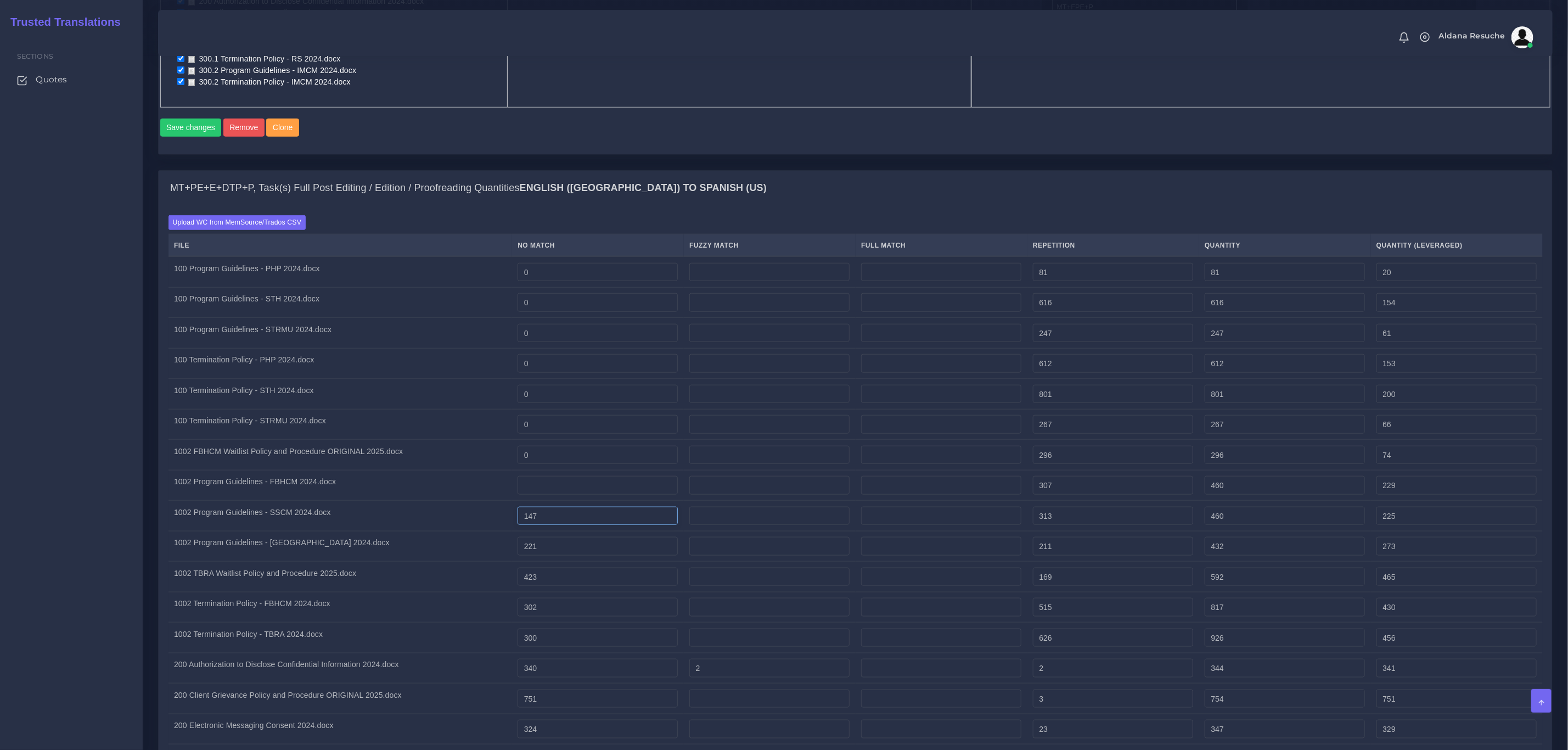
type input "0"
type input "307"
type input "76"
drag, startPoint x: 633, startPoint y: 527, endPoint x: 433, endPoint y: 512, distance: 200.6
click at [433, 512] on tr "1002 Program Guidelines - SSCM 2024.docx 147 313 460 225" at bounding box center [855, 516] width 1374 height 31
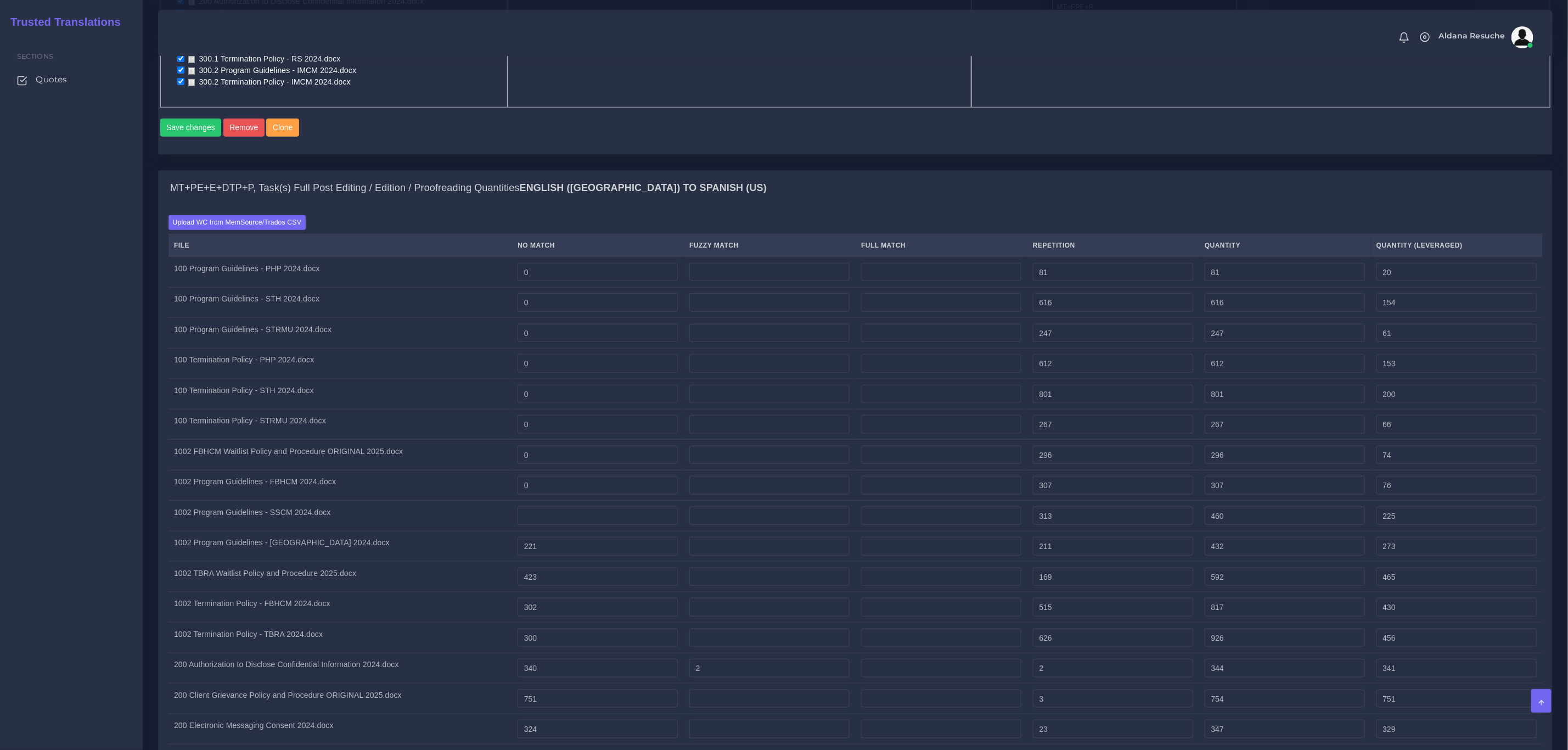
type input "0"
type input "313"
type input "78"
drag, startPoint x: 570, startPoint y: 560, endPoint x: 466, endPoint y: 550, distance: 104.5
click at [417, 546] on tr "1002 Program Guidelines - TBRA 2024.docx 221 211 432 273" at bounding box center [855, 546] width 1374 height 31
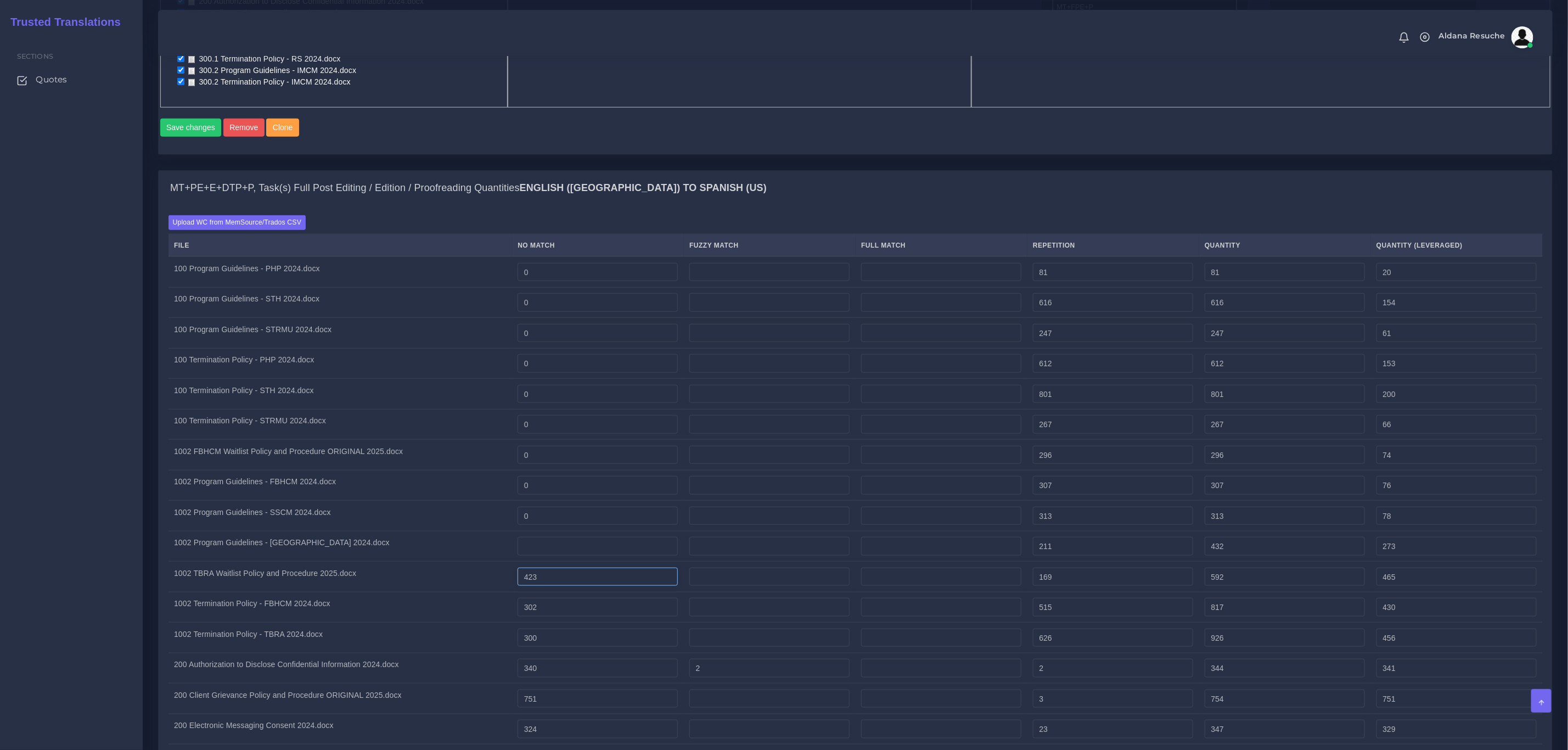
type input "0"
type input "211"
type input "52"
drag, startPoint x: 598, startPoint y: 584, endPoint x: 455, endPoint y: 574, distance: 143.3
click at [455, 571] on tr "1002 TBRA Waitlist Policy and Procedure 2025.docx 423 169 592 465" at bounding box center [855, 577] width 1374 height 31
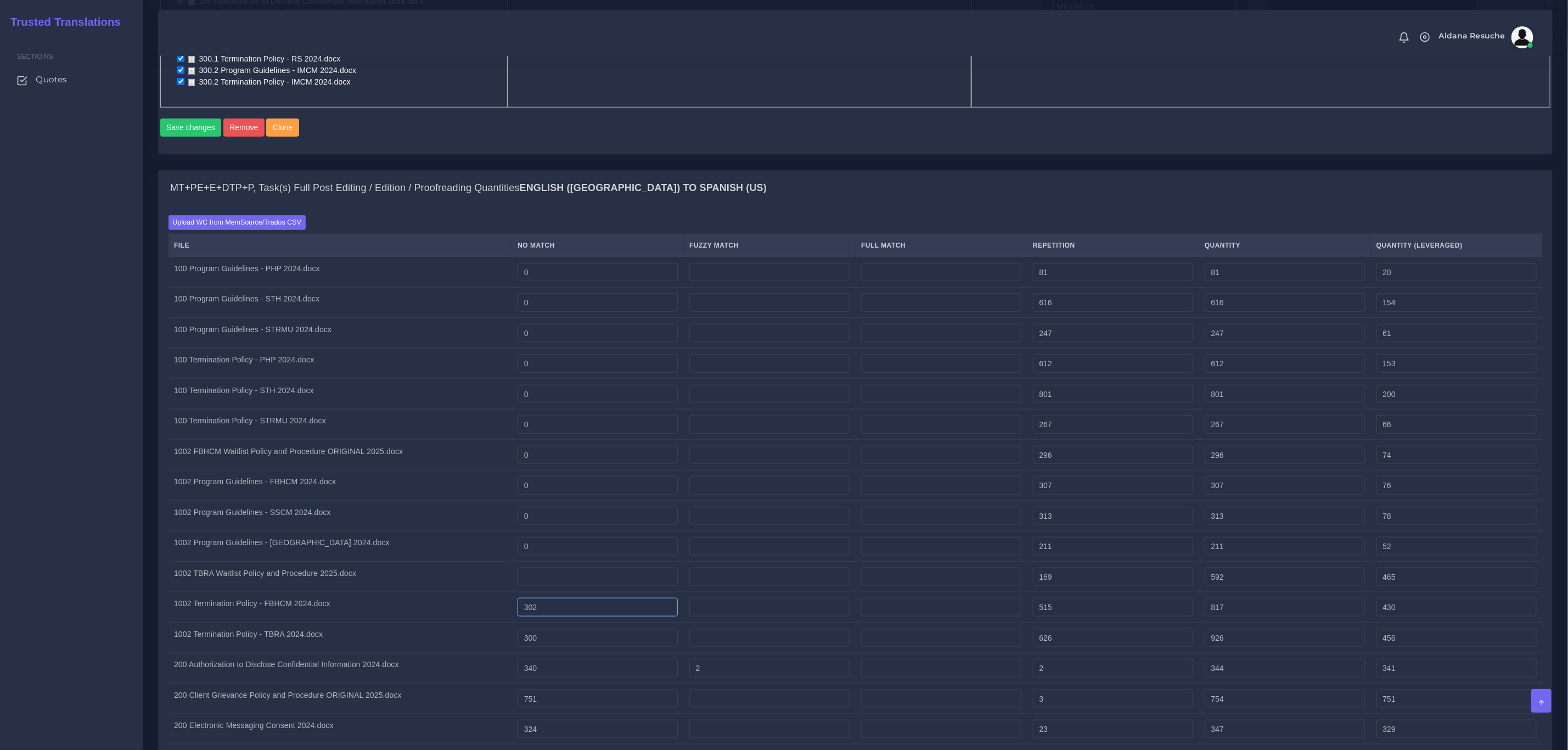
type input "0"
type input "169"
type input "42"
drag, startPoint x: 575, startPoint y: 608, endPoint x: 420, endPoint y: 608, distance: 155.0
click at [420, 605] on tr "1002 Termination Policy - FBHCM 2024.docx 302 515 817 430" at bounding box center [855, 607] width 1374 height 31
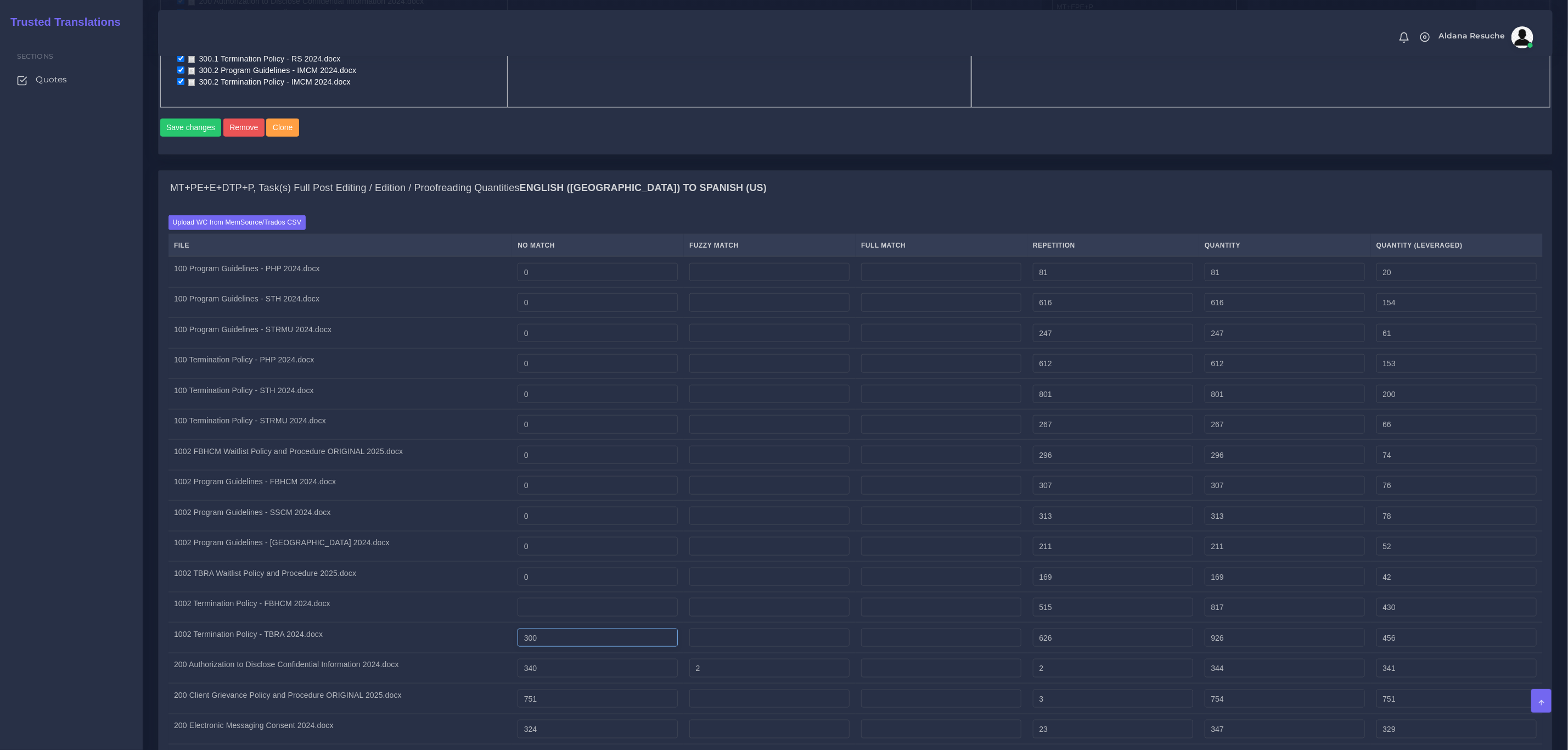
type input "0"
type input "515"
type input "128"
drag, startPoint x: 574, startPoint y: 651, endPoint x: 469, endPoint y: 646, distance: 105.1
click at [469, 645] on tr "1002 Termination Policy - TBRA 2024.docx 300 626 926 456" at bounding box center [855, 638] width 1374 height 31
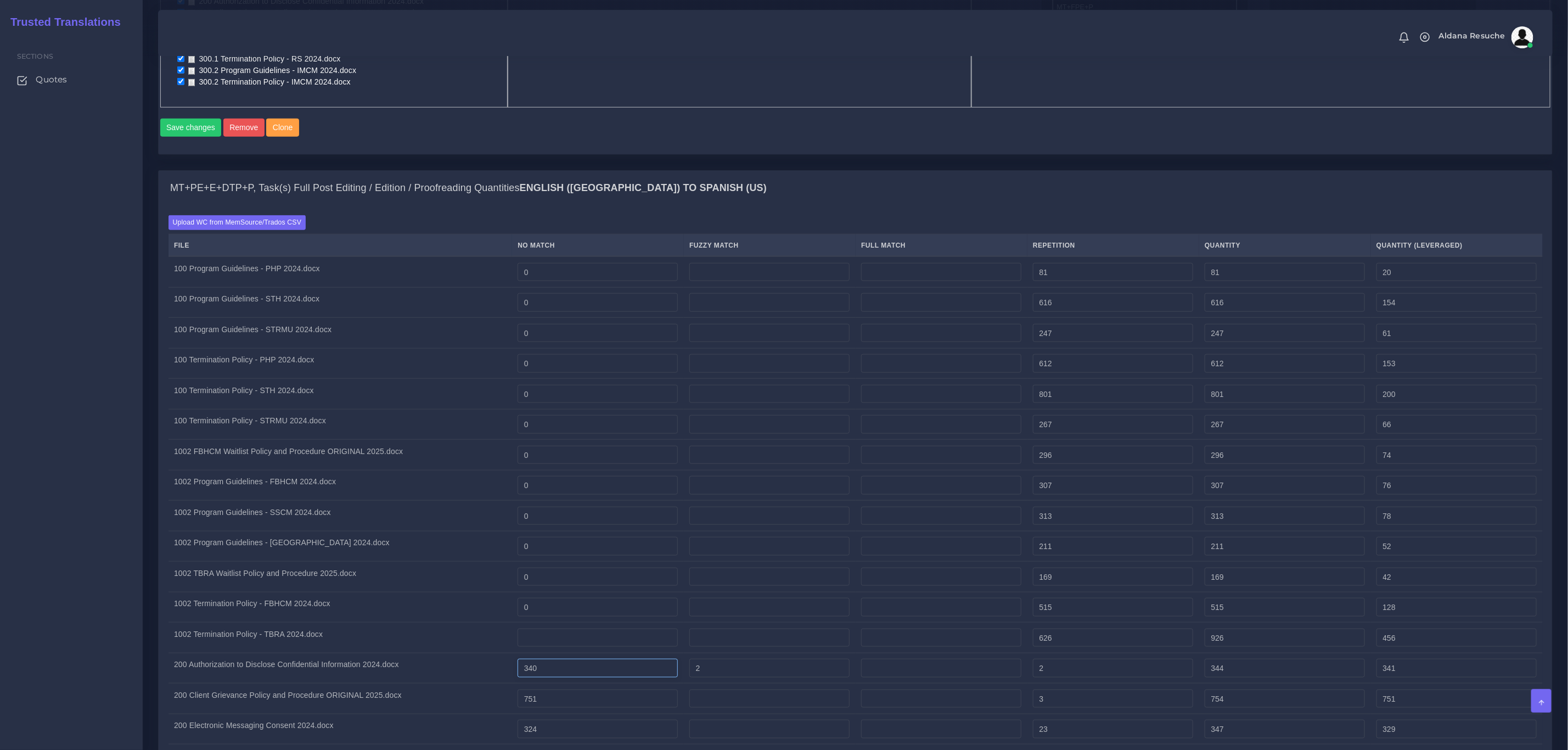
type input "0"
type input "626"
type input "156"
drag, startPoint x: 578, startPoint y: 676, endPoint x: 412, endPoint y: 661, distance: 166.7
click at [409, 659] on tr "200 Authorization to Disclose Confidential Information 2024.docx 340 2 2 344 341" at bounding box center [855, 668] width 1374 height 31
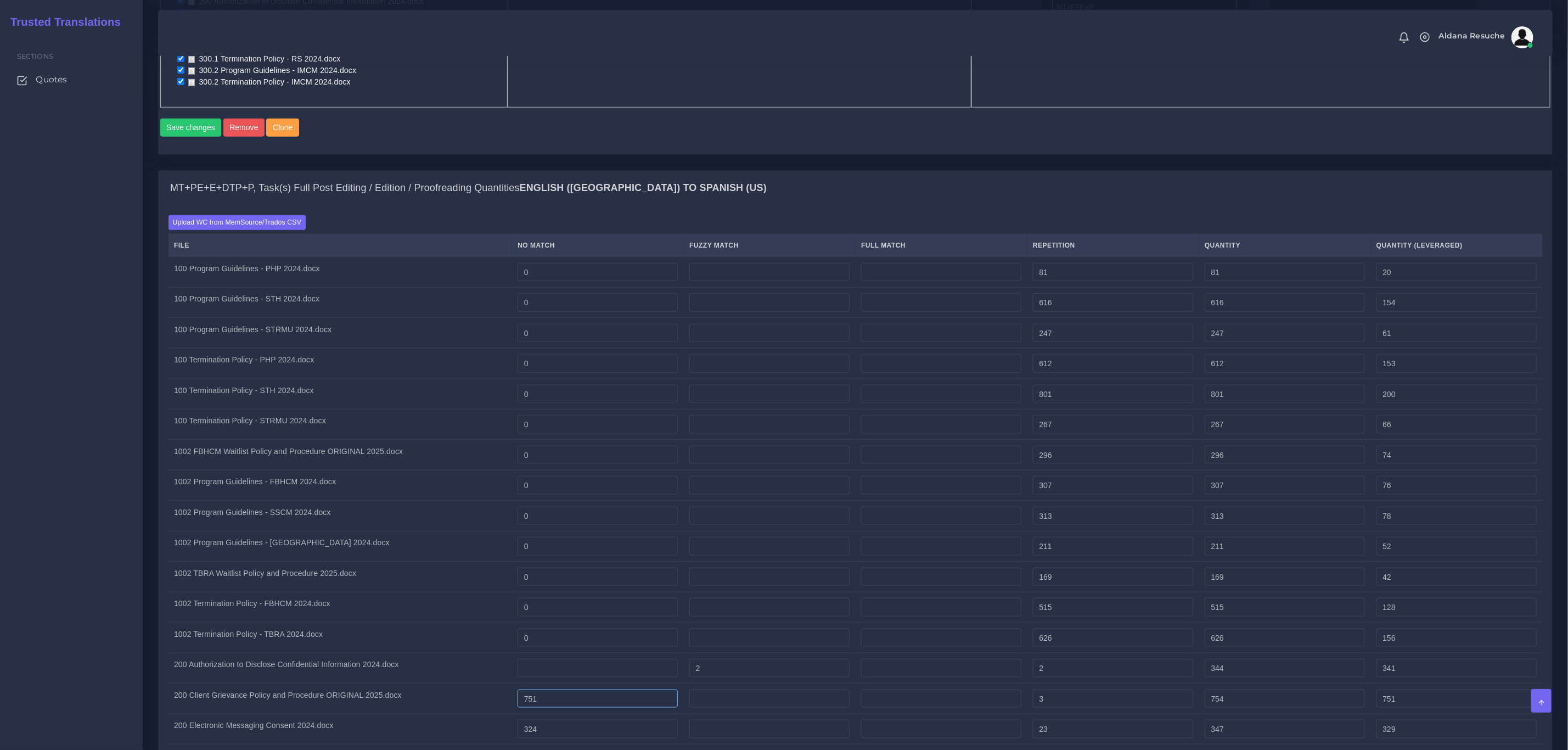
type input "0"
type input "4"
type input "1"
drag, startPoint x: 448, startPoint y: 689, endPoint x: 407, endPoint y: 691, distance: 41.0
click at [407, 690] on tr "200 Client Grievance Policy and Procedure ORIGINAL 2025.docx 751 3 754 751" at bounding box center [855, 699] width 1374 height 31
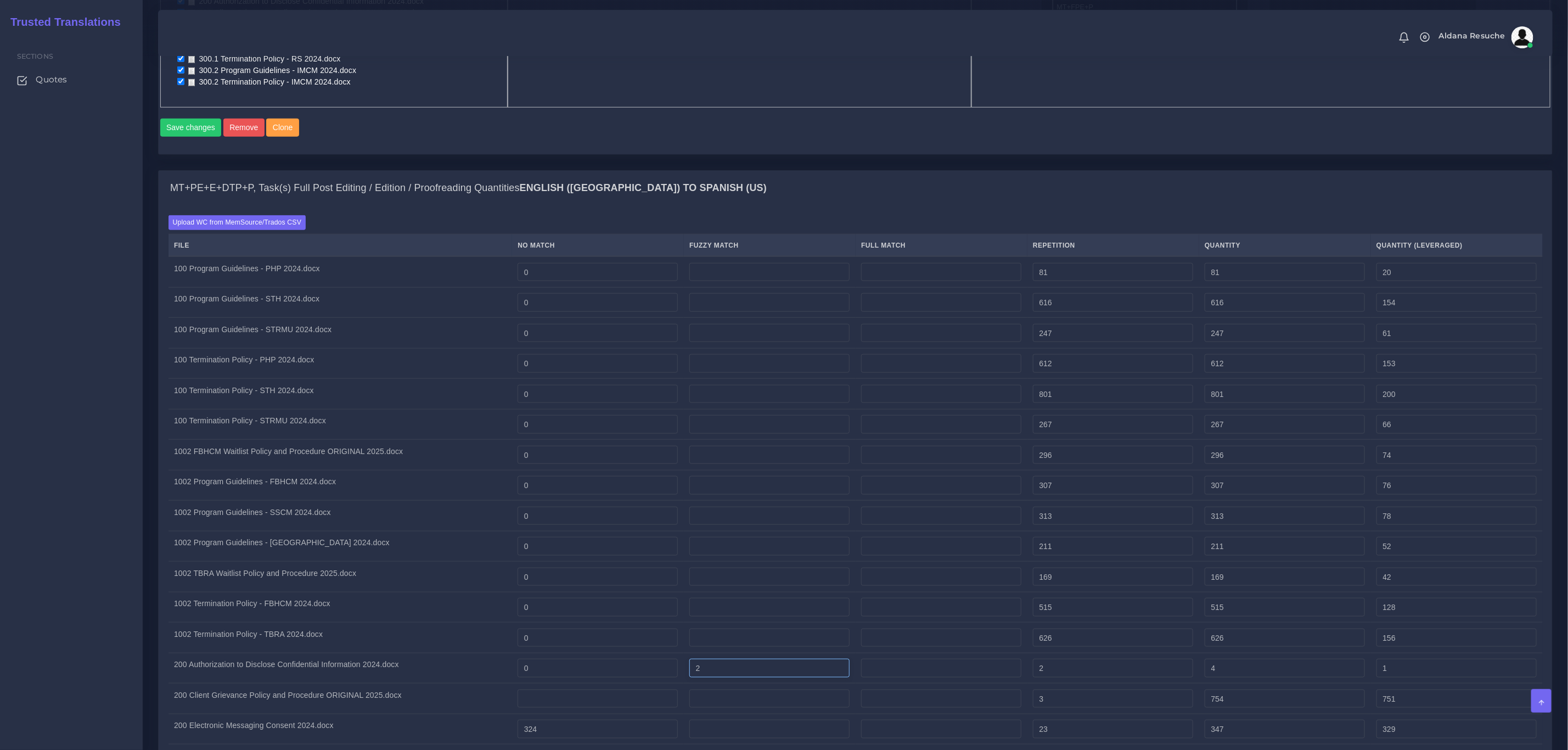
type input "0"
type input "3"
type input "0"
drag, startPoint x: 761, startPoint y: 680, endPoint x: 645, endPoint y: 672, distance: 116.3
click at [645, 672] on tr "200 Authorization to Disclose Confidential Information 2024.docx 0 2 2 4 1" at bounding box center [855, 668] width 1374 height 31
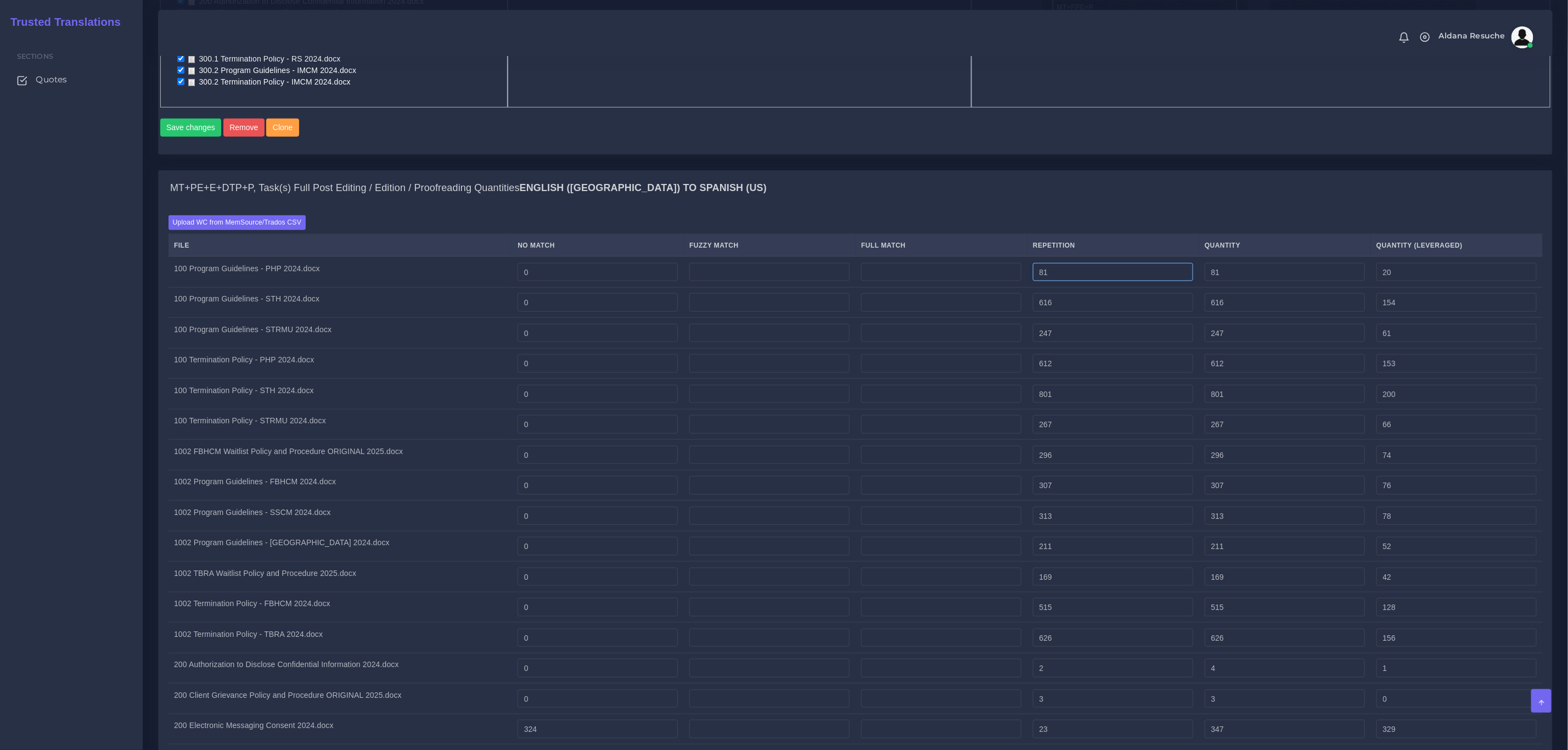
type input "0"
type input "2"
type input "0"
drag, startPoint x: 1087, startPoint y: 280, endPoint x: 983, endPoint y: 295, distance: 105.1
click at [940, 282] on tr "100 Program Guidelines - PHP 2024.docx 0 81 81 20" at bounding box center [855, 272] width 1374 height 31
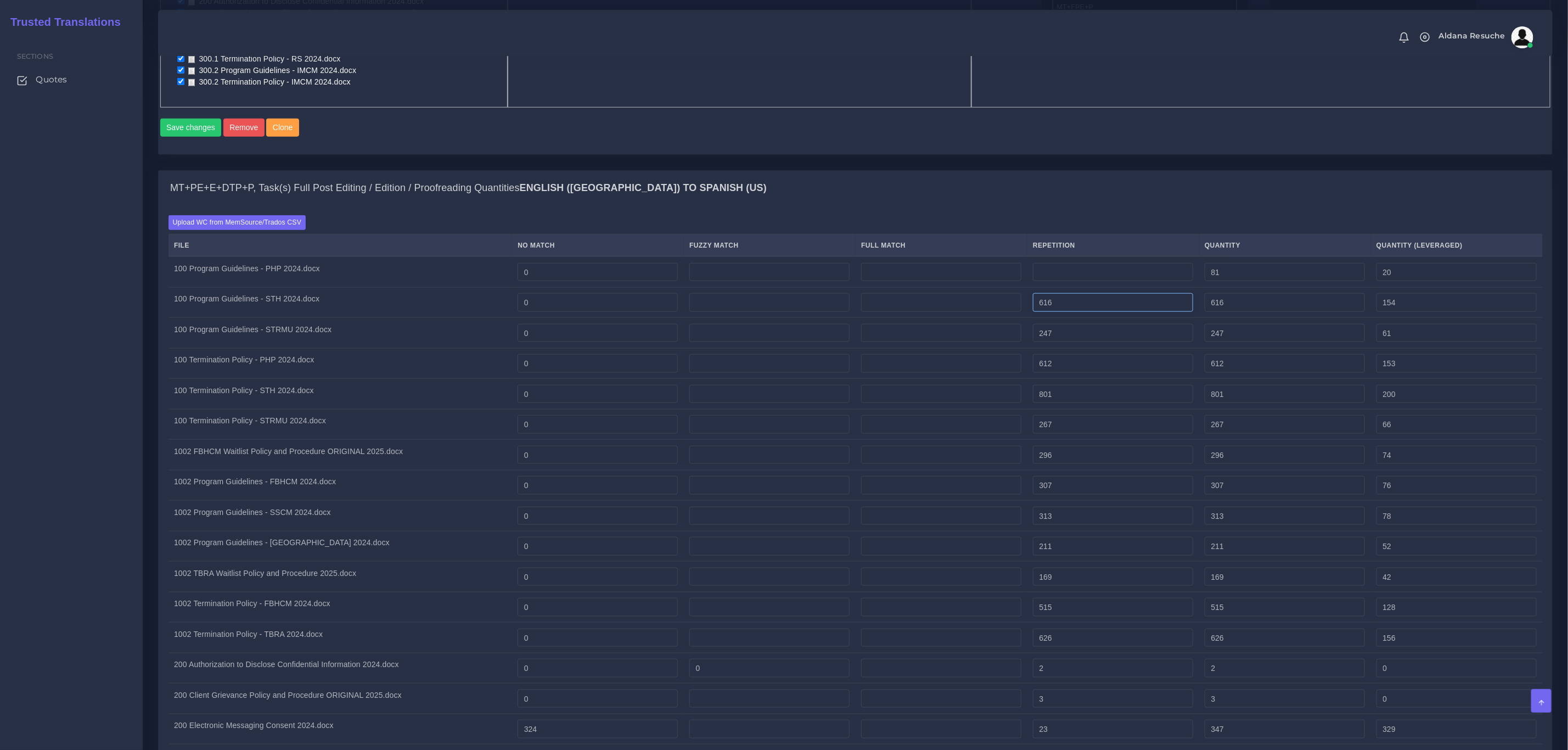
type input "0"
drag, startPoint x: 998, startPoint y: 301, endPoint x: 1000, endPoint y: 320, distance: 19.1
click at [940, 303] on tr "100 Program Guidelines - STH 2024.docx 0 616 616 154" at bounding box center [855, 302] width 1374 height 31
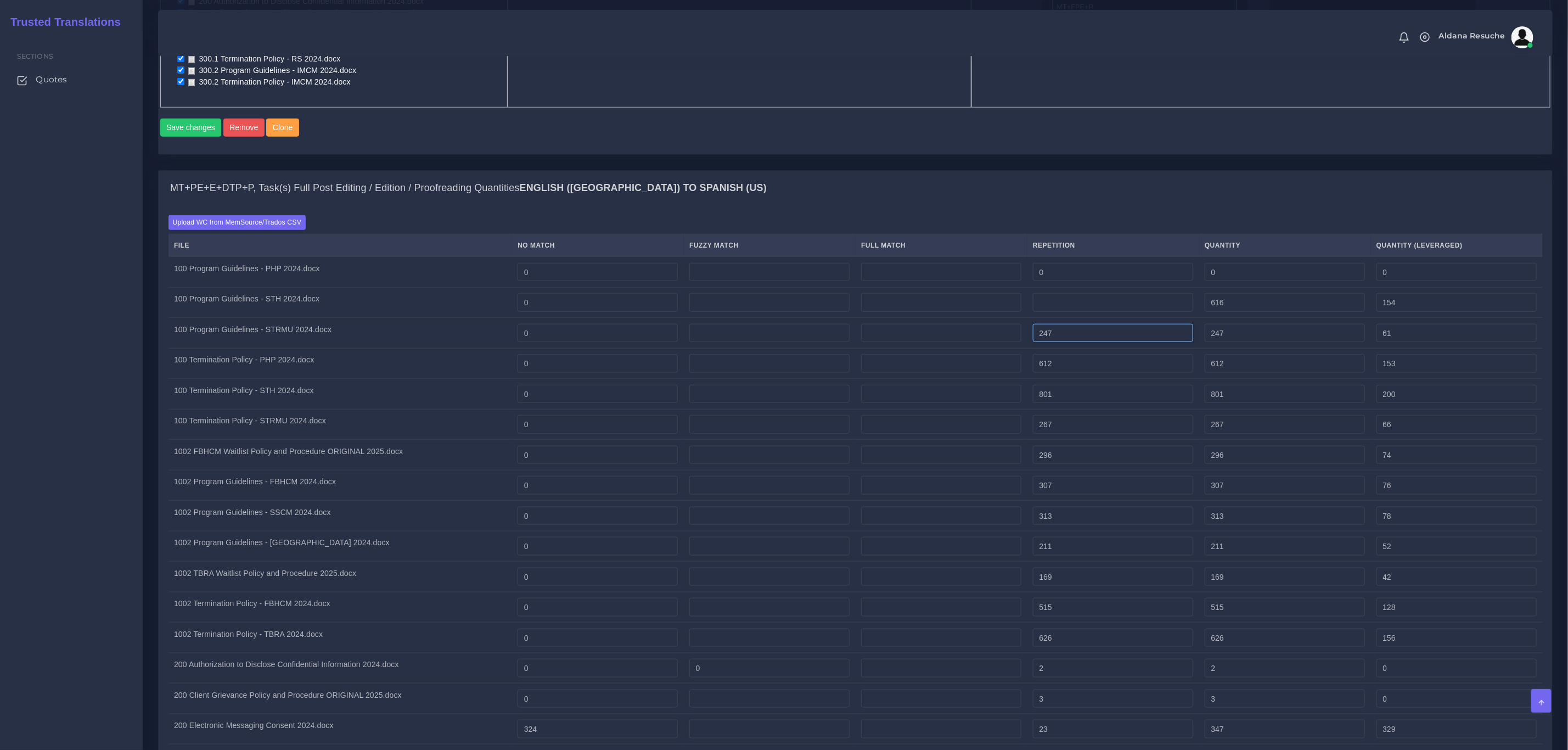
type input "0"
drag, startPoint x: 1083, startPoint y: 335, endPoint x: 969, endPoint y: 341, distance: 114.2
click at [969, 341] on tr "100 Program Guidelines - STRMU 2024.docx 0 247 247 61" at bounding box center [855, 333] width 1374 height 31
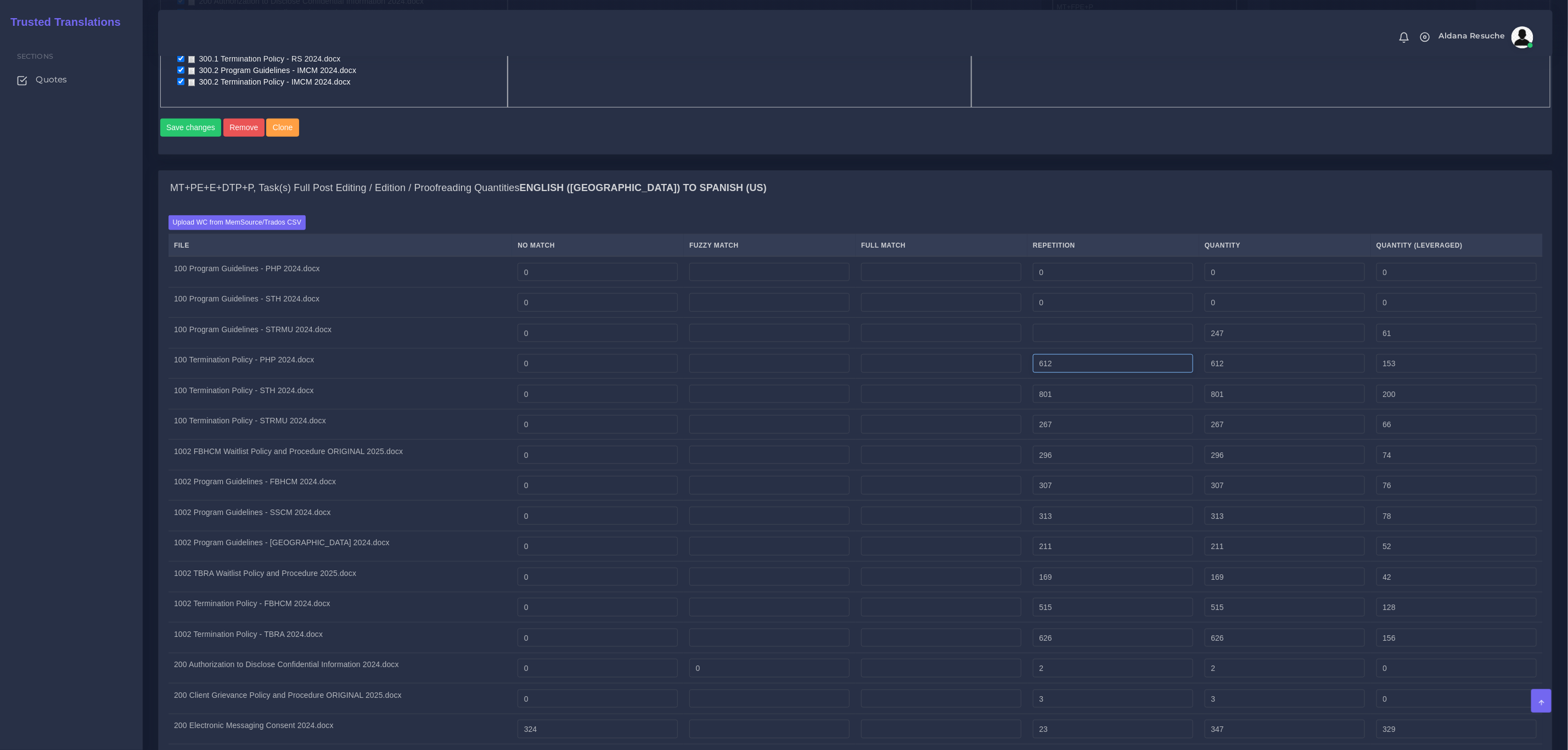
type input "0"
drag, startPoint x: 1097, startPoint y: 373, endPoint x: 944, endPoint y: 368, distance: 153.1
click at [944, 368] on tr "100 Termination Policy - PHP 2024.docx 0 612 612 153" at bounding box center [855, 364] width 1374 height 31
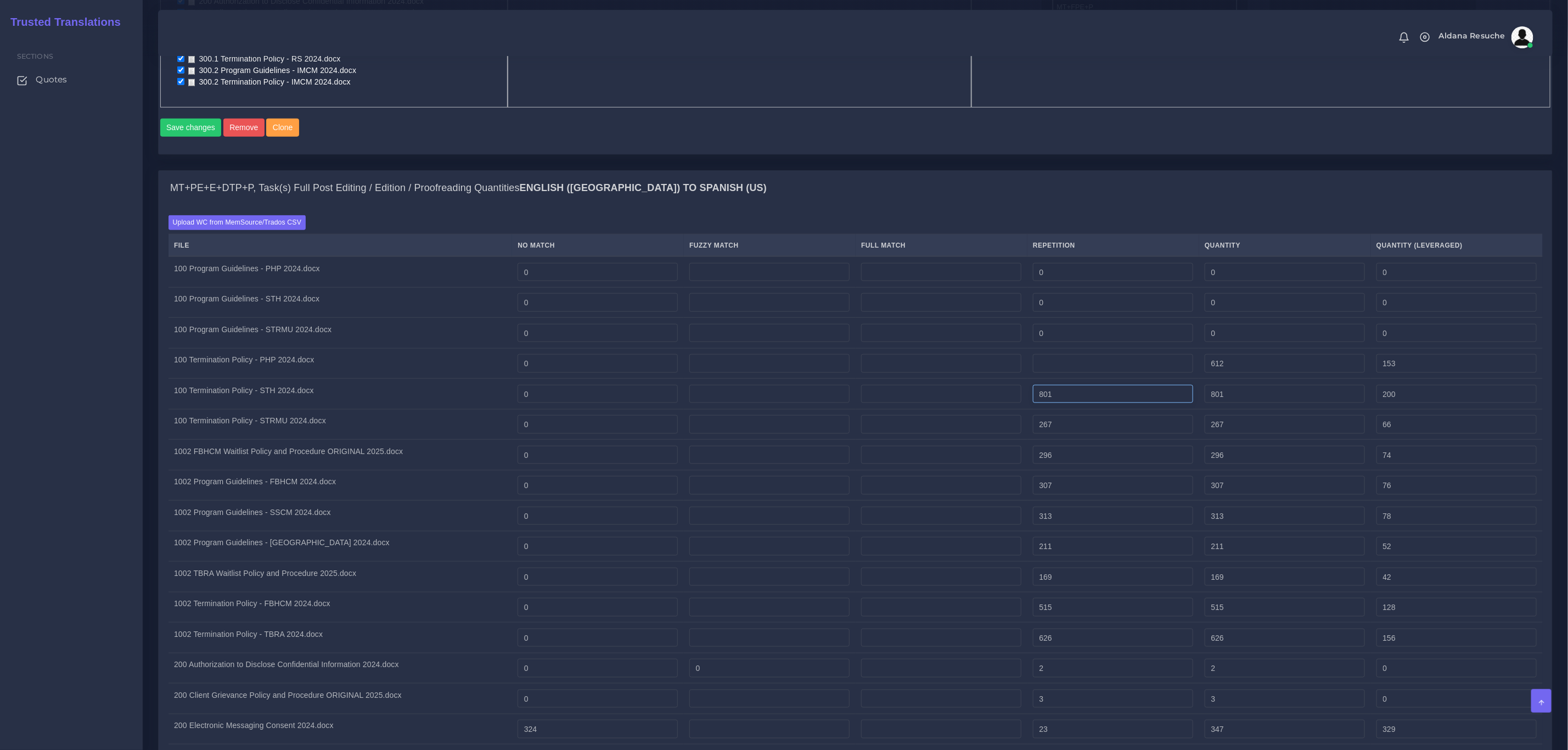
type input "0"
drag, startPoint x: 1095, startPoint y: 403, endPoint x: 995, endPoint y: 409, distance: 100.2
click at [995, 409] on tr "100 Termination Policy - STH 2024.docx 0 801 801 200" at bounding box center [855, 394] width 1374 height 31
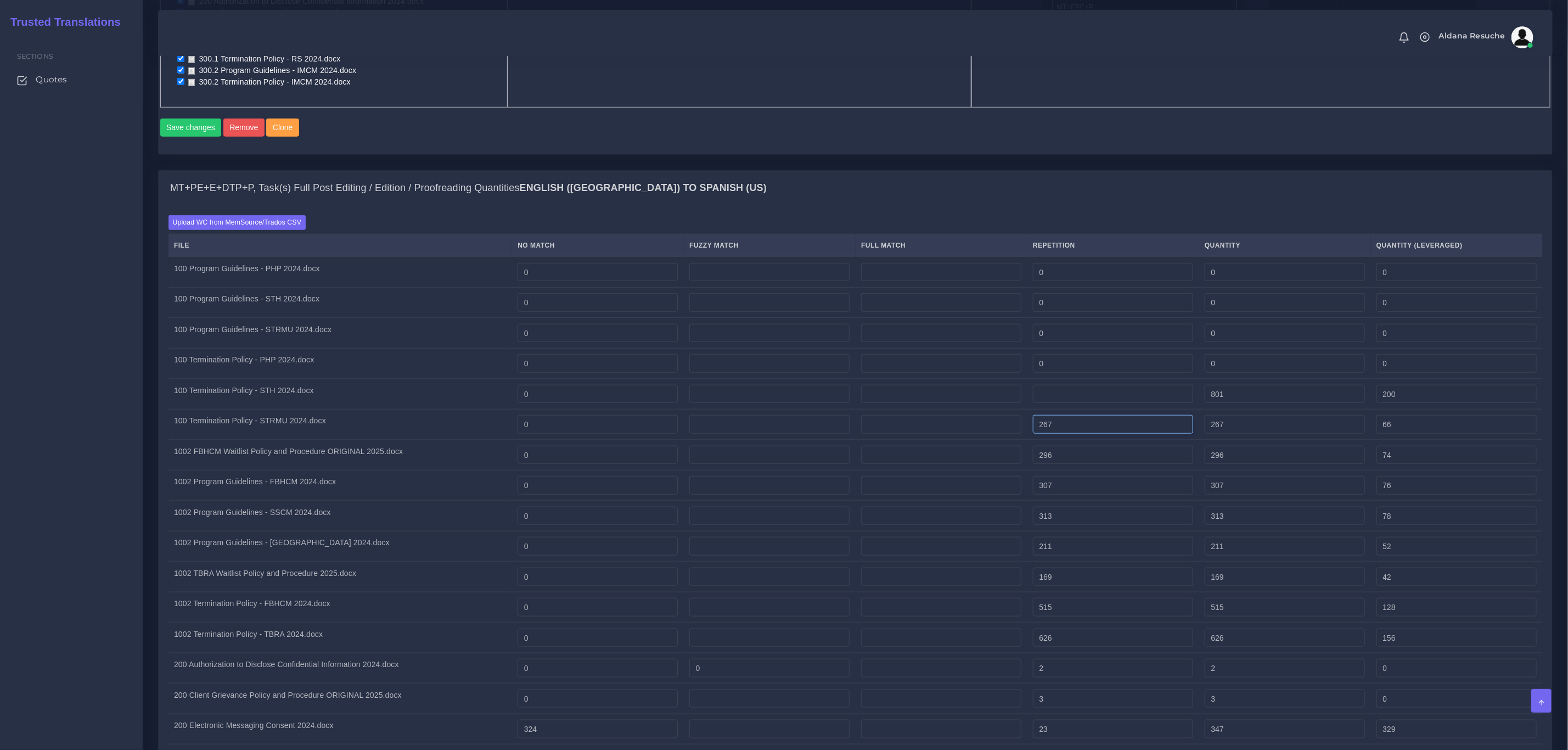
type input "0"
drag, startPoint x: 1094, startPoint y: 428, endPoint x: 985, endPoint y: 433, distance: 109.1
click at [982, 429] on tr "100 Termination Policy - STRMU 2024.docx 0 267 267 66" at bounding box center [855, 424] width 1374 height 31
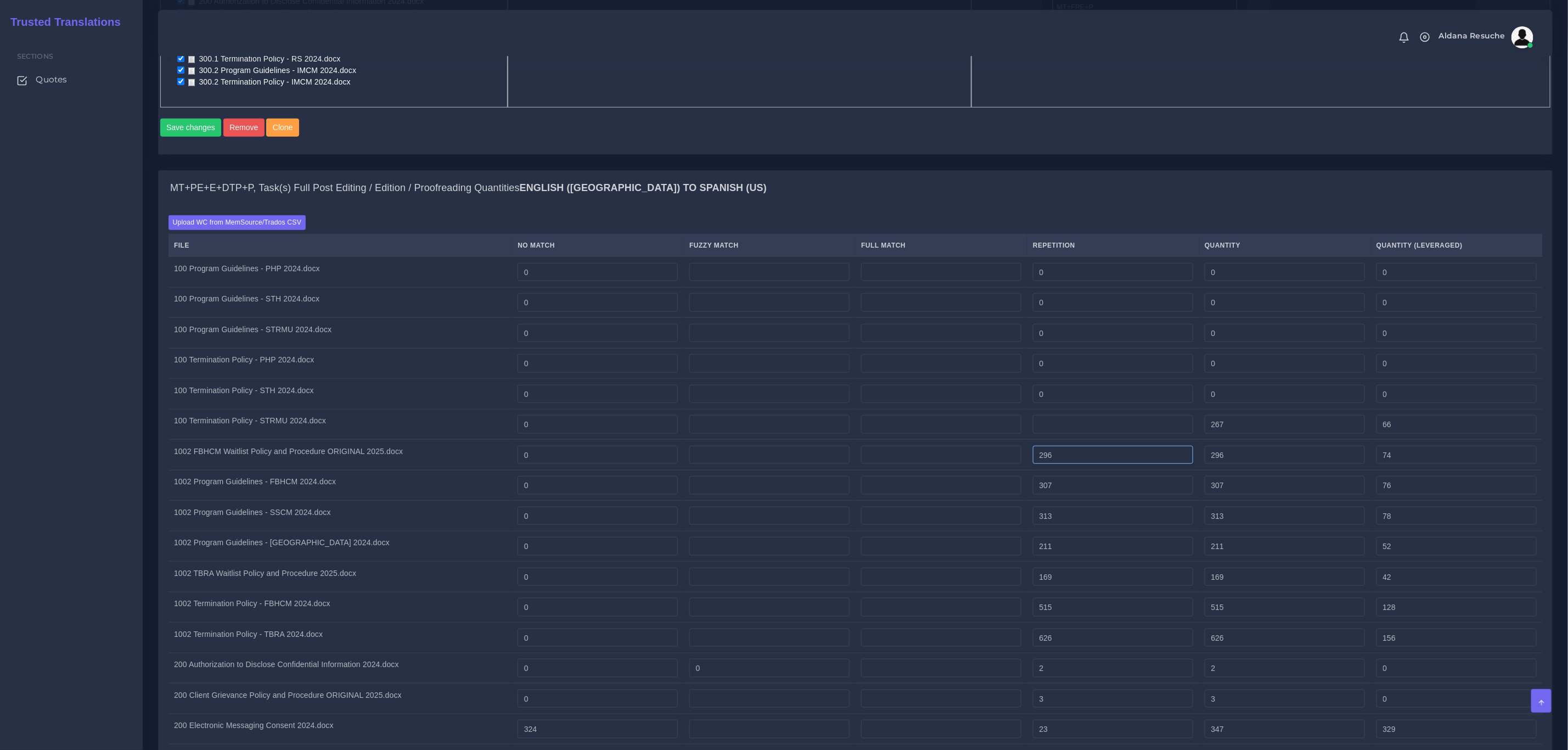
type input "0"
drag, startPoint x: 1126, startPoint y: 461, endPoint x: 1011, endPoint y: 463, distance: 115.0
click at [1011, 461] on tr "1002 FBHCM Waitlist Policy and Procedure ORIGINAL 2025.docx 0 296 296 74" at bounding box center [855, 455] width 1374 height 31
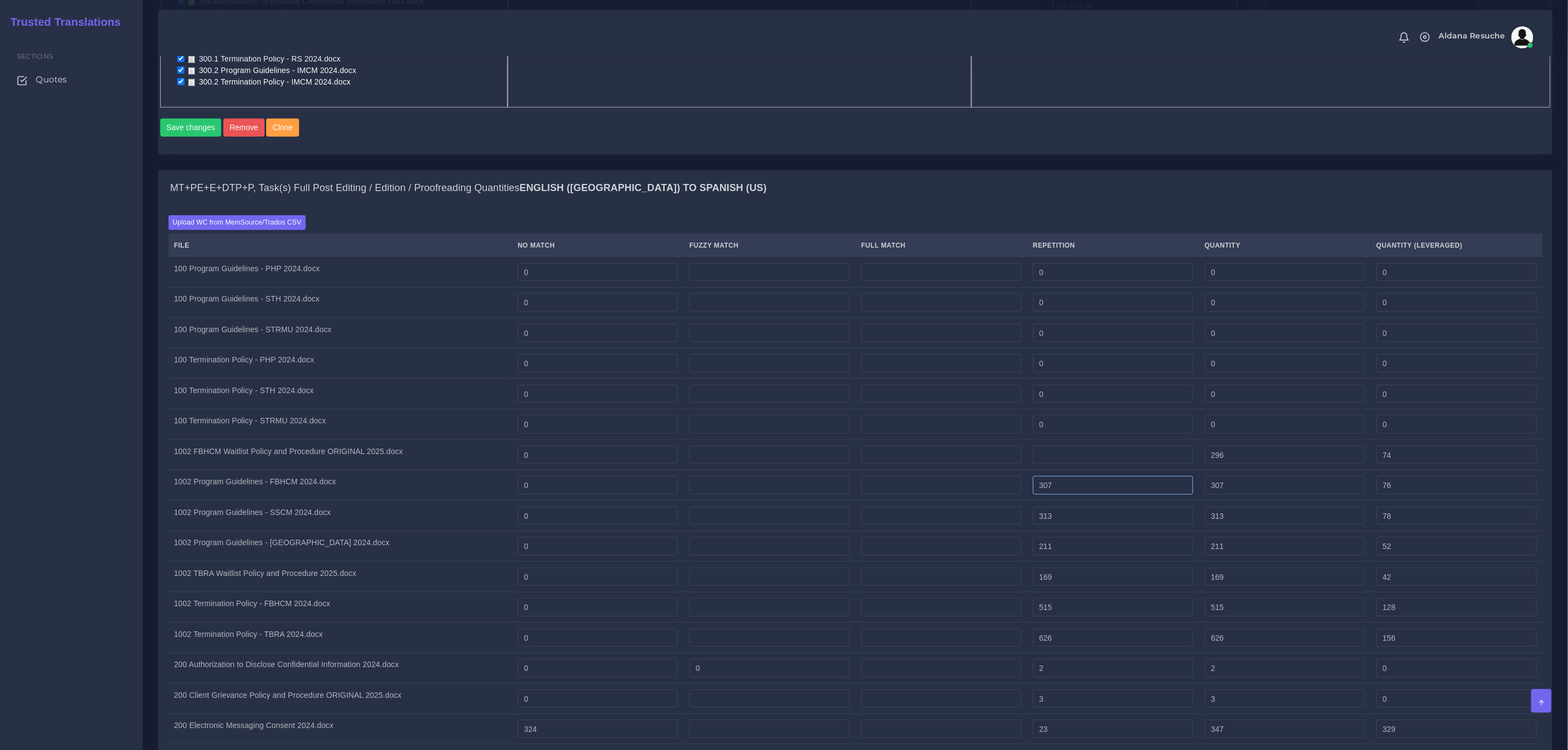
type input "0"
drag, startPoint x: 1102, startPoint y: 493, endPoint x: 983, endPoint y: 495, distance: 119.0
click at [983, 492] on tr "1002 Program Guidelines - FBHCM 2024.docx 0 307 307 76" at bounding box center [855, 486] width 1374 height 31
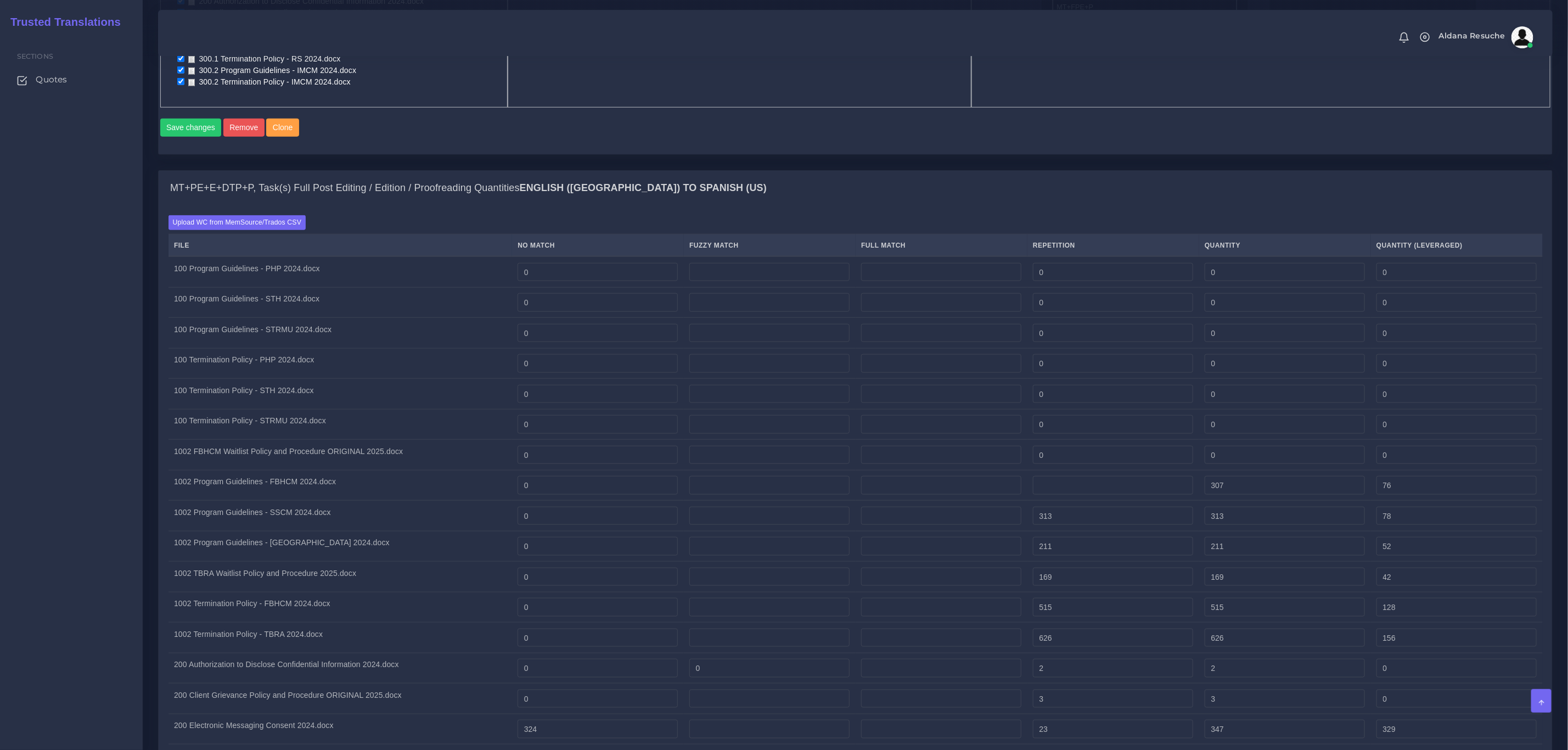
type input "0"
drag, startPoint x: 1116, startPoint y: 532, endPoint x: 962, endPoint y: 520, distance: 154.5
click at [962, 520] on tr "1002 Program Guidelines - SSCM 2024.docx 0 313 313 78" at bounding box center [855, 516] width 1374 height 31
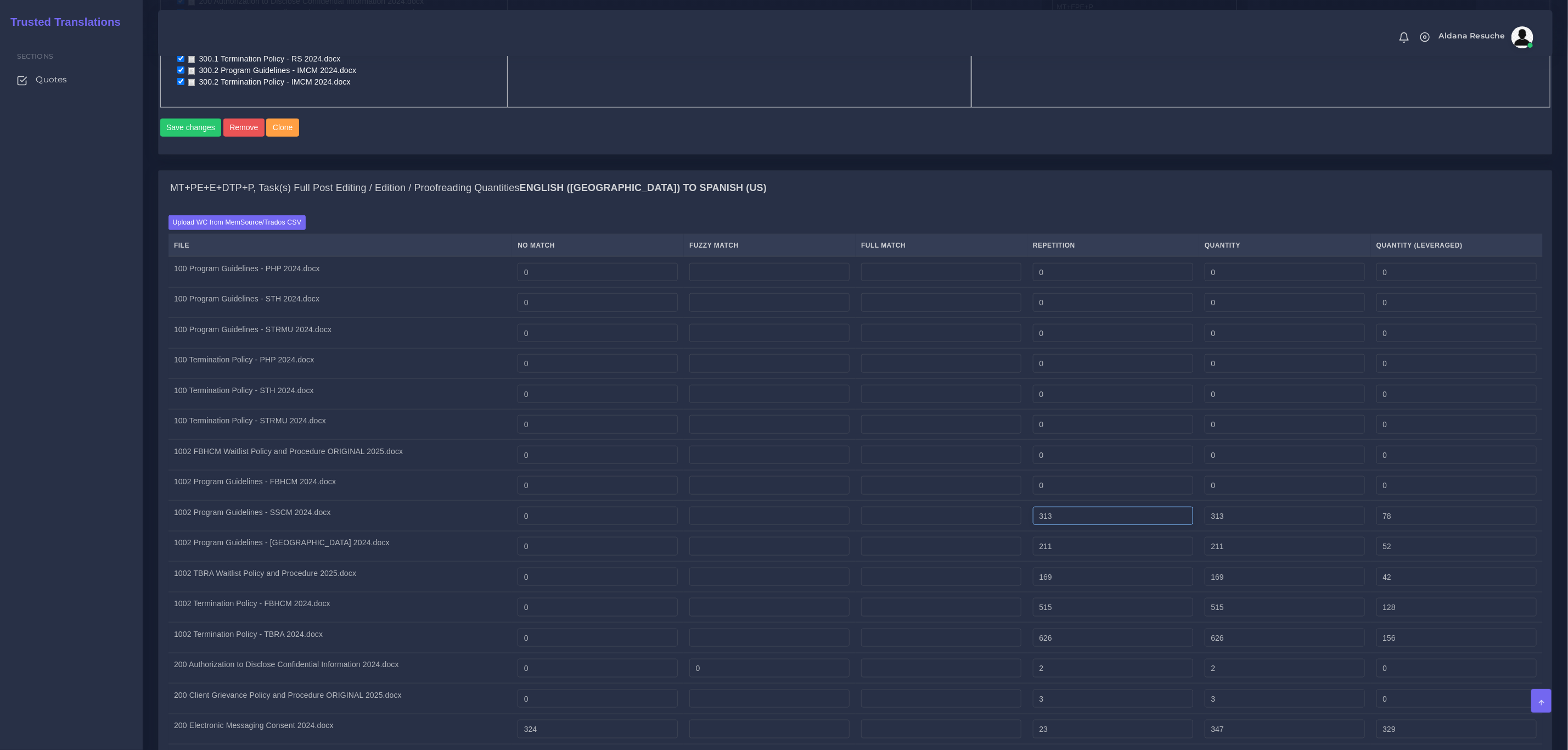
drag, startPoint x: 1088, startPoint y: 522, endPoint x: 872, endPoint y: 508, distance: 216.5
click at [872, 508] on tr "1002 Program Guidelines - SSCM 2024.docx 0 313 313 78" at bounding box center [855, 516] width 1374 height 31
type input "0"
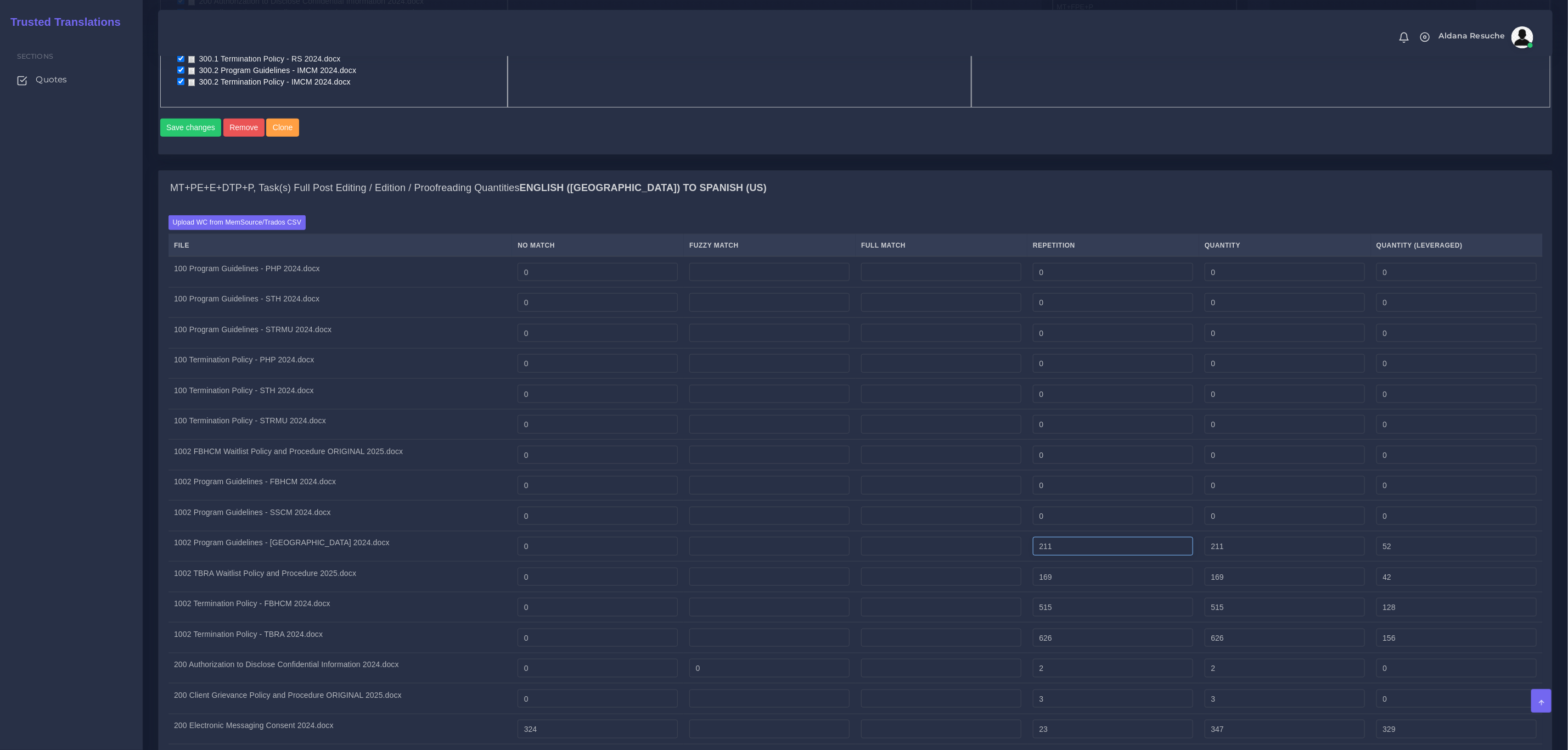
drag, startPoint x: 1086, startPoint y: 555, endPoint x: 868, endPoint y: 544, distance: 218.3
click at [851, 541] on tr "1002 Program Guidelines - TBRA 2024.docx 0 211 211 52" at bounding box center [855, 546] width 1374 height 31
type input "0"
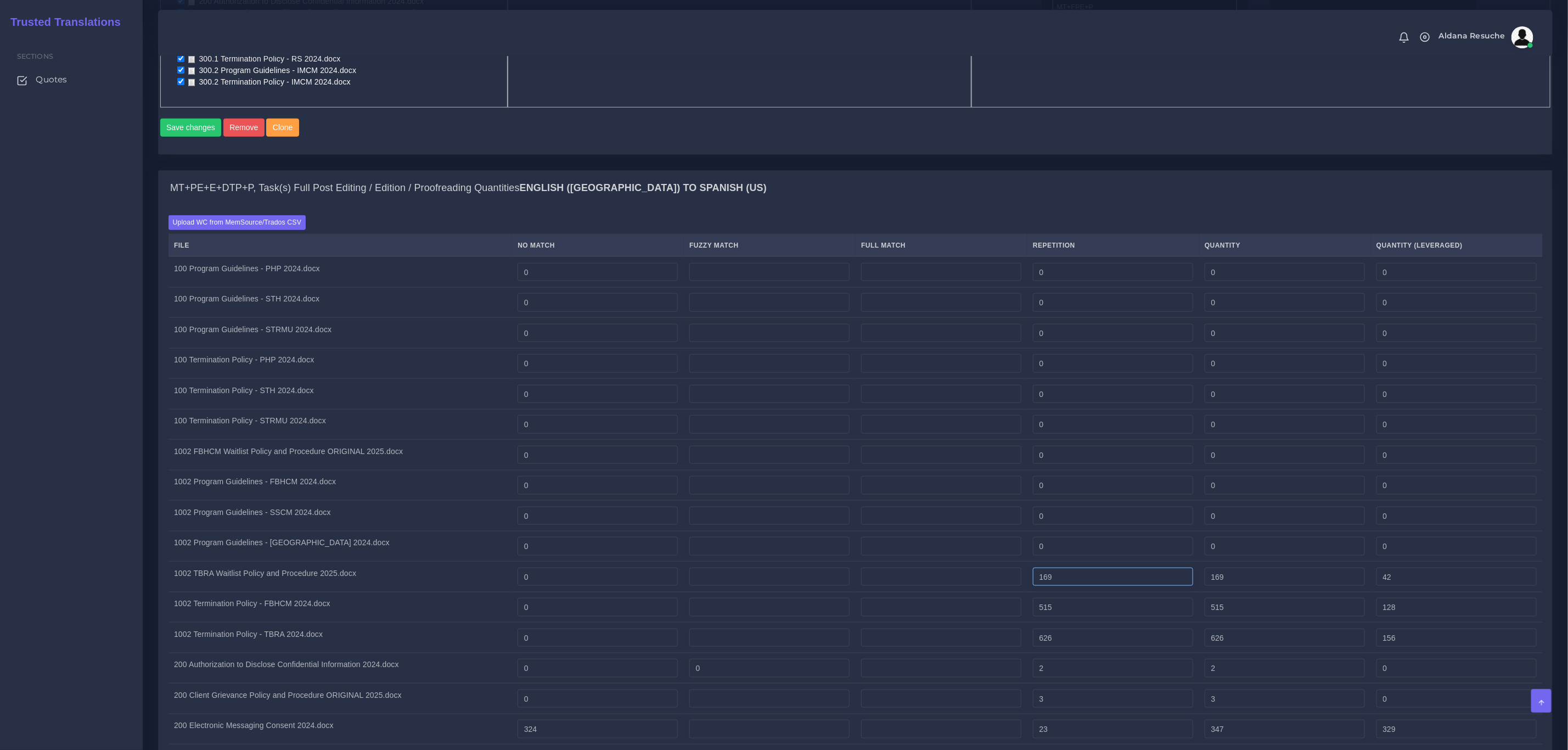
drag, startPoint x: 1103, startPoint y: 582, endPoint x: 948, endPoint y: 575, distance: 155.2
click at [945, 574] on tr "1002 TBRA Waitlist Policy and Procedure 2025.docx 0 169 169 42" at bounding box center [855, 577] width 1374 height 31
type input "0"
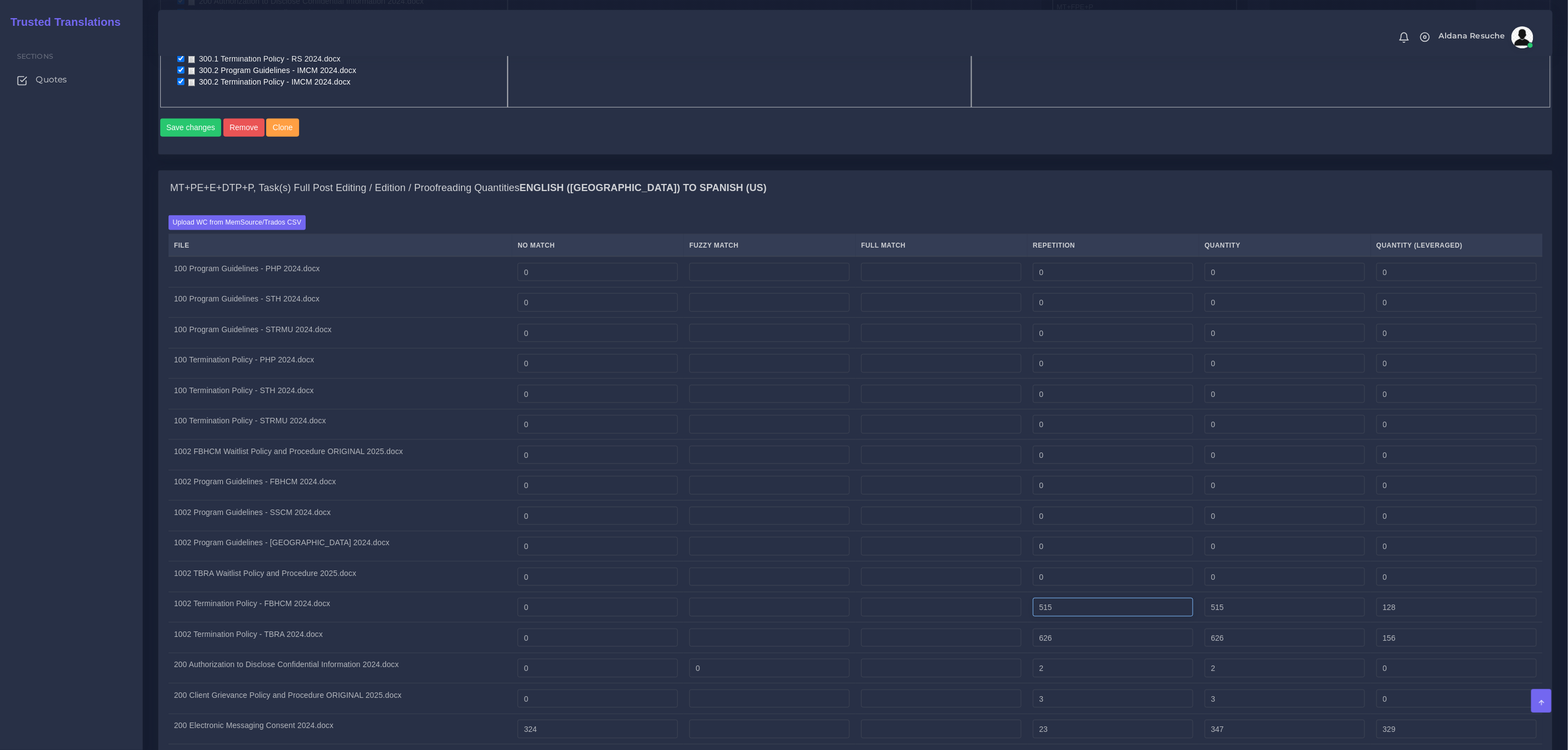
drag, startPoint x: 1094, startPoint y: 621, endPoint x: 995, endPoint y: 617, distance: 99.1
click at [997, 613] on tr "1002 Termination Policy - FBHCM 2024.docx 0 515 515 128" at bounding box center [855, 607] width 1374 height 31
type input "0"
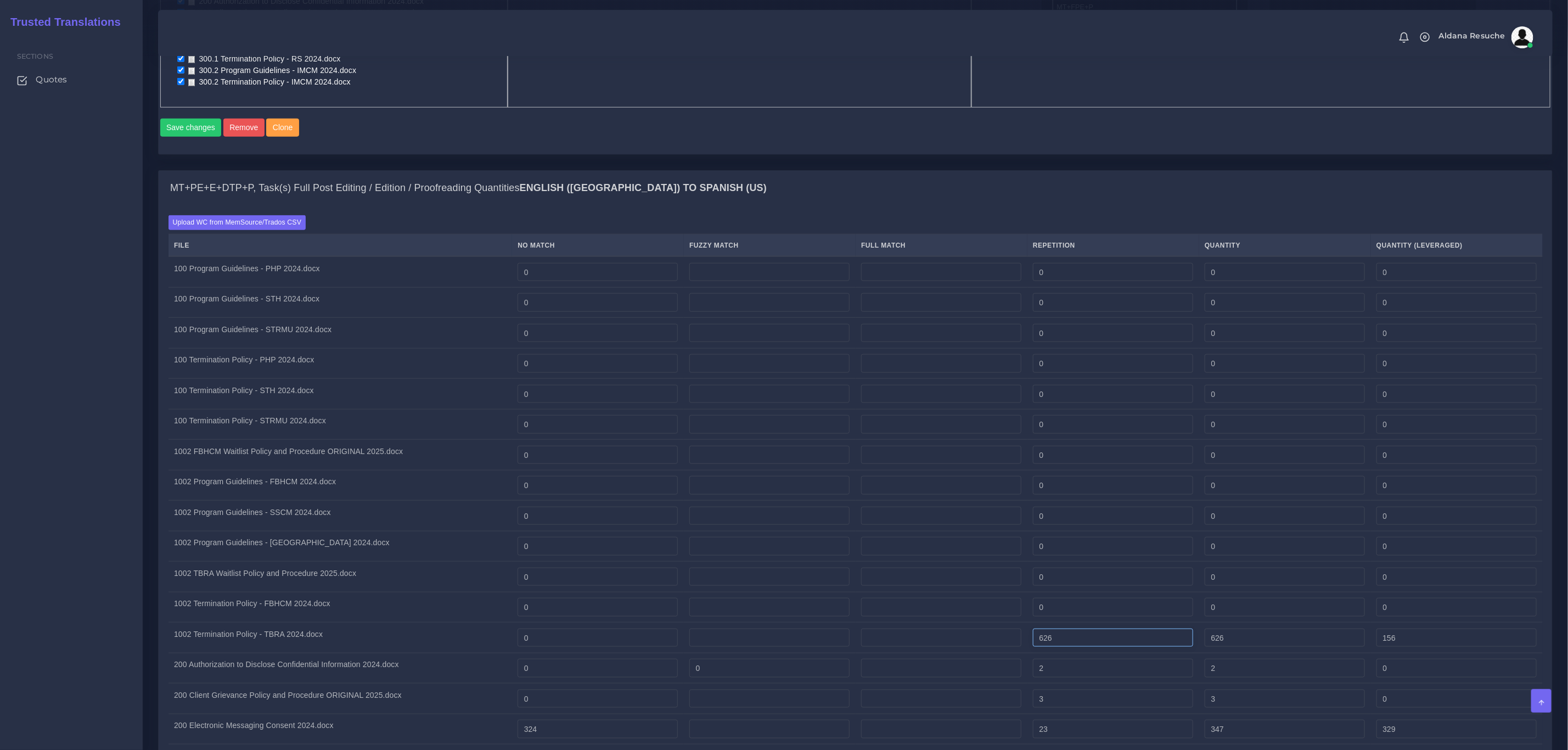
drag
click at [1021, 651] on tr "1002 Termination Policy - TBRA 2024.docx 0 626 626 156" at bounding box center [855, 638] width 1374 height 31
type input "0"
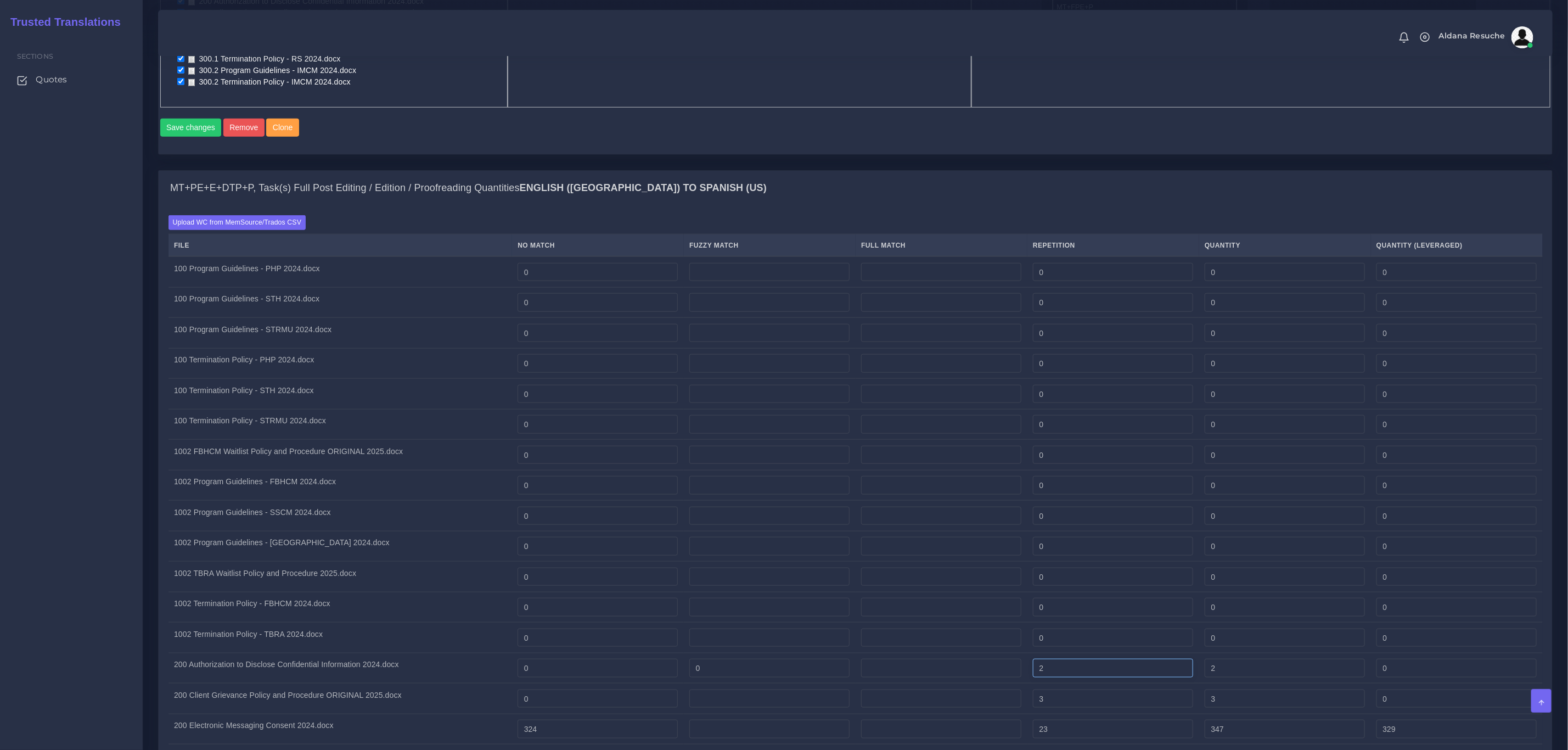
click at [995, 679] on tr "200 Authorization to Disclose Confidential Information 2024.docx 0 0 2 2 0" at bounding box center [855, 668] width 1374 height 31
type input "0"
click at [963, 691] on tr "200 Client Grievance Policy and Procedure ORIGINAL 2025.docx 0 3 3 0" at bounding box center [855, 699] width 1374 height 31
type input "0"
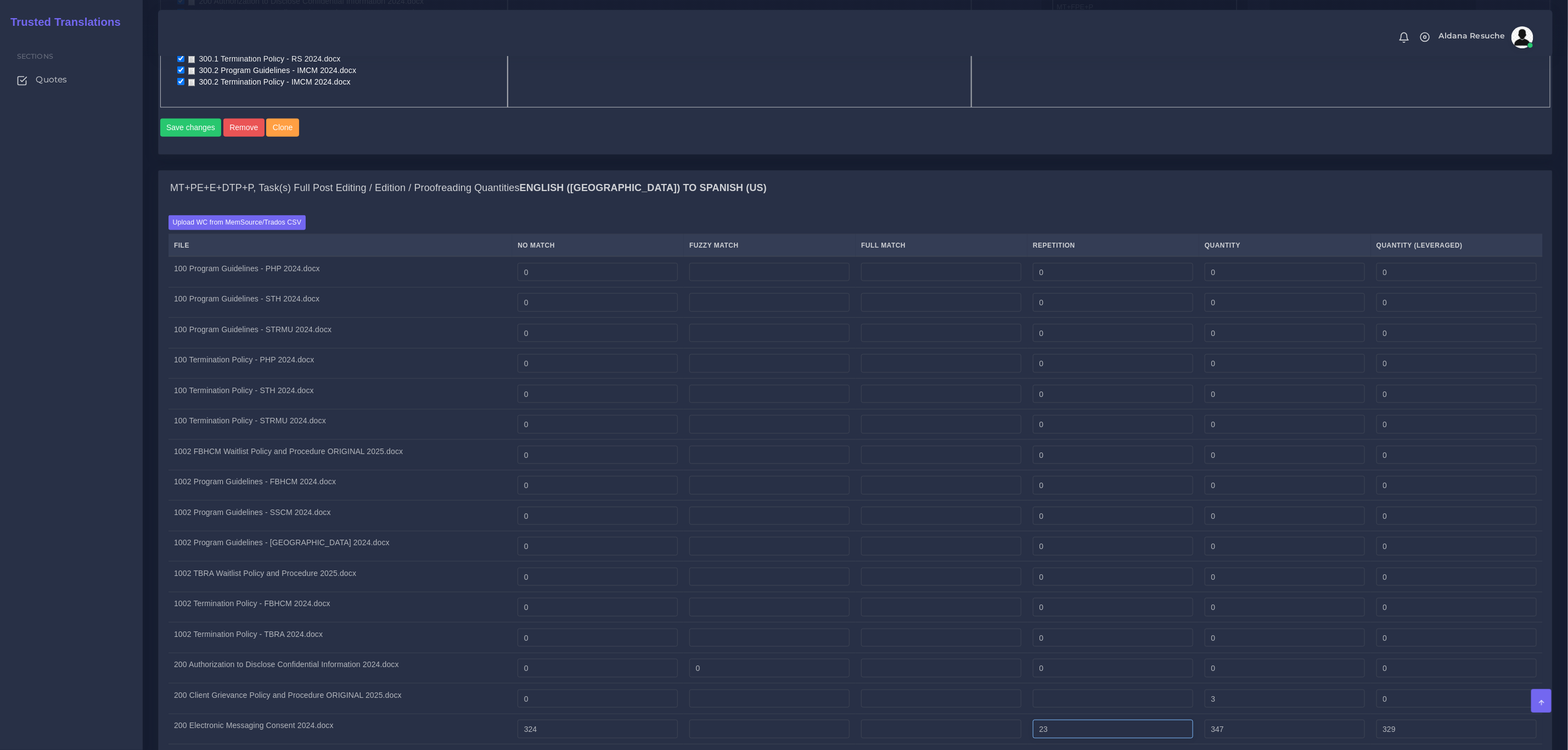
type input "0"
click at [799, 689] on tbody "100 Program Guidelines - PHP 2024.docx 0 0 0 0 0 0 0 0 0 0" at bounding box center [855, 576] width 1374 height 640
type input "0"
type input "324"
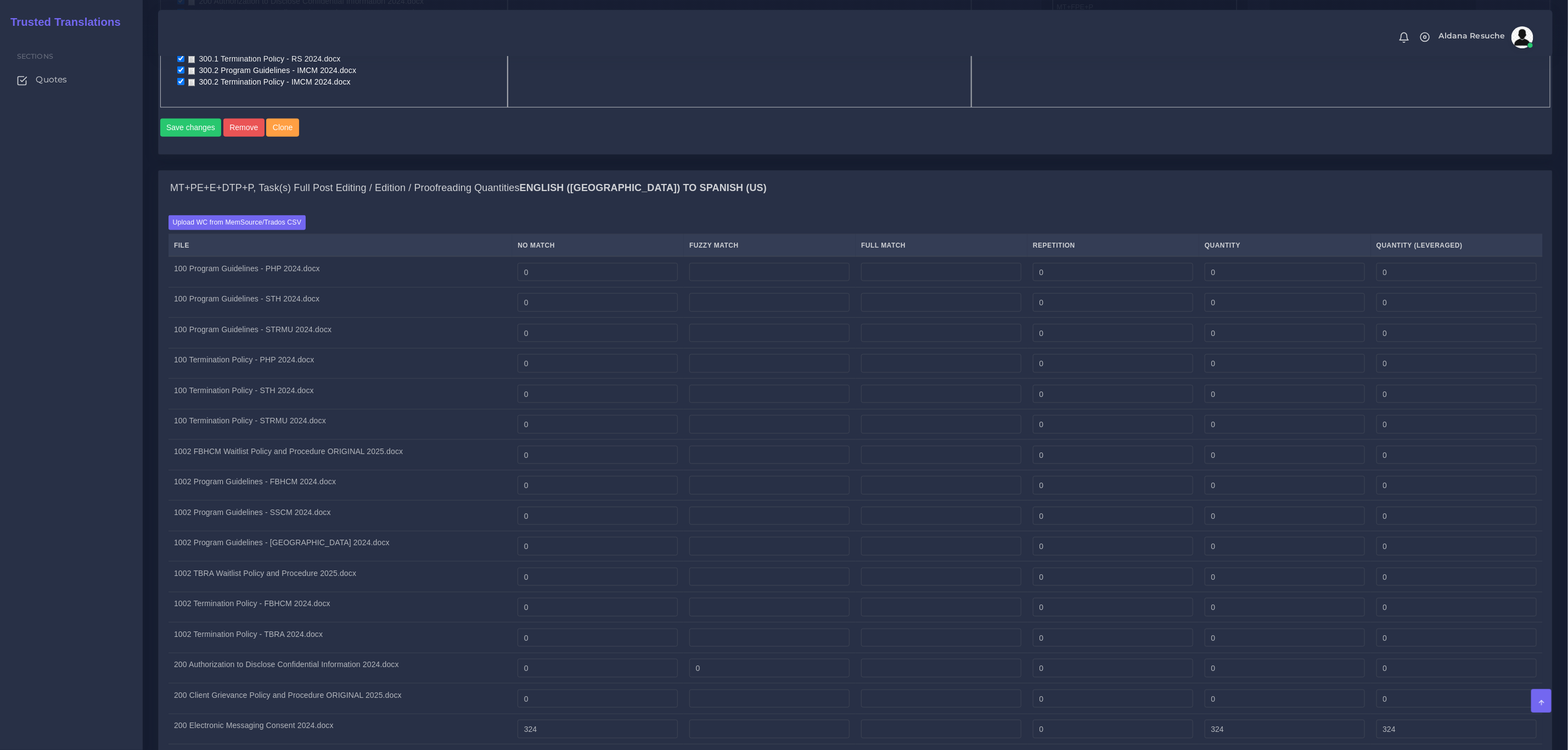
click at [940, 225] on div "Upload WC from MemSource/Trados CSV File No Match Fuzzy Match Full Match Repeti…" at bounding box center [855, 555] width 1374 height 681
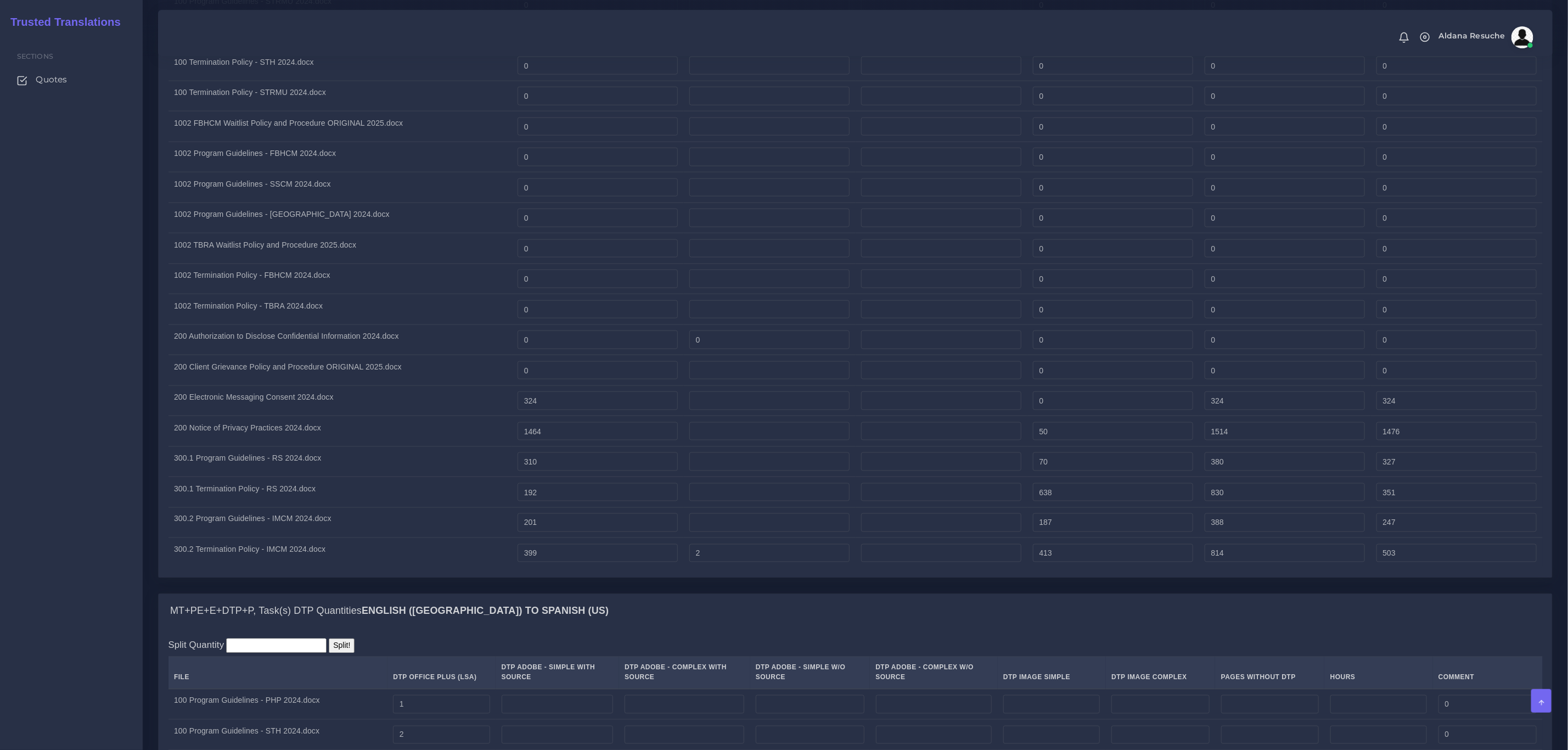
scroll to position [1071, 0]
click at [1070, 432] on input "50" at bounding box center [1113, 430] width 160 height 19
click at [969, 436] on tr "200 Notice of Privacy Practices 2024.docx 1464 50 1514 1476" at bounding box center [855, 431] width 1374 height 31
type input "0"
type input "1464"
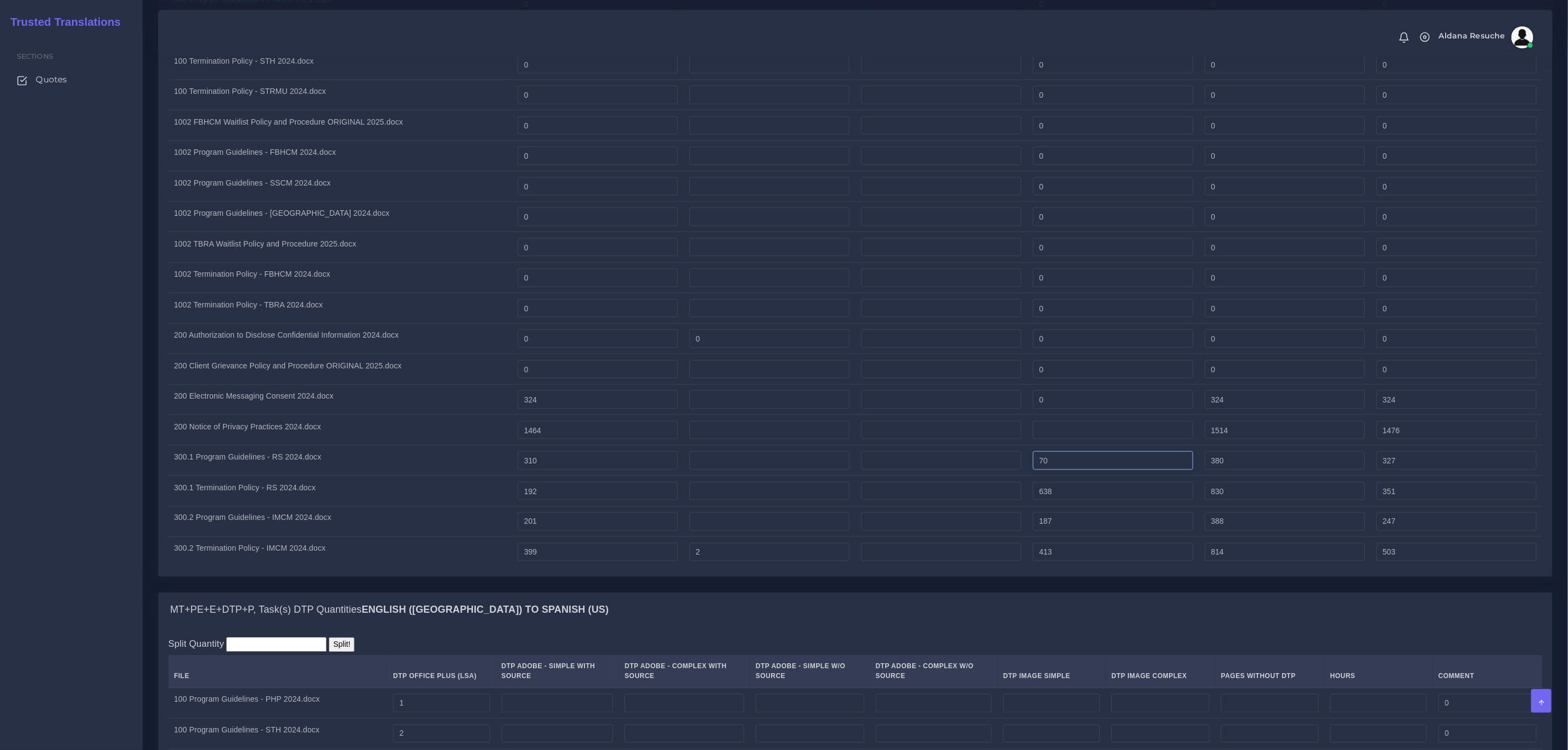
type input "1464"
click at [975, 460] on tr "300.1 Program Guidelines - RS 2024.docx 310 70 380 327" at bounding box center [855, 461] width 1374 height 31
type input "0"
type input "310"
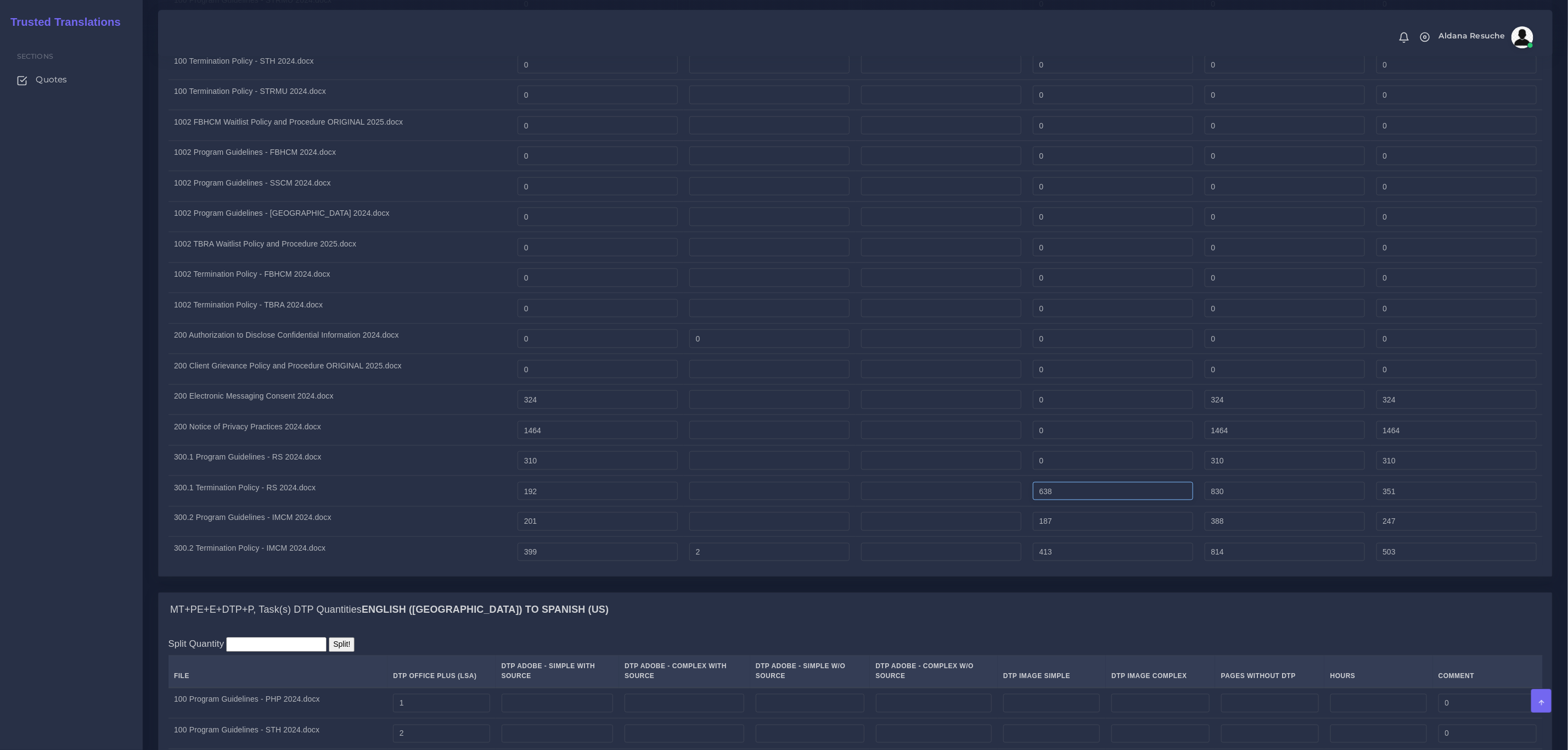
click at [959, 490] on tr "300.1 Termination Policy - RS 2024.docx 192 638 830 351" at bounding box center [855, 491] width 1374 height 31
type input "0"
type input "192"
click at [1001, 520] on tr "300.2 Program Guidelines - IMCM 2024.docx 201 187 388 247" at bounding box center [855, 521] width 1374 height 31
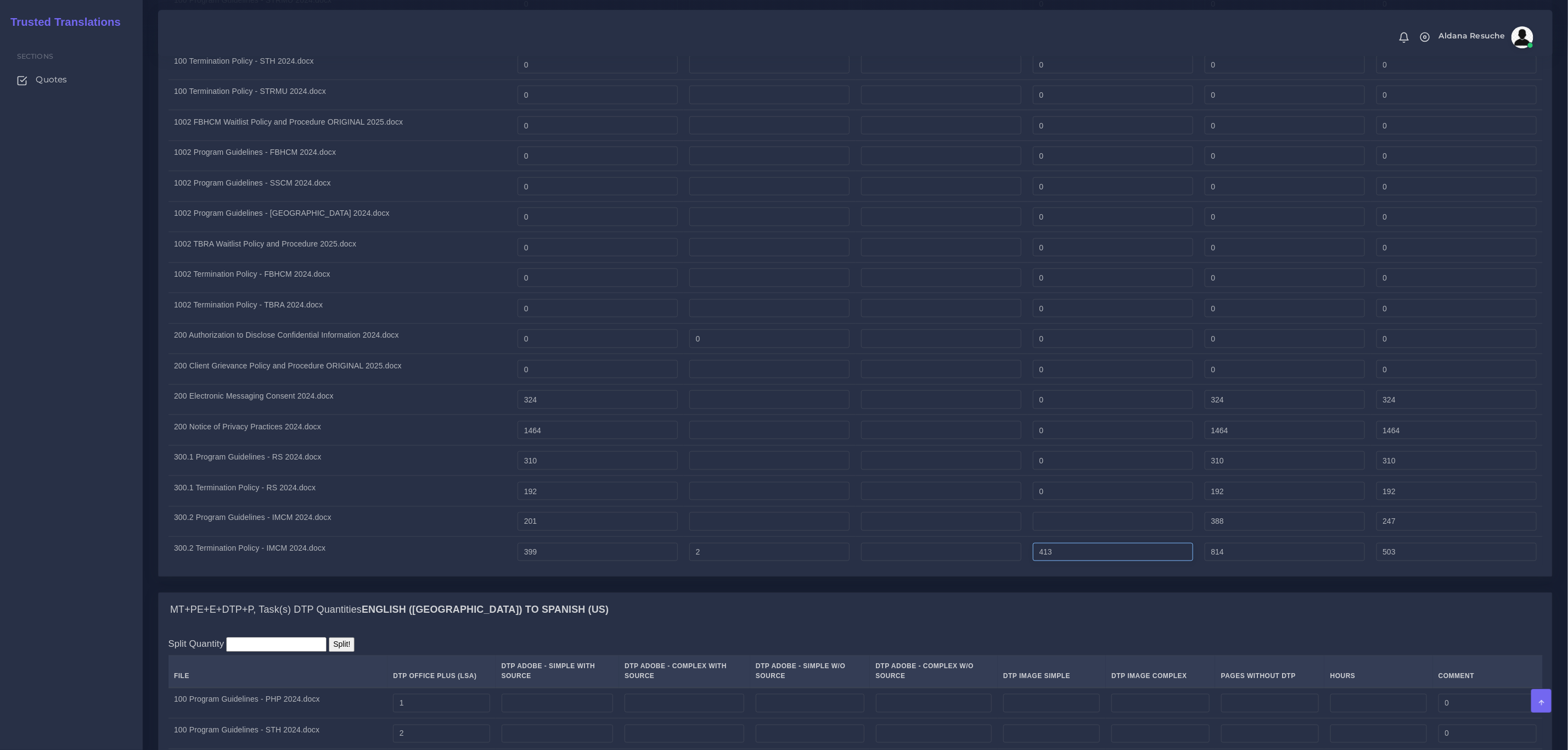
type input "0"
type input "201"
click at [989, 549] on tr "300.2 Termination Policy - IMCM 2024.docx 399 2 413 814 503" at bounding box center [855, 552] width 1374 height 30
type input "0"
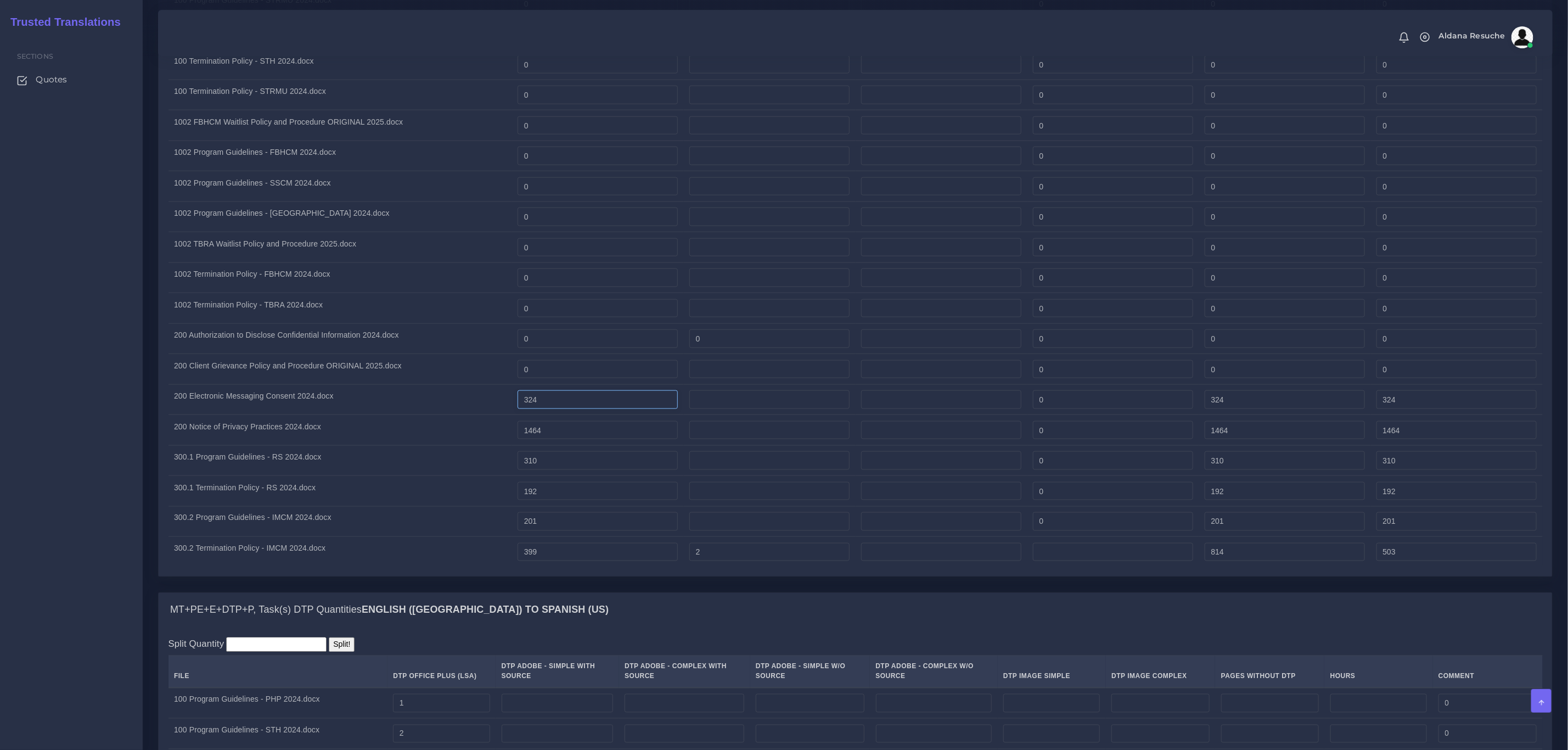
type input "401"
type input "400"
click at [540, 404] on input "324" at bounding box center [598, 399] width 160 height 19
click at [573, 404] on input "324" at bounding box center [598, 399] width 160 height 19
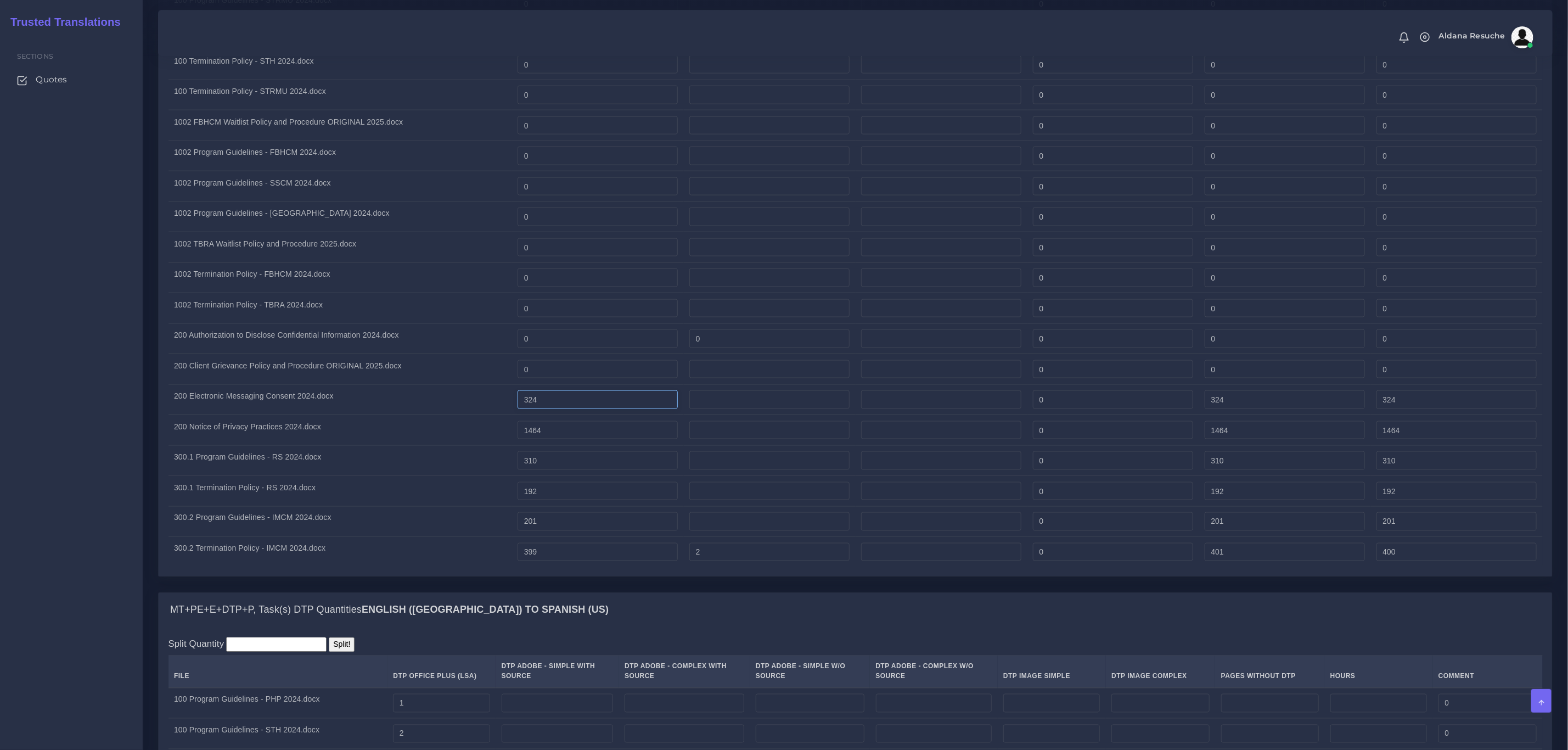
click at [573, 404] on input "324" at bounding box center [598, 399] width 160 height 19
type input "0"
click at [472, 432] on tr "200 Notice of Privacy Practices 2024.docx 1464 0 1464 1464" at bounding box center [855, 431] width 1374 height 31
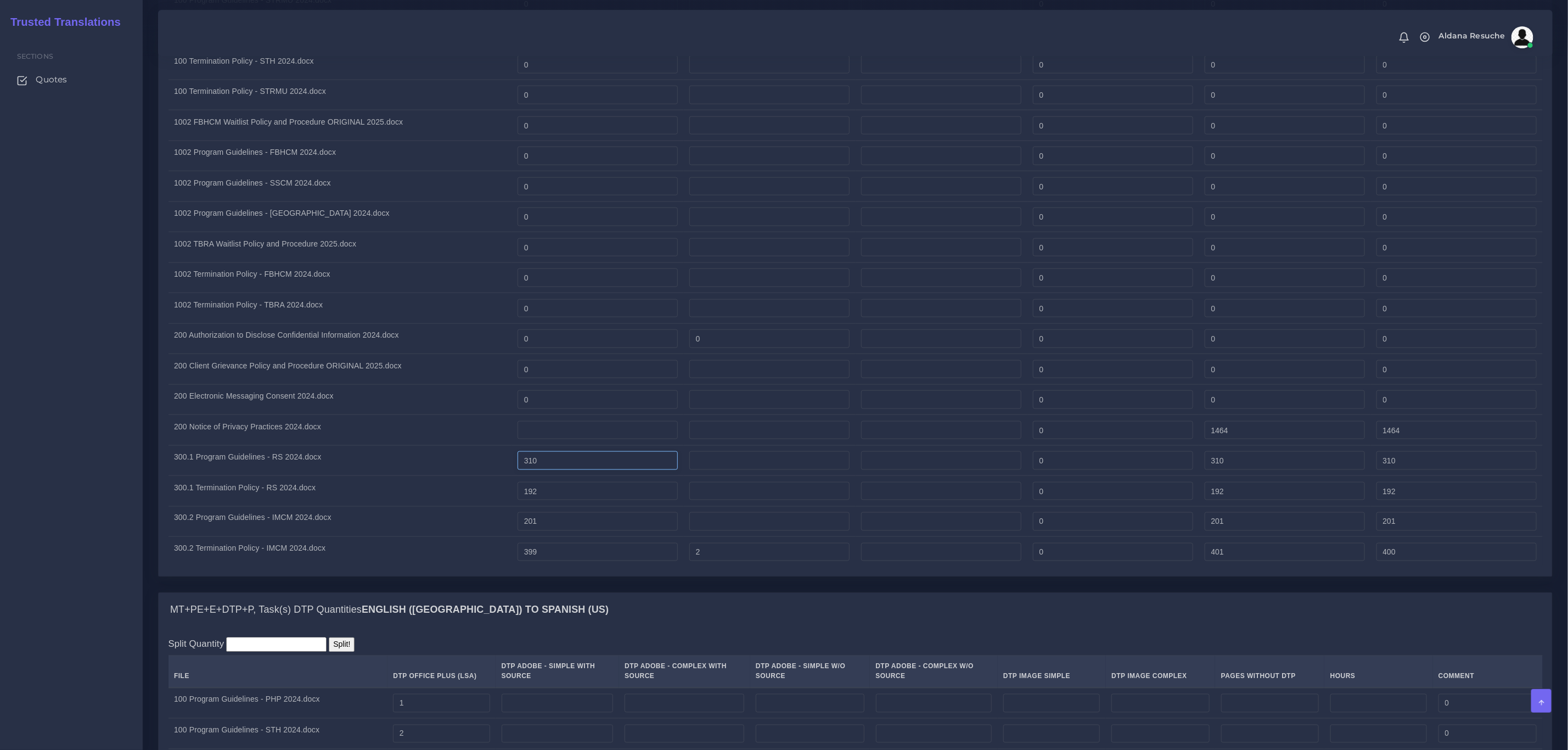
type input "0"
click at [377, 449] on tbody "100 Program Guidelines - PHP 2024.docx 0 0 0 0 0 0 0 0 0 0" at bounding box center [855, 247] width 1374 height 640
type input "0"
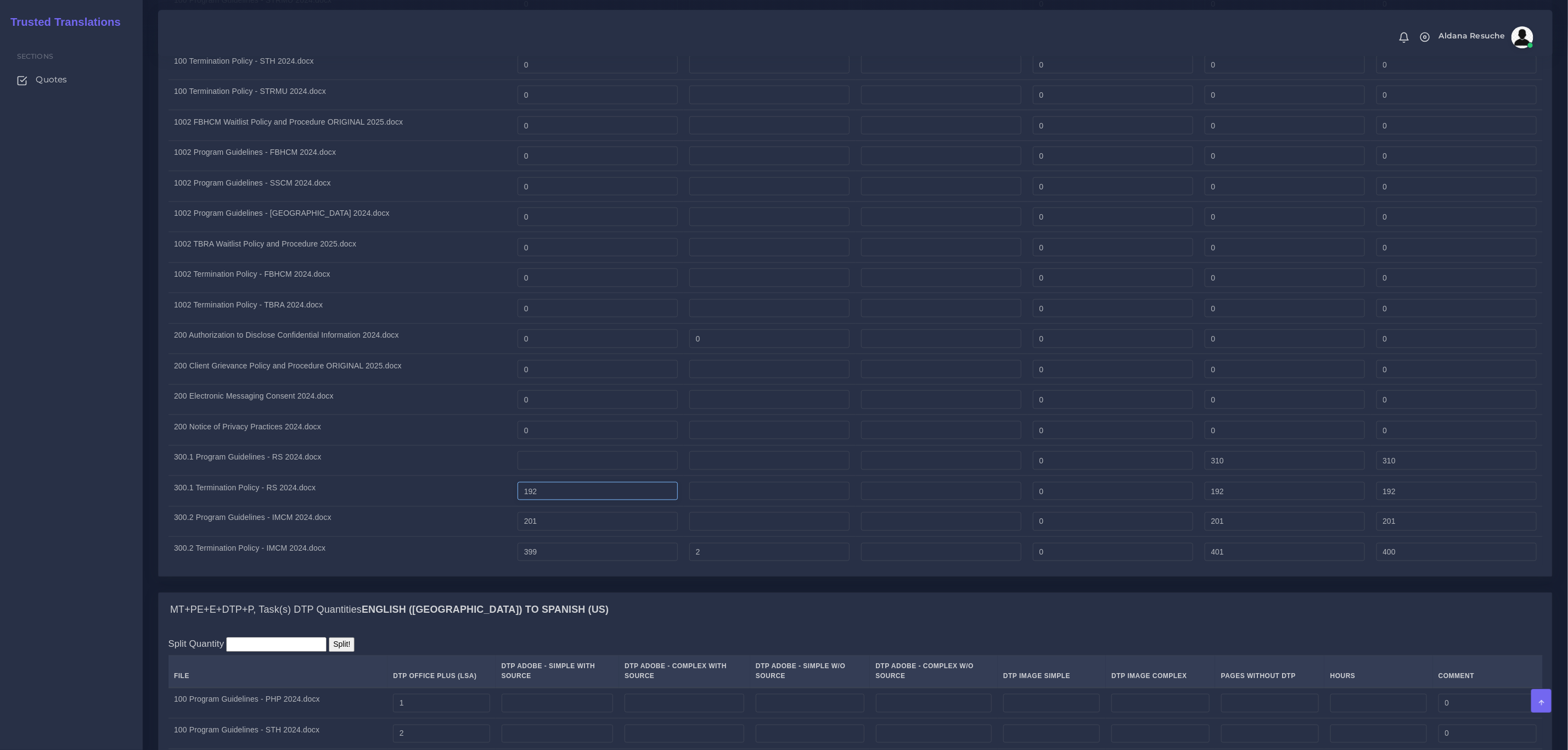
type input "0"
click at [431, 482] on tbody "100 Program Guidelines - PHP 2024.docx 0 0 0 0 0 0 0 0 0 0" at bounding box center [855, 247] width 1374 height 640
type input "0"
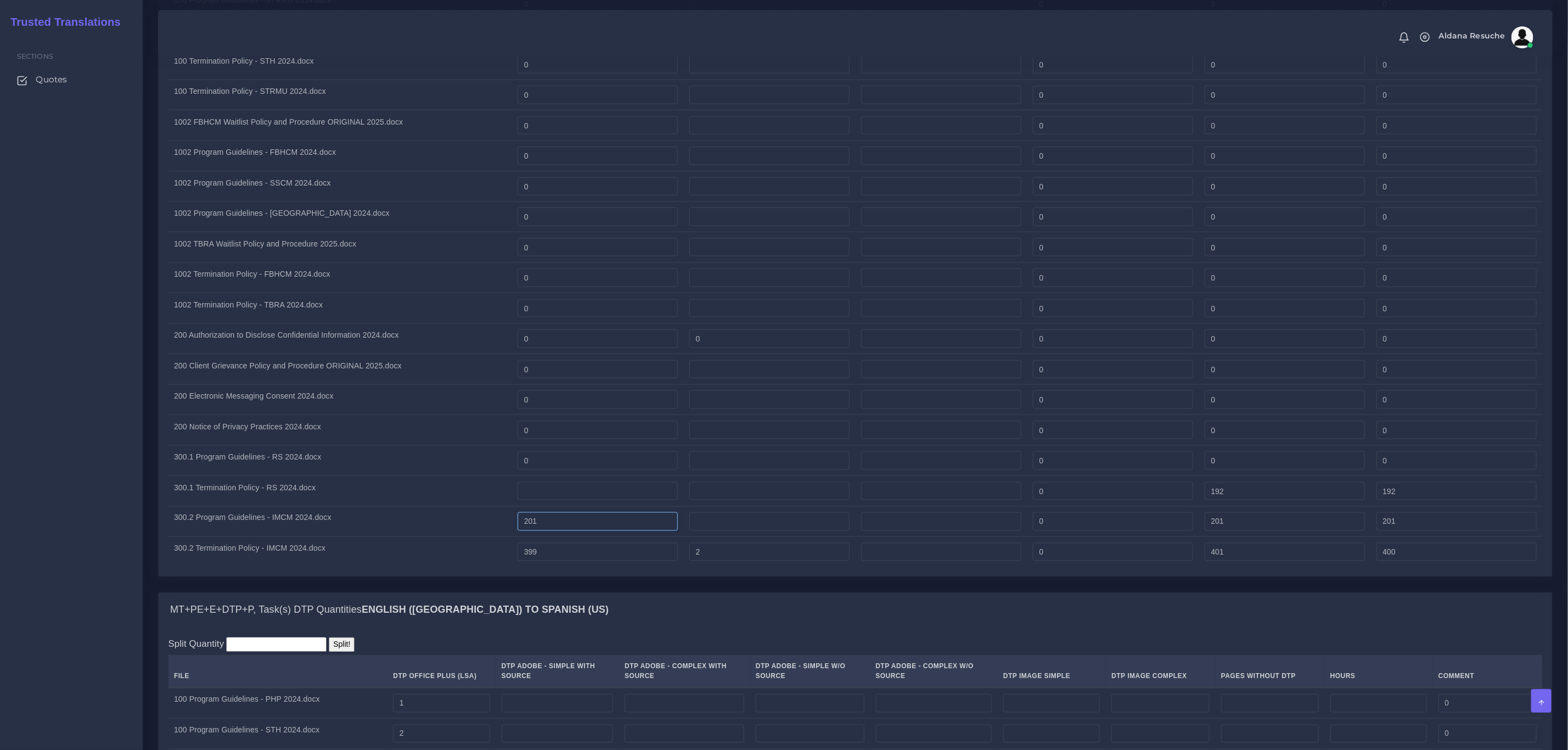
type input "0"
click at [461, 516] on tr "300.2 Program Guidelines - IMCM 2024.docx 201 0 201 201" at bounding box center [855, 521] width 1374 height 31
type input "0"
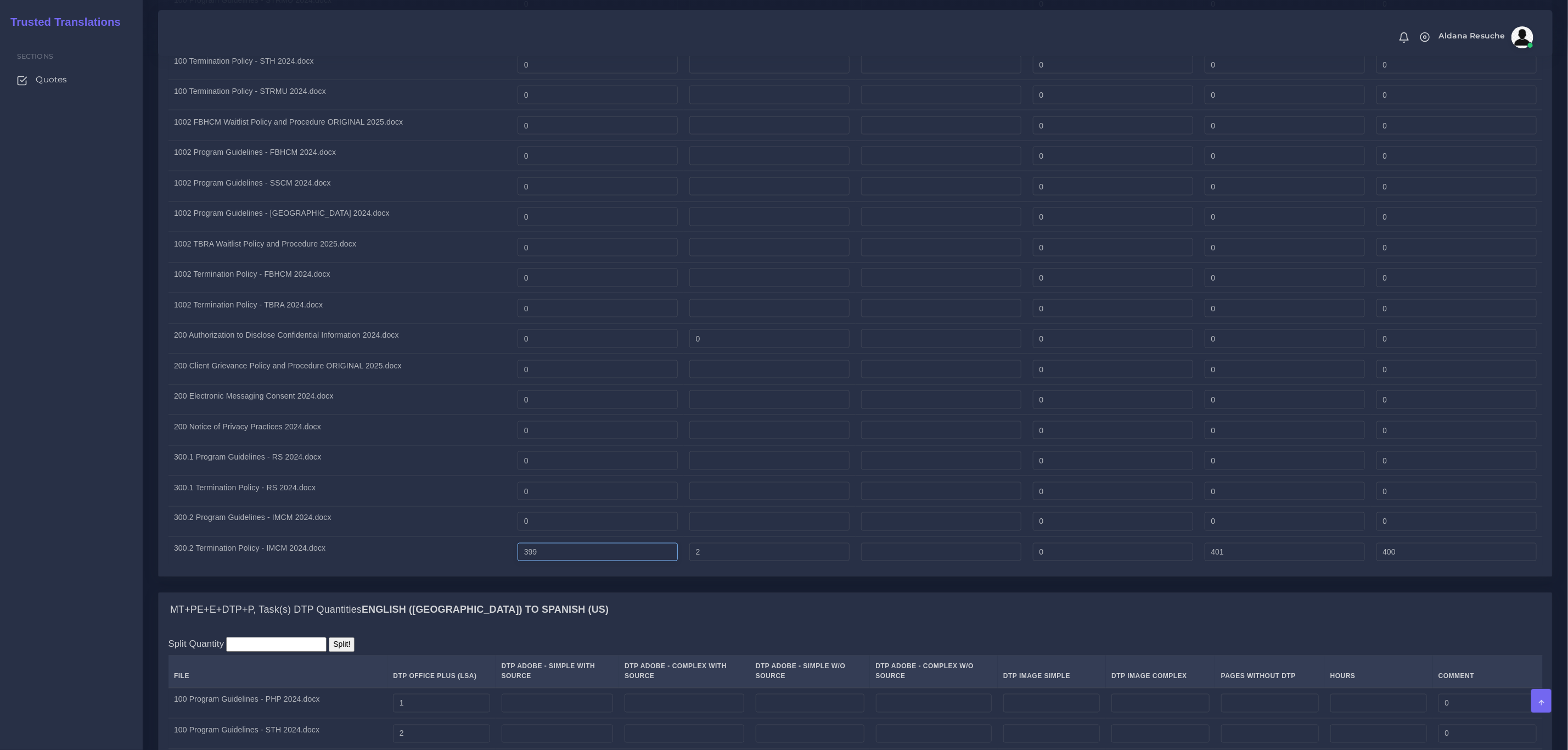
click at [369, 522] on tbody "100 Program Guidelines - PHP 2024.docx 0 0 0 0 0 0 0 0 0 0" at bounding box center [855, 247] width 1374 height 640
type input "0"
type input "2"
type input "1"
click at [637, 549] on tr "300.2 Termination Policy - IMCM 2024.docx 0 2 0 2 1" at bounding box center [855, 552] width 1374 height 30
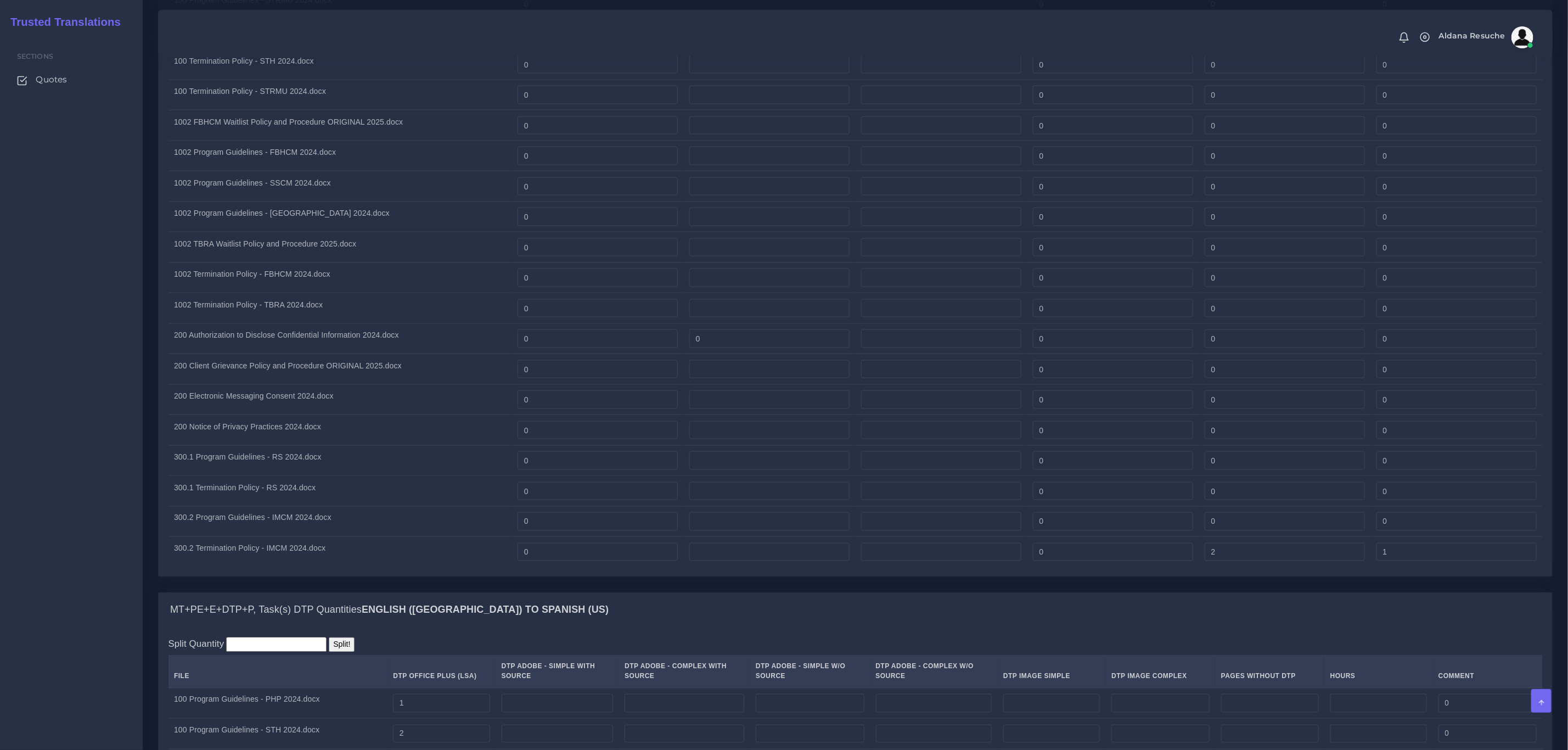
type input "0"
click at [825, 628] on div "MT+PE+E+DTP+P, Task(s) DTP Quantities English (US) TO Spanish (US)" at bounding box center [855, 610] width 1394 height 35
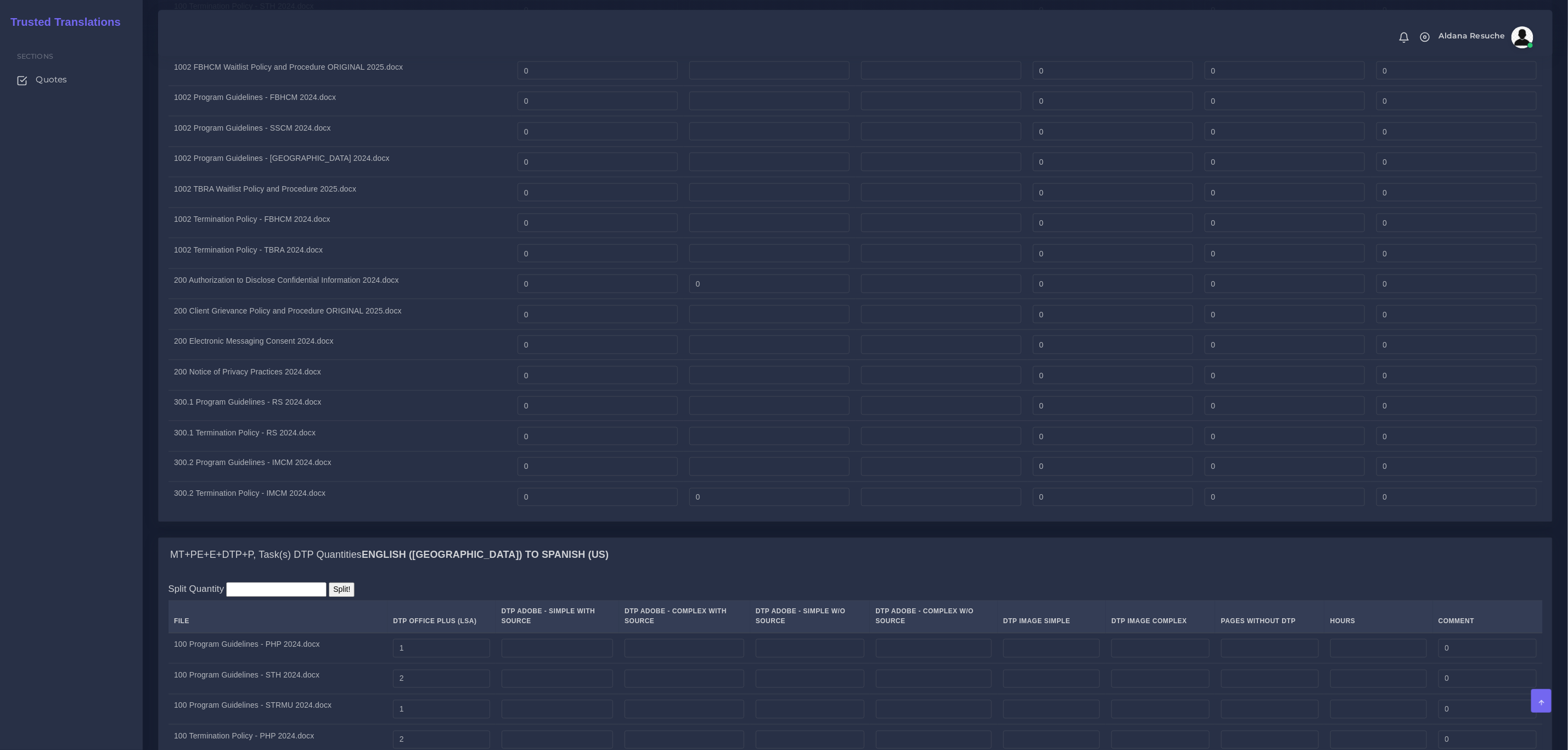
scroll to position [1236, 0]
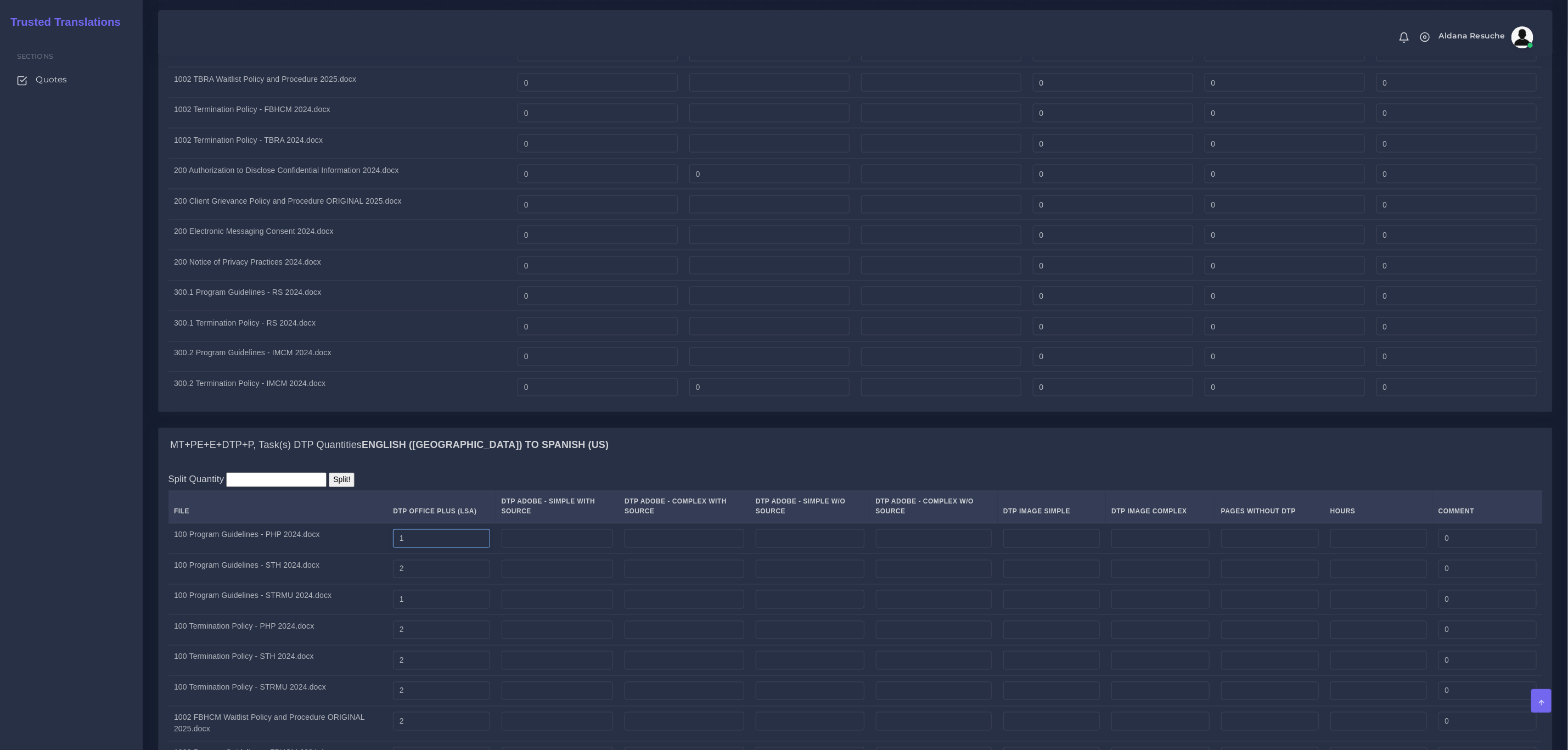
click at [431, 546] on input "1" at bounding box center [441, 538] width 97 height 19
click at [526, 428] on div "MT+PE+E+DTP+P, Task(s) Full Post Editing / Edition / Proofreading Quantities En…" at bounding box center [855, 52] width 1411 height 752
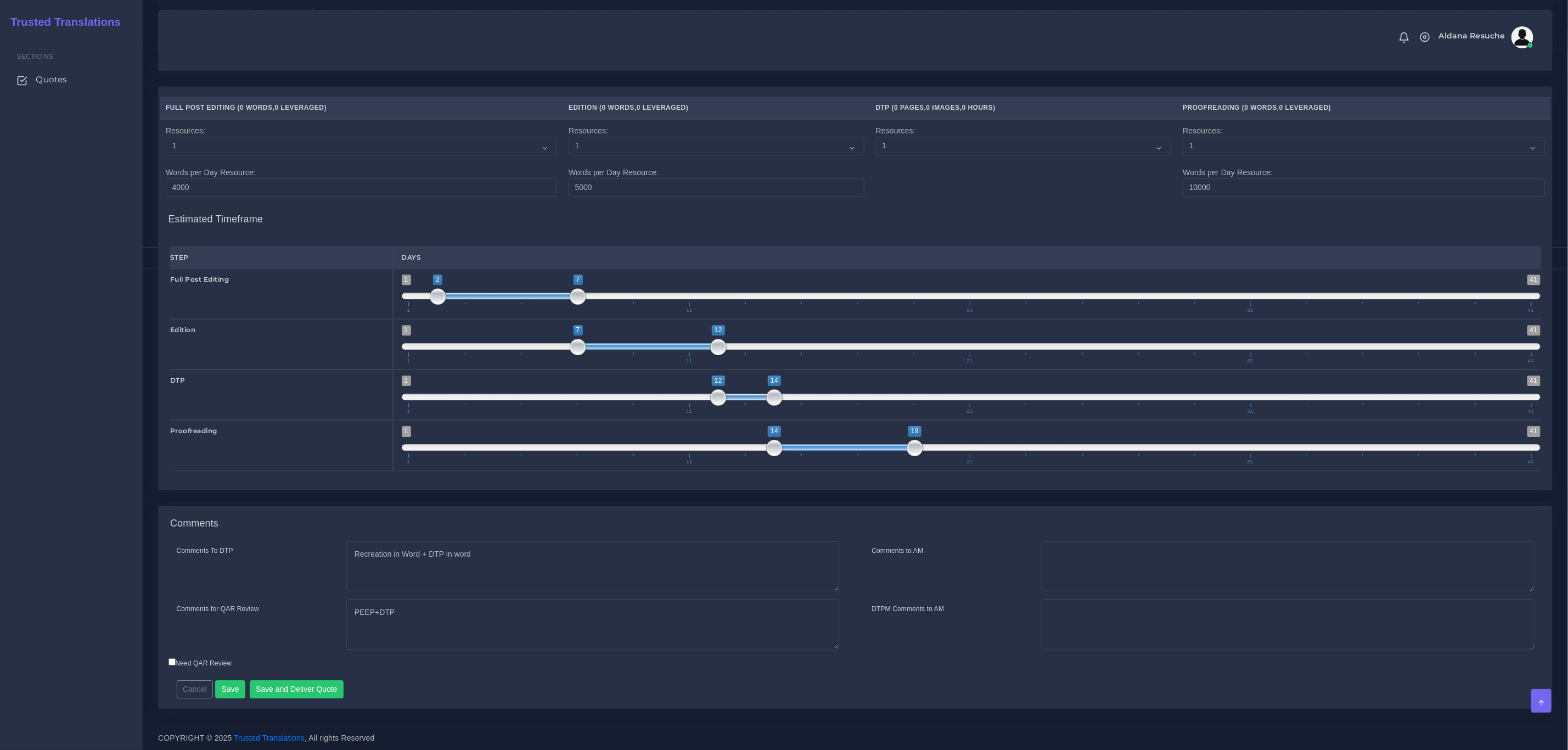
scroll to position [2402, 0]
click at [230, 686] on button "Save" at bounding box center [229, 689] width 30 height 19
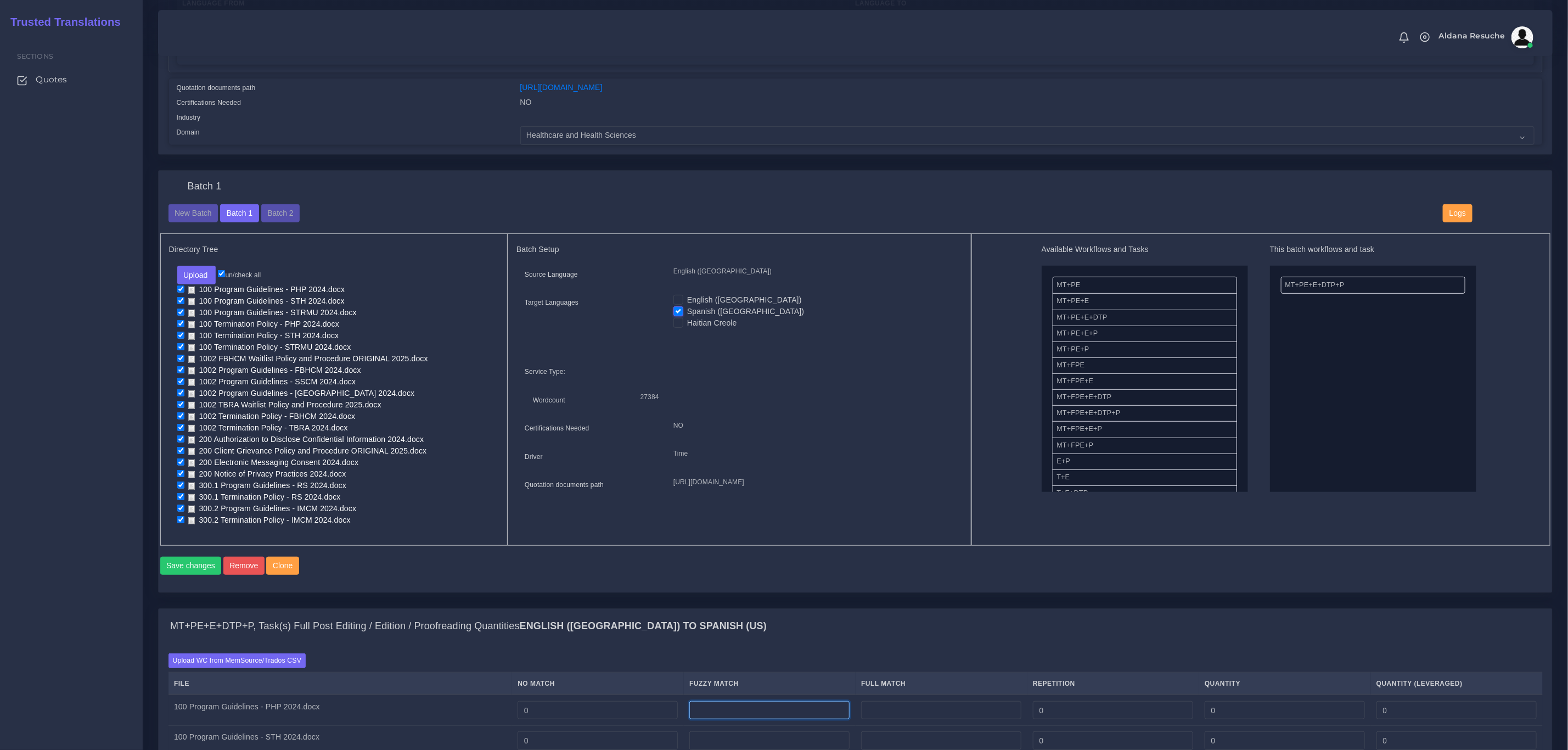
scroll to position [330, 0]
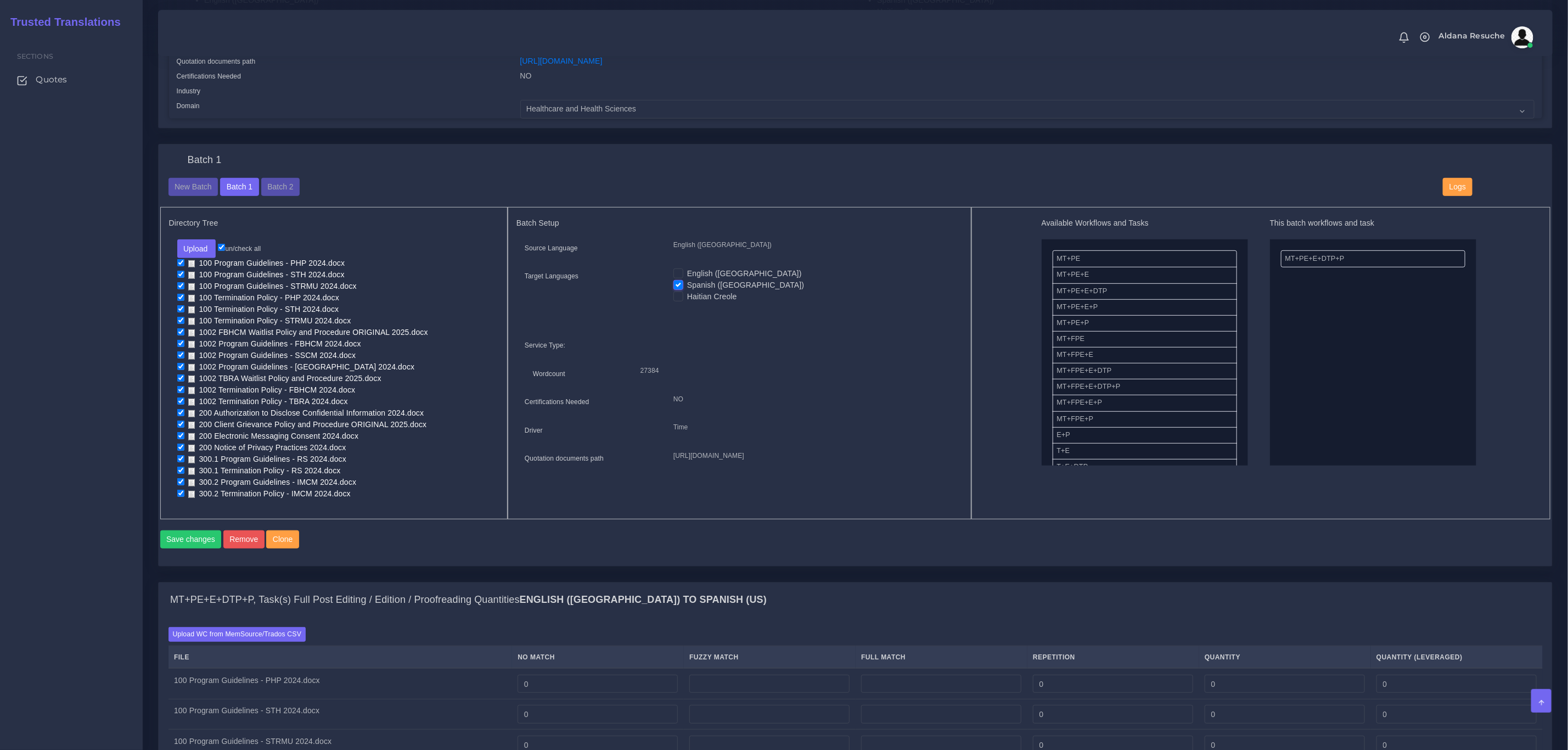
type input "0"
click at [359, 503] on div "Directory Tree Upload Folder Files un/check all" at bounding box center [334, 363] width 348 height 313
click at [225, 247] on input "un/check all" at bounding box center [221, 247] width 7 height 7
checkbox input "false"
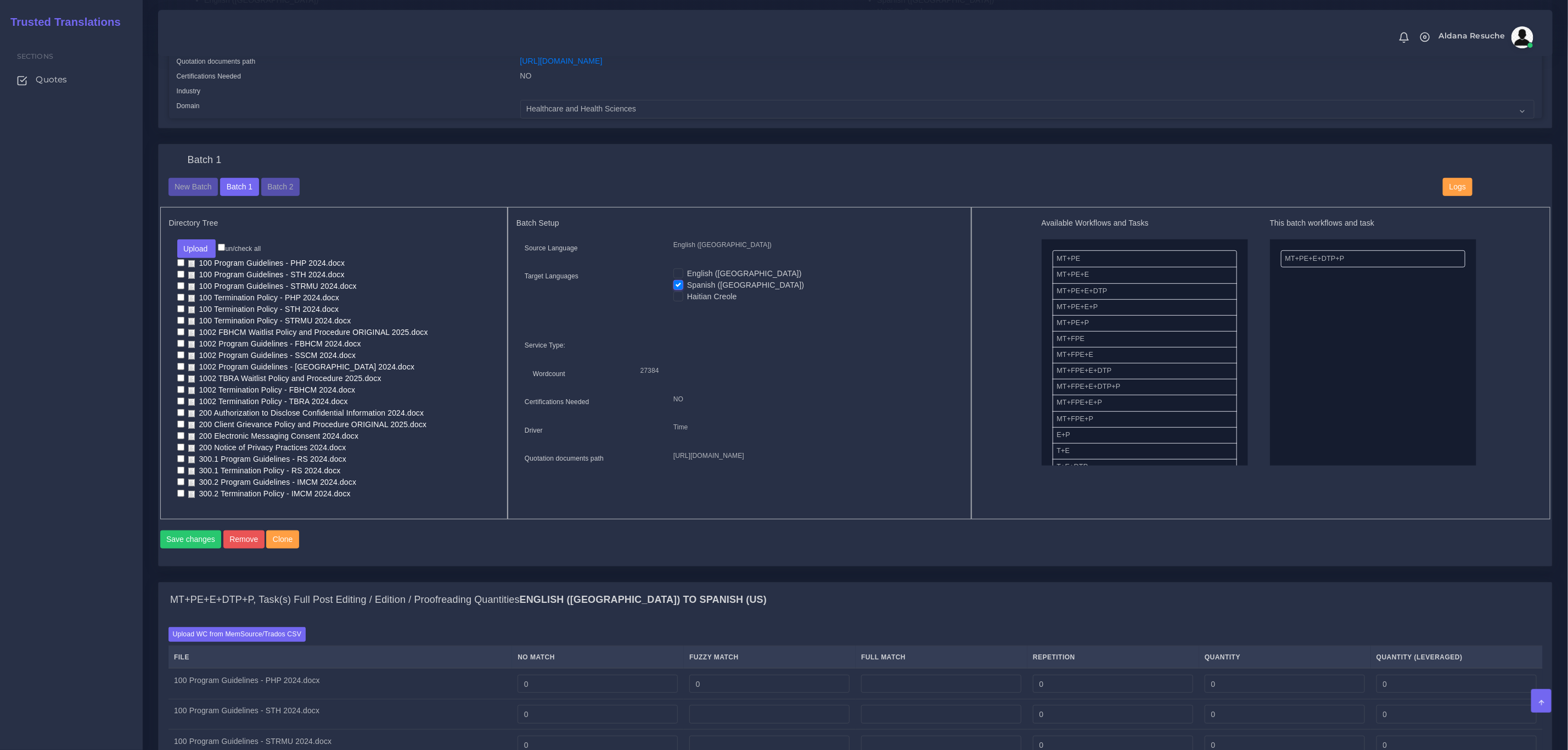
checkbox input "false"
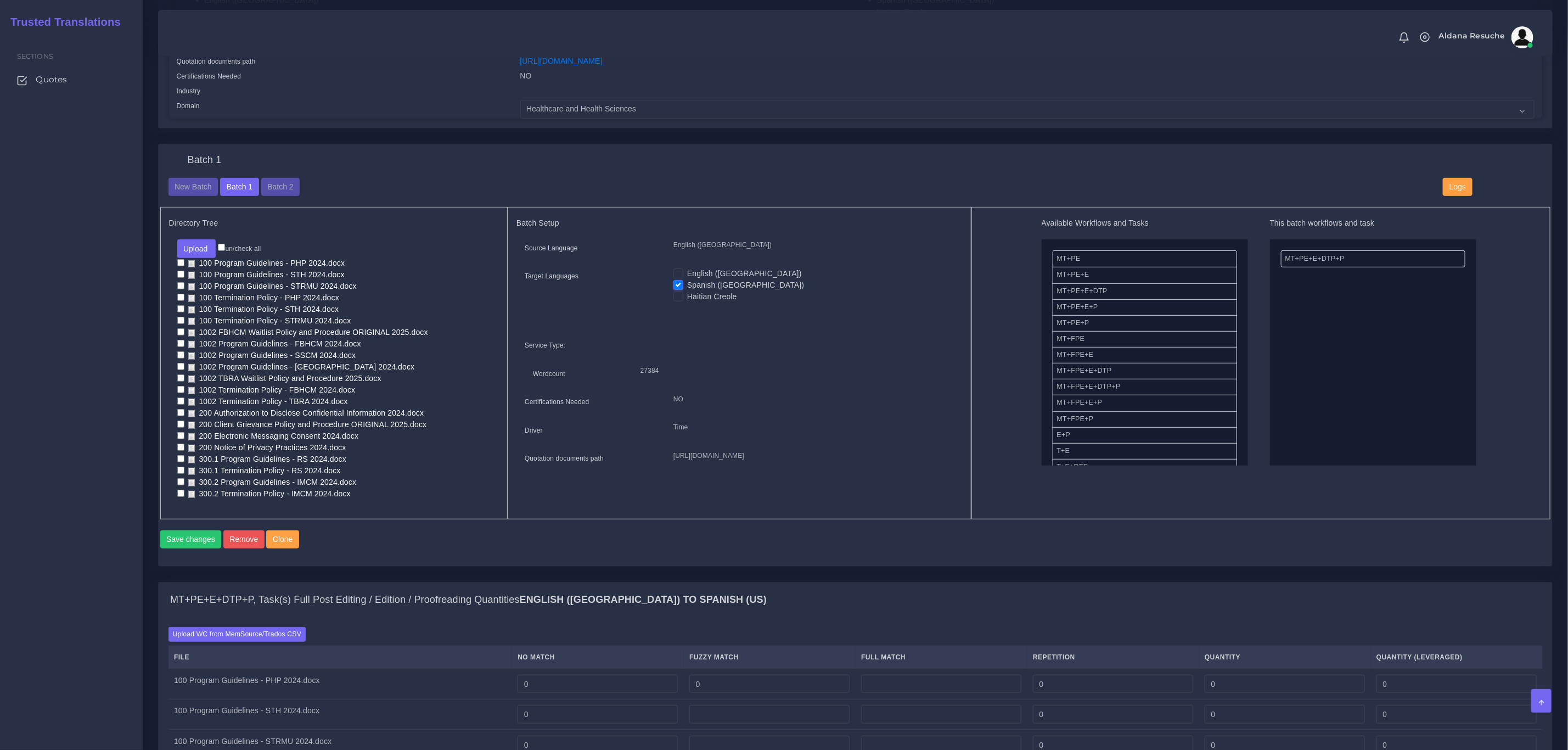
checkbox input "false"
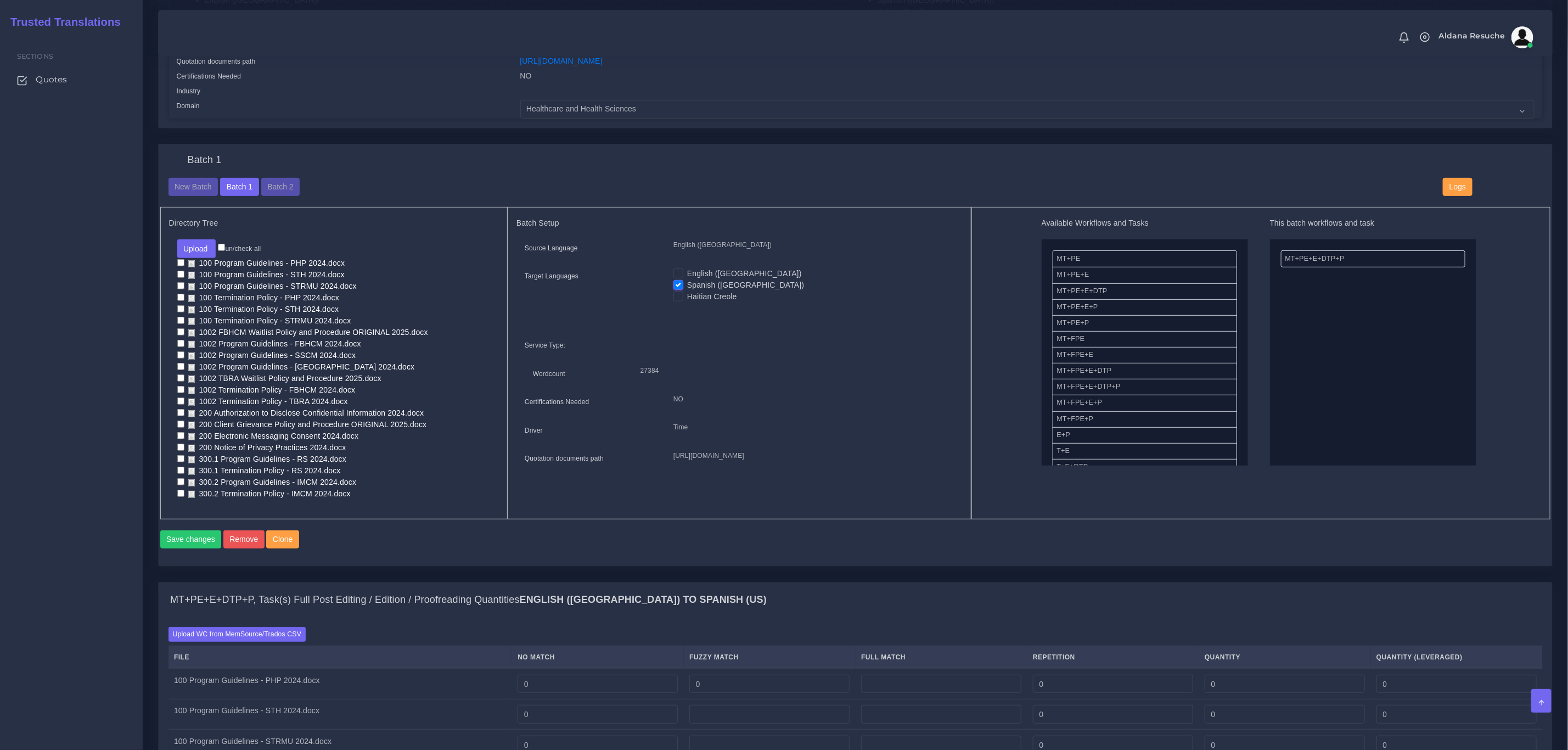
checkbox input "false"
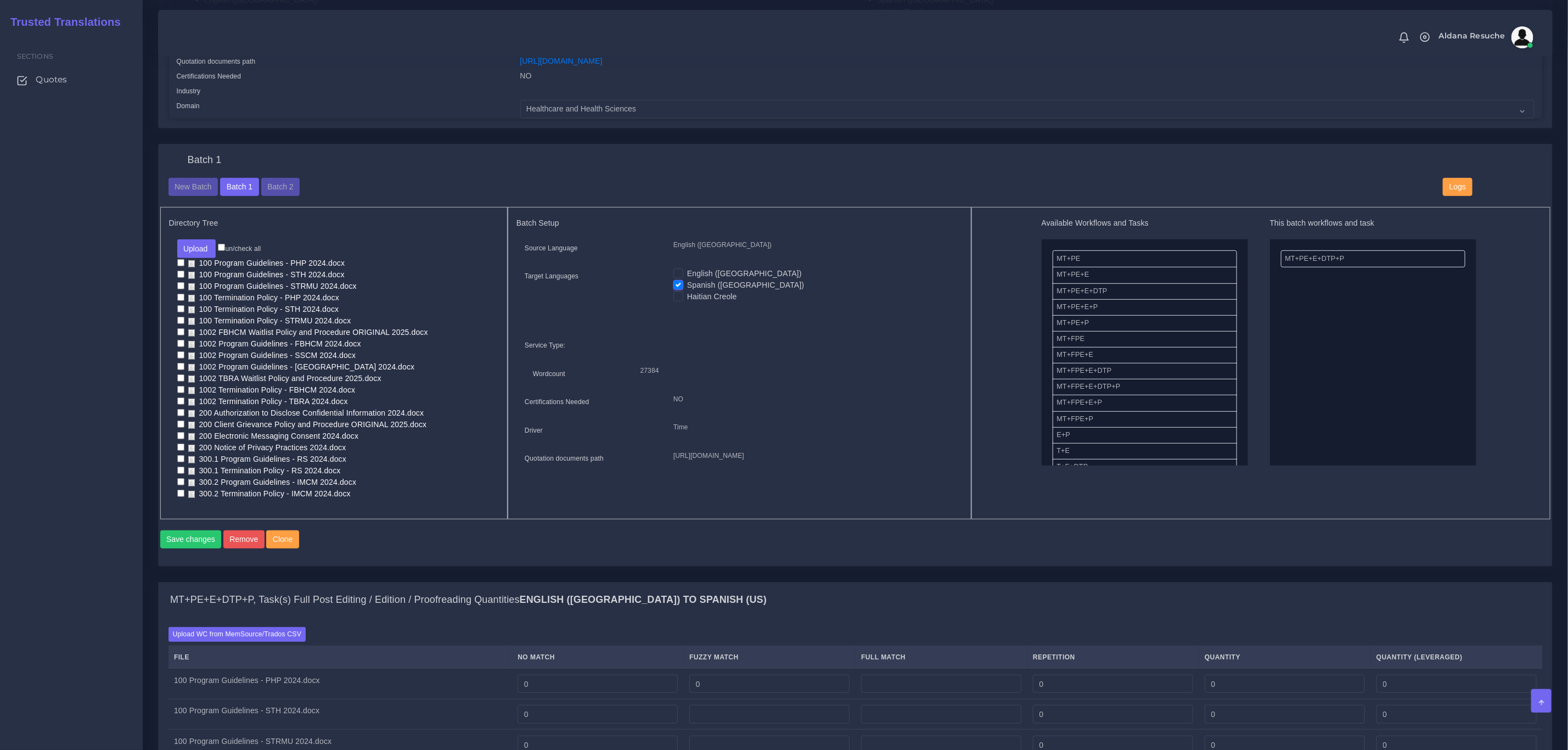
checkbox input "false"
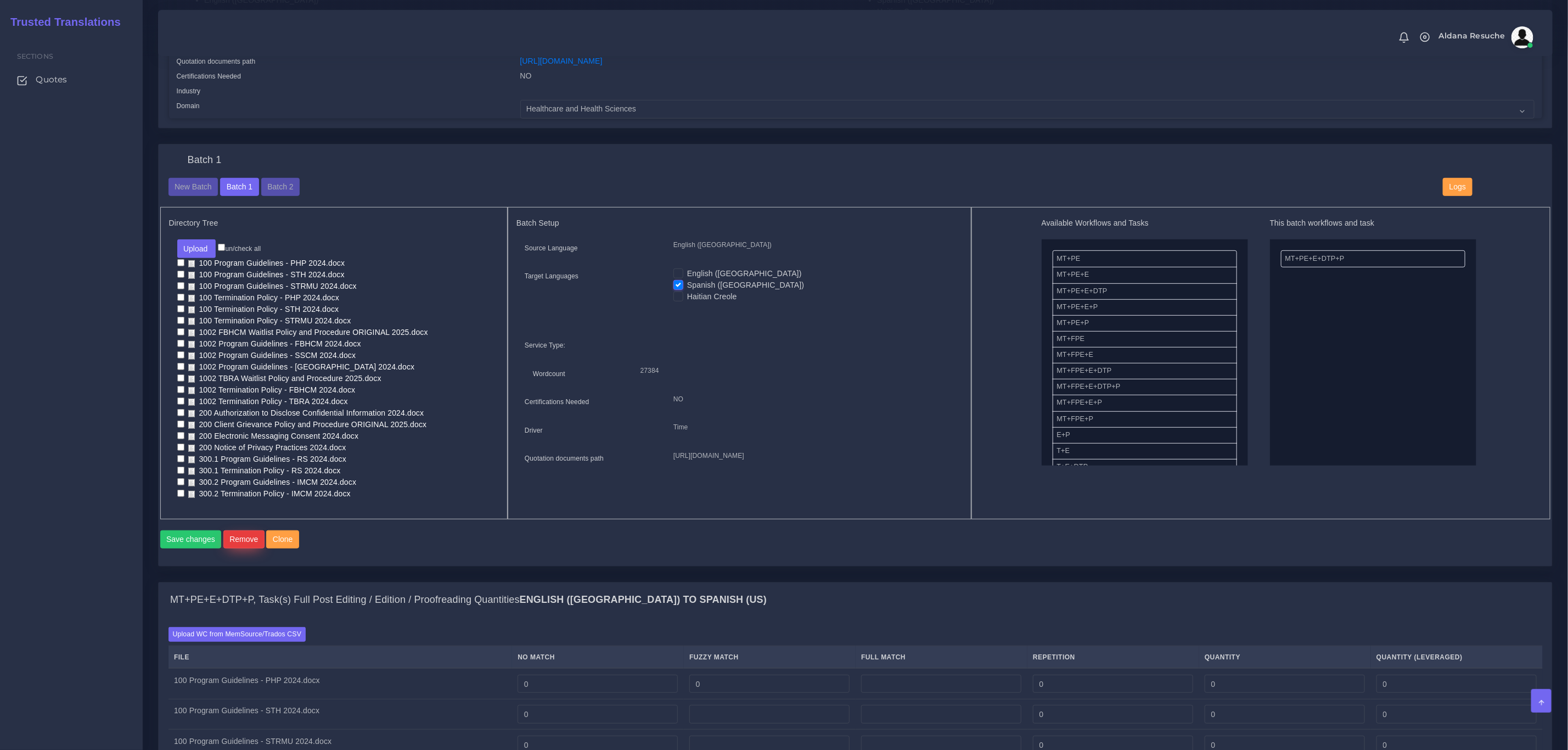
click at [247, 536] on button "Remove" at bounding box center [244, 539] width 41 height 19
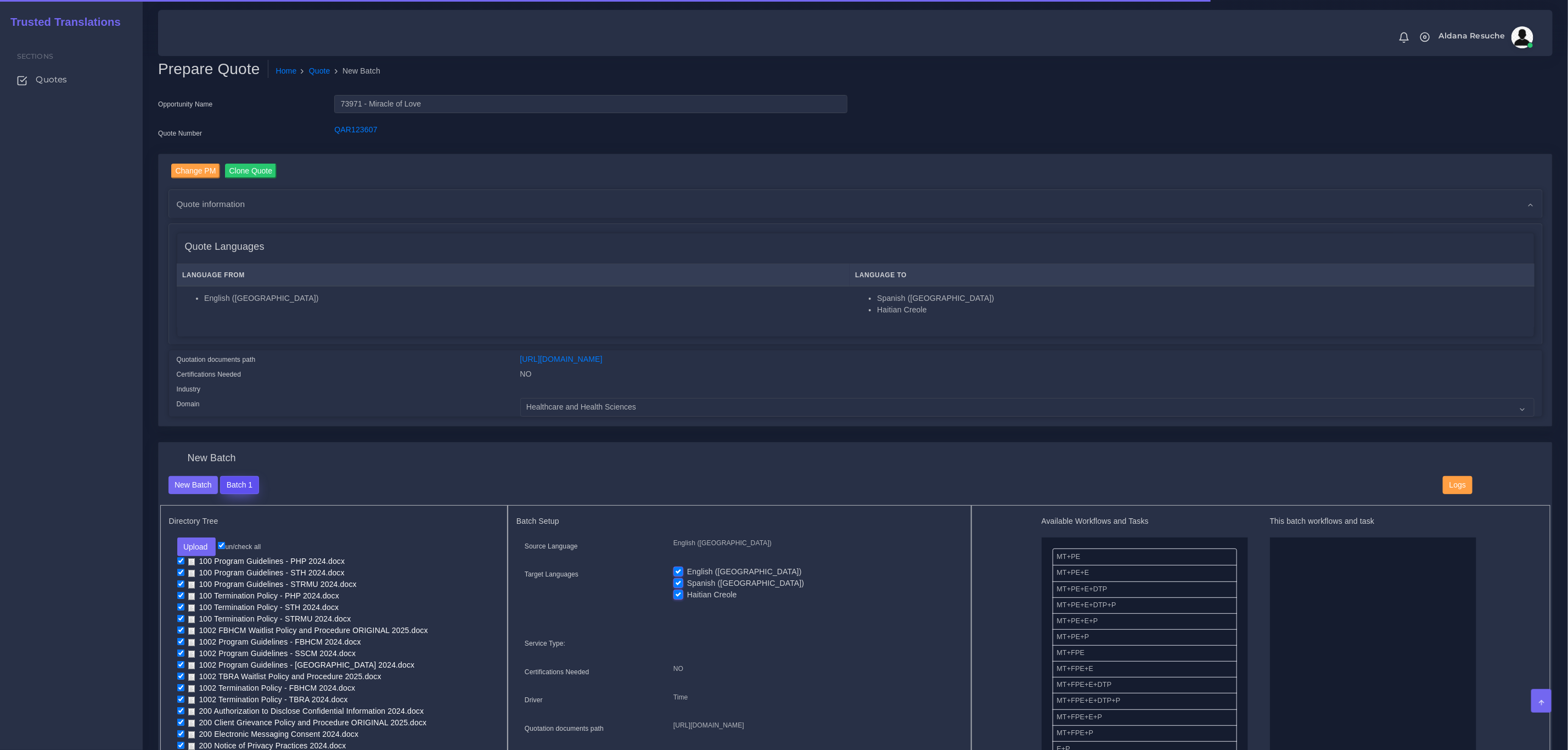
click at [236, 479] on button "Batch 1" at bounding box center [239, 485] width 39 height 19
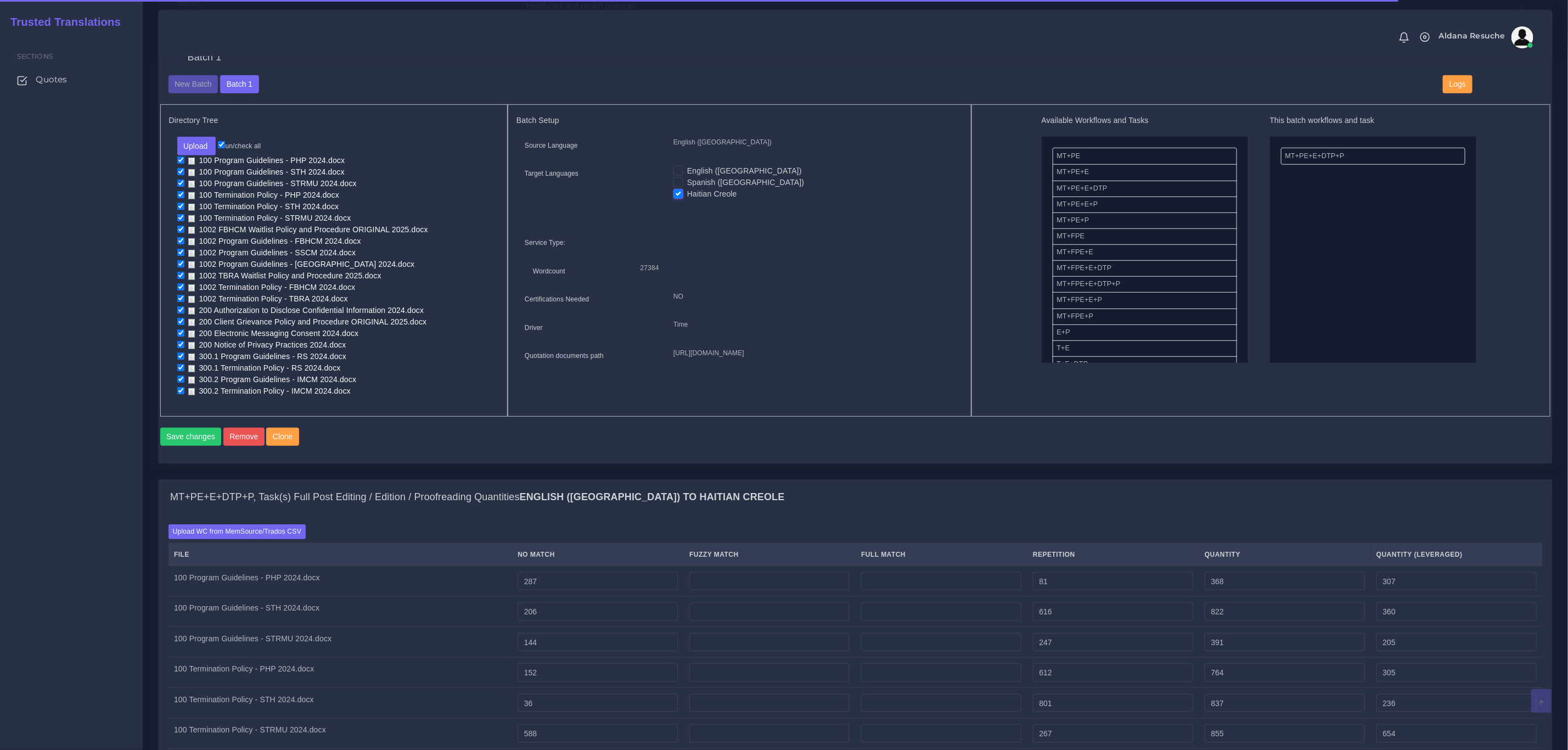
scroll to position [412, 0]
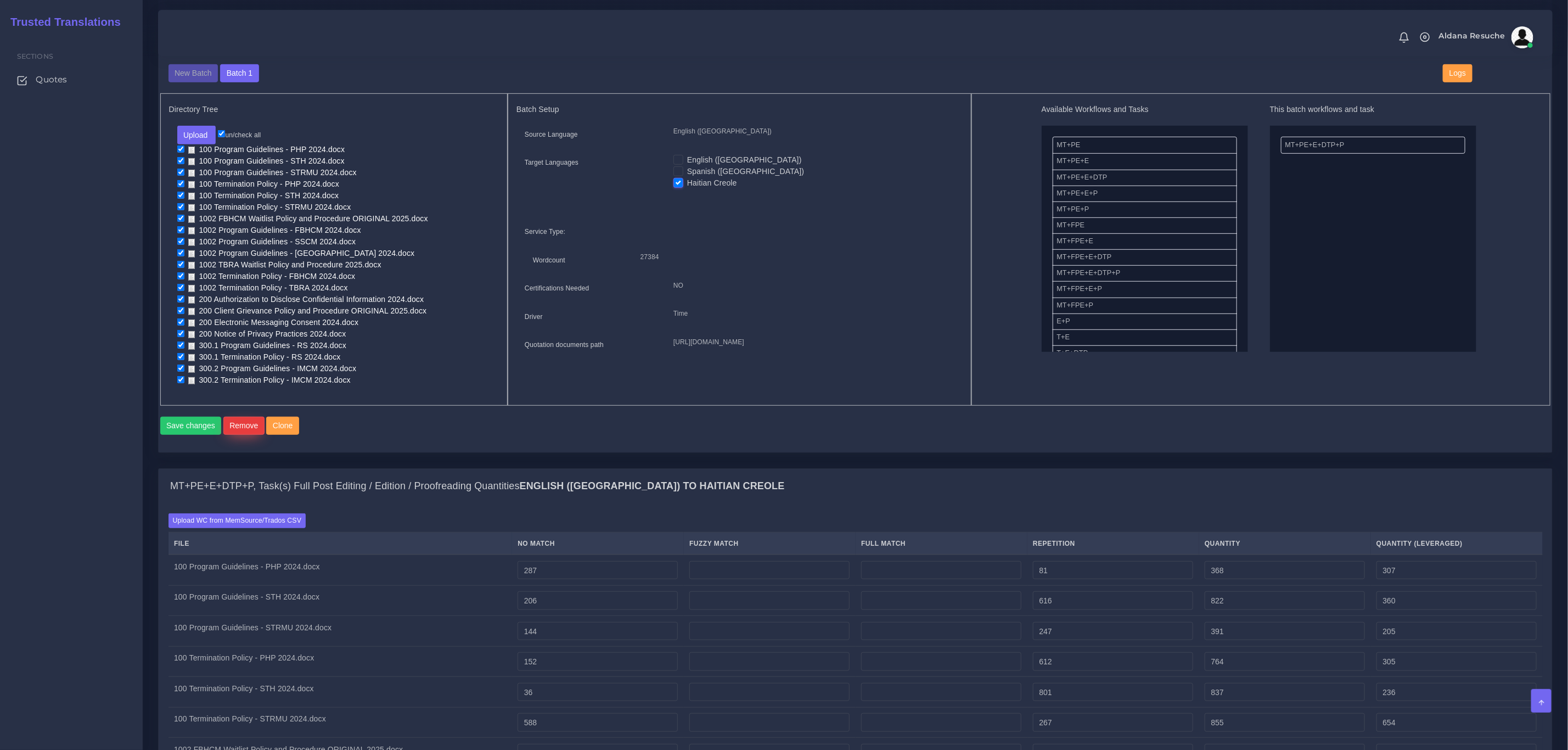
click at [246, 427] on button "Remove" at bounding box center [244, 426] width 41 height 19
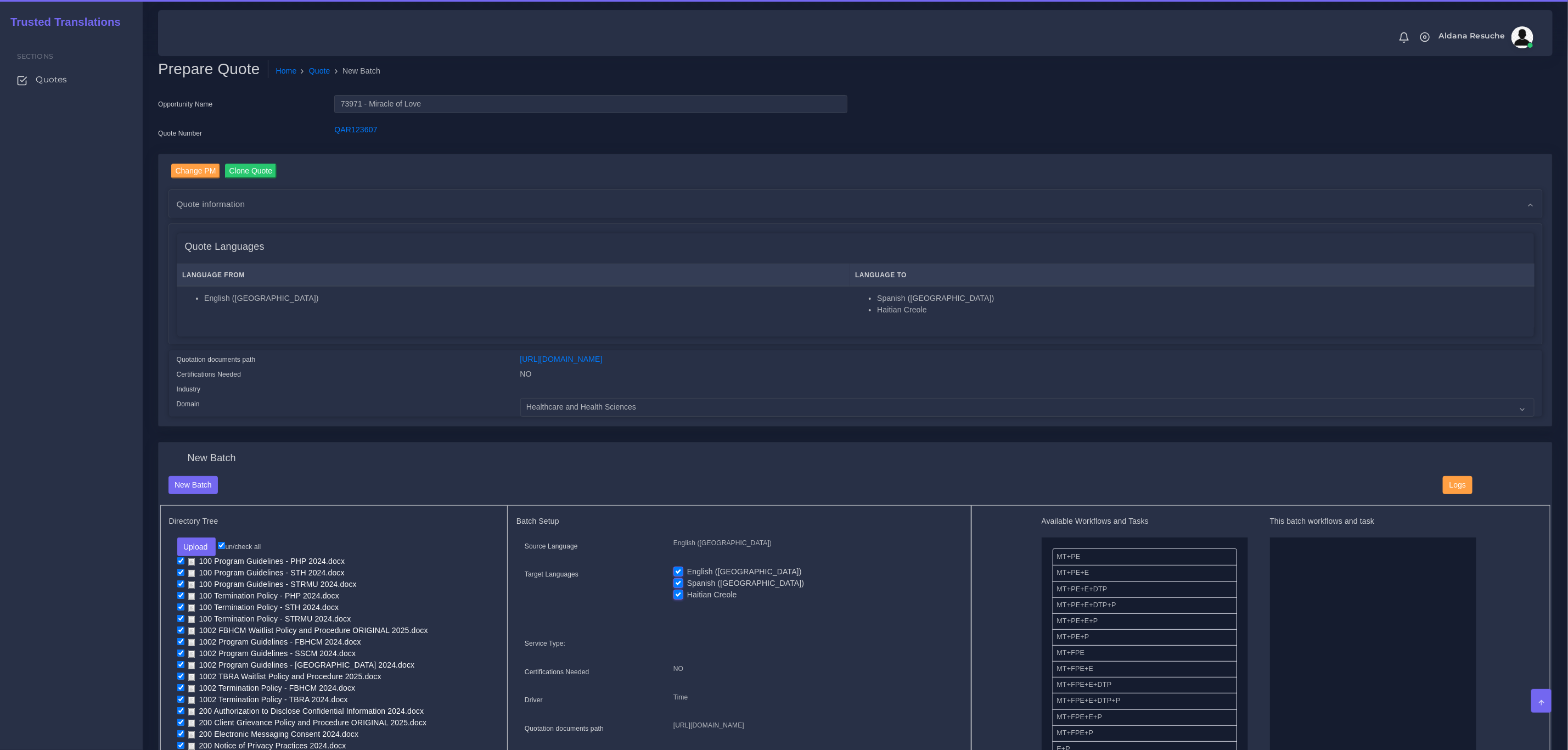
click at [225, 542] on input "un/check all" at bounding box center [221, 546] width 7 height 7
checkbox input "false"
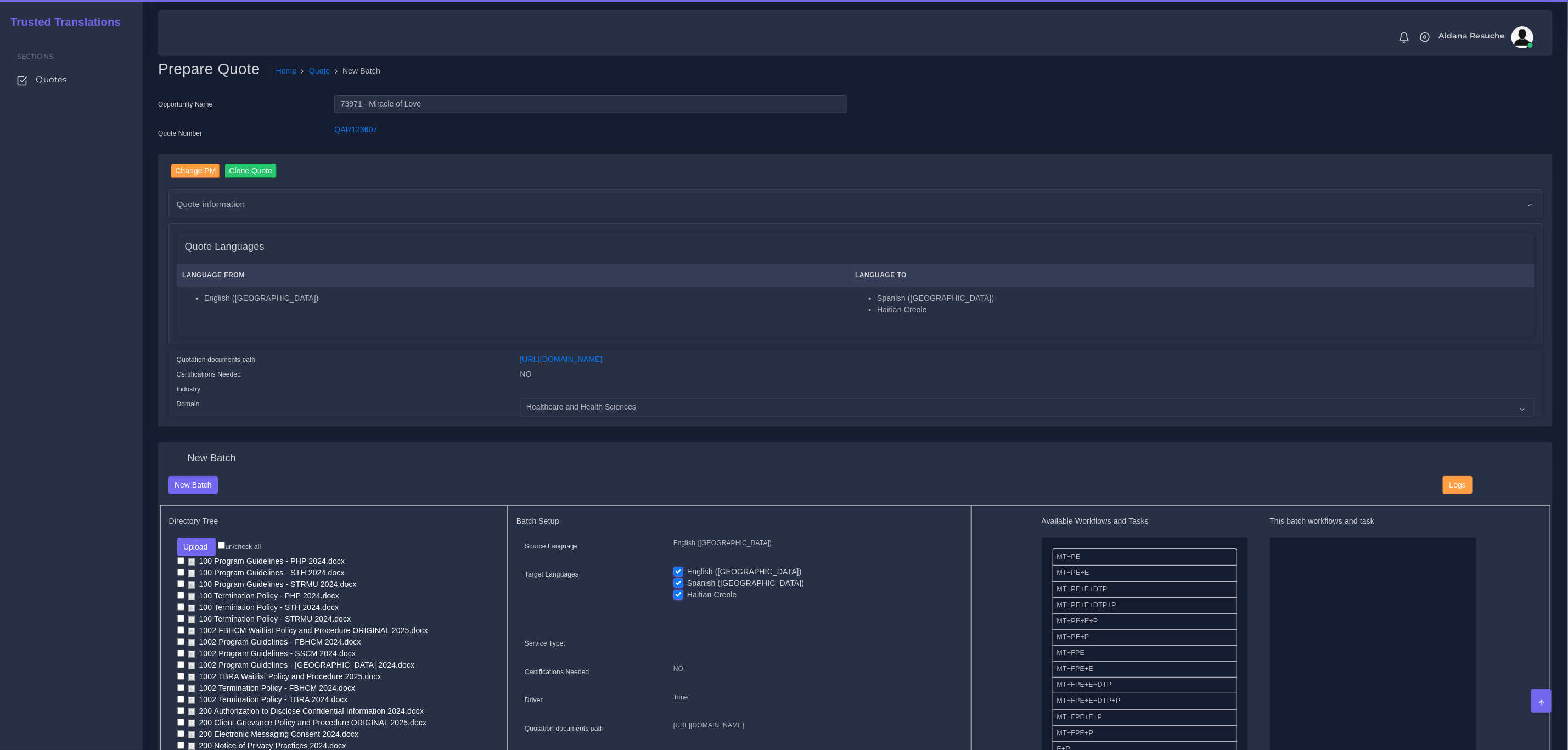
checkbox input "false"
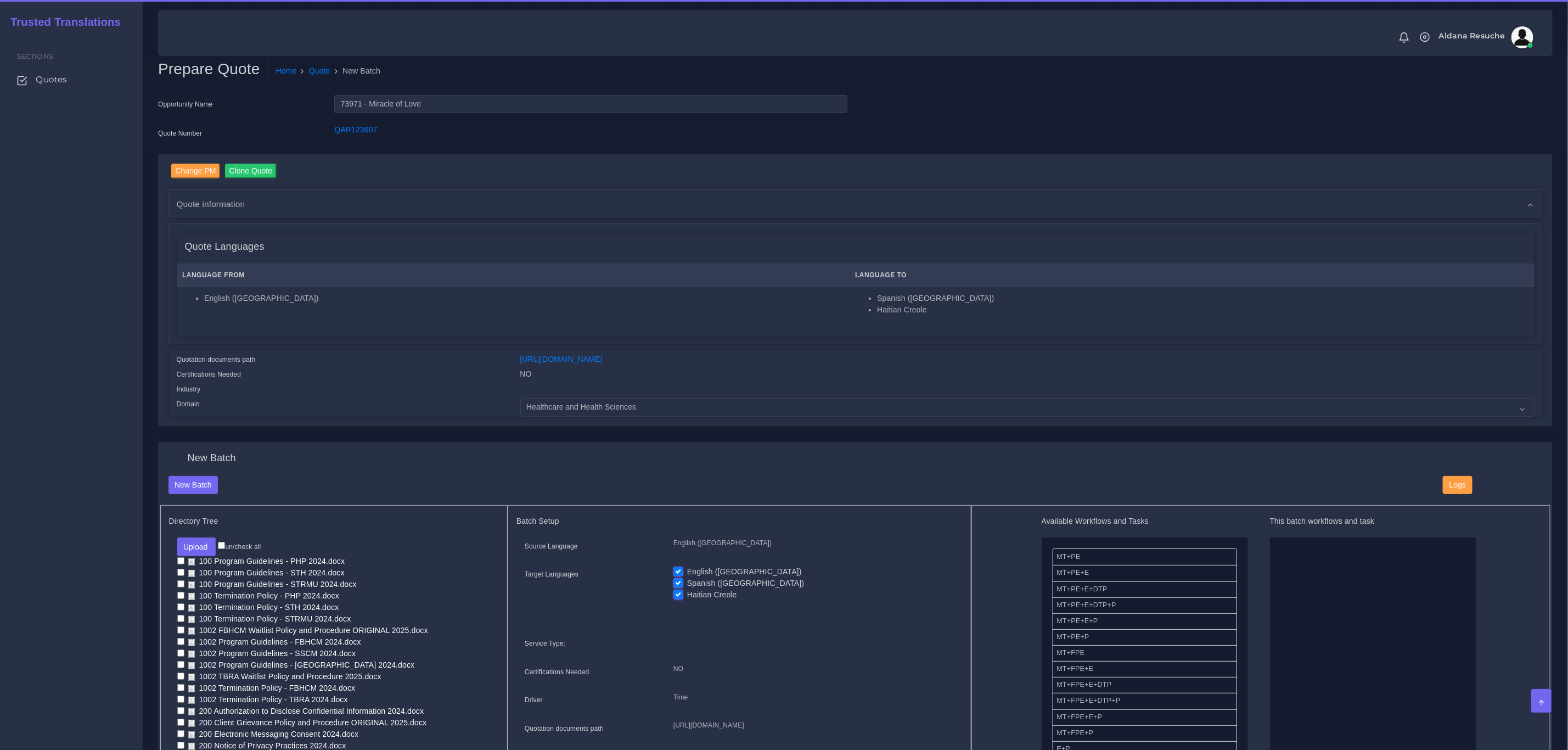
checkbox input "false"
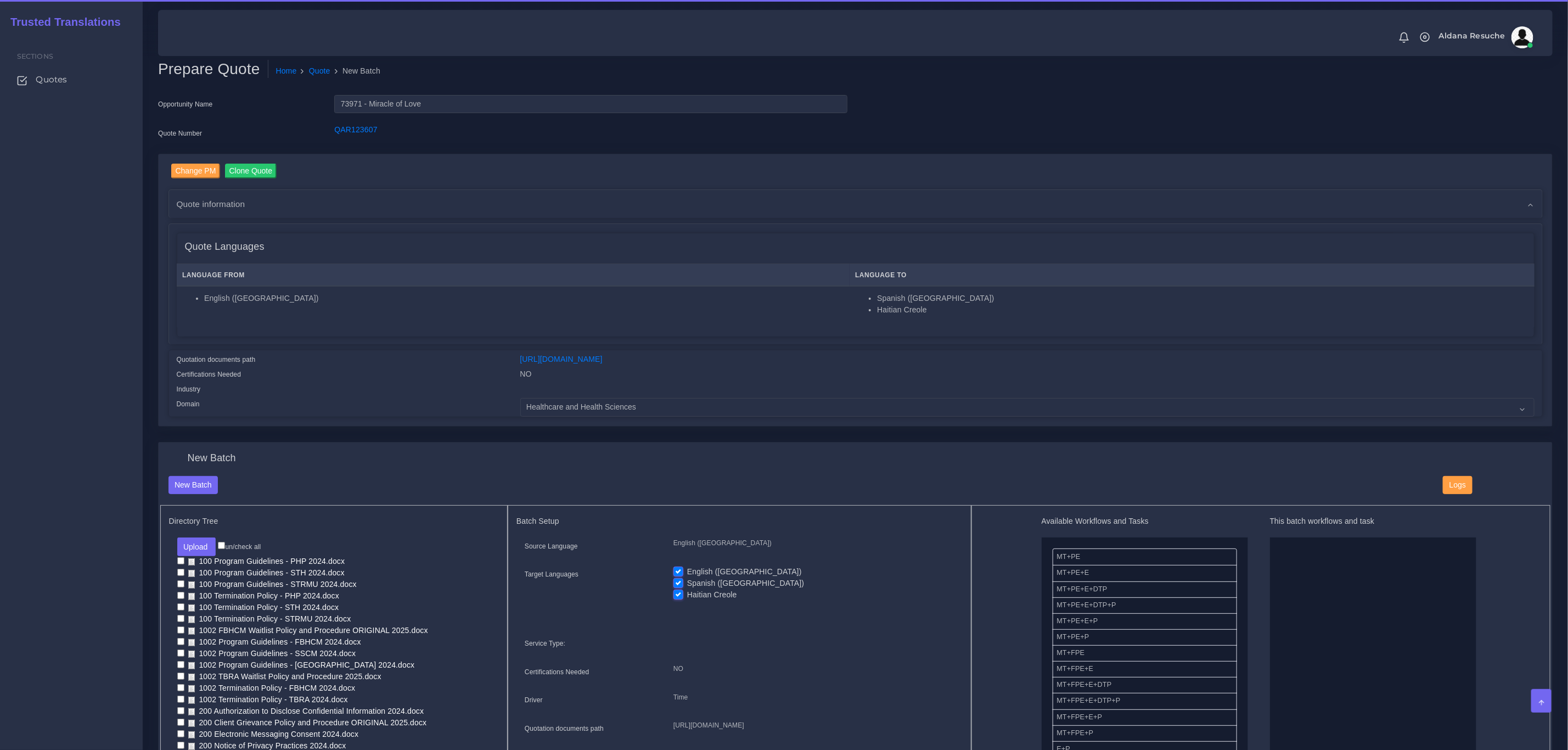
checkbox input "false"
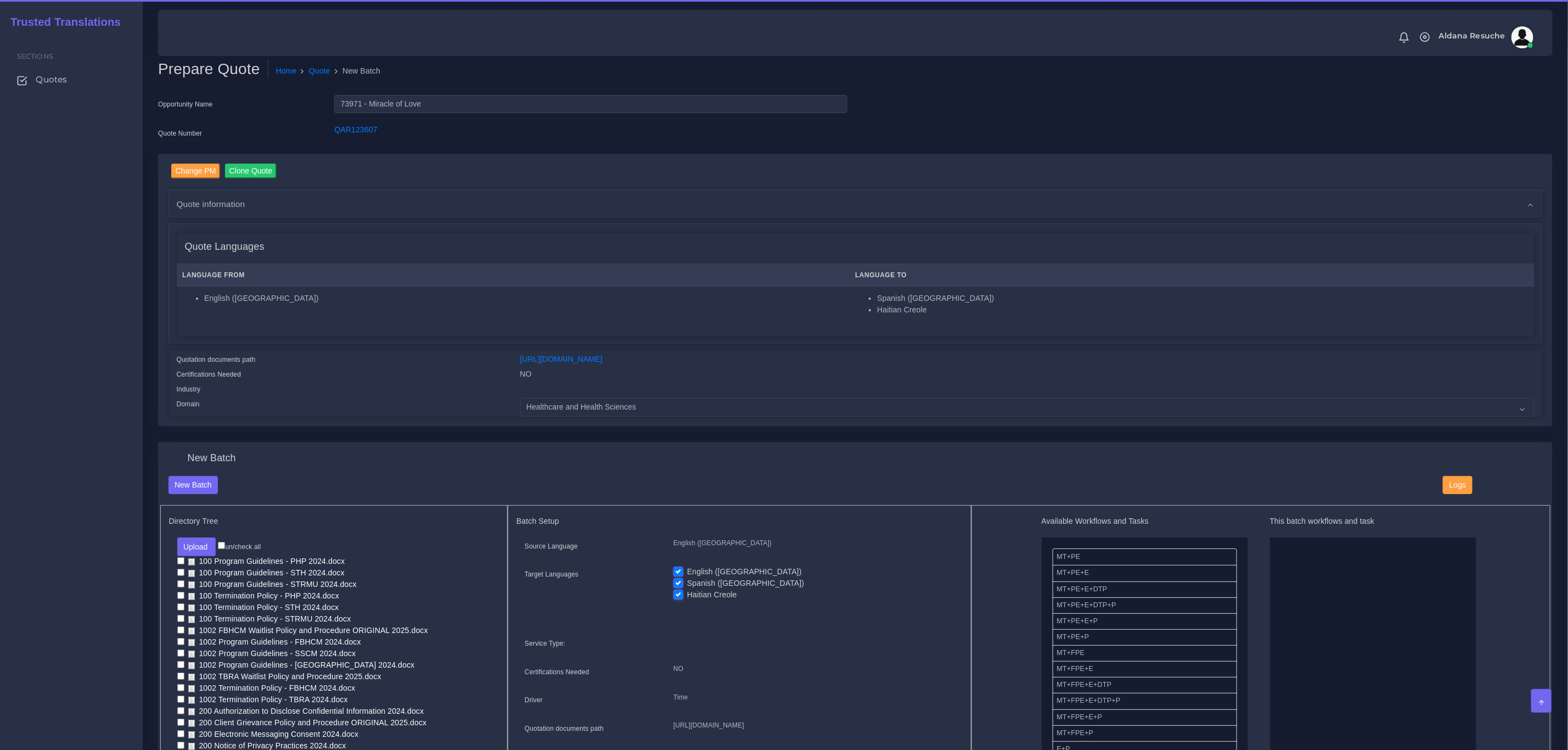
checkbox input "false"
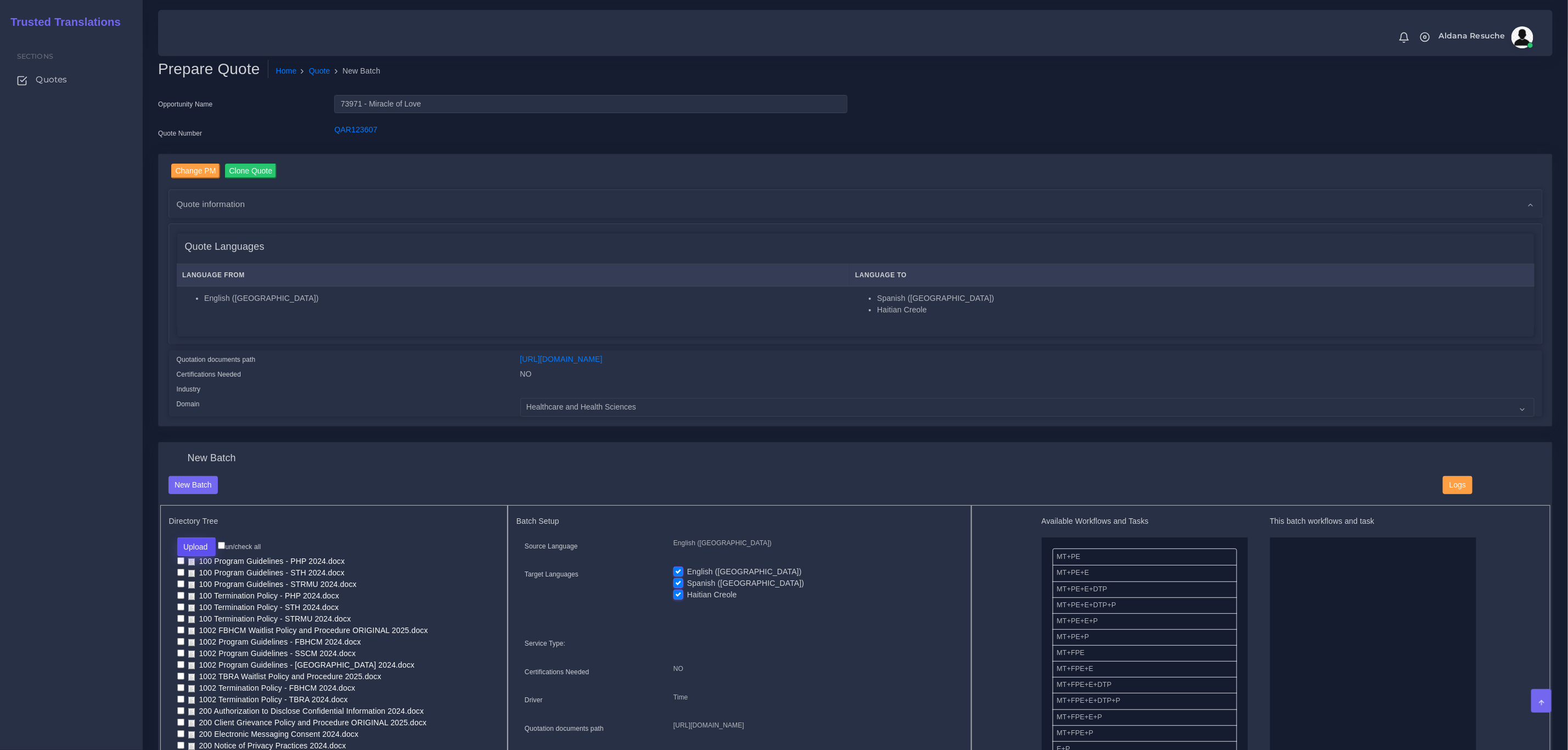
click at [200, 547] on button "Upload" at bounding box center [196, 546] width 39 height 19
click at [215, 593] on label "Files" at bounding box center [216, 588] width 76 height 14
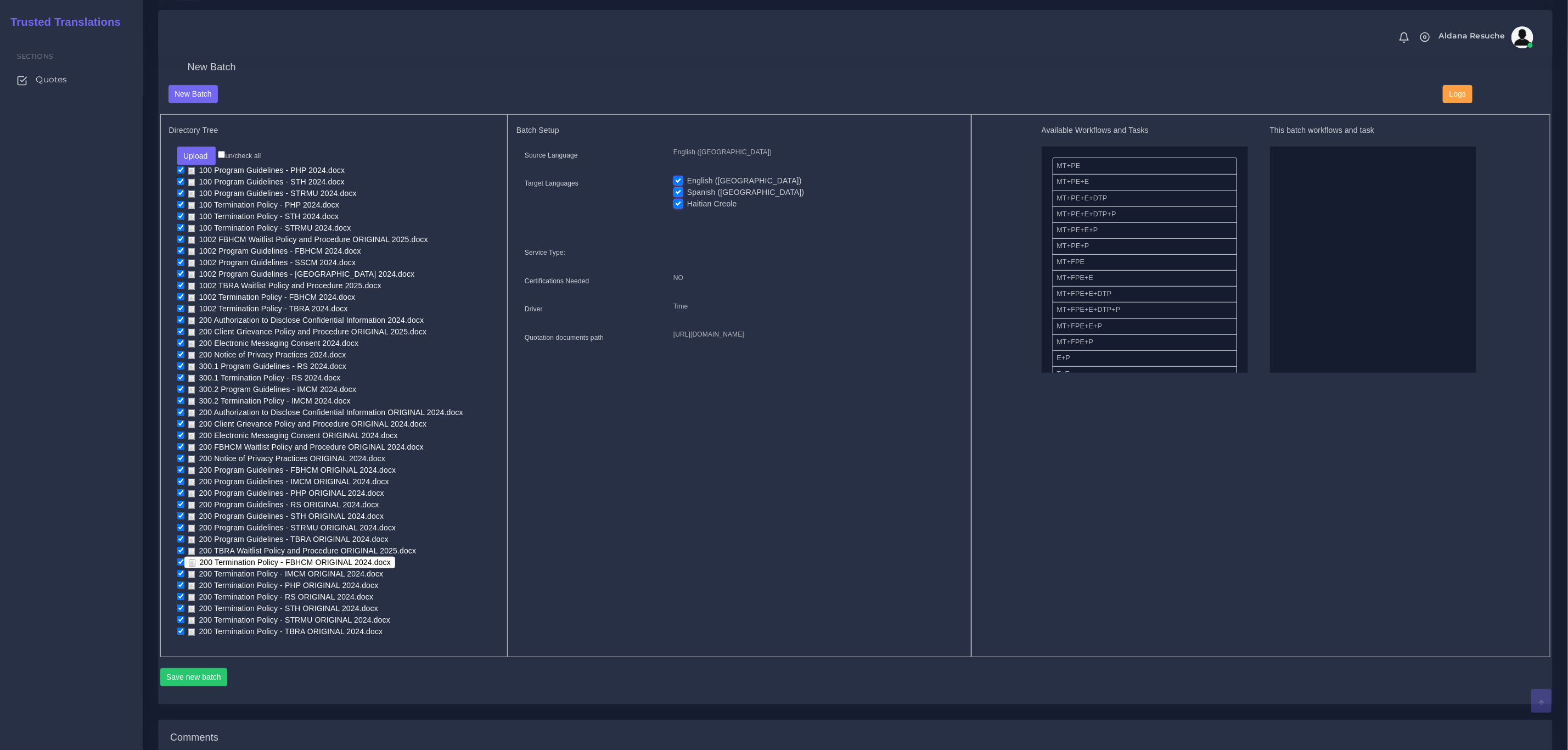
scroll to position [412, 0]
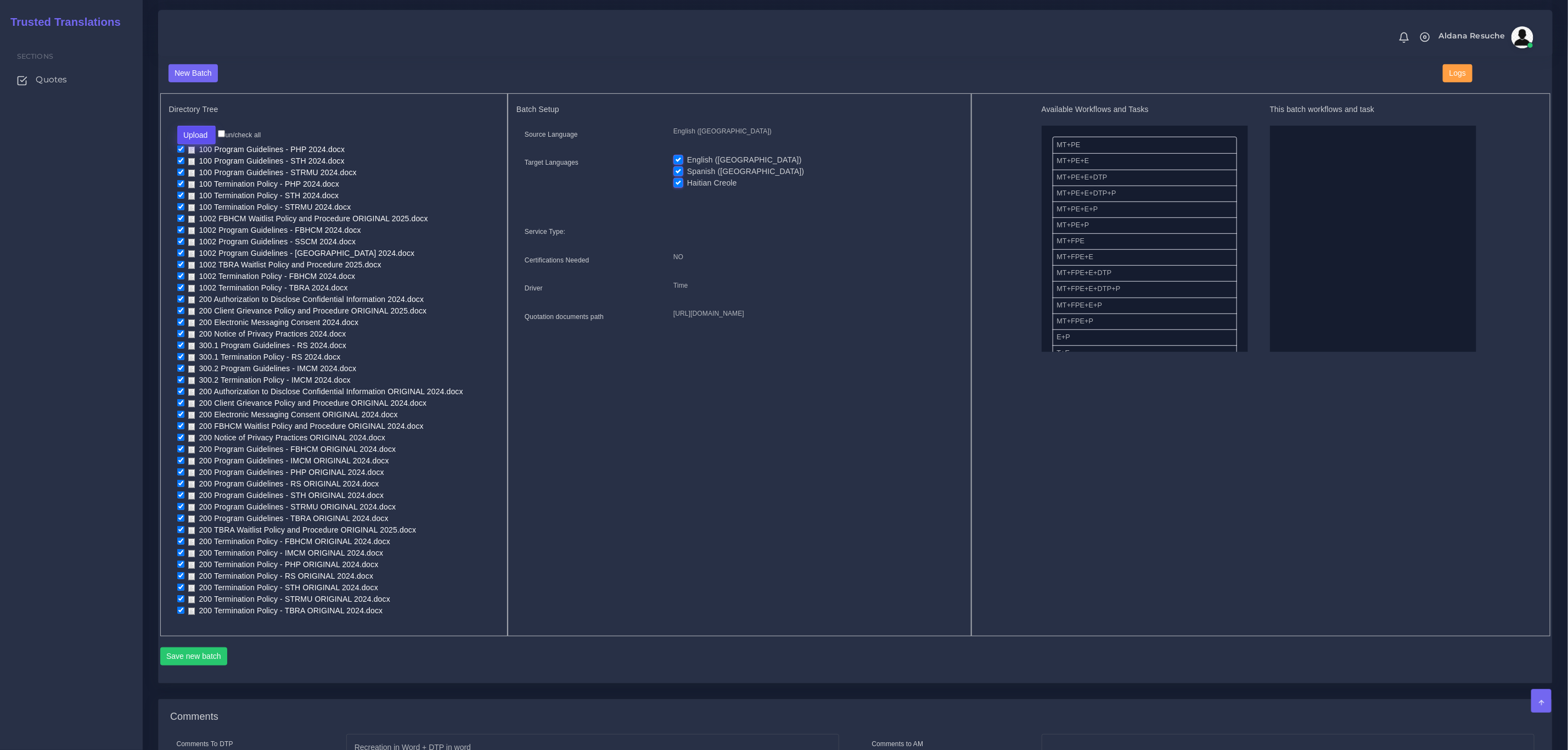
click at [203, 135] on button "Upload" at bounding box center [196, 135] width 39 height 19
click at [224, 130] on span "un/check all" at bounding box center [239, 134] width 43 height 9
click at [224, 133] on input "un/check all" at bounding box center [221, 133] width 7 height 7
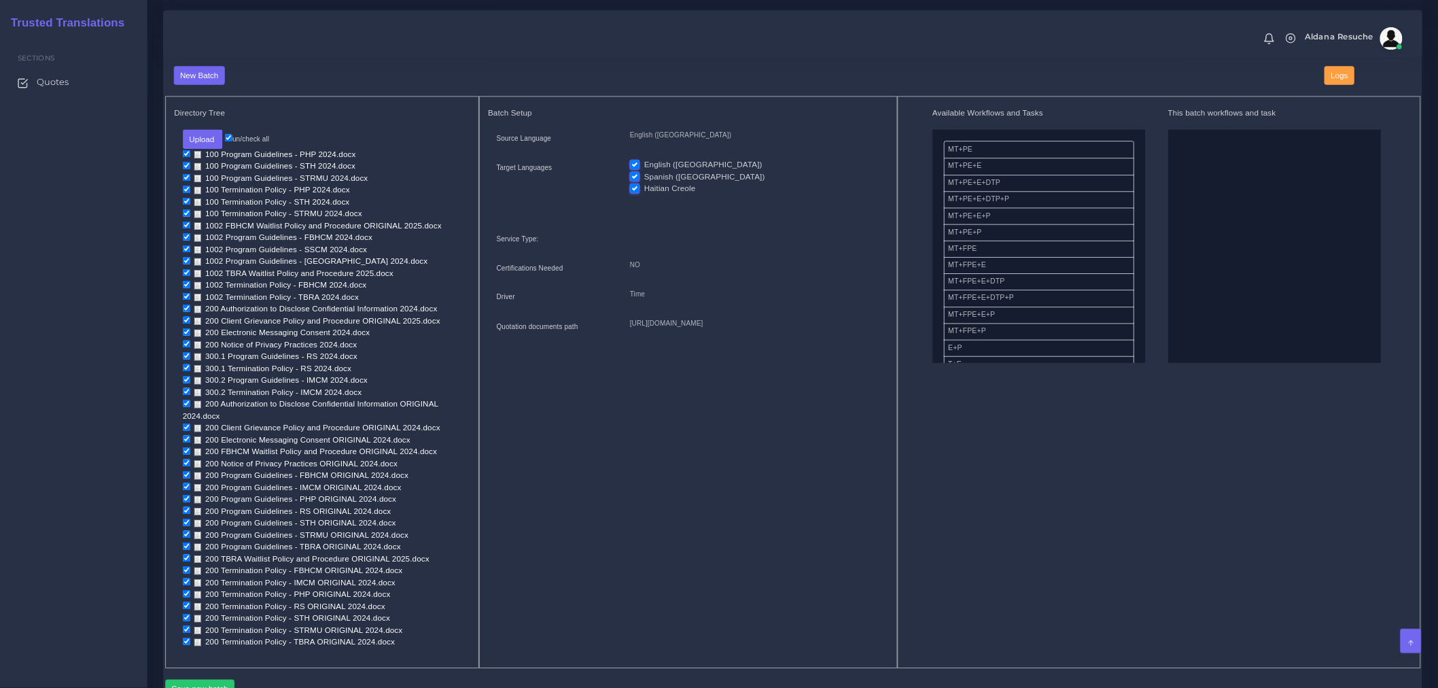
scroll to position [510, 0]
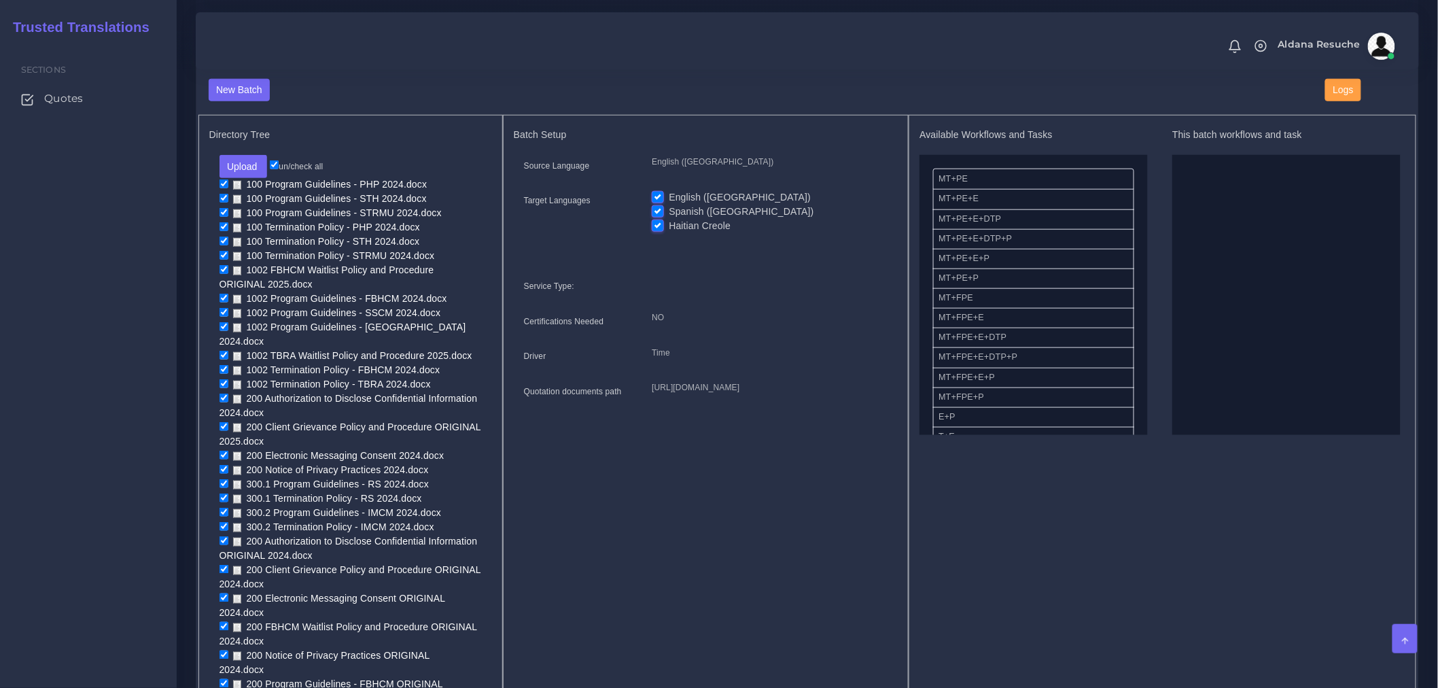
click at [276, 169] on input "un/check all" at bounding box center [274, 164] width 9 height 9
checkbox input "false"
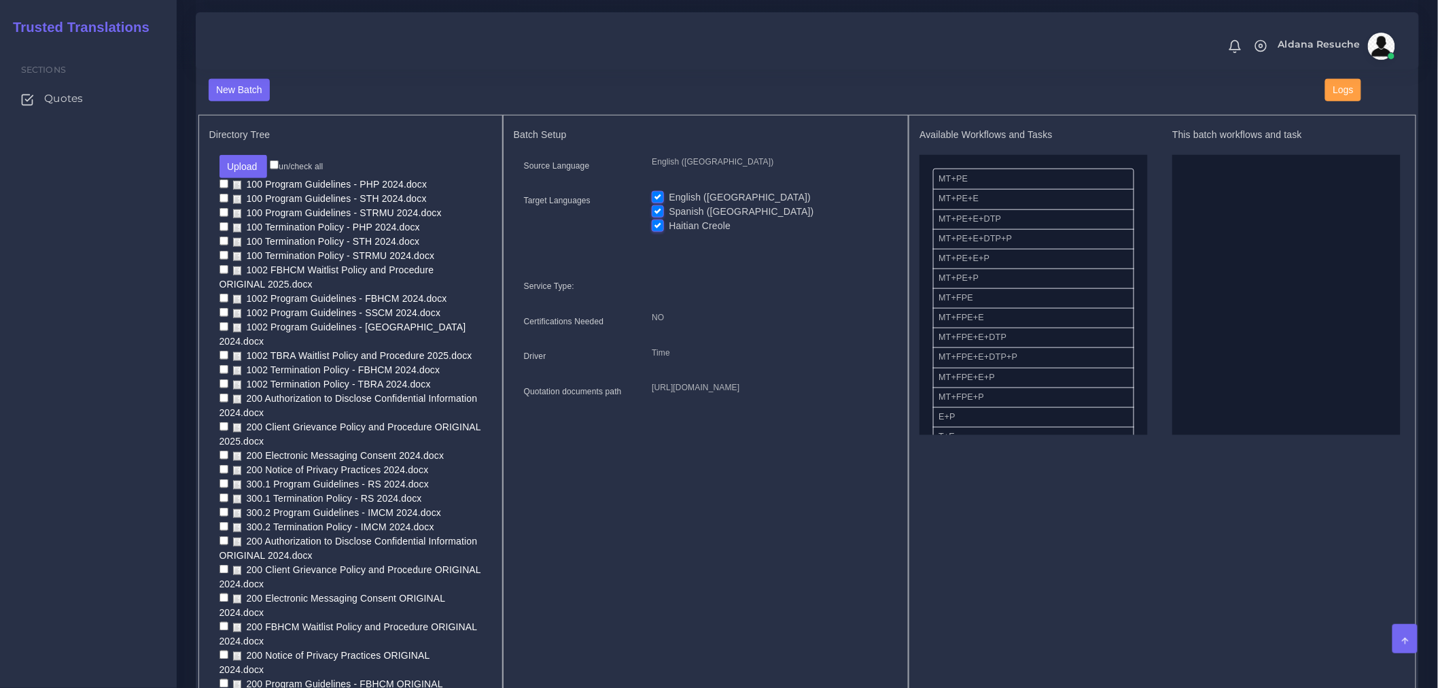
checkbox input "false"
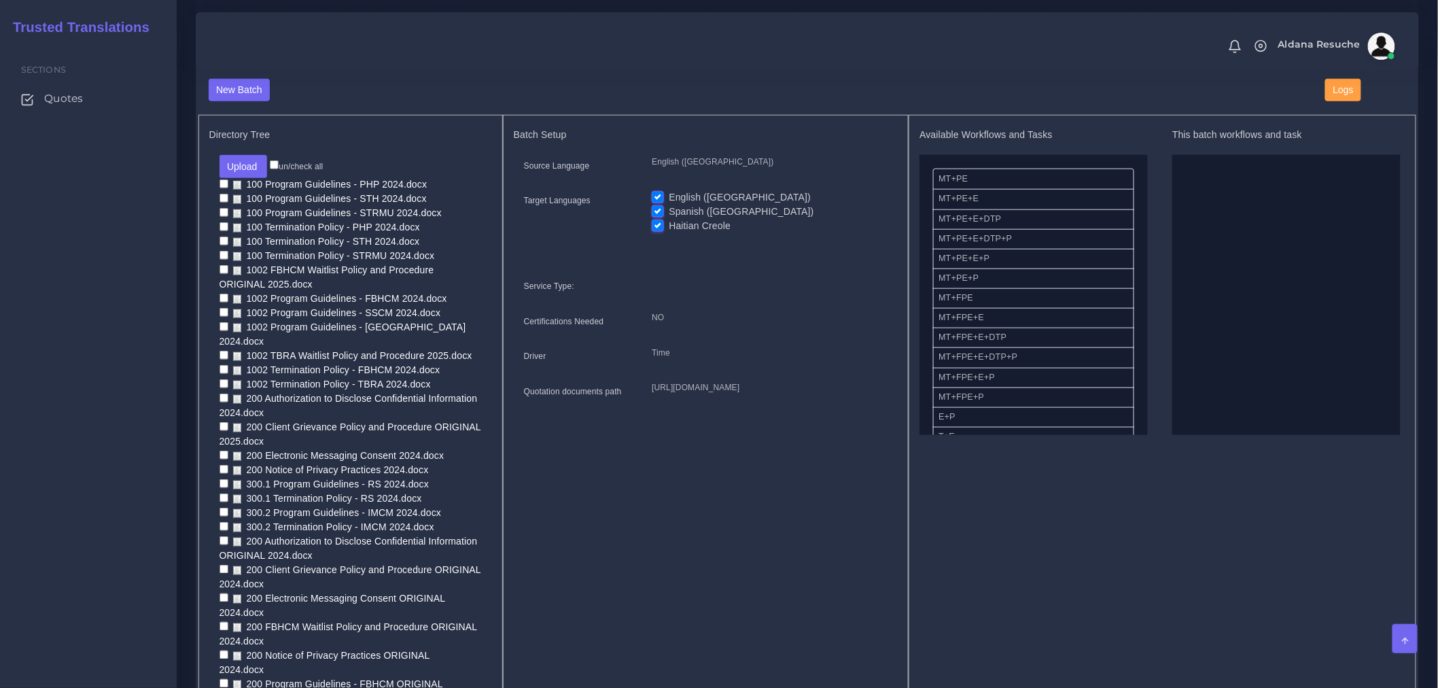
checkbox input "false"
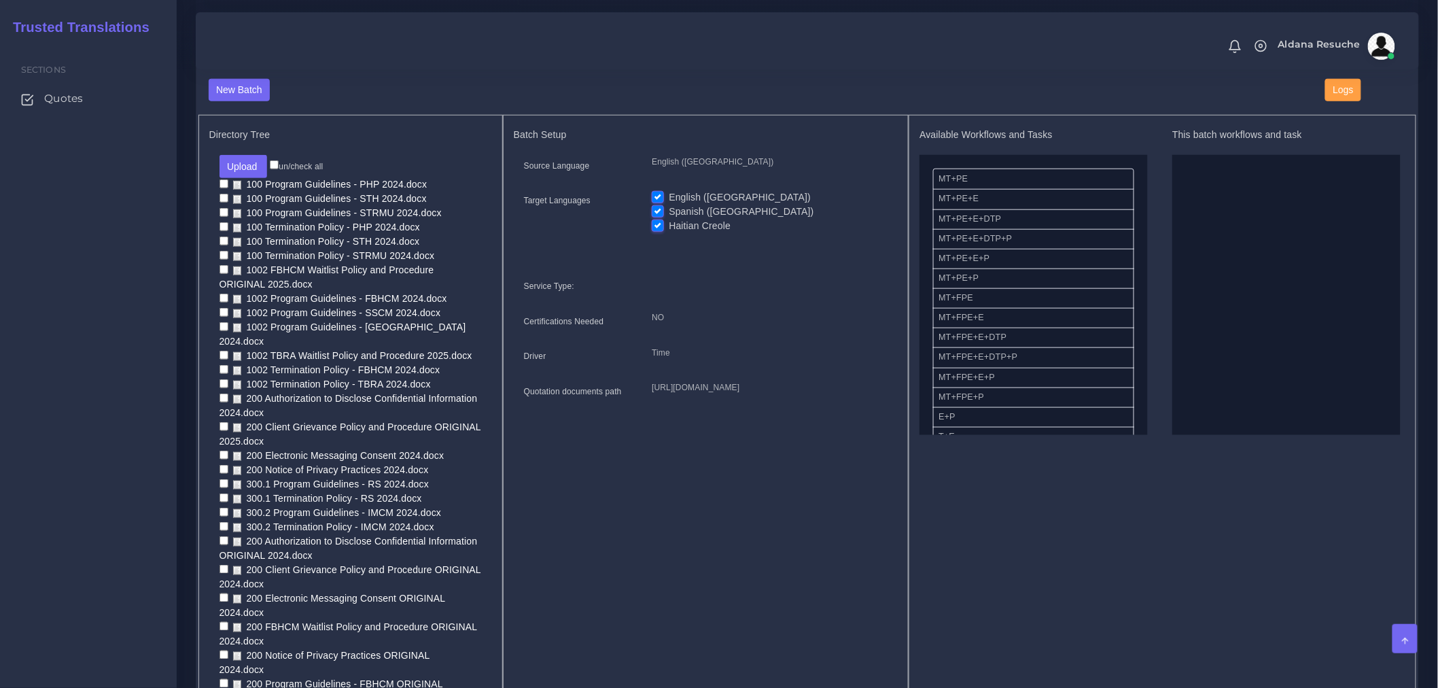
checkbox input "false"
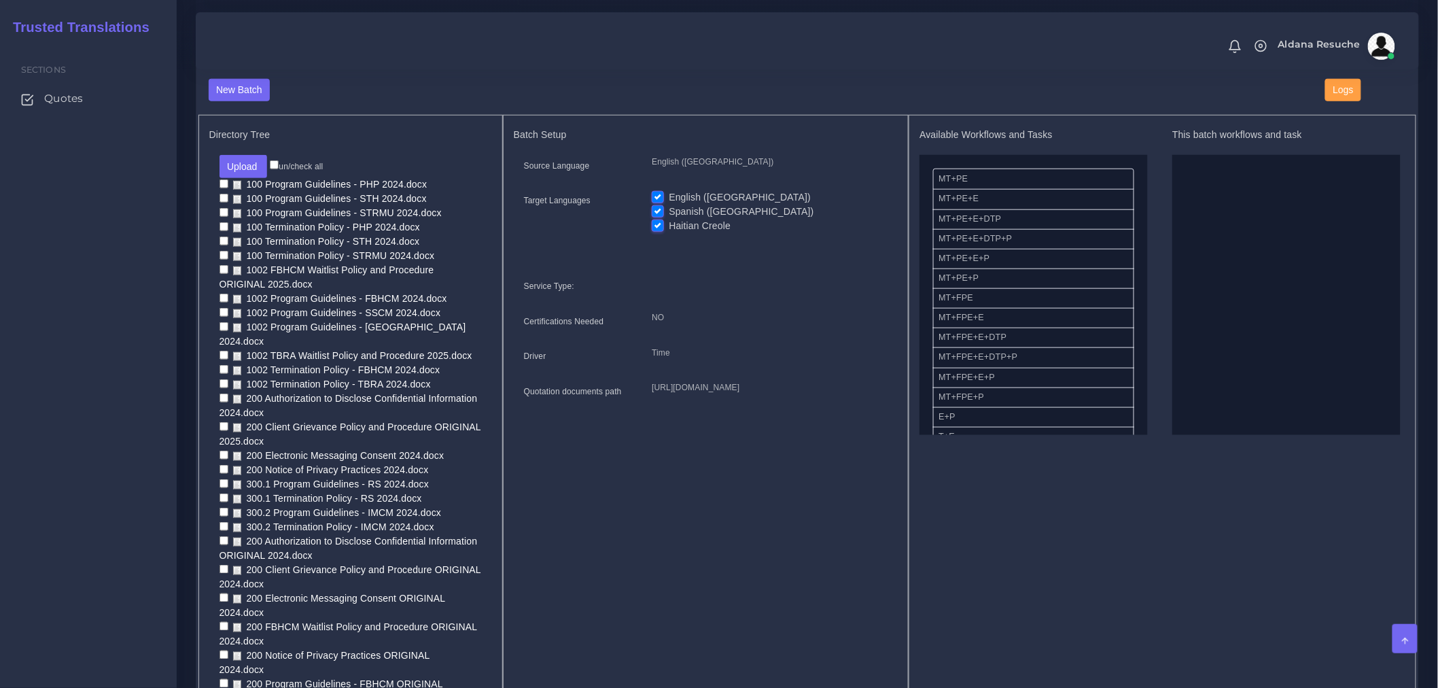
checkbox input "false"
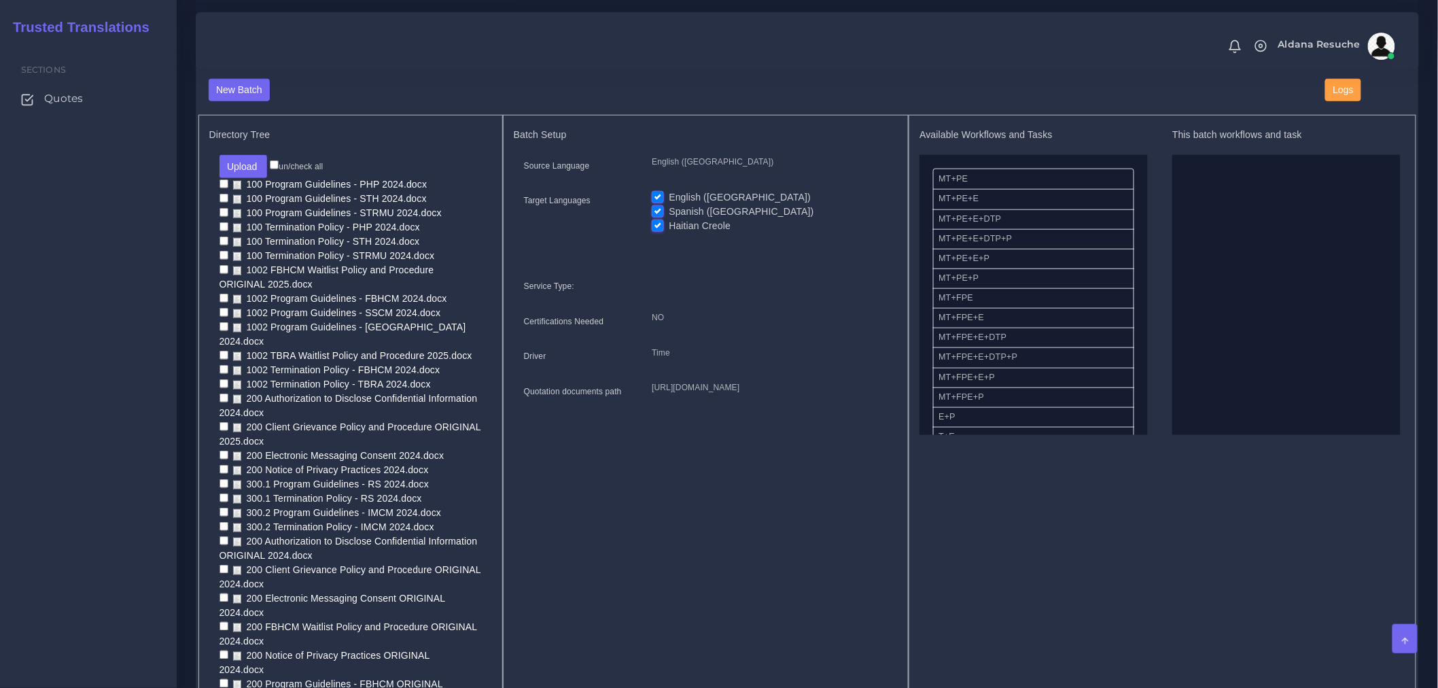
checkbox input "false"
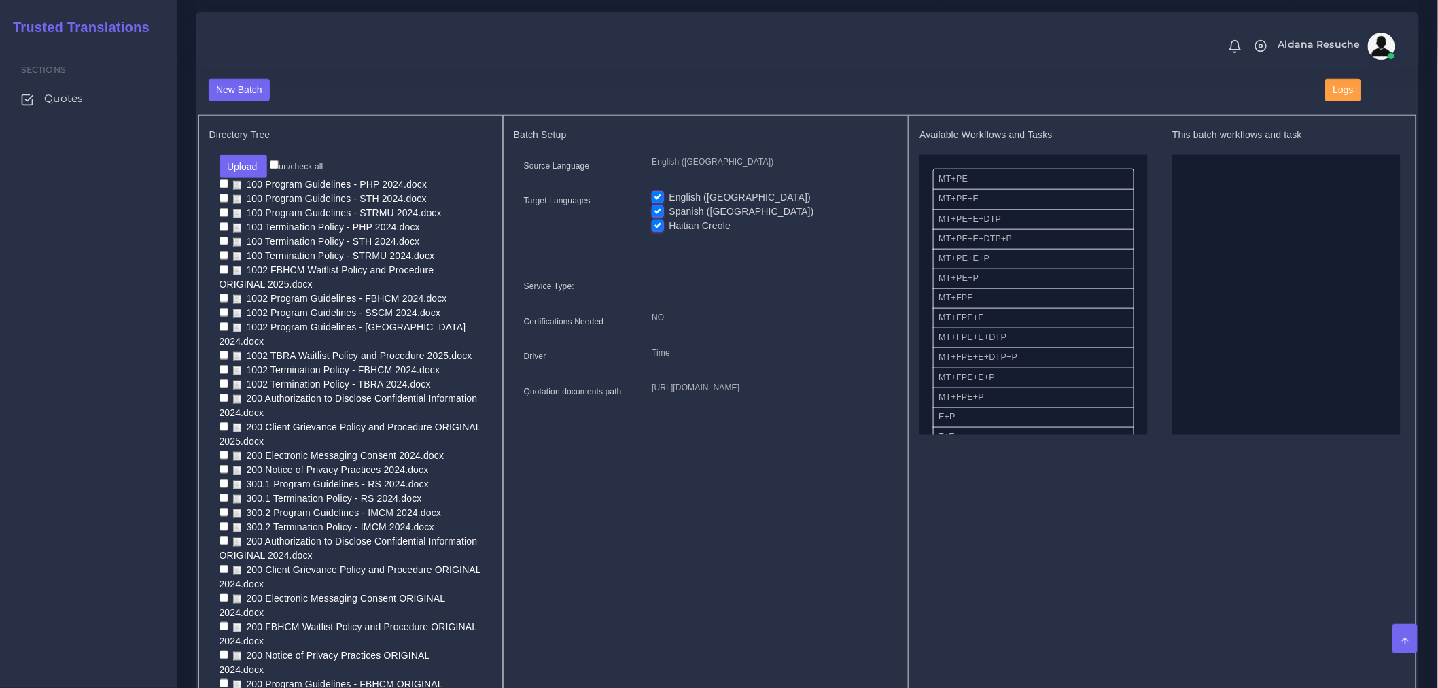
checkbox input "false"
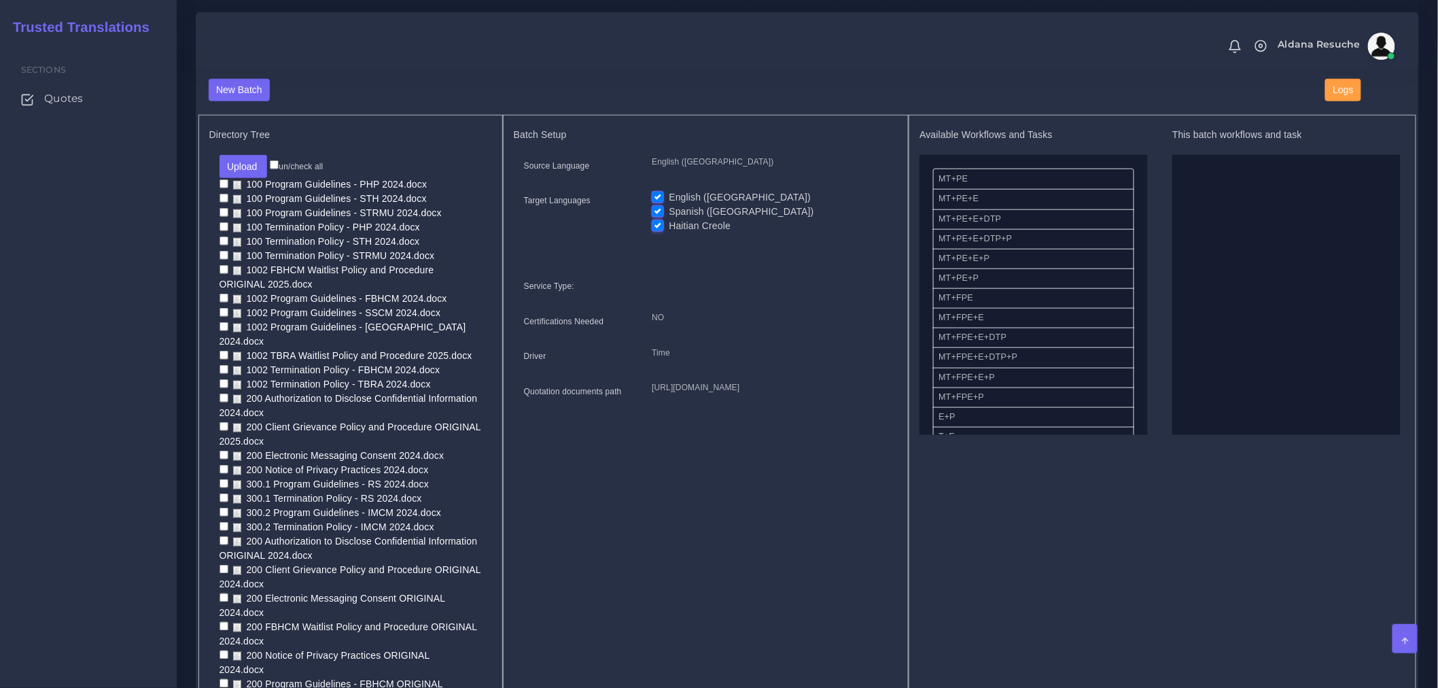
checkbox input "false"
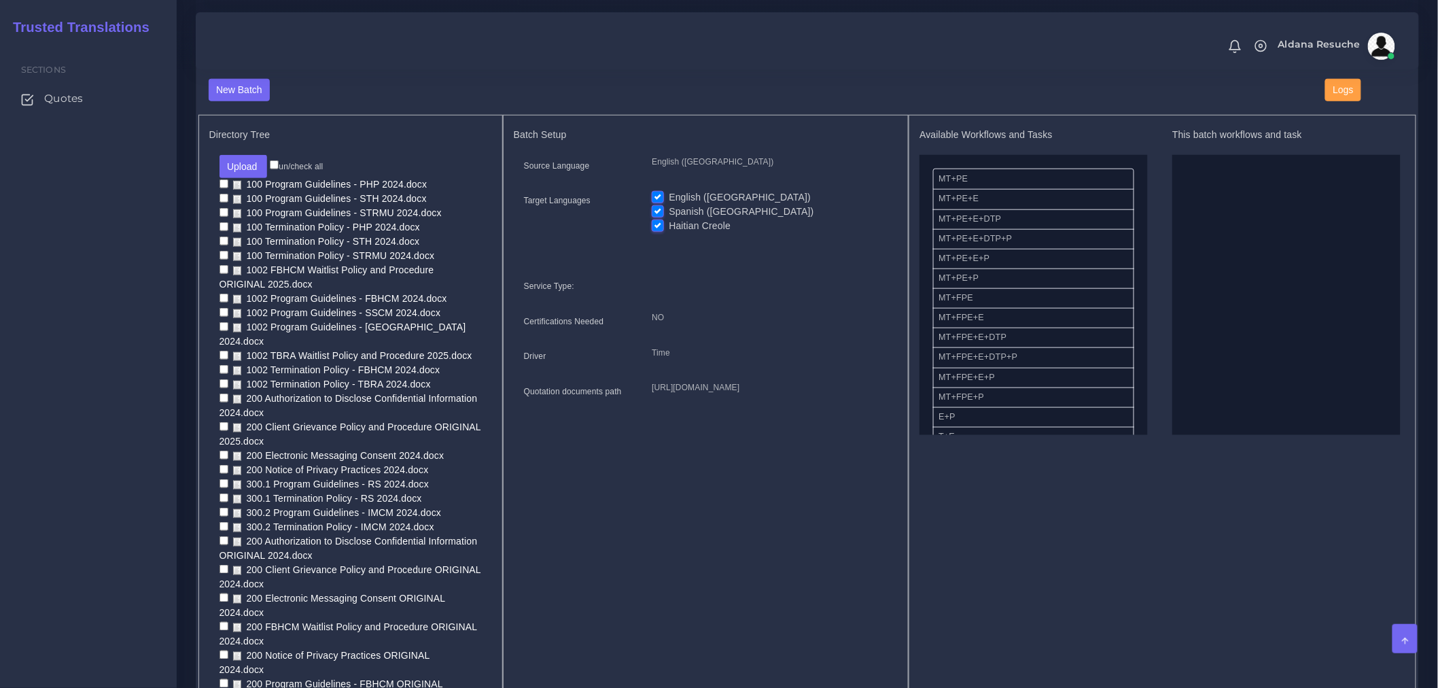
checkbox input "false"
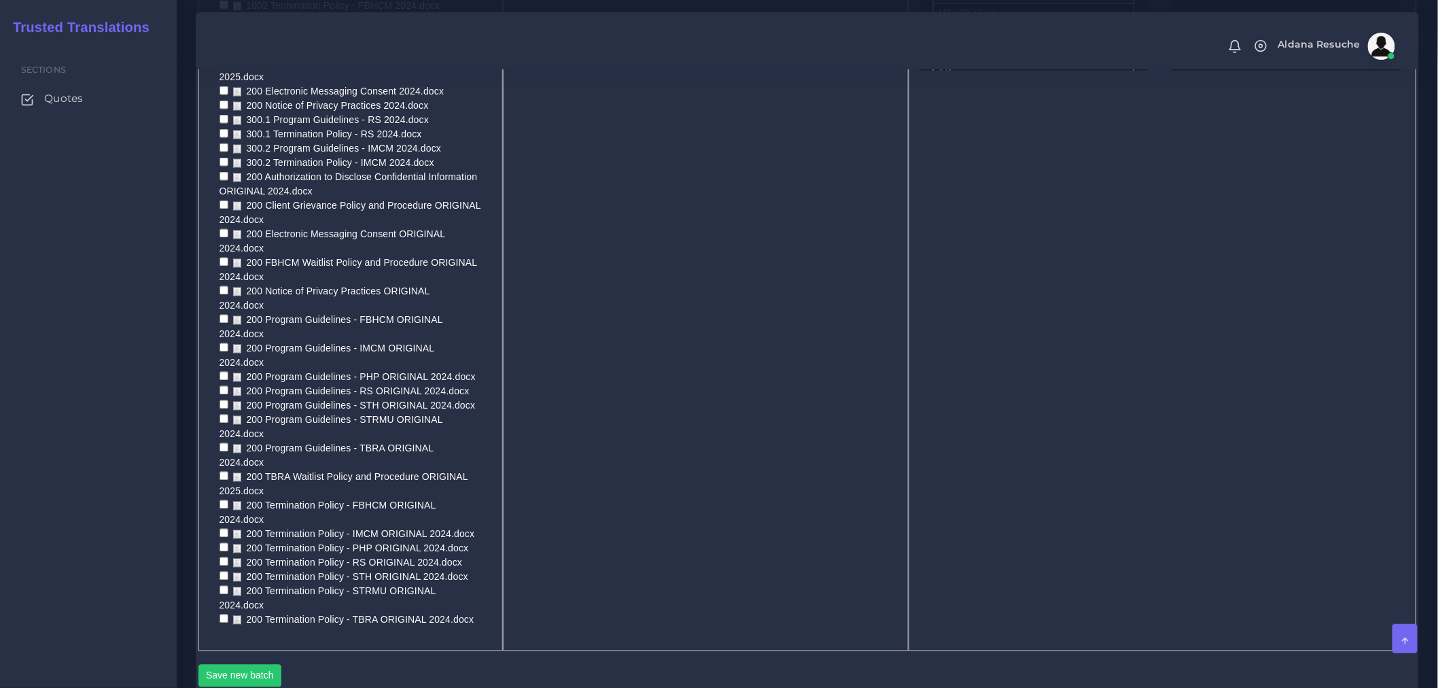
scroll to position [887, 0]
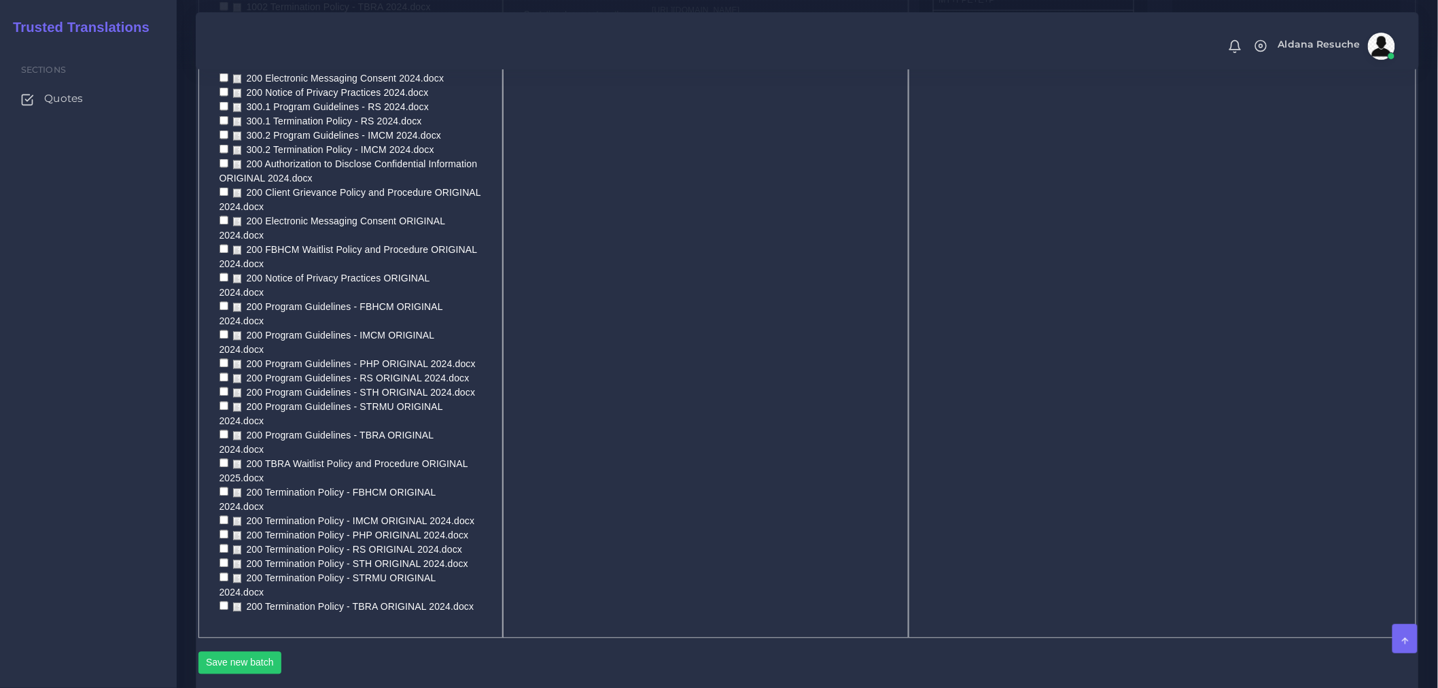
click at [221, 601] on input "checkbox" at bounding box center [223, 605] width 9 height 9
checkbox input "true"
click at [222, 573] on input "checkbox" at bounding box center [223, 577] width 9 height 9
checkbox input "true"
click at [221, 559] on input "checkbox" at bounding box center [223, 563] width 9 height 9
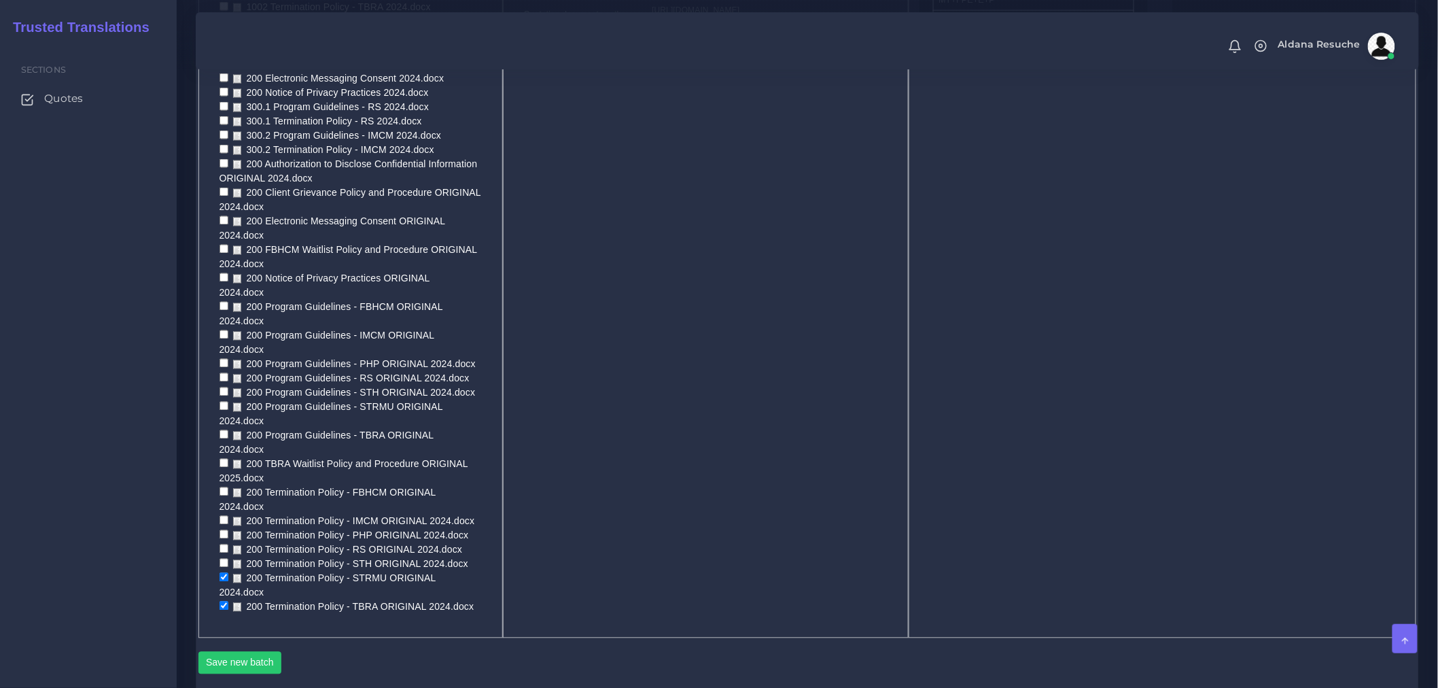
checkbox input "true"
click at [223, 544] on input "checkbox" at bounding box center [223, 548] width 9 height 9
checkbox input "true"
click at [221, 530] on input "checkbox" at bounding box center [223, 534] width 9 height 9
checkbox input "true"
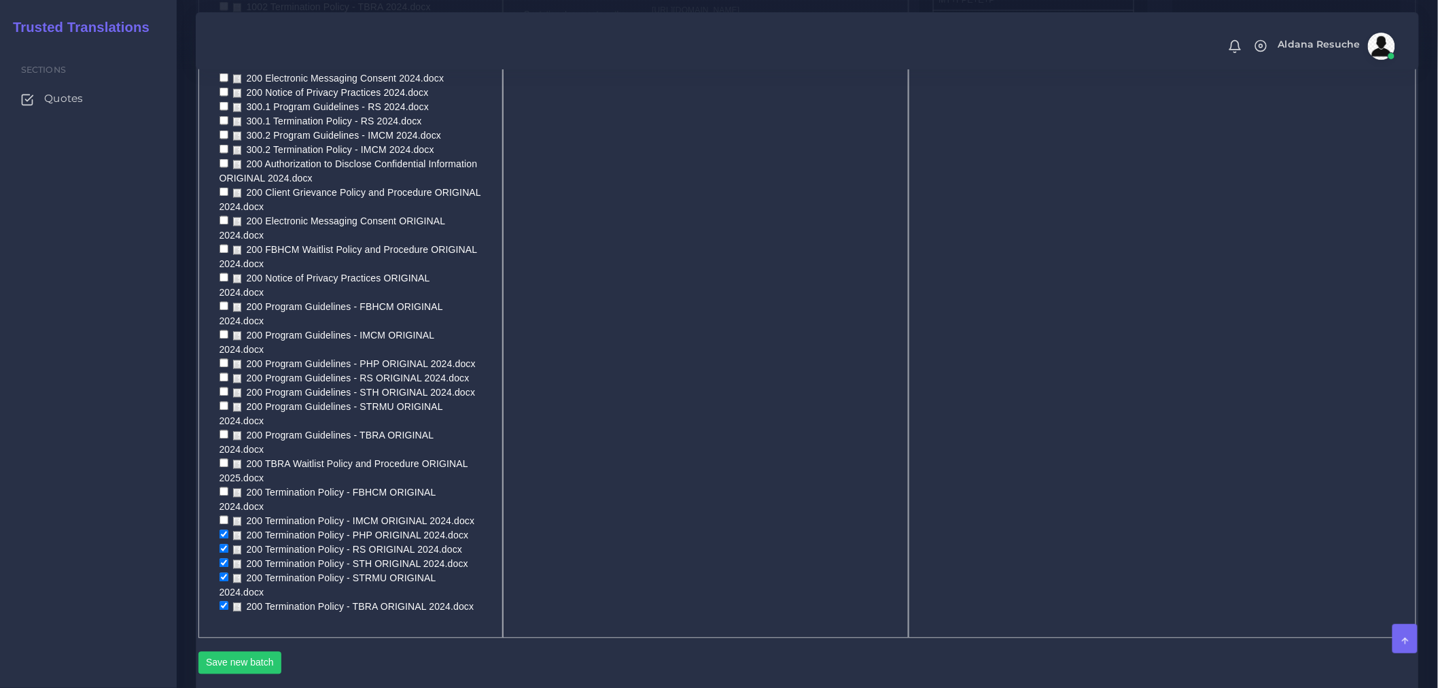
click at [220, 516] on input "checkbox" at bounding box center [223, 520] width 9 height 9
checkbox input "true"
click at [220, 487] on input "checkbox" at bounding box center [223, 491] width 9 height 9
checkbox input "true"
click at [219, 459] on input "checkbox" at bounding box center [223, 463] width 9 height 9
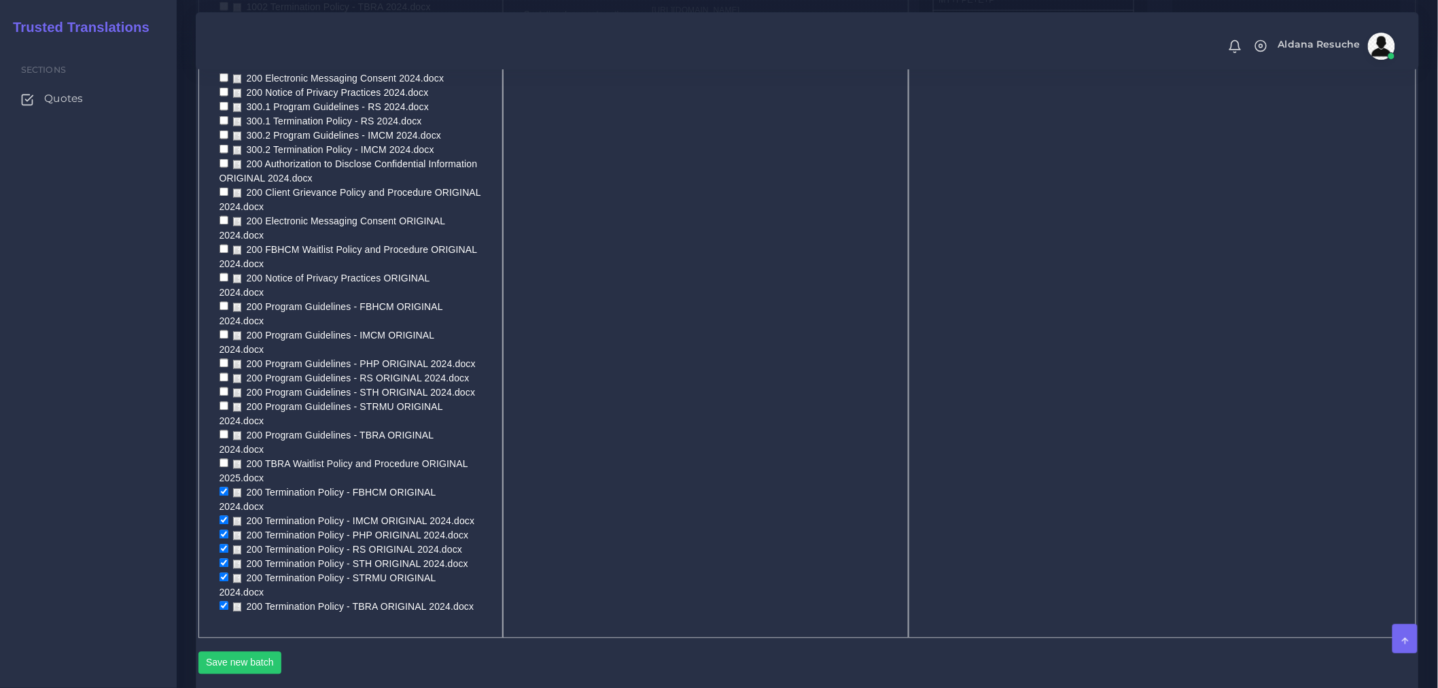
checkbox input "true"
click at [222, 430] on input "checkbox" at bounding box center [223, 434] width 9 height 9
checkbox input "true"
click at [222, 402] on input "checkbox" at bounding box center [223, 406] width 9 height 9
checkbox input "true"
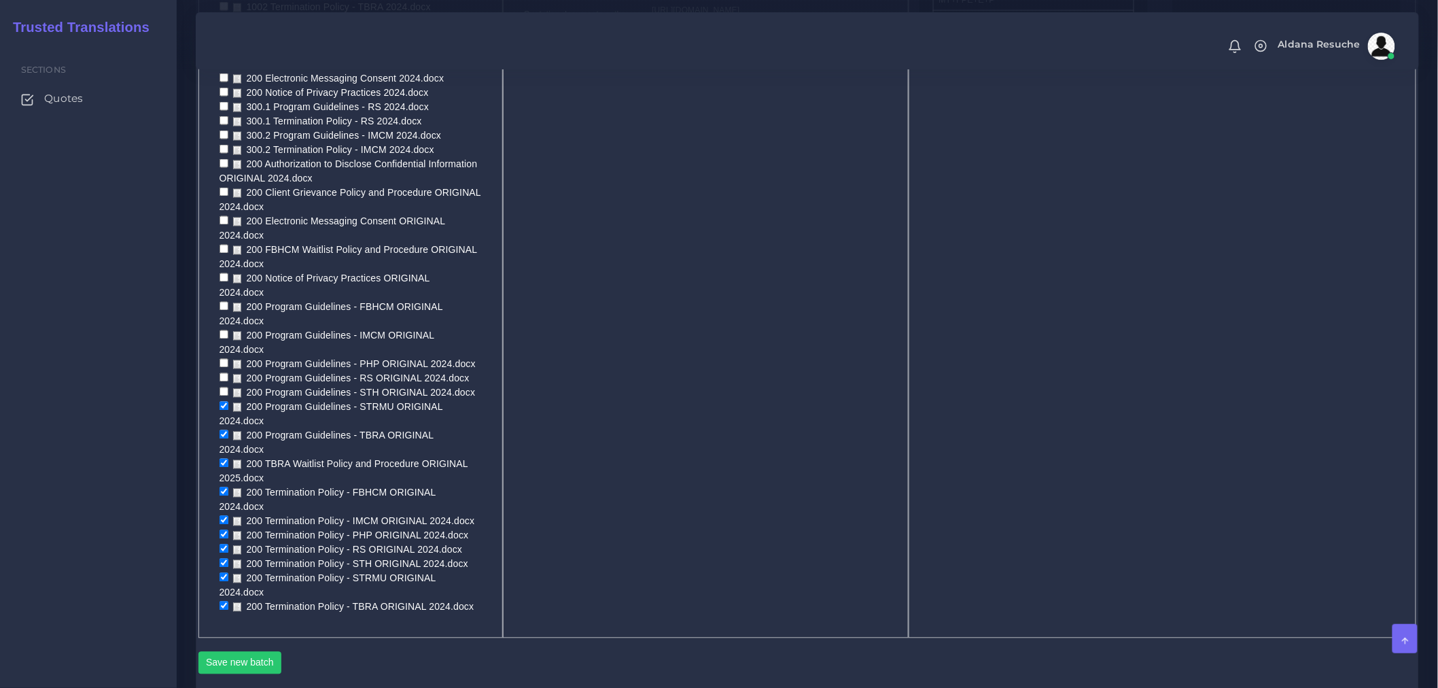
click at [222, 387] on input "checkbox" at bounding box center [223, 391] width 9 height 9
checkbox input "true"
click at [222, 373] on input "checkbox" at bounding box center [223, 377] width 9 height 9
checkbox input "true"
click at [222, 359] on input "checkbox" at bounding box center [223, 363] width 9 height 9
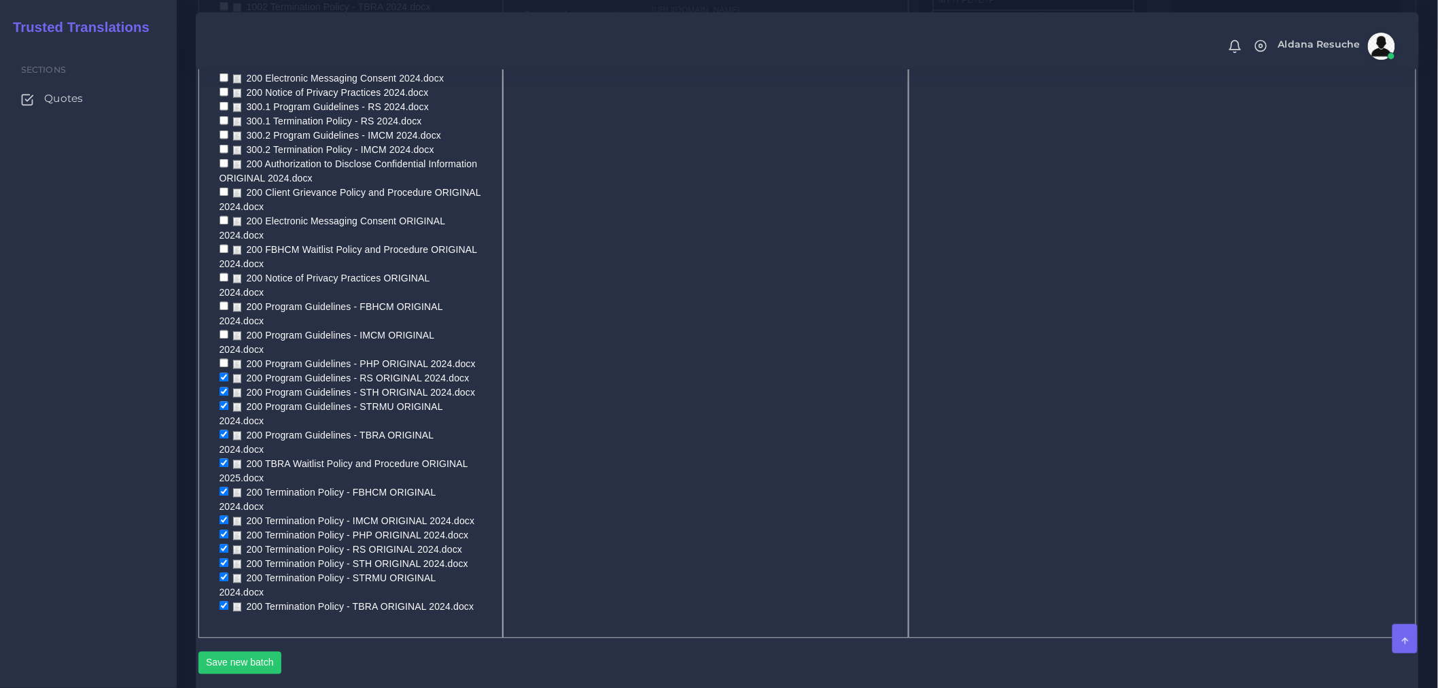
checkbox input "true"
click at [222, 330] on input "checkbox" at bounding box center [223, 334] width 9 height 9
checkbox input "true"
click at [226, 302] on input "checkbox" at bounding box center [223, 306] width 9 height 9
checkbox input "true"
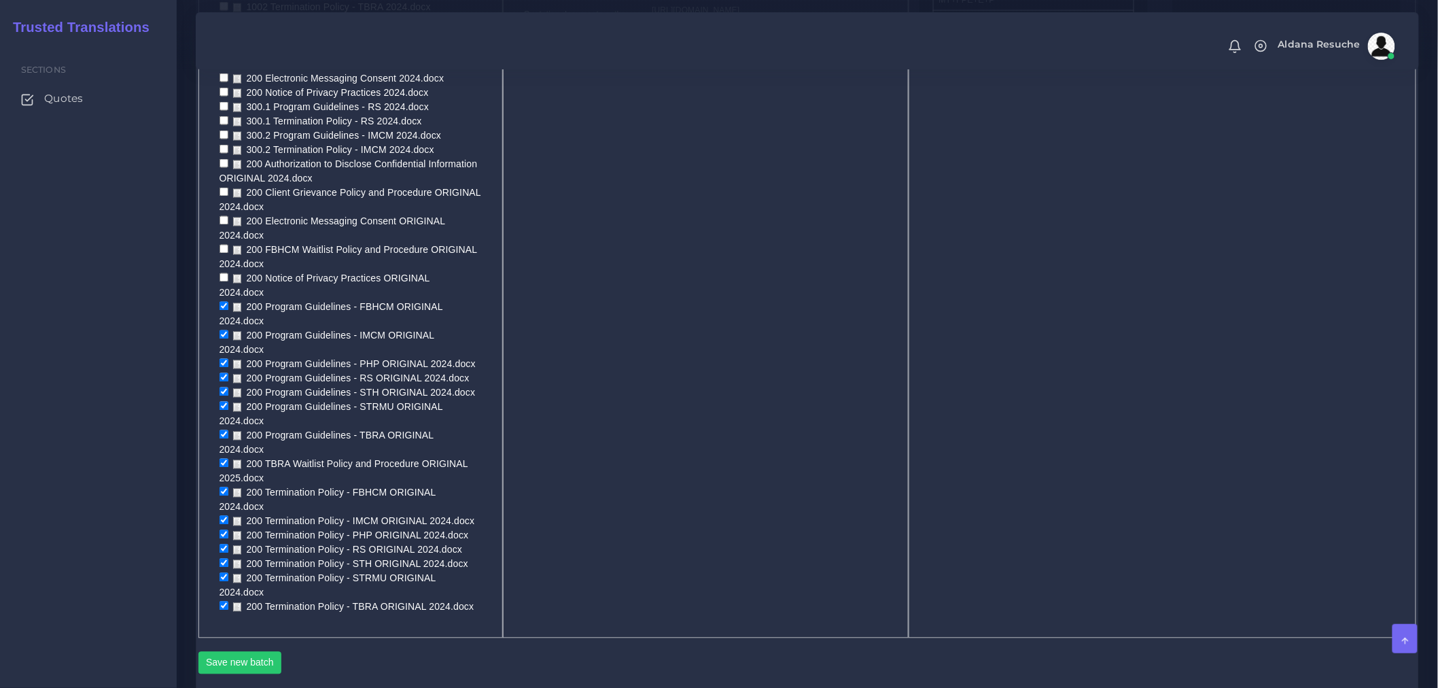
click at [223, 273] on input "checkbox" at bounding box center [223, 277] width 9 height 9
checkbox input "true"
click at [223, 245] on input "checkbox" at bounding box center [223, 249] width 9 height 9
checkbox input "true"
click at [220, 216] on input "checkbox" at bounding box center [223, 220] width 9 height 9
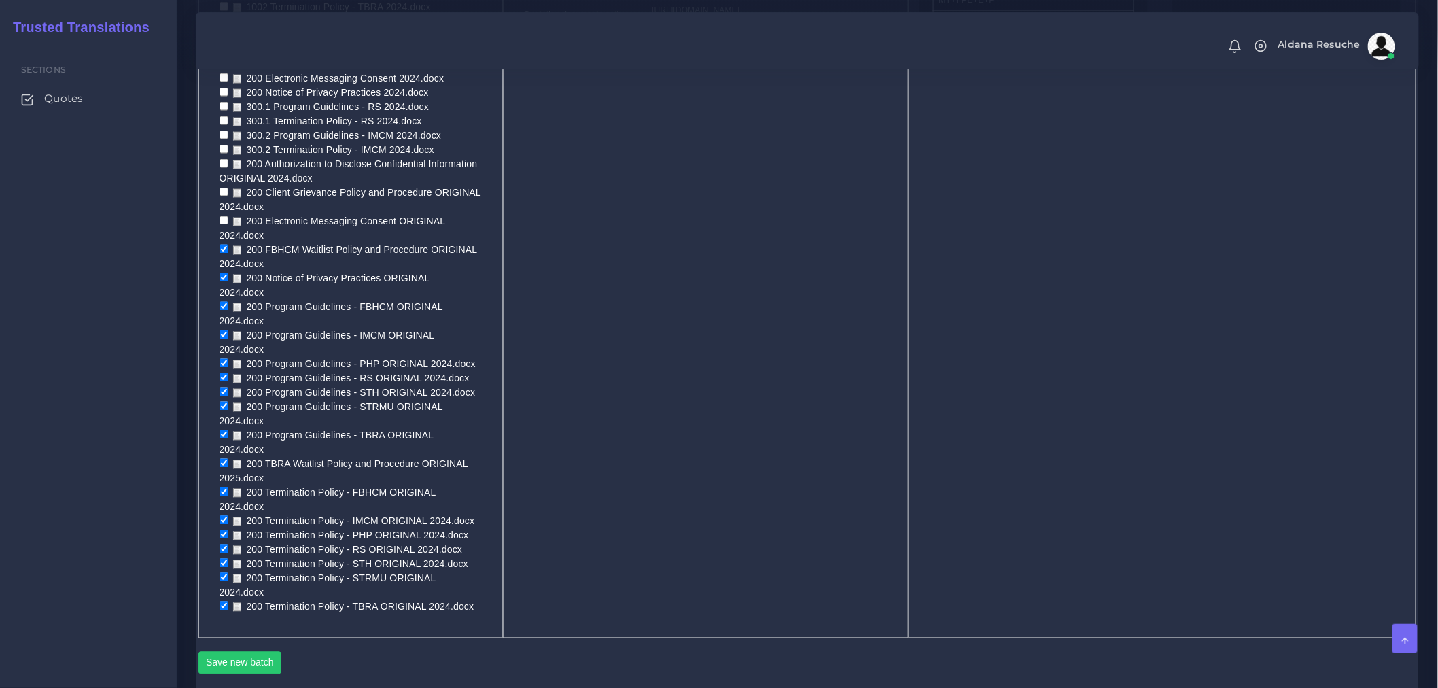
checkbox input "true"
click at [224, 188] on input "checkbox" at bounding box center [223, 192] width 9 height 9
checkbox input "true"
click at [222, 160] on input "checkbox" at bounding box center [223, 163] width 9 height 9
checkbox input "true"
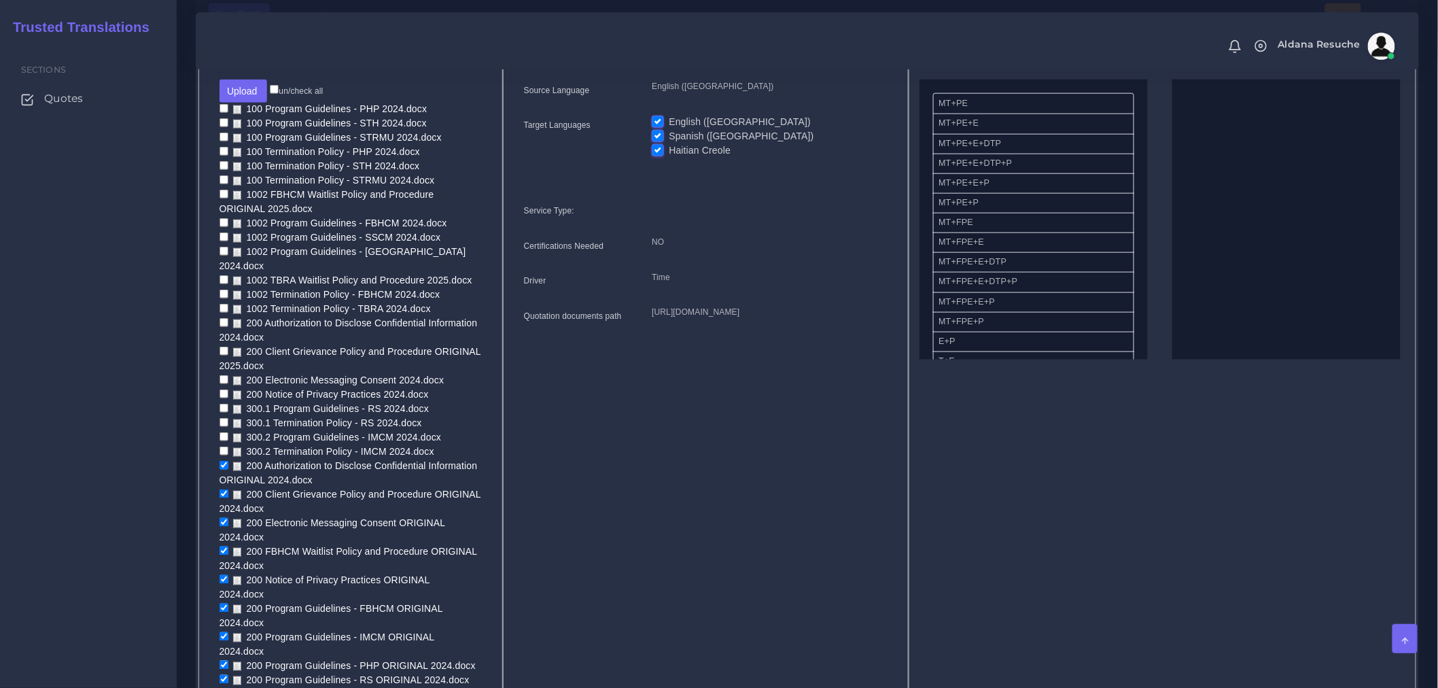
scroll to position [661, 0]
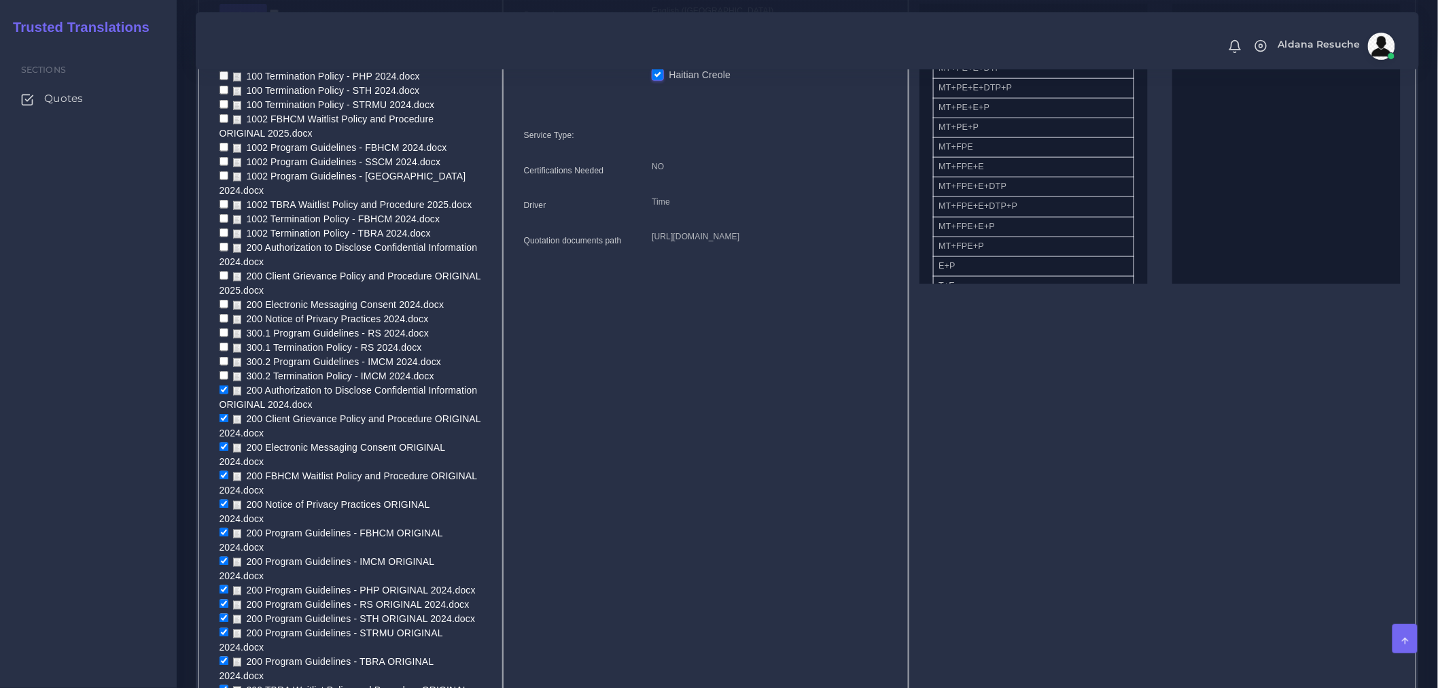
click at [581, 452] on div "Batch Setup Source Language English (US) Target Languages English (US) Spanish …" at bounding box center [706, 414] width 406 height 900
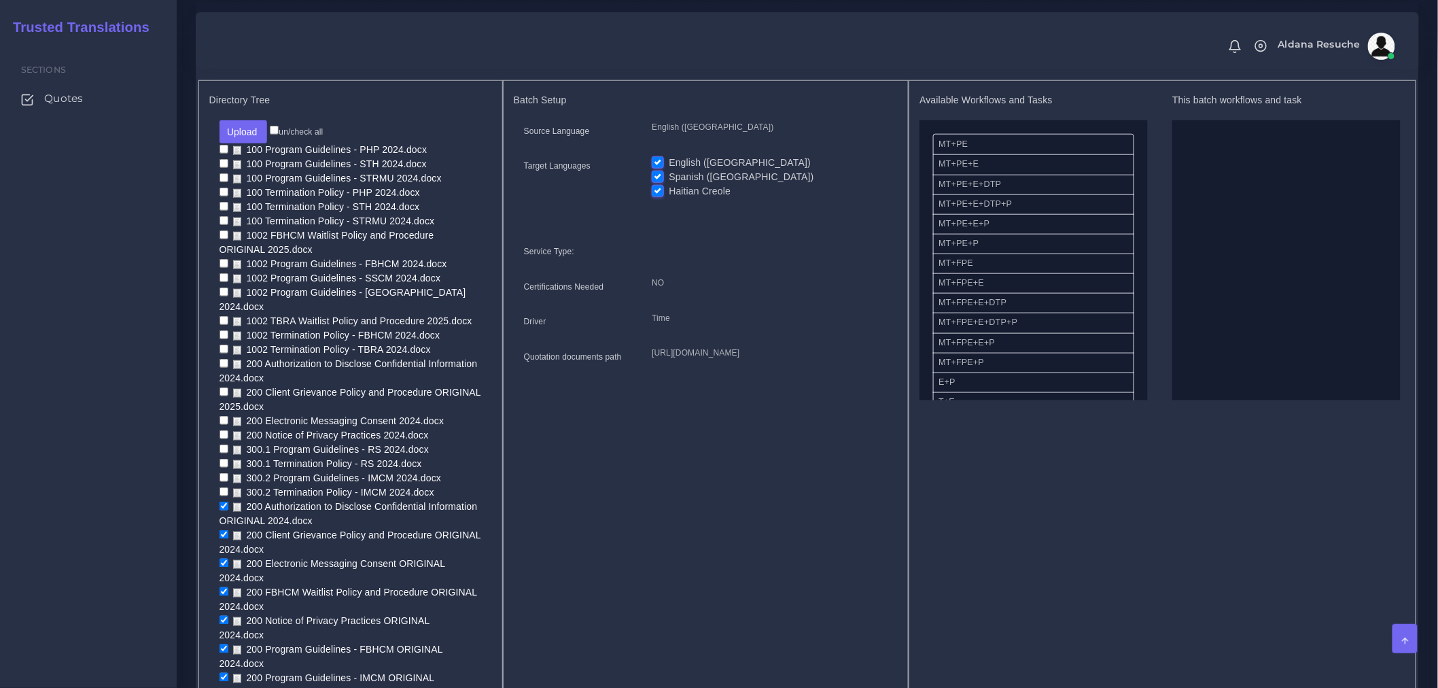
scroll to position [510, 0]
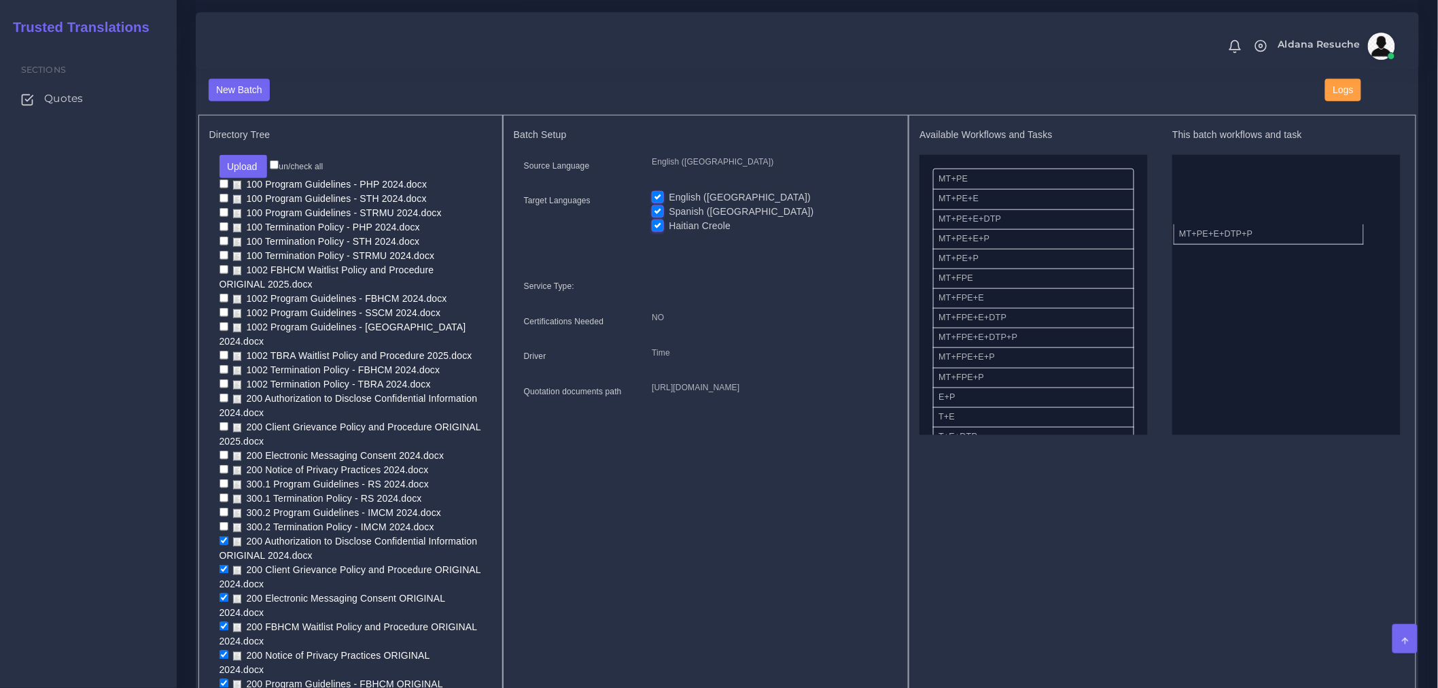
drag, startPoint x: 1044, startPoint y: 247, endPoint x: 1305, endPoint y: 243, distance: 261.0
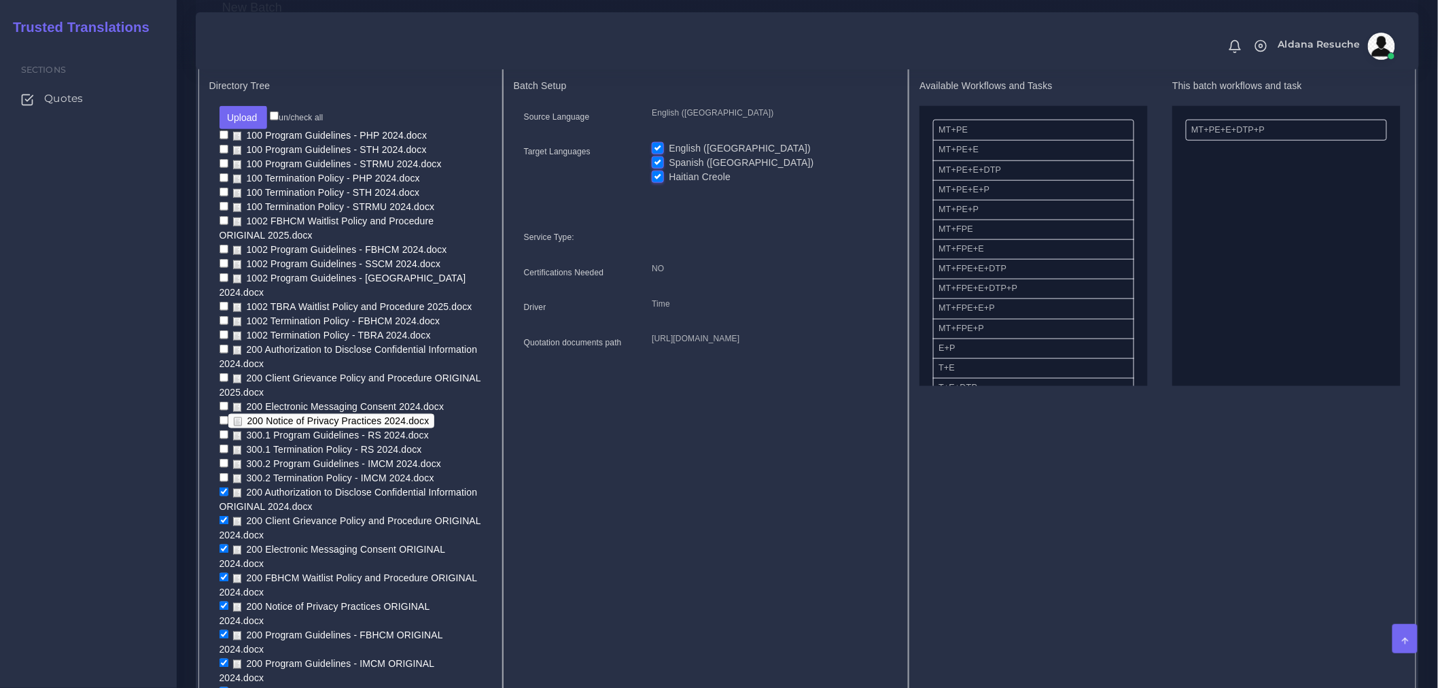
scroll to position [586, 0]
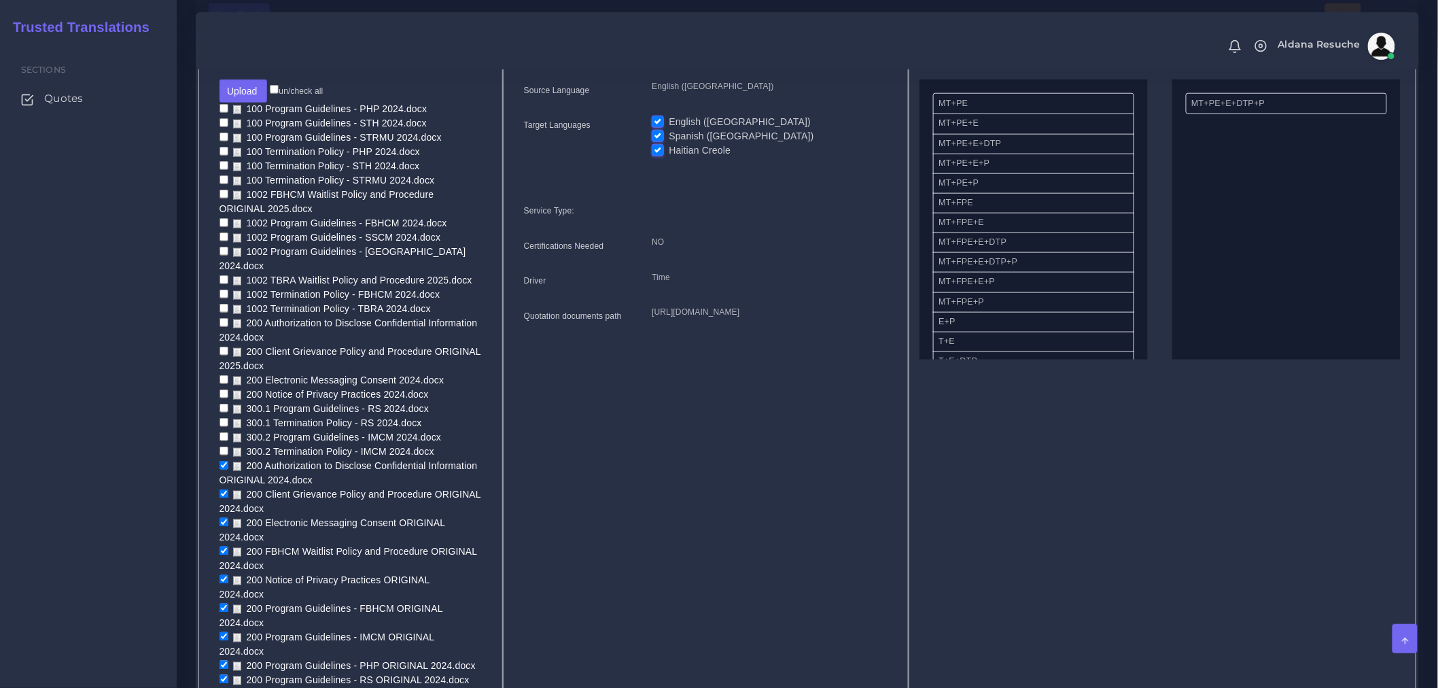
click at [669, 128] on label "English (US)" at bounding box center [740, 122] width 142 height 14
click at [656, 127] on input "English (US)" at bounding box center [658, 121] width 12 height 12
checkbox input "false"
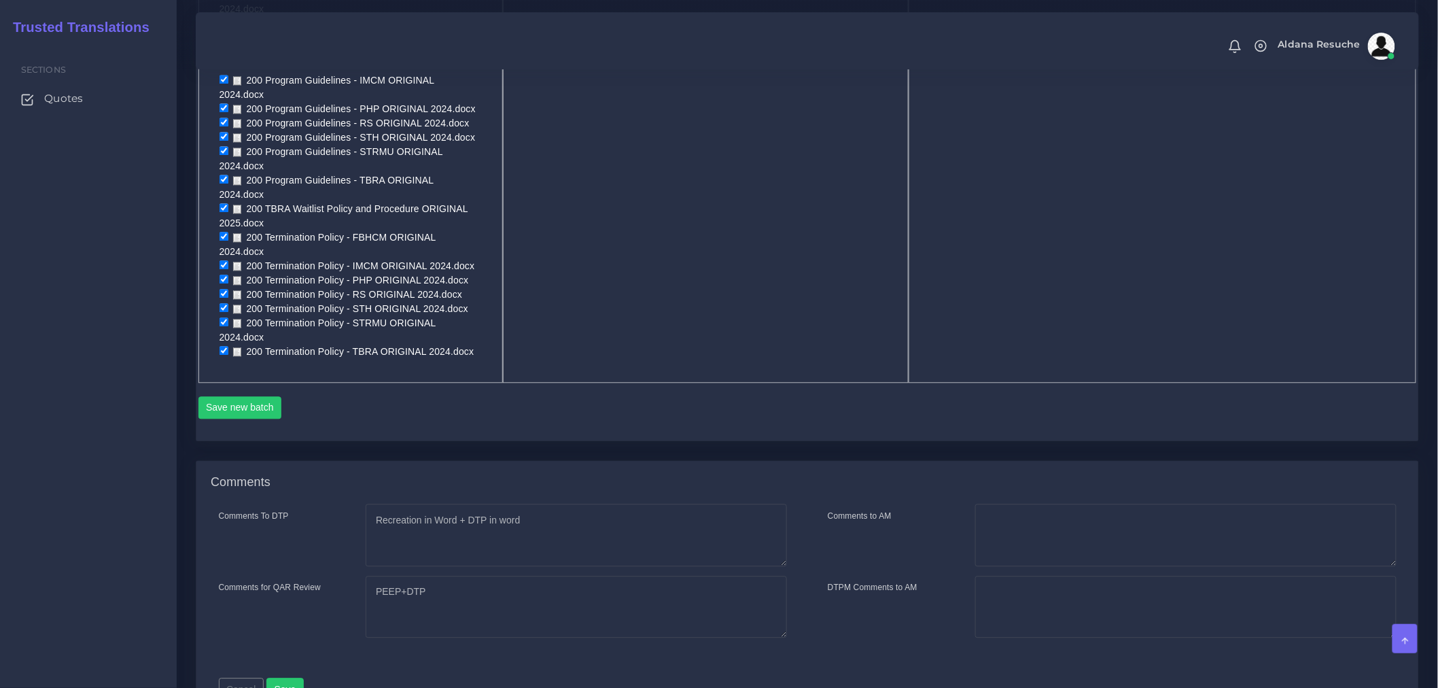
scroll to position [1144, 0]
click at [250, 395] on button "Save new batch" at bounding box center [240, 406] width 84 height 23
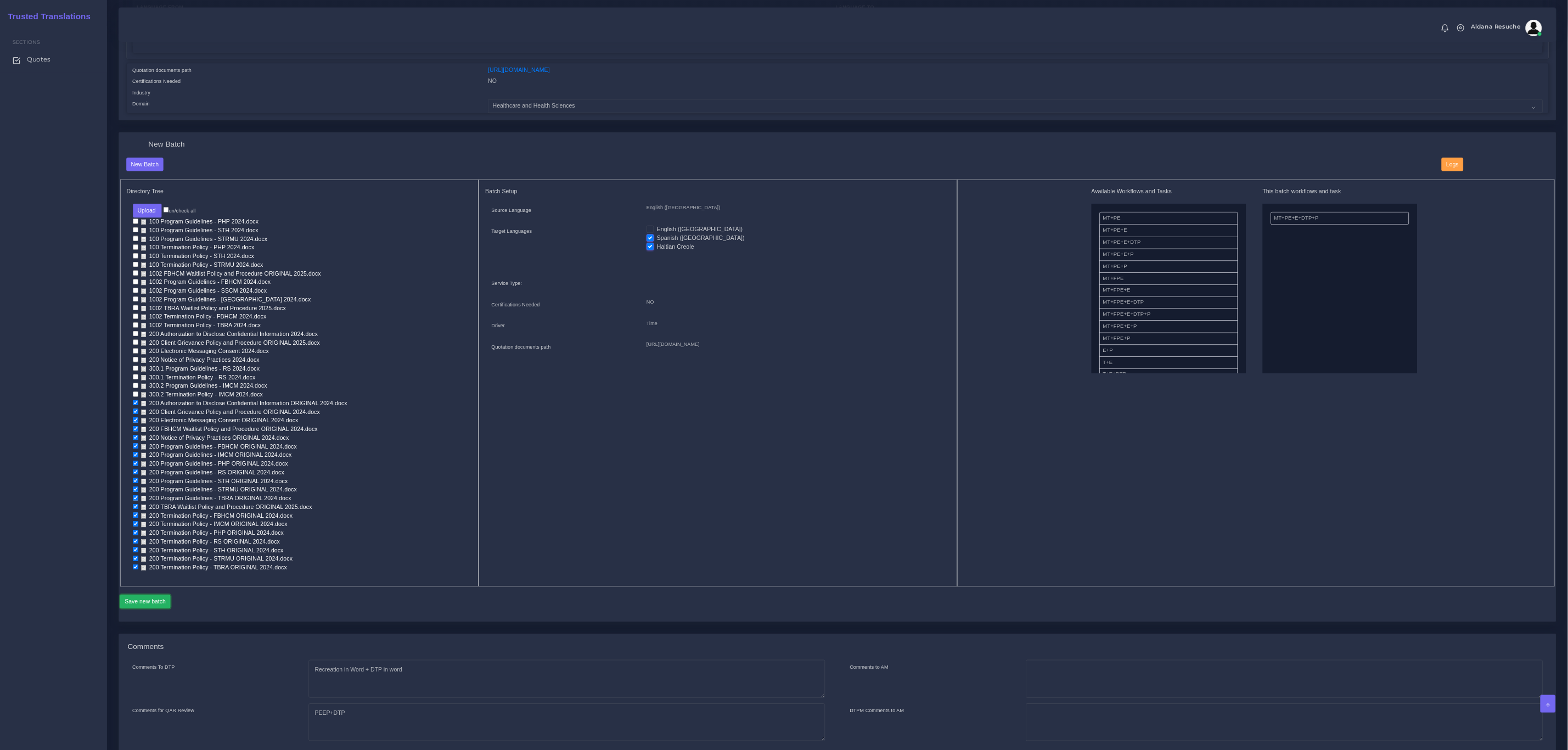
scroll to position [266, 0]
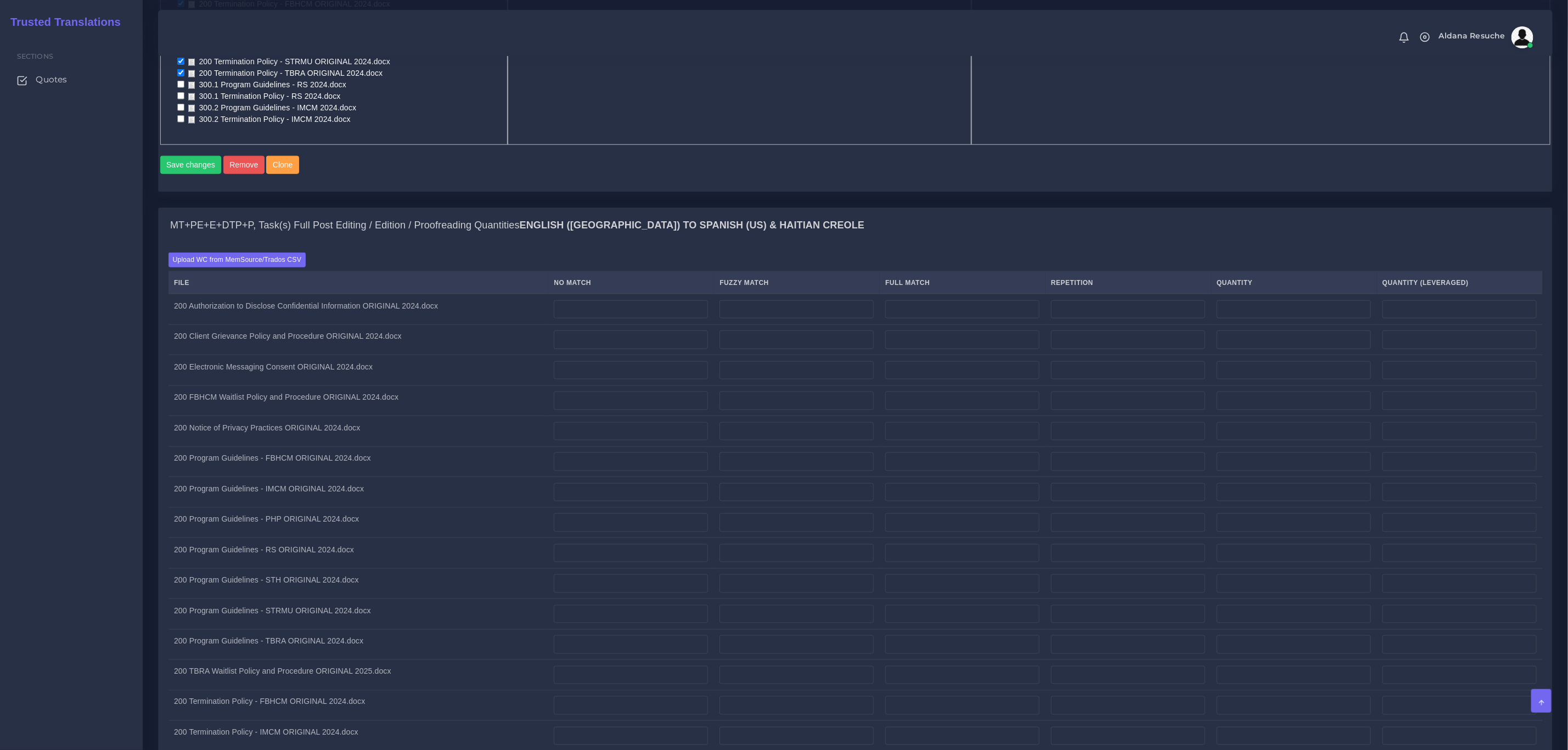
scroll to position [906, 0]
click at [229, 264] on label "Upload WC from MemSource/Trados CSV" at bounding box center [238, 257] width 138 height 15
click at [0, 0] on input "Upload WC from MemSource/Trados CSV" at bounding box center [0, 0] width 0 height 0
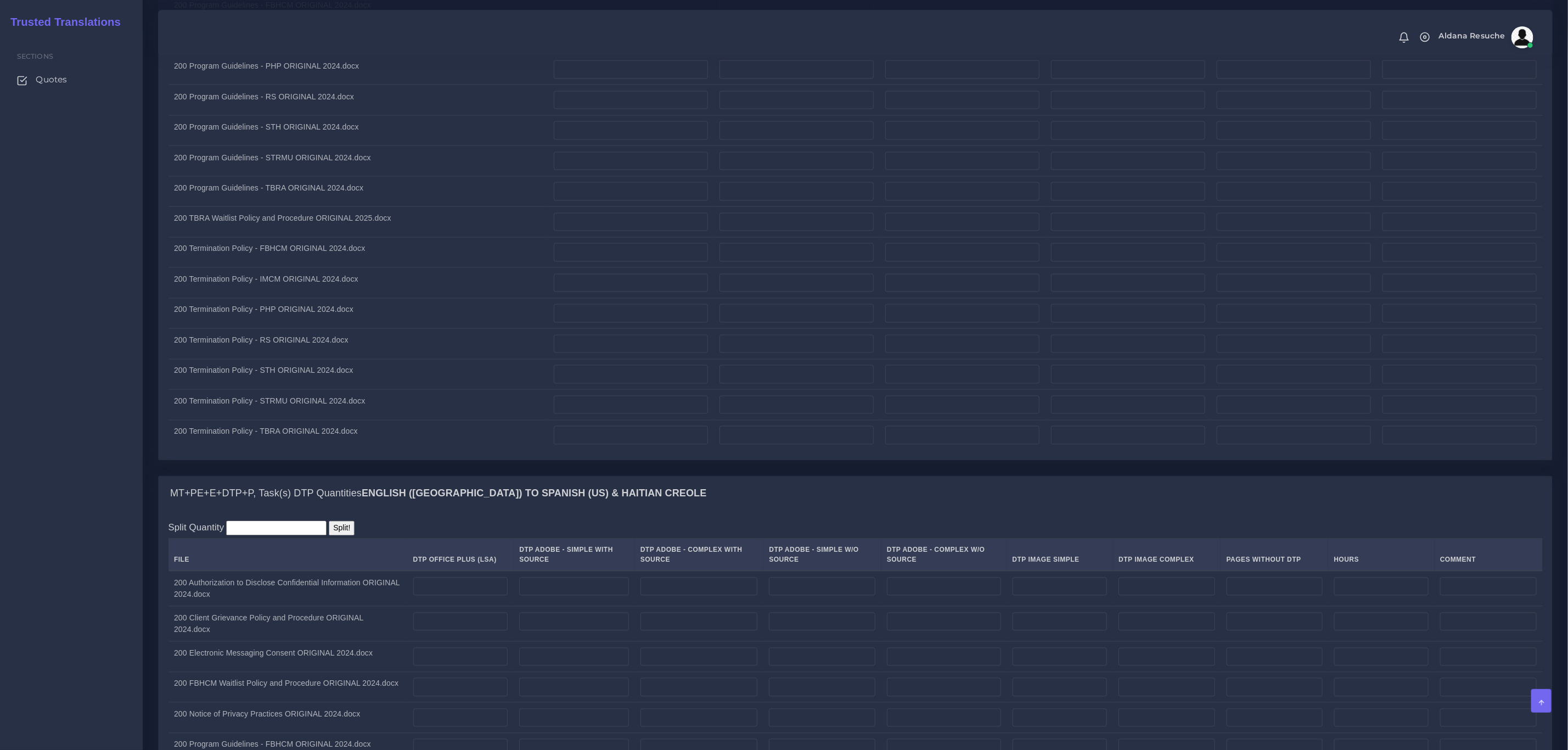
scroll to position [1401, 0]
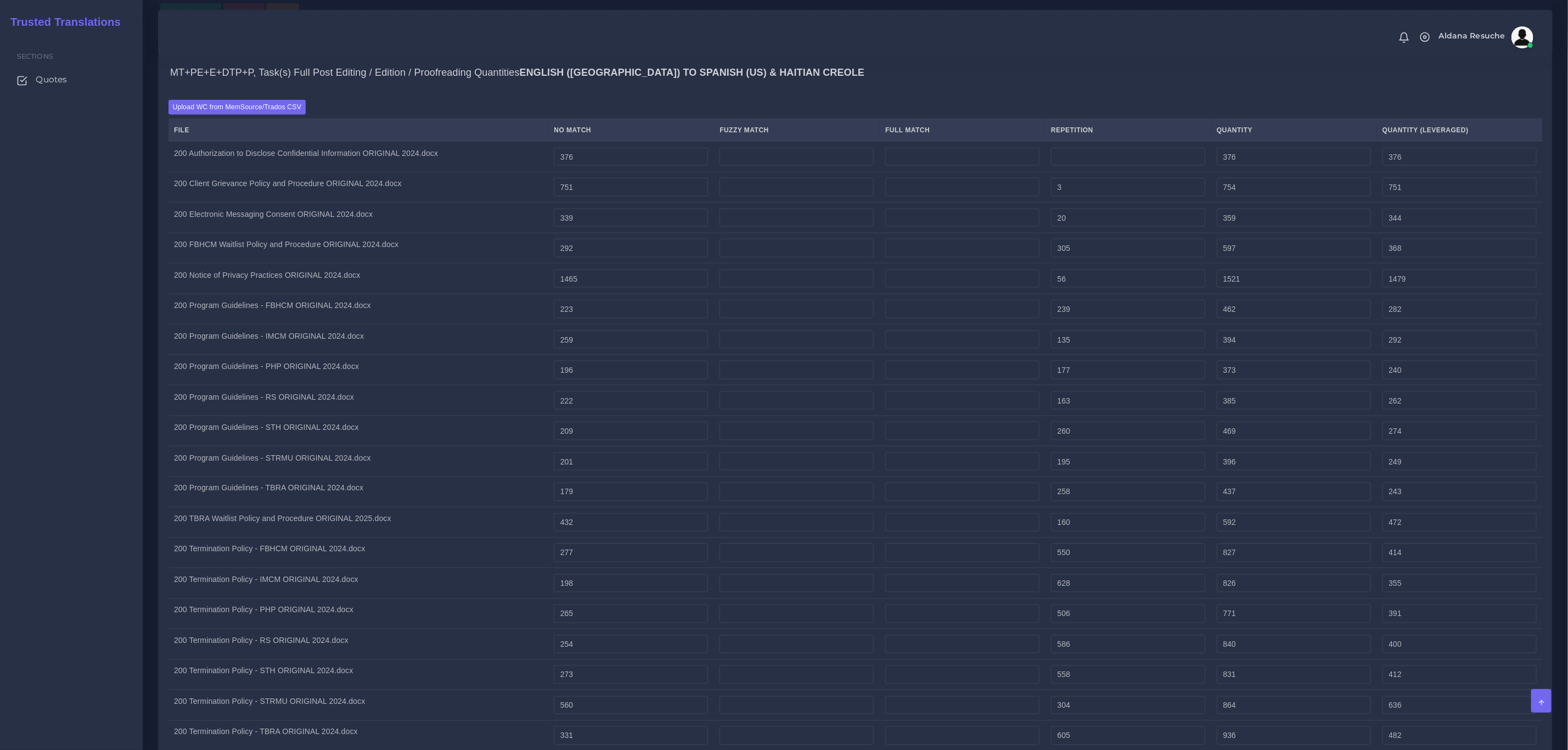
scroll to position [1153, 0]
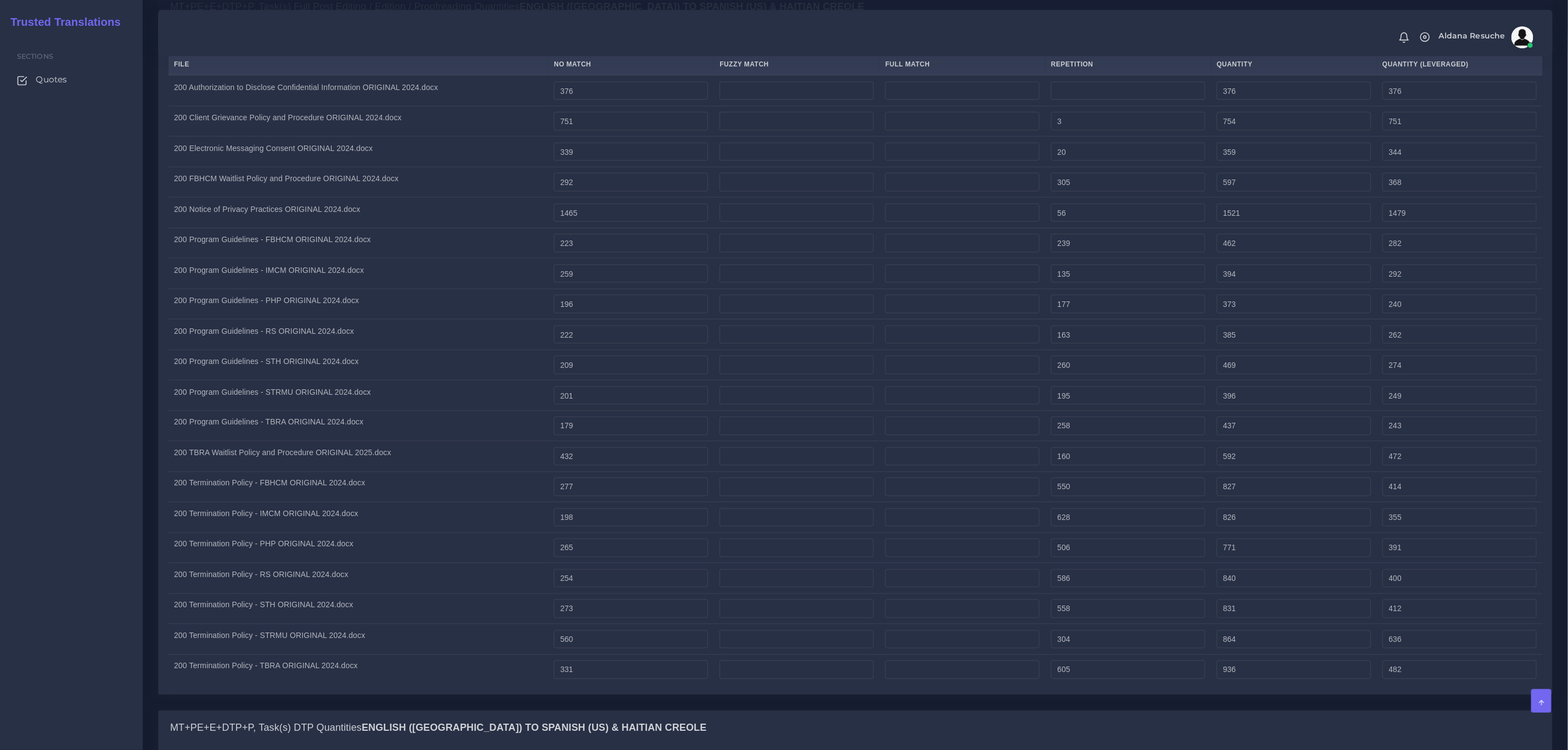
click at [518, 694] on div "Upload WC from MemSource/Trados CSV File No Match Fuzzy Match Full Match Repeti…" at bounding box center [855, 359] width 1394 height 670
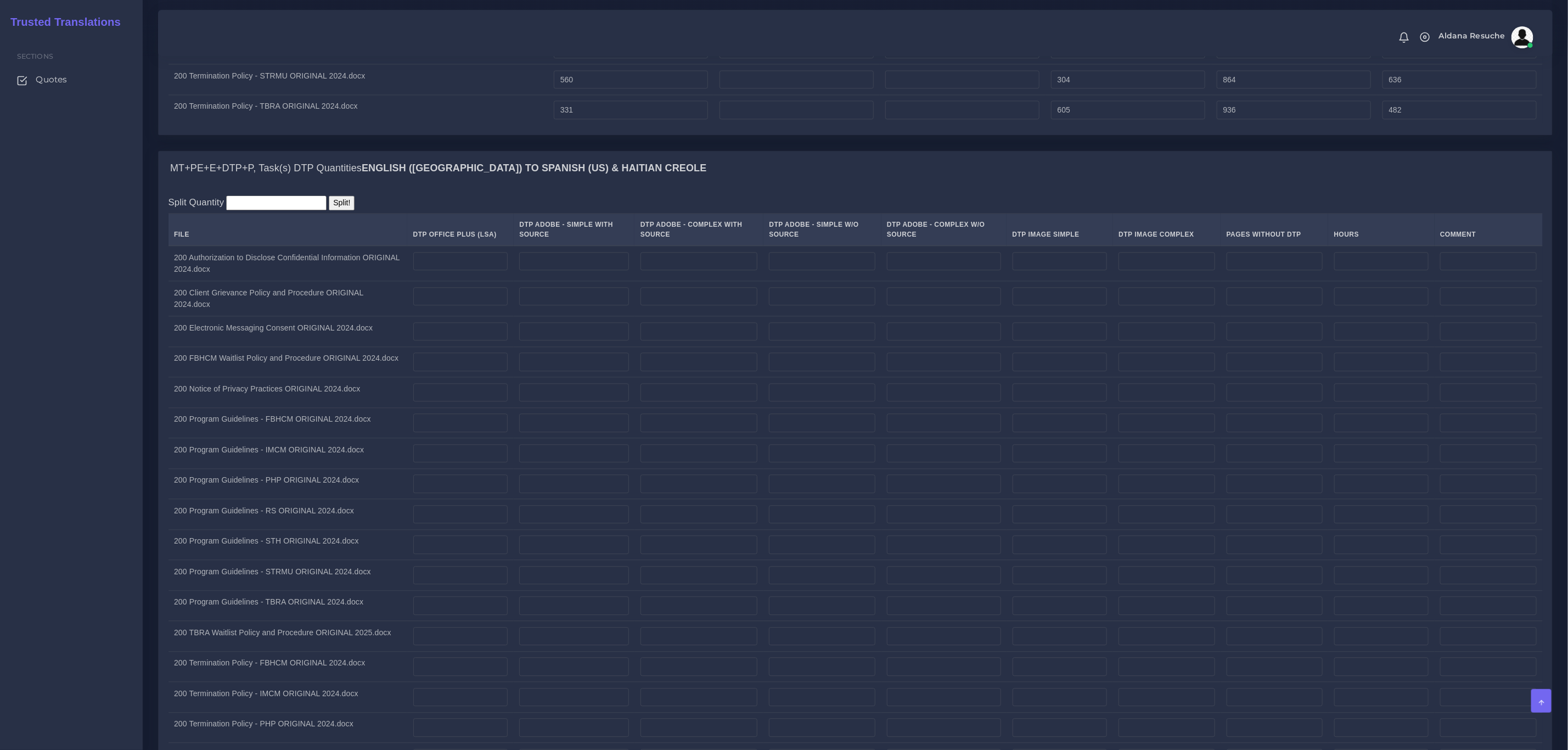
scroll to position [1730, 0]
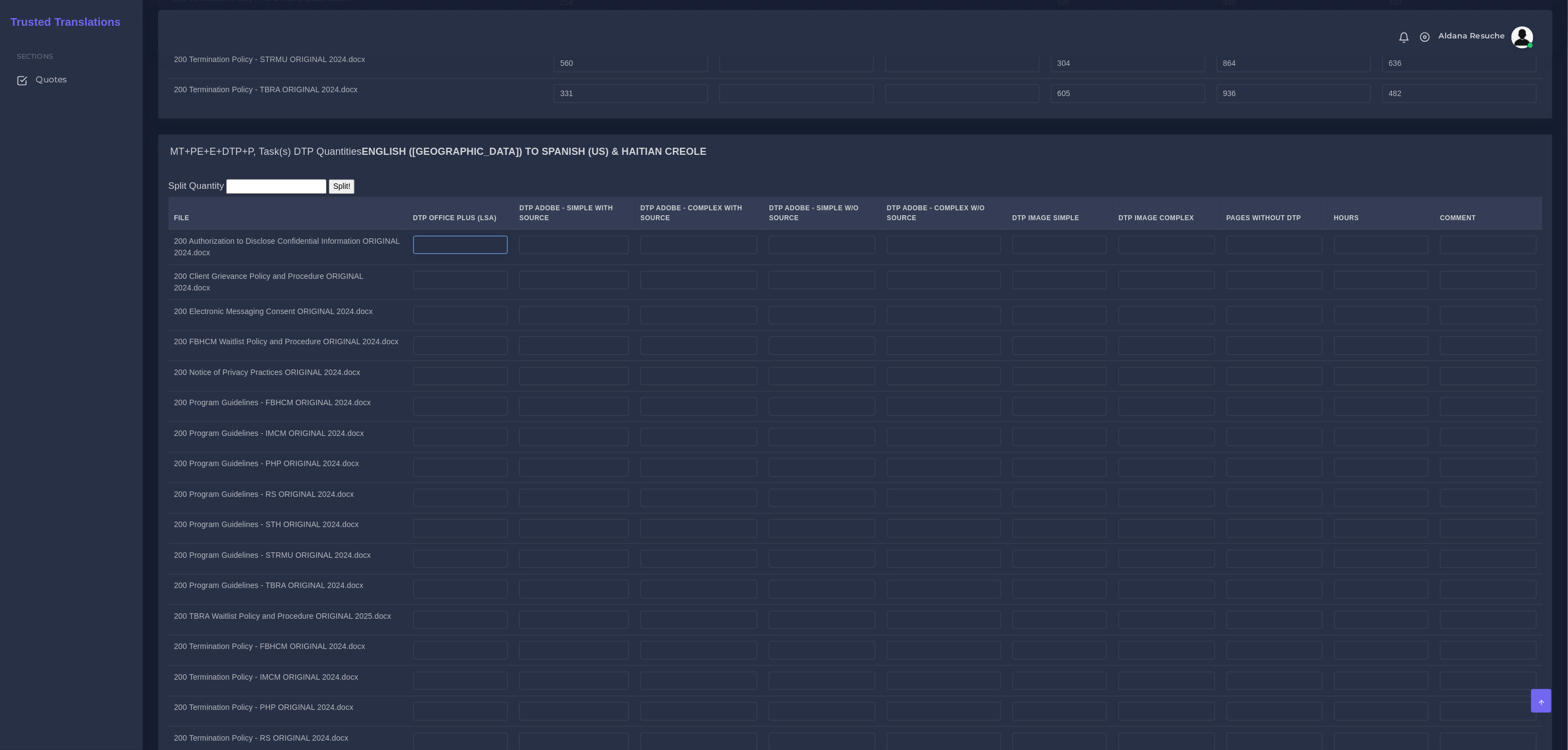
click at [445, 251] on input "number" at bounding box center [461, 244] width 95 height 19
type input "2"
click at [783, 184] on div "Split Quantity Split! File DTP Office Plus (LSA) DTP Adobe - Simple With Source…" at bounding box center [855, 528] width 1394 height 718
click at [450, 282] on input "number" at bounding box center [461, 280] width 95 height 19
type input "2"
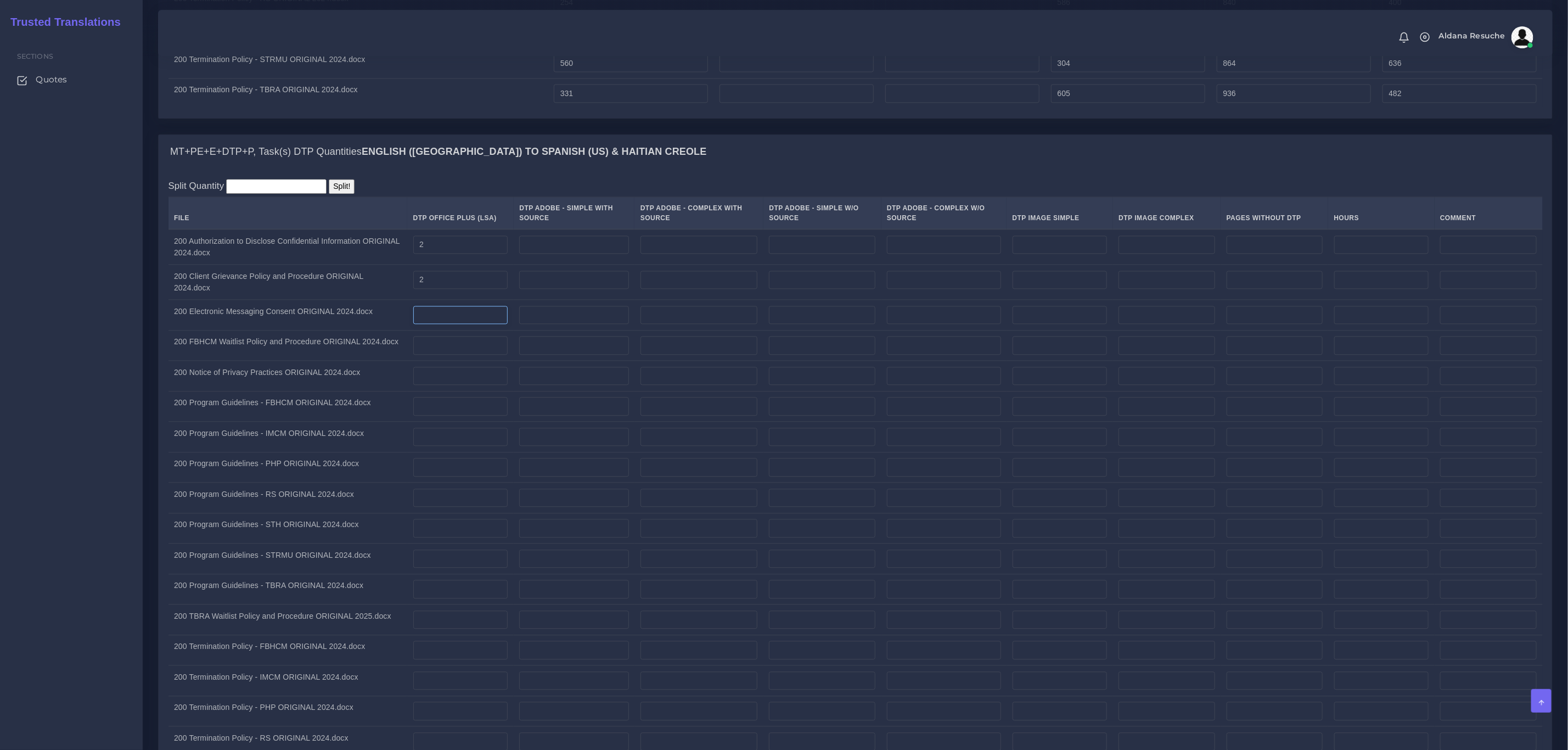
click at [444, 325] on input "number" at bounding box center [461, 314] width 95 height 19
type input "1"
click at [458, 351] on input "number" at bounding box center [461, 345] width 95 height 19
type input "2"
click at [359, 391] on td "200 Notice of Privacy Practices ORIGINAL 2024.docx" at bounding box center [288, 376] width 239 height 31
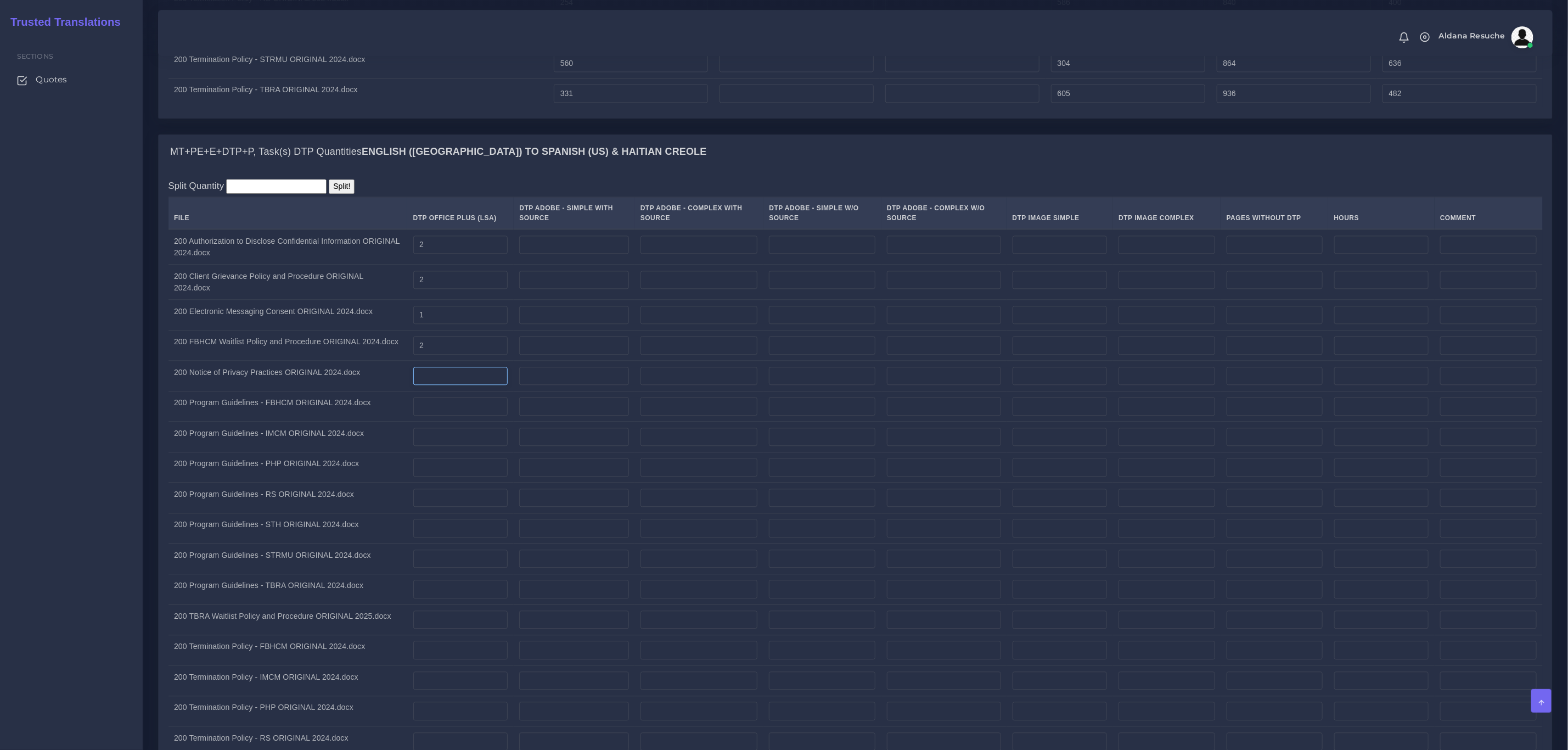
click at [445, 381] on input "number" at bounding box center [461, 376] width 95 height 19
type input "4"
click at [448, 415] on input "number" at bounding box center [461, 406] width 95 height 19
type input "1"
click at [372, 432] on td "200 Program Guidelines - IMCM ORIGINAL 2024.docx" at bounding box center [288, 437] width 239 height 31
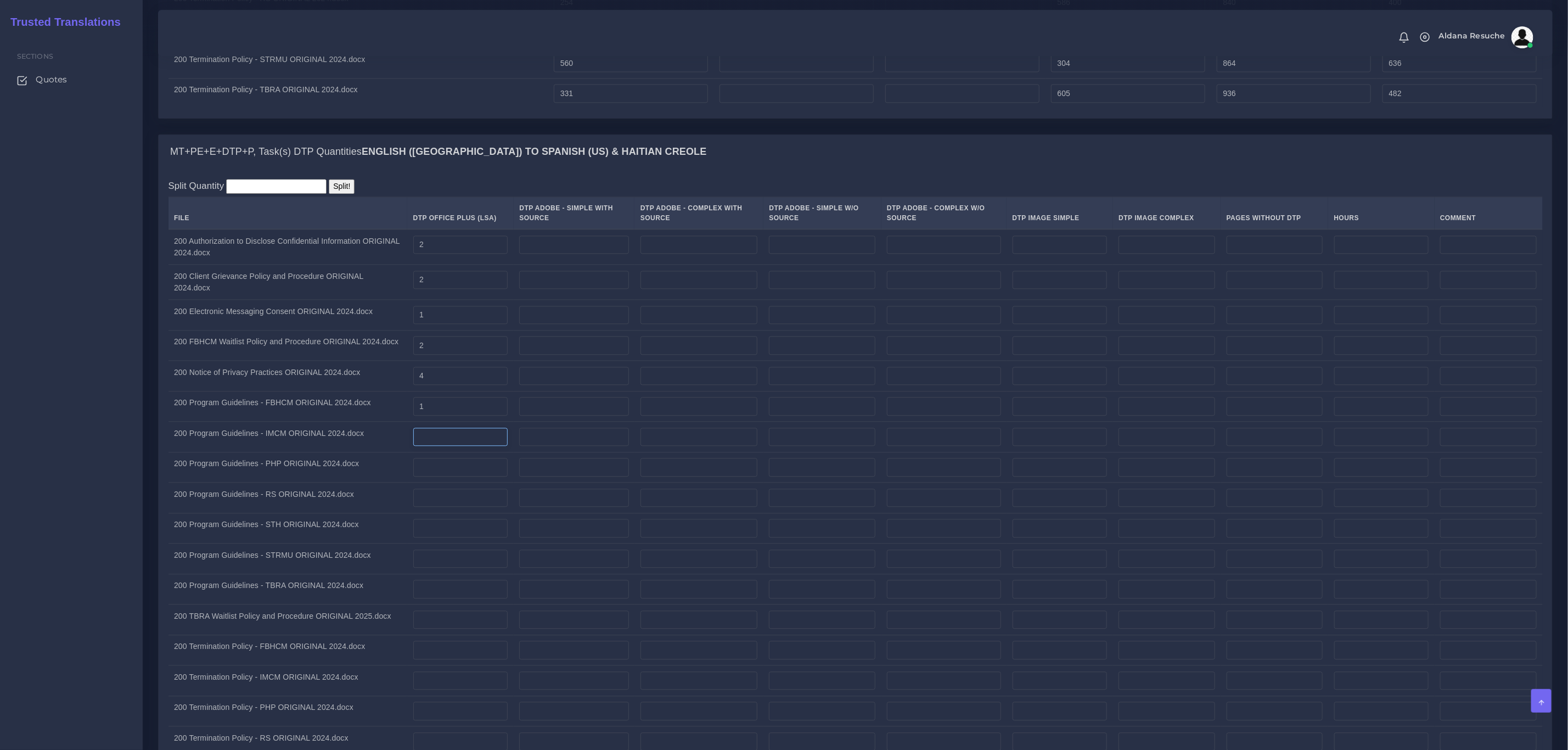
click at [452, 445] on input "number" at bounding box center [461, 436] width 95 height 19
type input "1"
click at [448, 477] on input "number" at bounding box center [461, 467] width 95 height 19
type input "1"
click at [364, 482] on td "200 Program Guidelines - PHP ORIGINAL 2024.docx" at bounding box center [288, 467] width 239 height 31
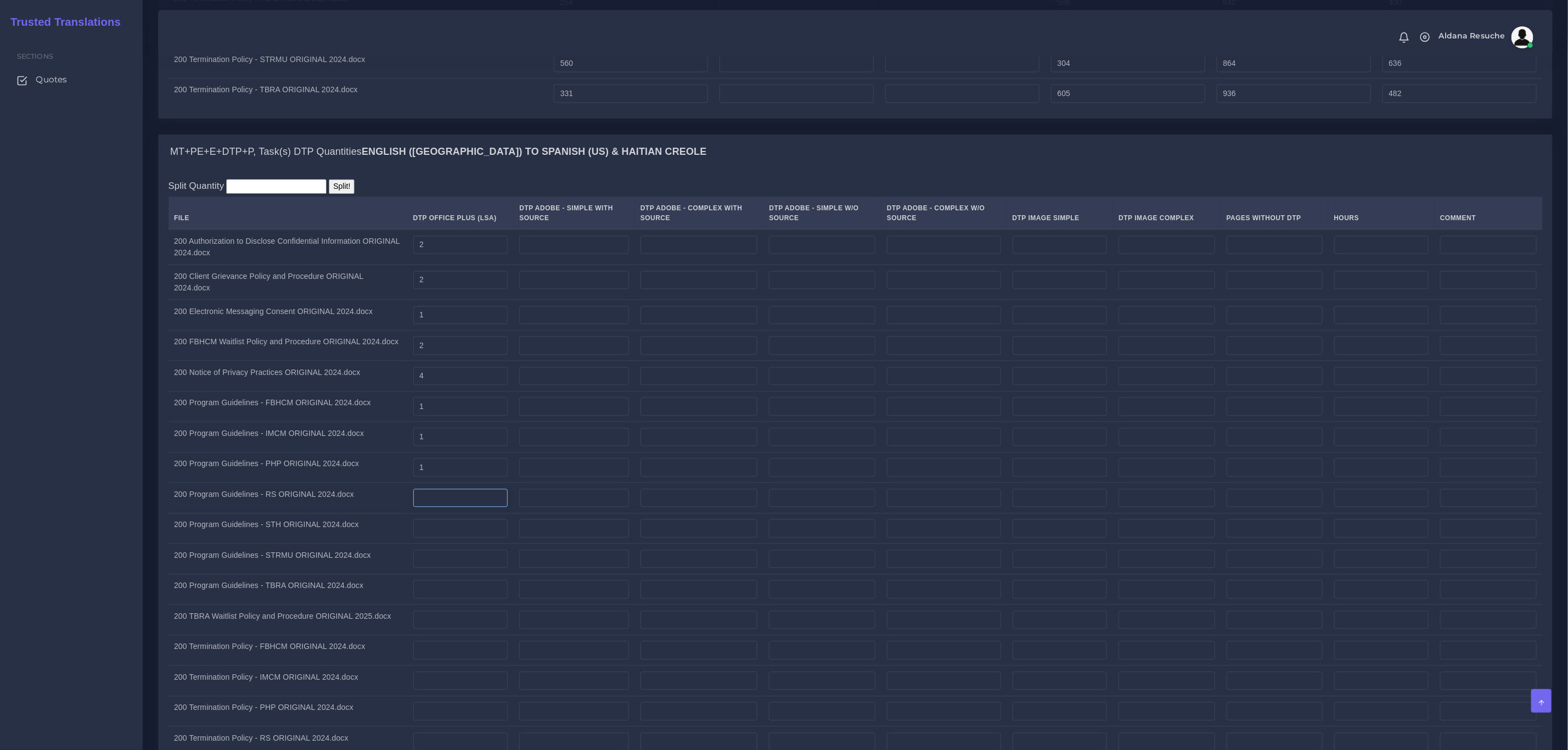
click at [461, 499] on input "number" at bounding box center [461, 498] width 95 height 19
type input "1"
click at [460, 533] on input "number" at bounding box center [461, 528] width 95 height 19
type input "2"
click at [442, 560] on input "number" at bounding box center [461, 558] width 95 height 19
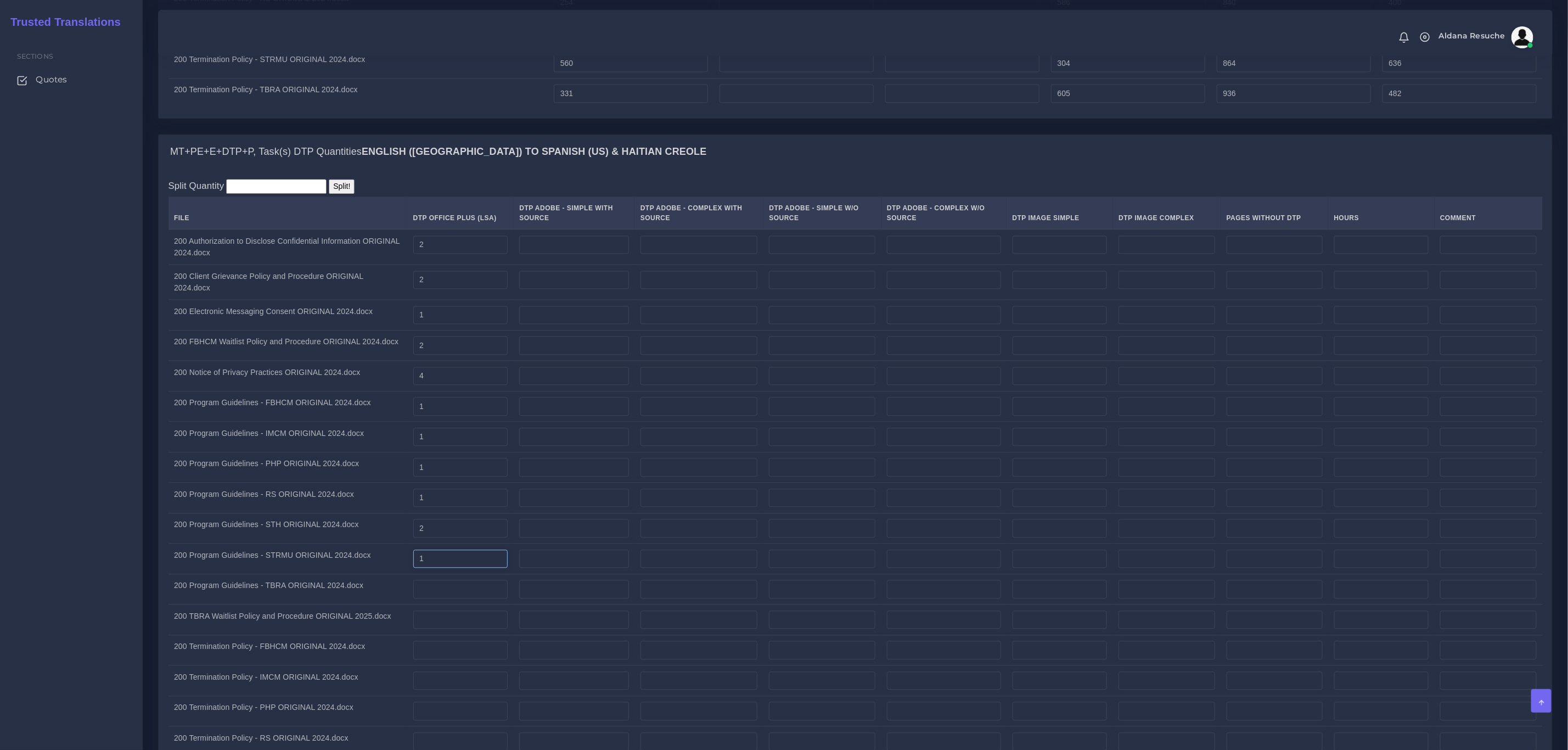
type input "1"
click at [368, 563] on td "200 Program Guidelines - STRMU ORIGINAL 2024.docx" at bounding box center [288, 559] width 239 height 31
click at [448, 596] on input "number" at bounding box center [461, 589] width 95 height 19
type input "1"
click at [448, 625] on input "number" at bounding box center [461, 620] width 95 height 19
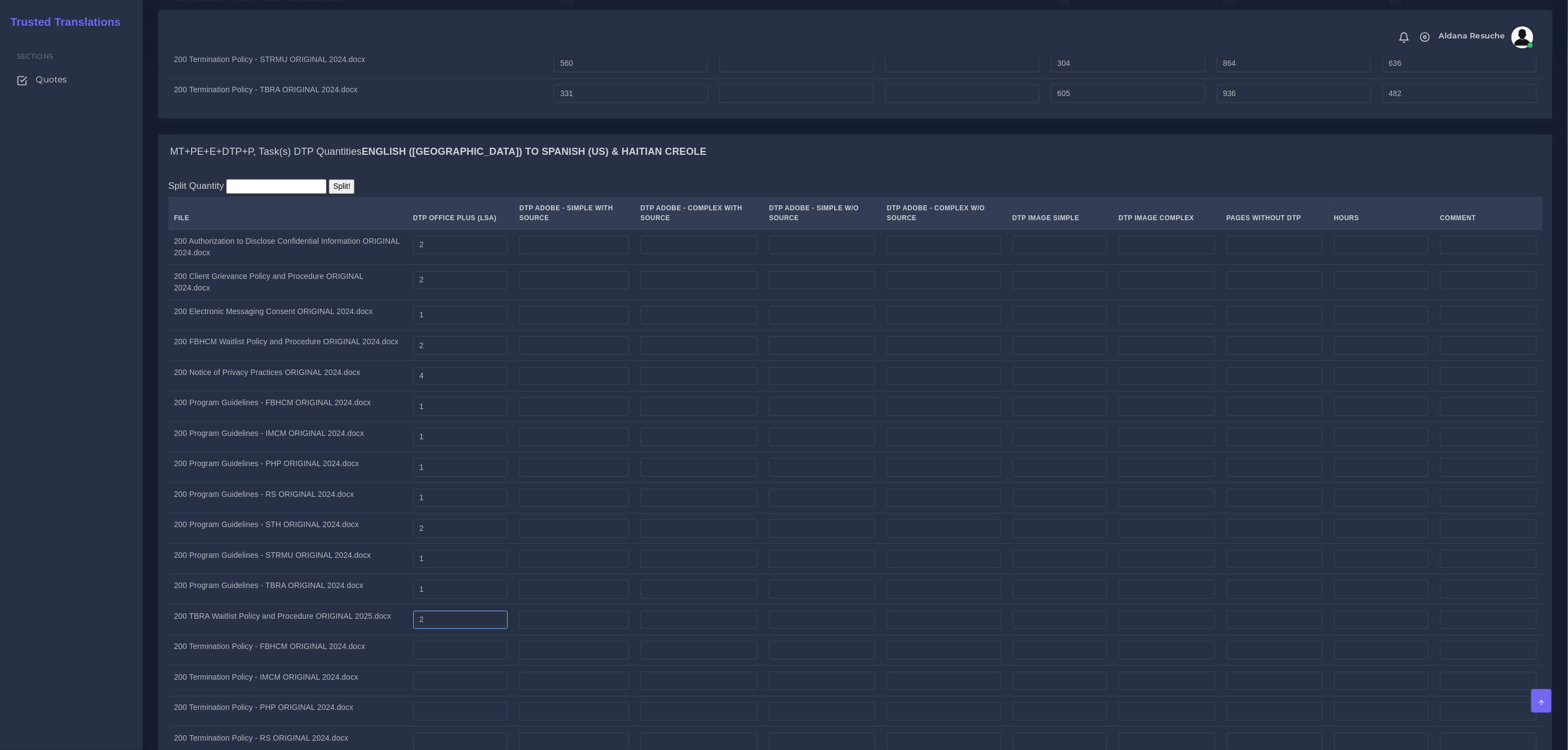
type input "2"
click at [359, 623] on td "200 TBRA Waitlist Policy and Procedure ORIGINAL 2025.docx" at bounding box center [288, 620] width 239 height 31
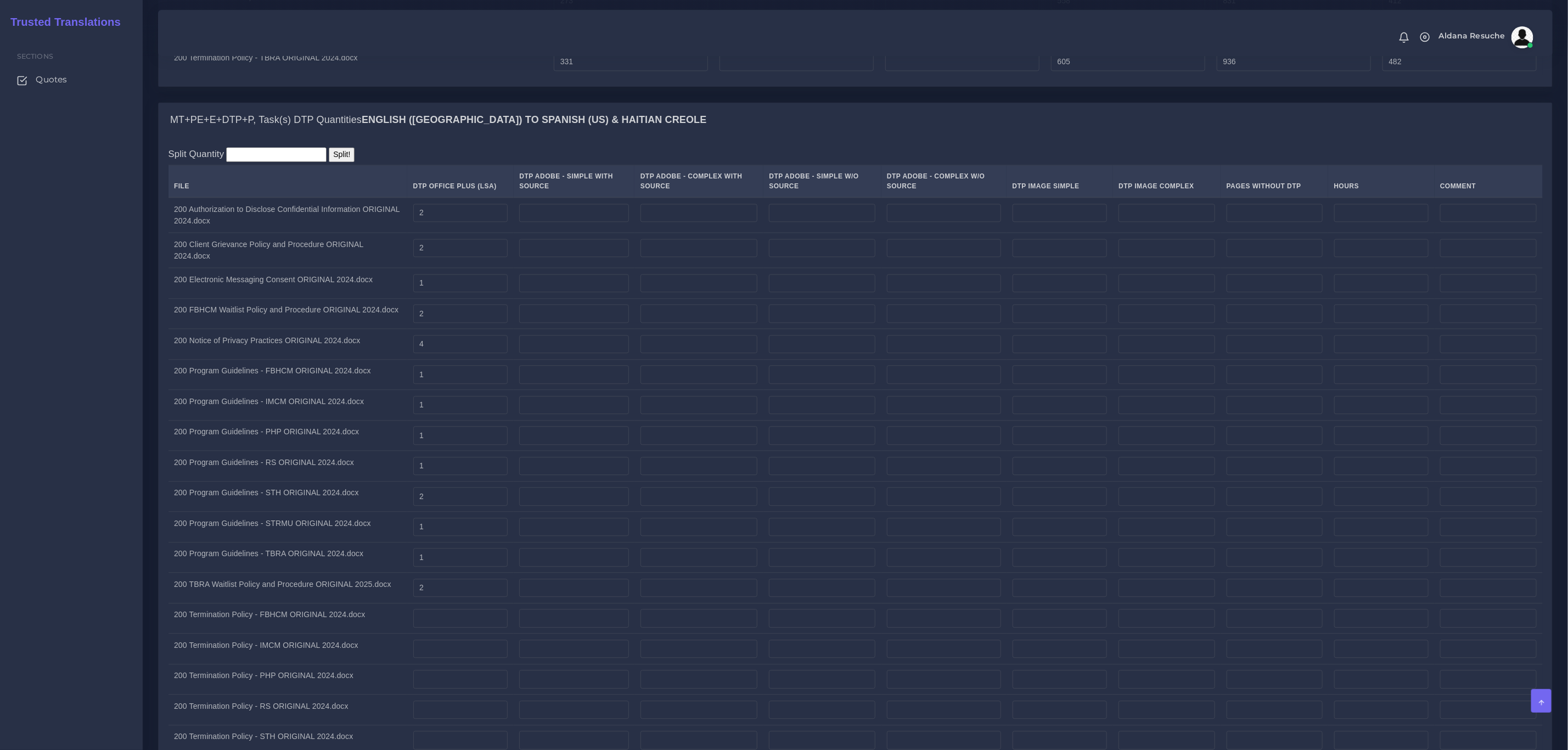
scroll to position [1812, 0]
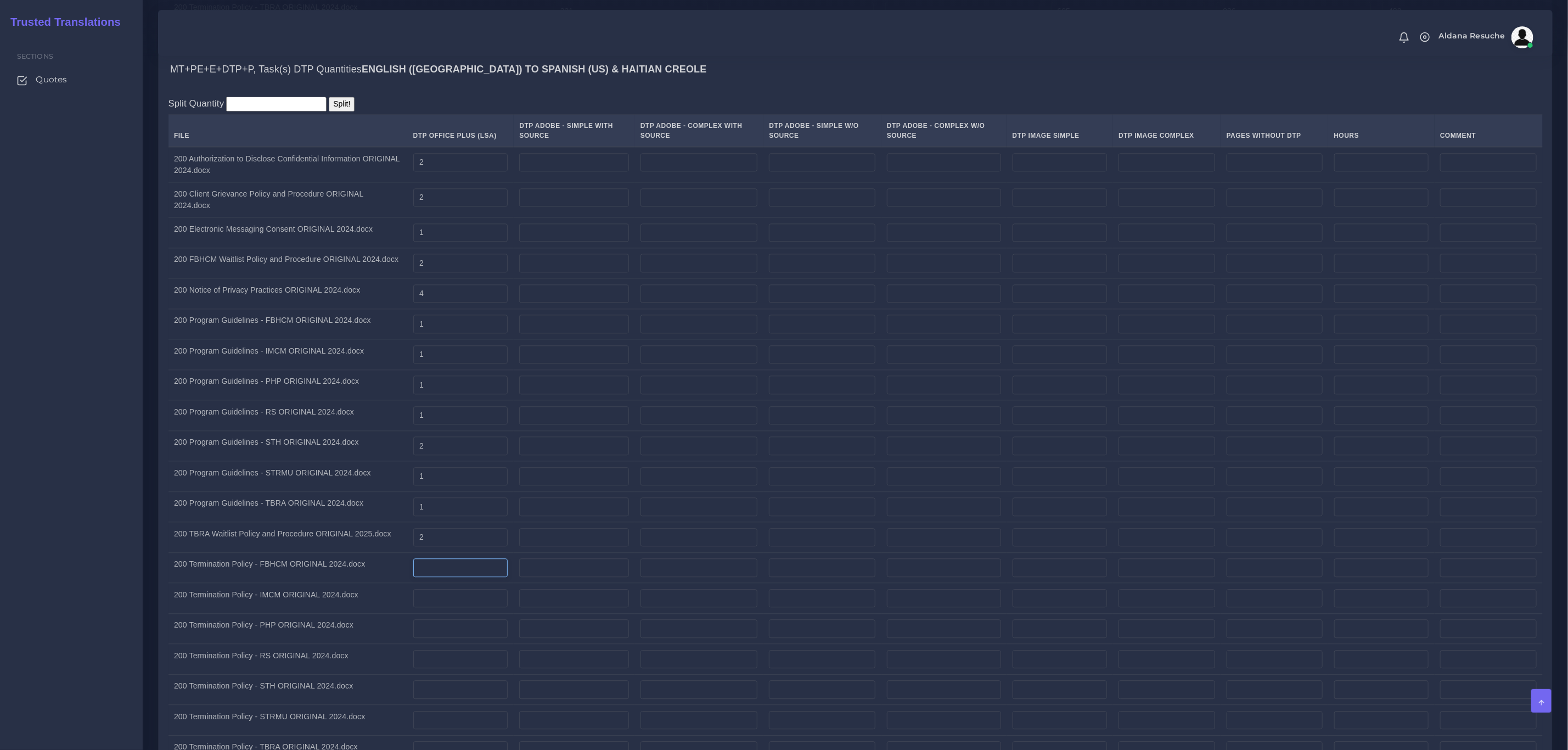
drag, startPoint x: 481, startPoint y: 575, endPoint x: 478, endPoint y: 582, distance: 7.6
click at [481, 575] on input "number" at bounding box center [461, 567] width 95 height 19
type input "2"
click at [463, 602] on input "number" at bounding box center [461, 598] width 95 height 19
type input "2"
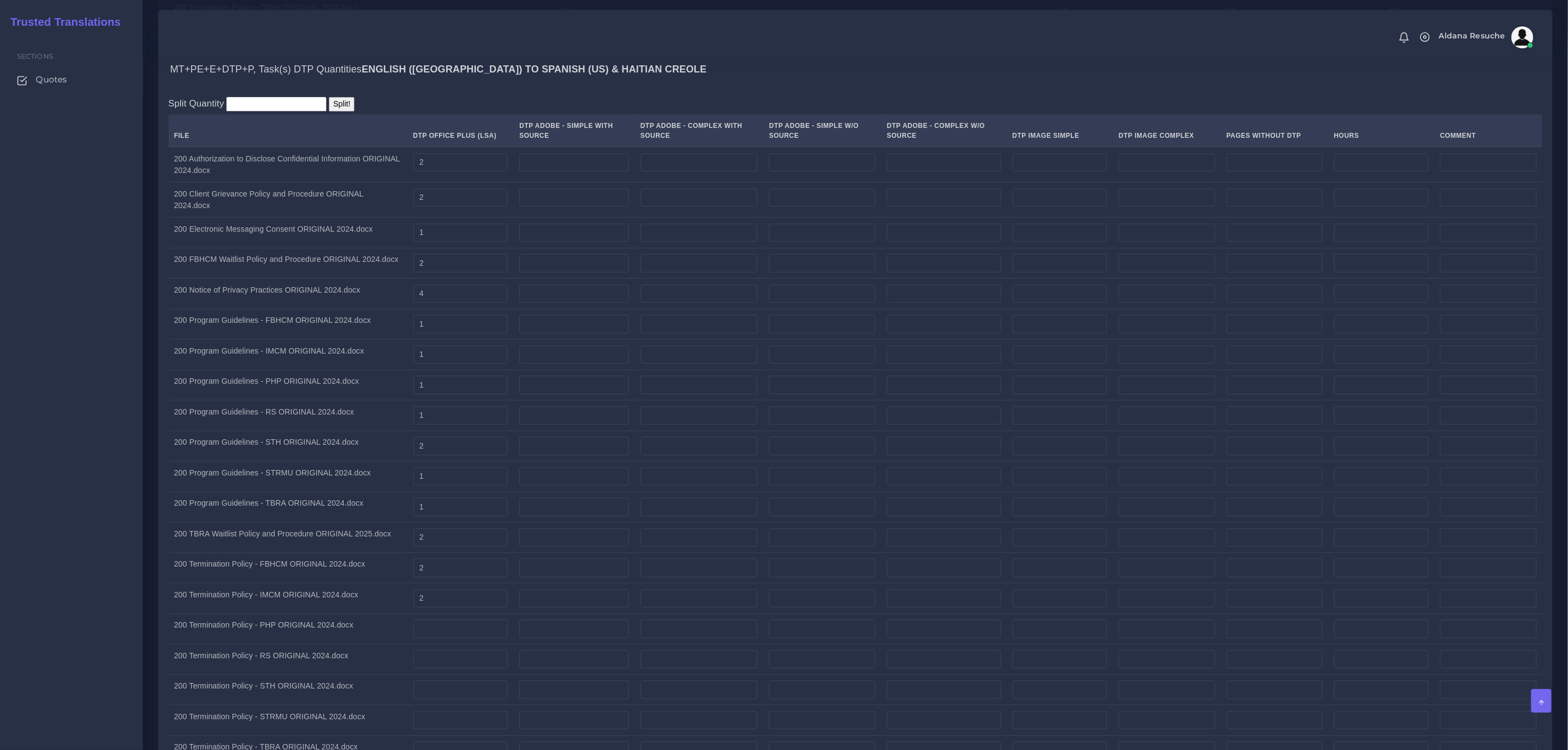
click at [322, 593] on td "200 Termination Policy - IMCM ORIGINAL 2024.docx" at bounding box center [288, 599] width 239 height 31
click at [442, 638] on input "number" at bounding box center [461, 628] width 95 height 19
type input "2"
click at [447, 669] on input "number" at bounding box center [461, 659] width 95 height 19
type input "2"
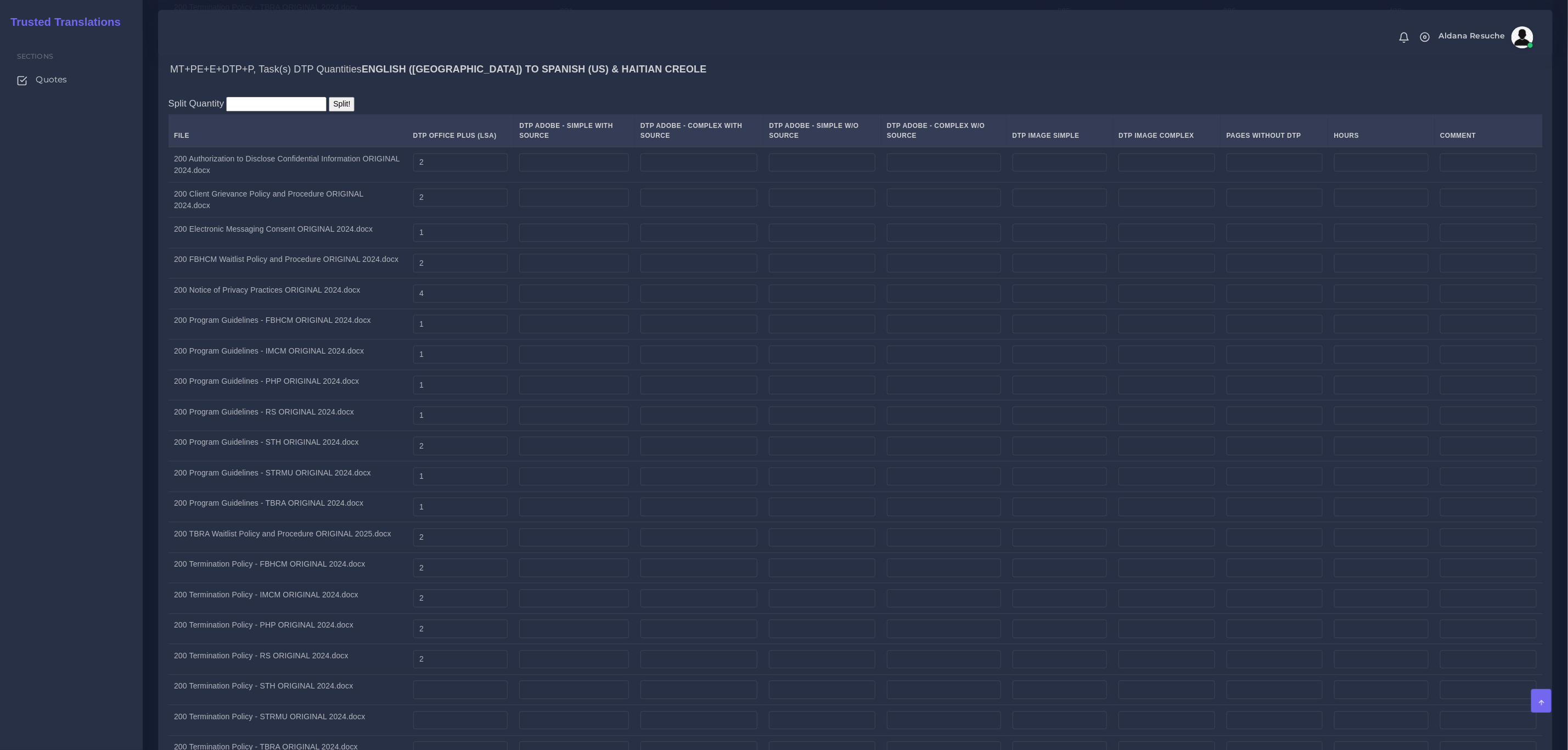
click at [348, 668] on td "200 Termination Policy - RS ORIGINAL 2024.docx" at bounding box center [288, 659] width 239 height 31
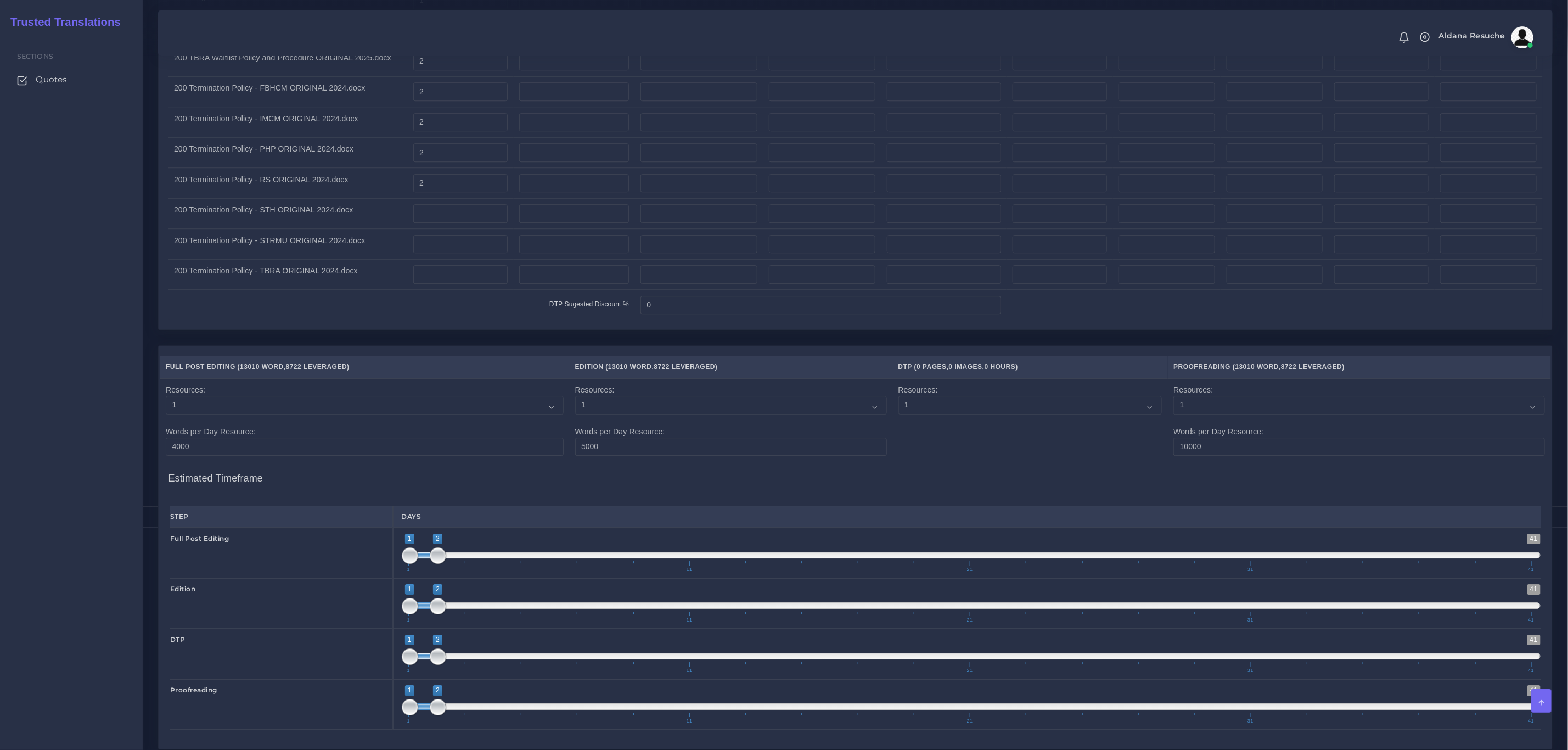
scroll to position [2307, 0]
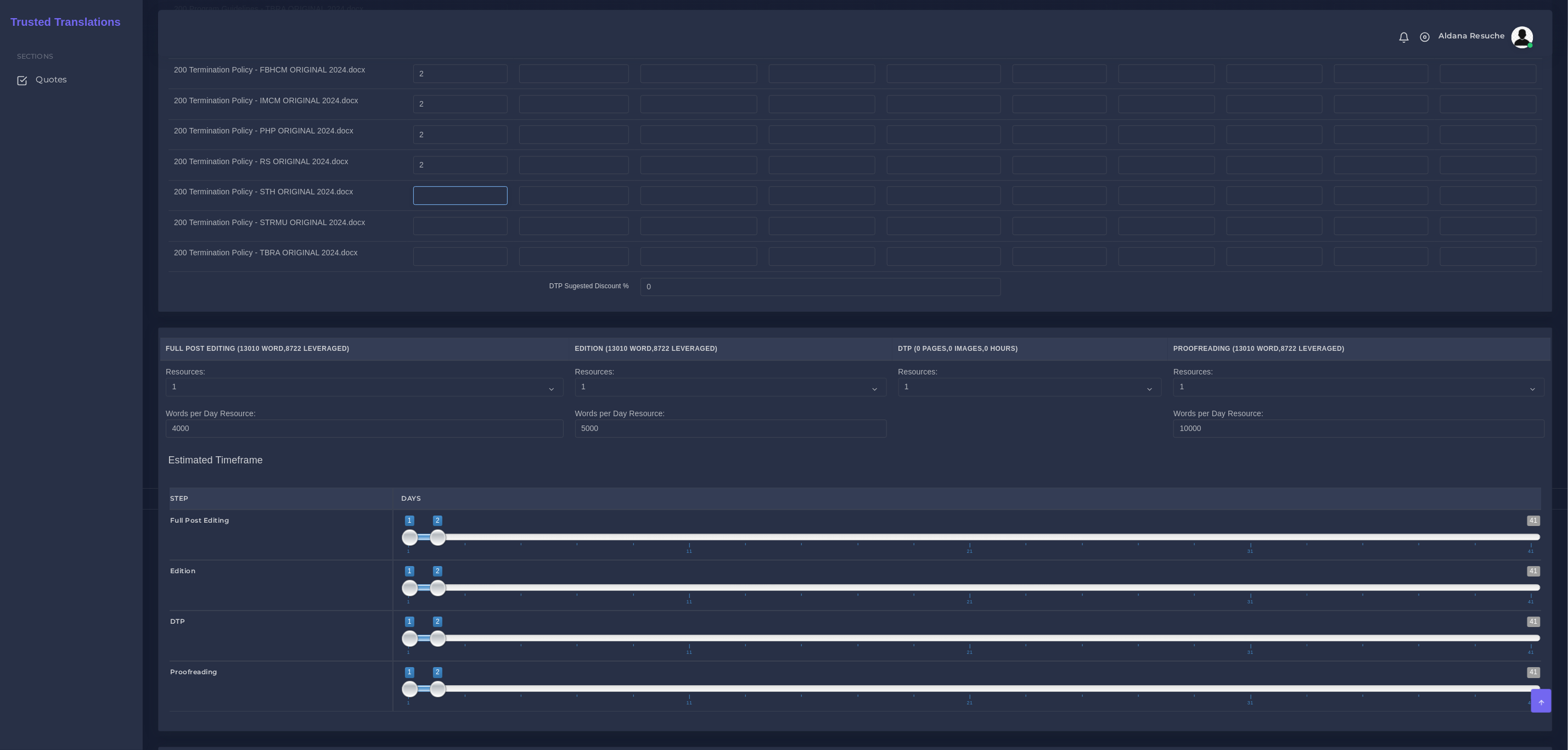
click at [483, 204] on input "number" at bounding box center [461, 195] width 95 height 19
type input "2"
click at [473, 234] on input "number" at bounding box center [461, 225] width 95 height 19
type input "2"
click at [465, 266] on input "number" at bounding box center [461, 256] width 95 height 19
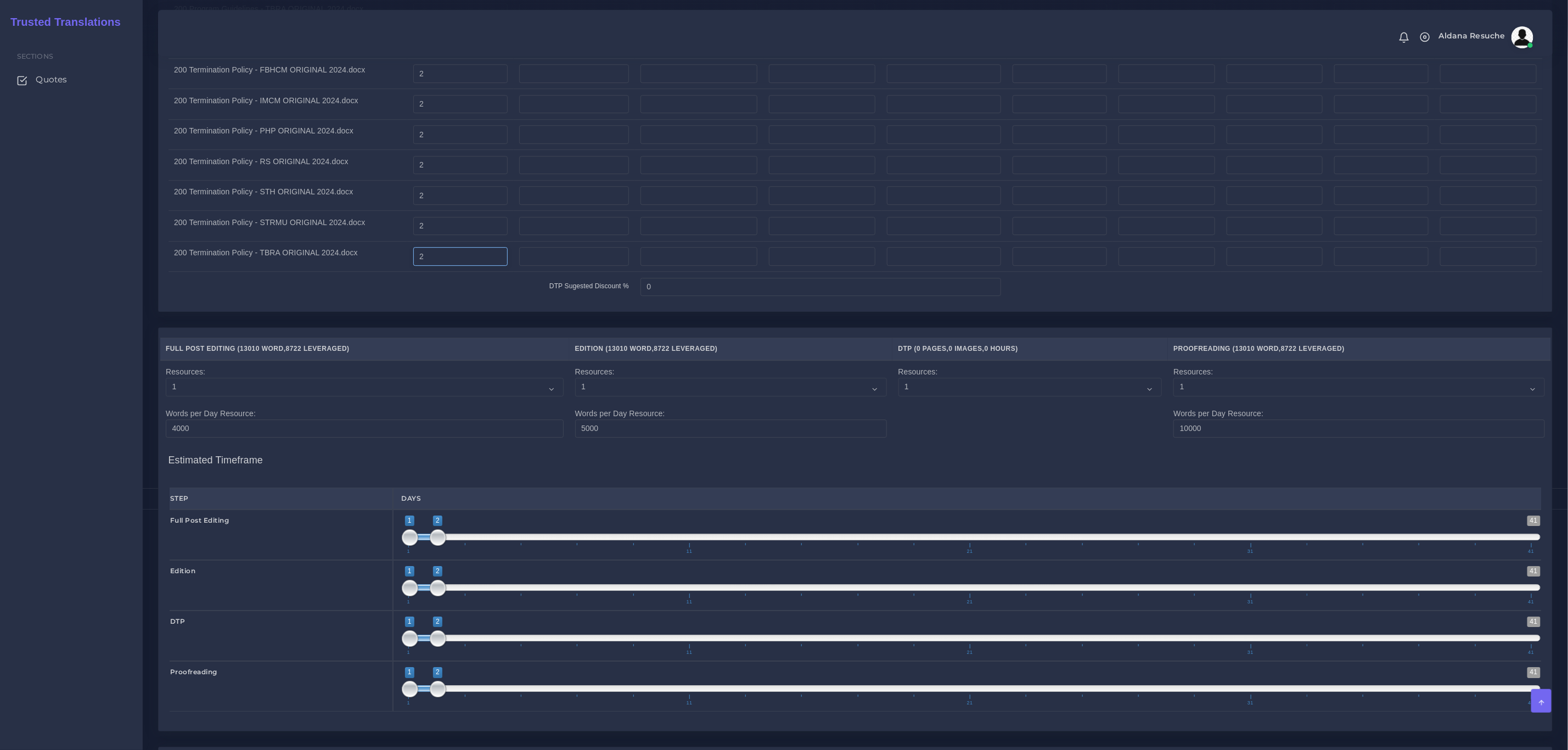
type input "2"
click at [465, 337] on div "Full Post Editing ( 13010 Word , 8722 Leveraged ) Edition ( 13010 Word , 8722 L…" at bounding box center [855, 529] width 1394 height 403
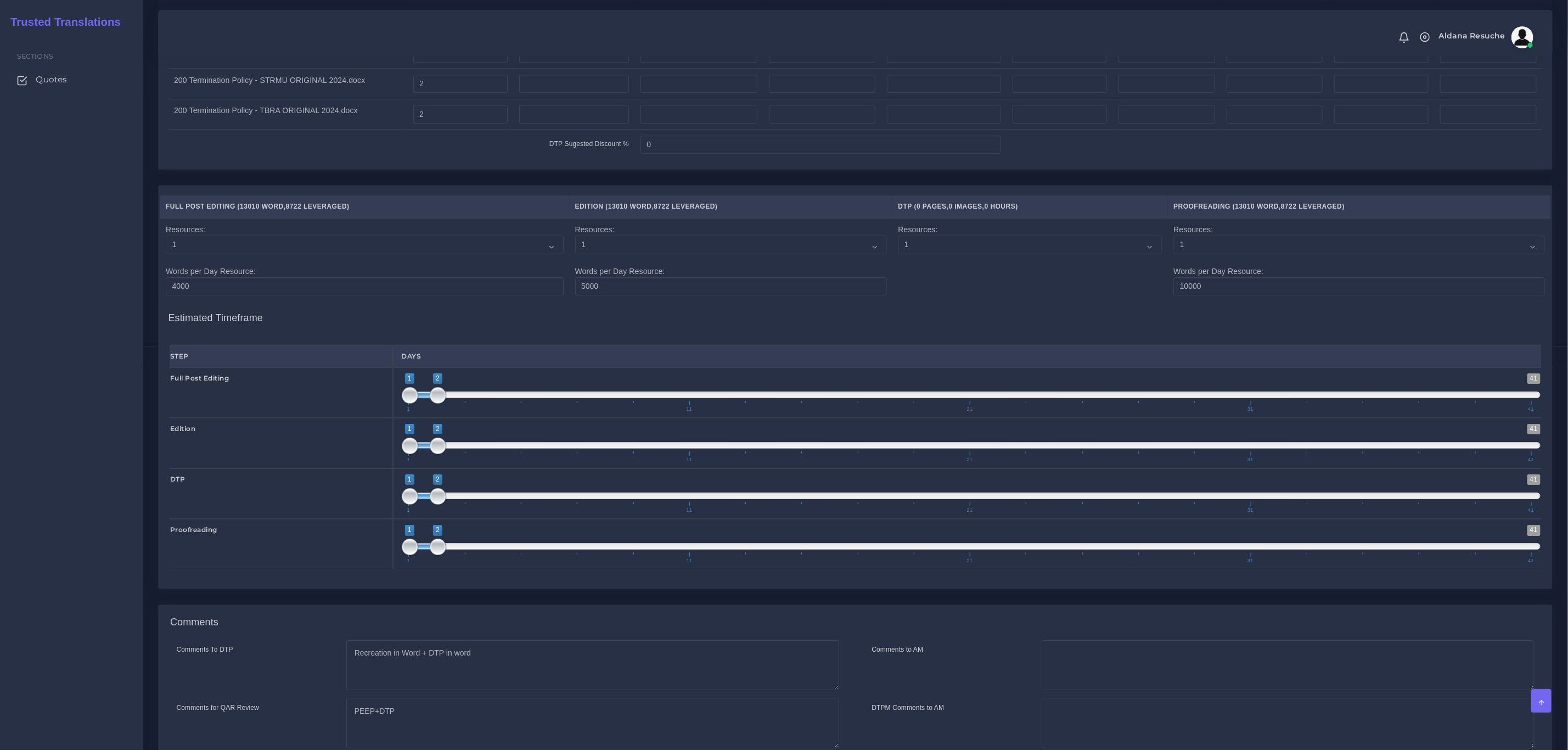
scroll to position [2562, 0]
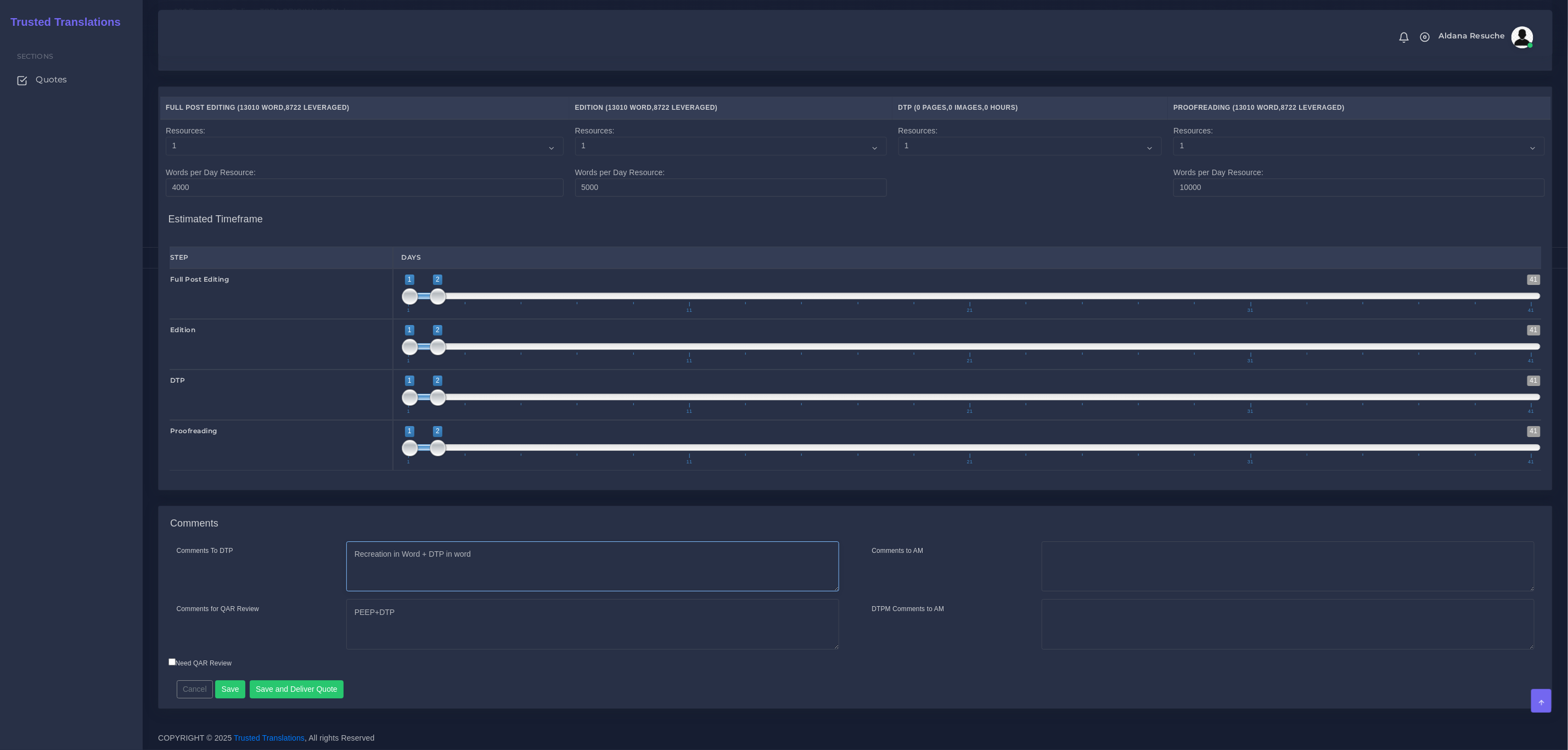
drag, startPoint x: 427, startPoint y: 558, endPoint x: 294, endPoint y: 568, distance: 133.4
click at [294, 568] on div "Comments To DTP Recreation in Word + DTP in word" at bounding box center [508, 567] width 679 height 51
type textarea "DTP in word"
click at [325, 683] on button "Save and Deliver Quote" at bounding box center [296, 689] width 95 height 19
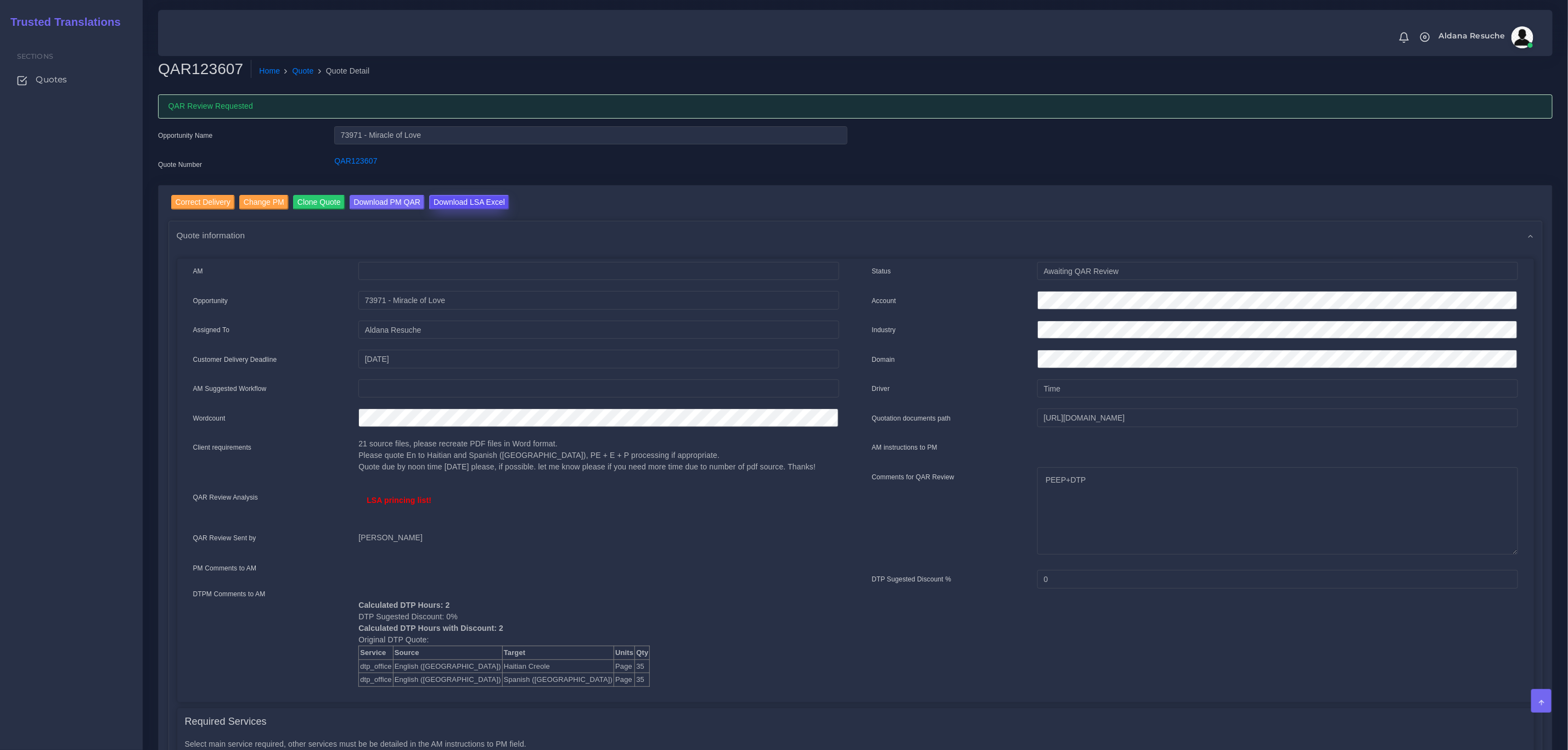
click at [461, 200] on input "Download LSA Excel" at bounding box center [469, 202] width 80 height 15
click at [299, 73] on link "Quote" at bounding box center [303, 71] width 21 height 11
